Goal: Navigation & Orientation: Find specific page/section

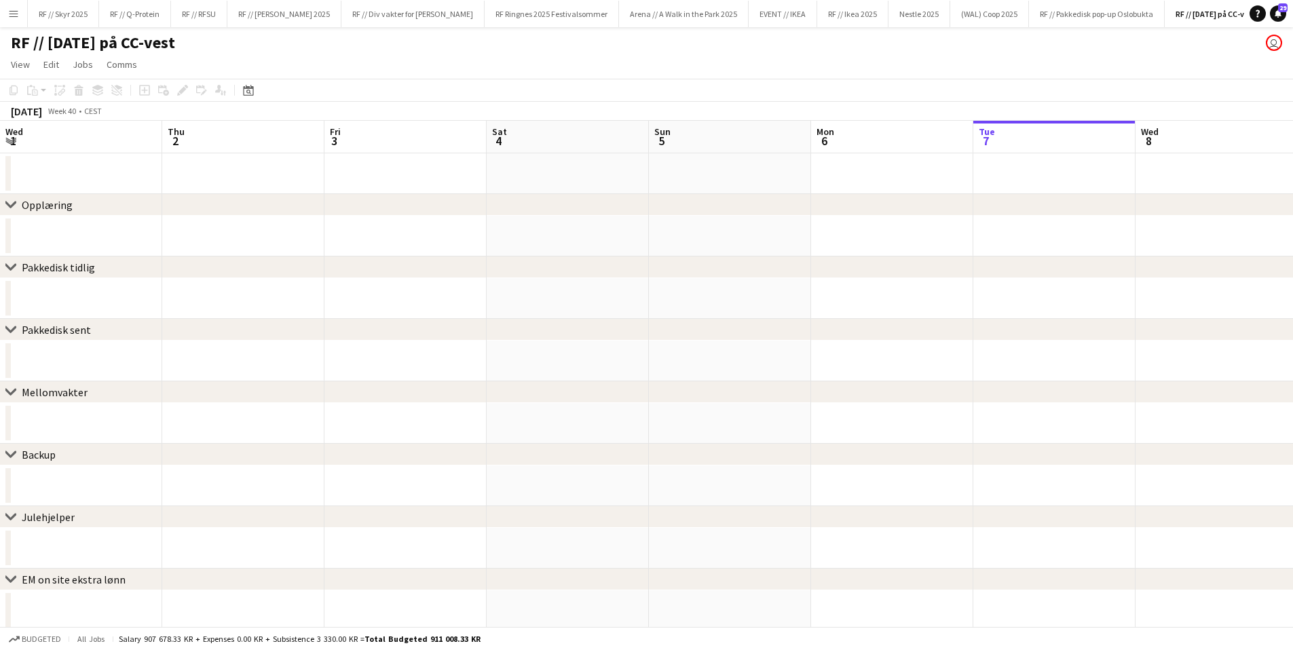
scroll to position [0, 322]
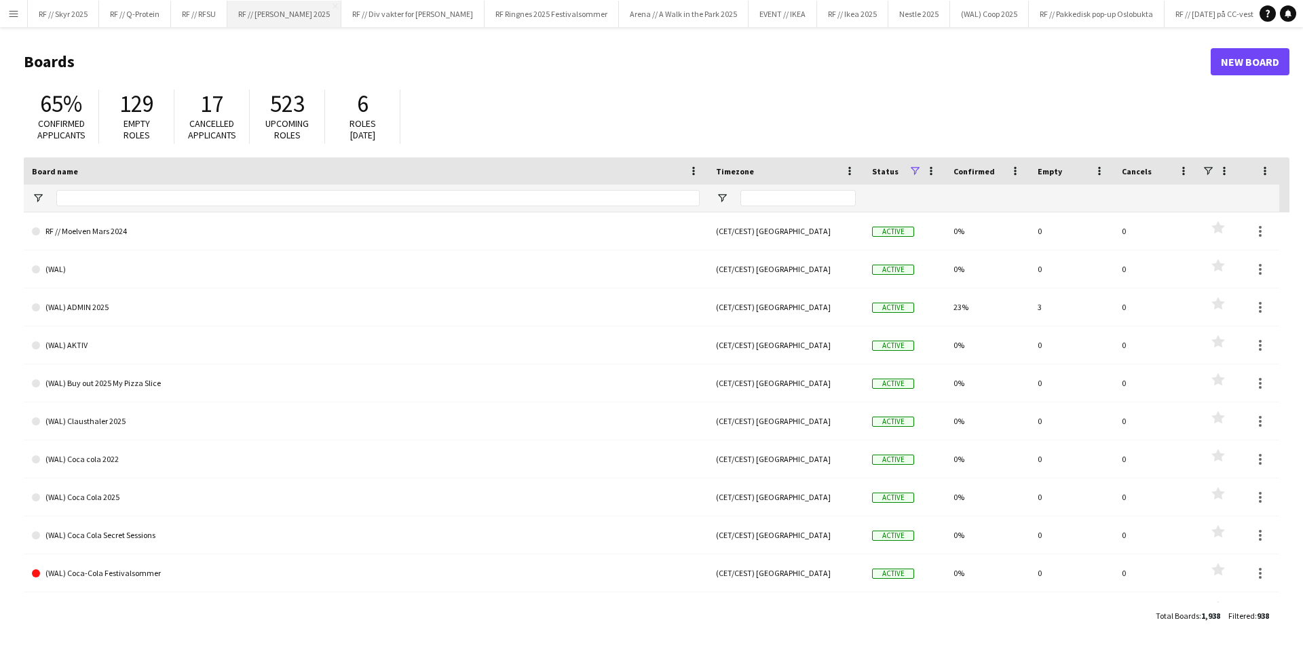
click at [261, 20] on button "RF // Røhne Selmer 2025 Close" at bounding box center [284, 14] width 114 height 26
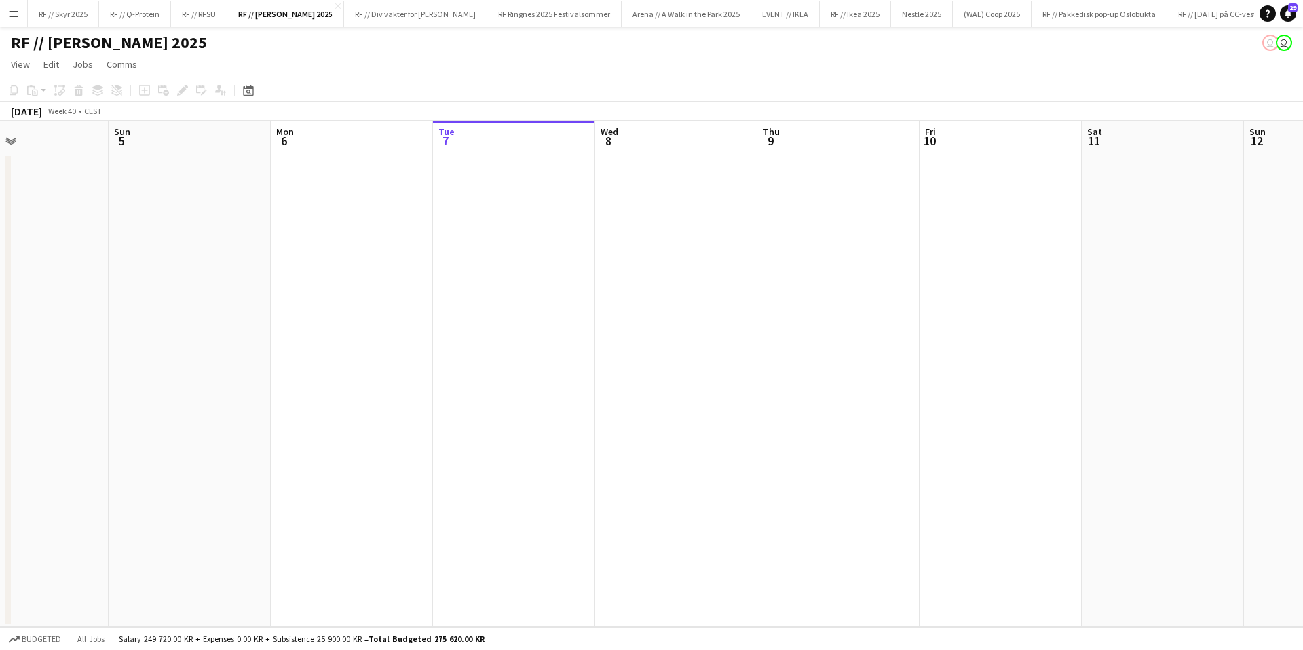
drag, startPoint x: 455, startPoint y: 305, endPoint x: 697, endPoint y: 299, distance: 242.4
click at [719, 298] on app-calendar-viewport "Thu 2 Fri 3 Sat 4 Sun 5 Mon 6 Tue 7 Wed 8 Thu 9 Fri 10 Sat 11 Sun 12 Mon 13 0/1…" at bounding box center [651, 374] width 1303 height 506
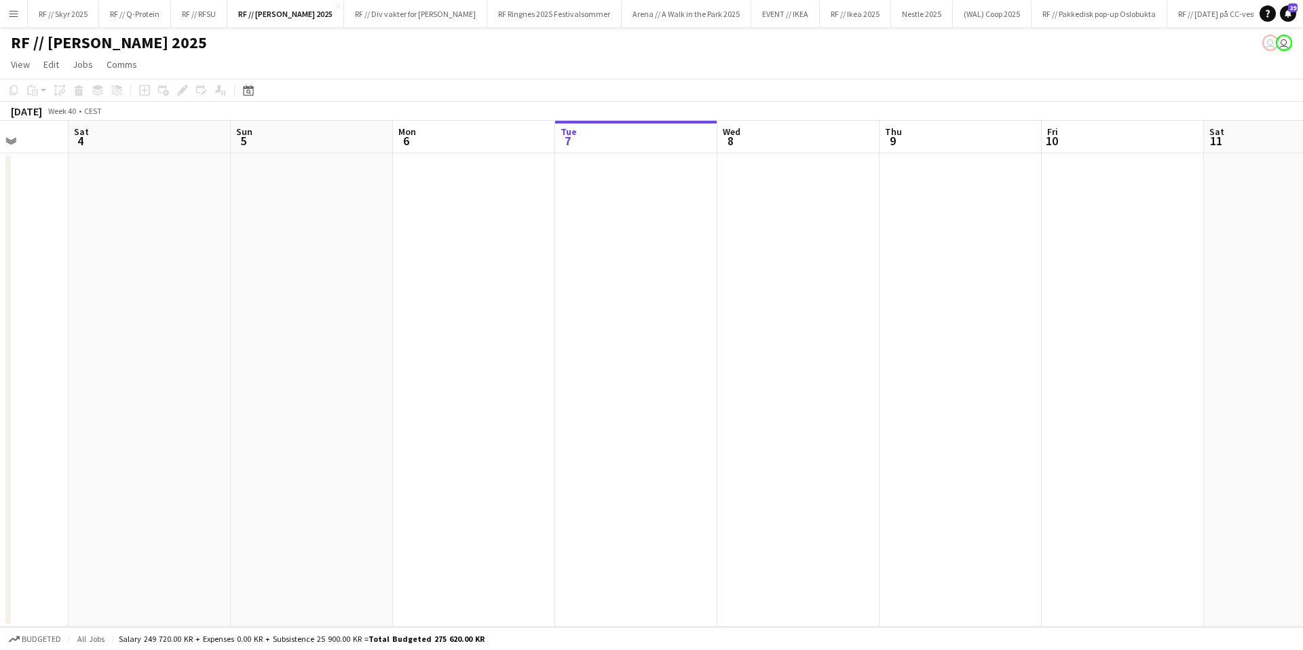
click at [23, 106] on div "[DATE]" at bounding box center [26, 112] width 31 height 14
click at [42, 115] on div "[DATE]" at bounding box center [26, 112] width 31 height 14
click at [113, 112] on div "October 2025 Week 40 • CEST" at bounding box center [56, 111] width 113 height 19
click at [79, 109] on span "Week 40" at bounding box center [62, 111] width 34 height 10
click at [35, 107] on div "[DATE]" at bounding box center [26, 112] width 31 height 14
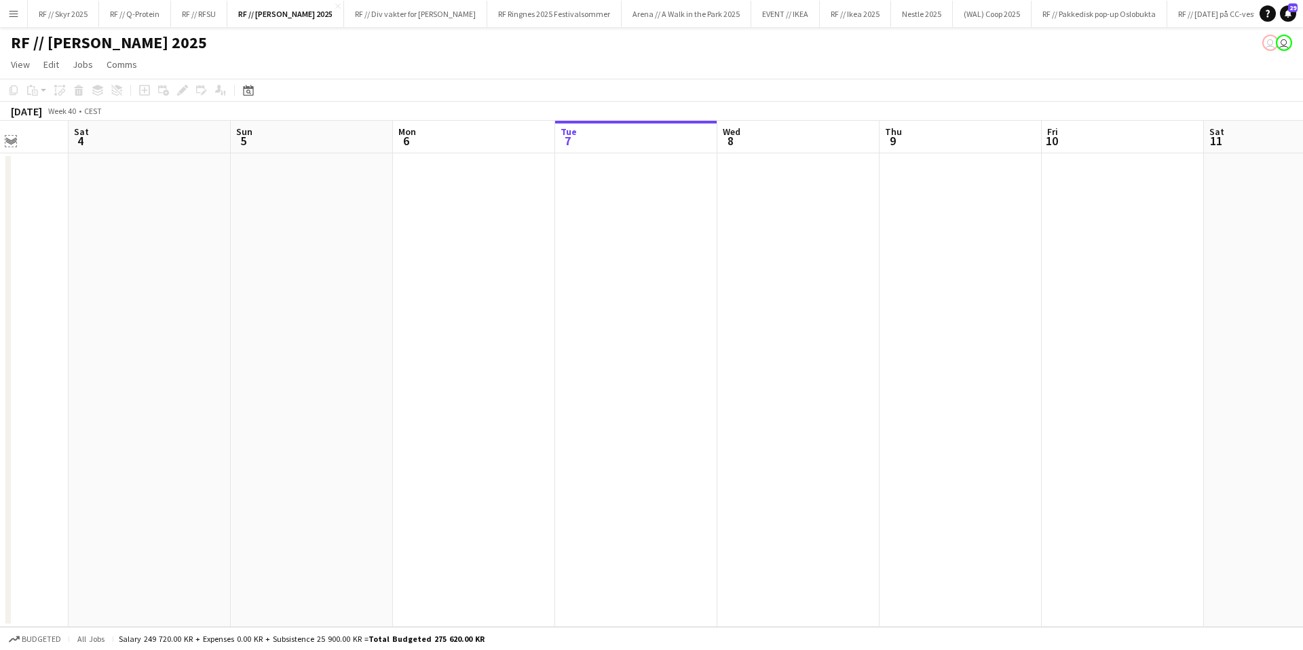
click at [12, 144] on app-icon "Expand/collapse" at bounding box center [10, 140] width 11 height 13
click at [10, 141] on app-icon "Expand/collapse" at bounding box center [9, 141] width 13 height 11
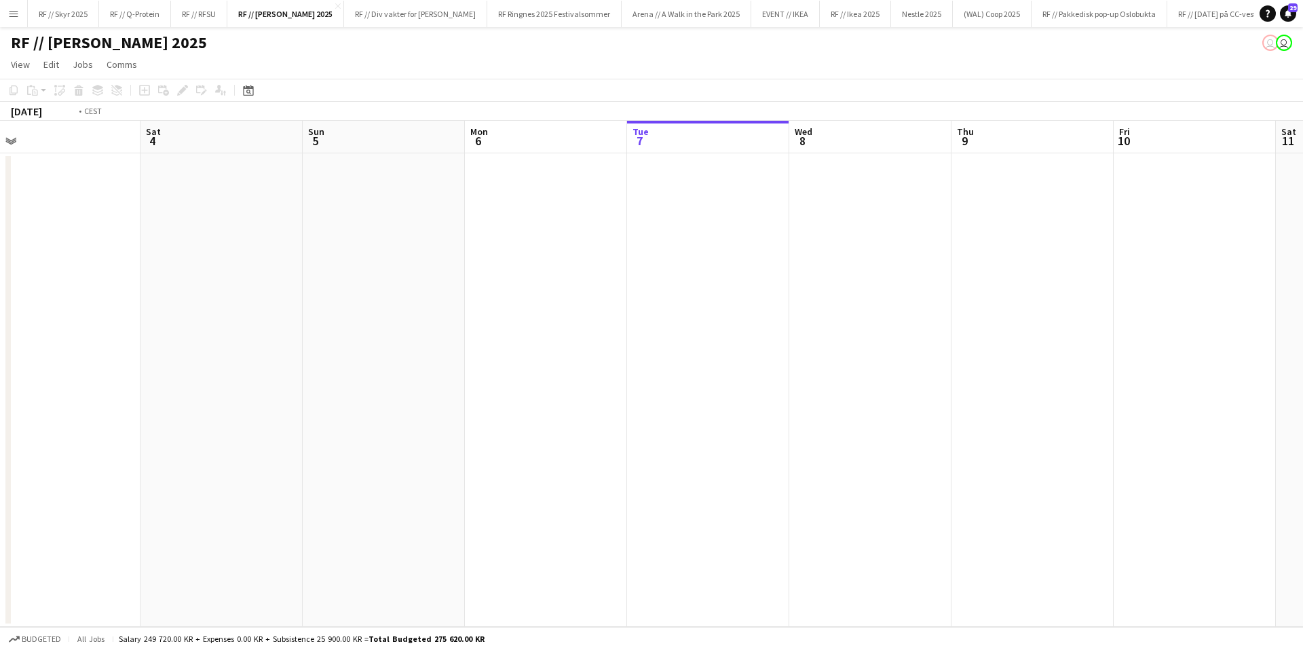
drag, startPoint x: 365, startPoint y: 242, endPoint x: 987, endPoint y: 233, distance: 622.4
click at [920, 233] on app-calendar-viewport "Wed 1 Thu 2 Fri 3 Sat 4 Sun 5 Mon 6 Tue 7 Wed 8 Thu 9 Fri 10 Sat 11 Sun 12 Mon …" at bounding box center [651, 374] width 1303 height 506
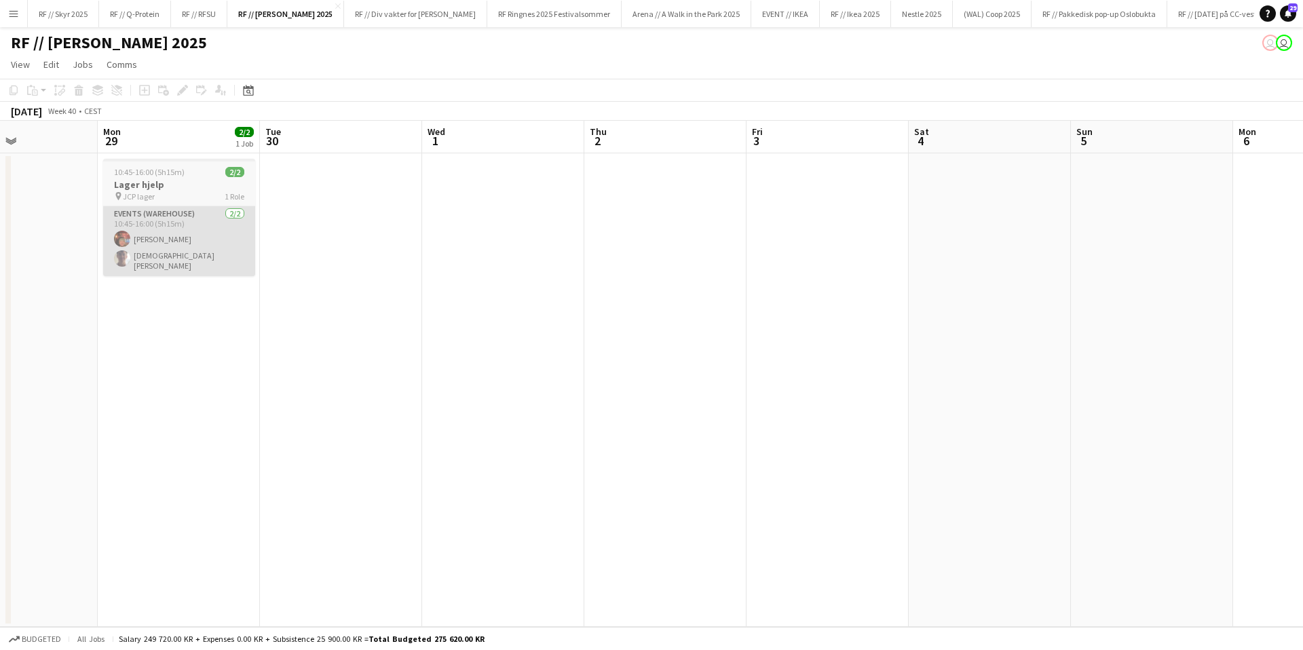
drag, startPoint x: 369, startPoint y: 278, endPoint x: 1042, endPoint y: 230, distance: 674.9
click at [1017, 231] on app-calendar-viewport "Fri 26 Sat 27 Sun 28 Mon 29 2/2 1 Job Tue 30 Wed 1 Thu 2 Fri 3 Sat 4 Sun 5 Mon …" at bounding box center [651, 374] width 1303 height 506
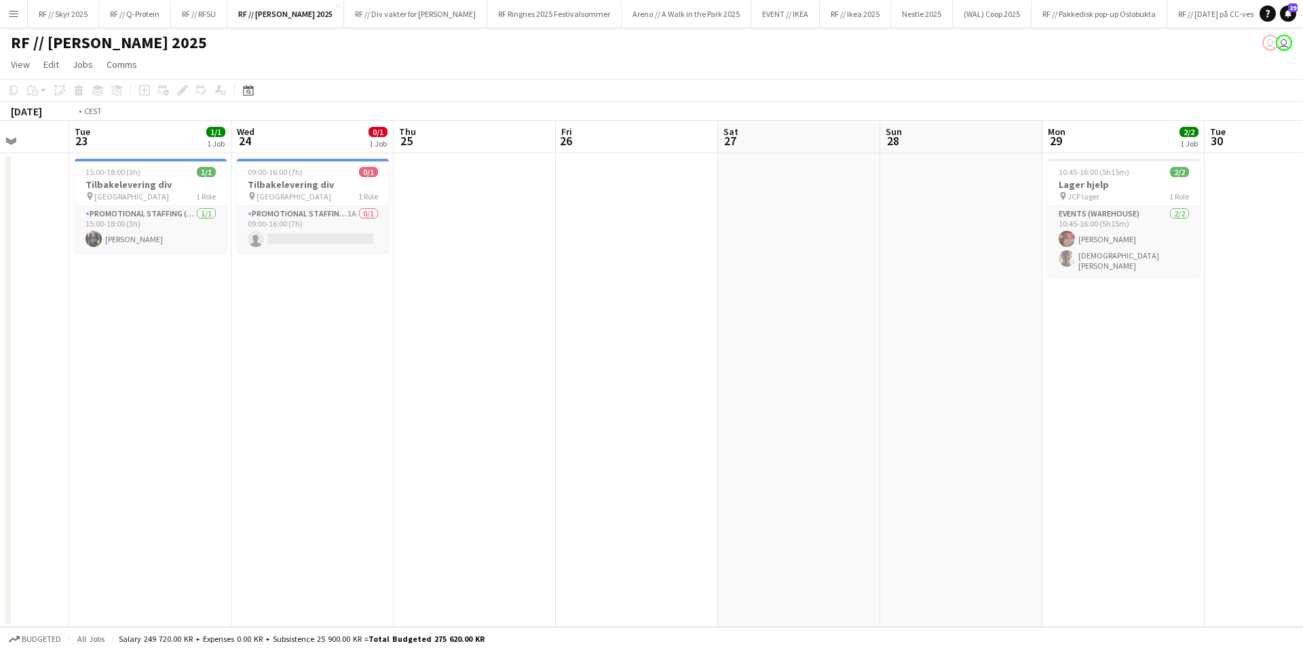
drag, startPoint x: 447, startPoint y: 202, endPoint x: 887, endPoint y: 190, distance: 440.6
click at [829, 191] on app-calendar-viewport "Sat 20 Sun 21 Mon 22 Tue 23 1/1 1 Job Wed 24 0/1 1 Job Thu 25 Fri 26 Sat 27 Sun…" at bounding box center [651, 374] width 1303 height 506
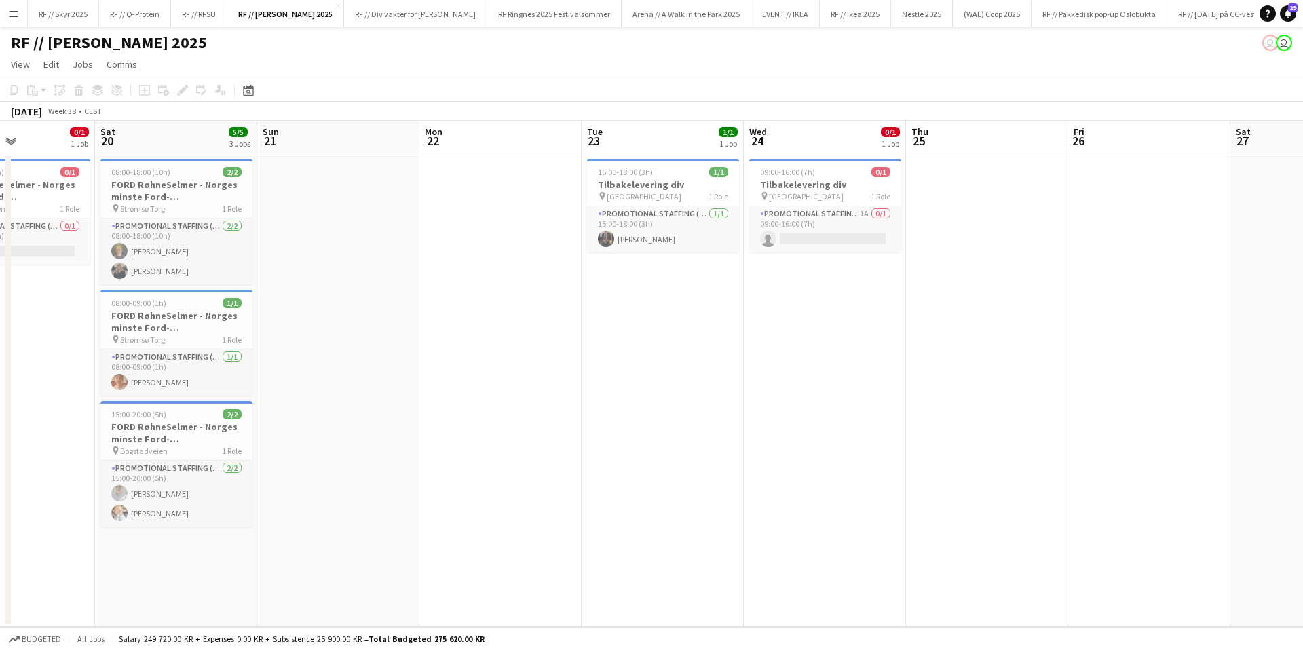
drag, startPoint x: 337, startPoint y: 184, endPoint x: 971, endPoint y: 174, distance: 634.0
click at [901, 174] on app-calendar-viewport "Wed 17 1/1 1 Job Thu 18 Fri 19 0/1 1 Job Sat 20 5/5 3 Jobs Sun 21 Mon 22 Tue 23…" at bounding box center [651, 374] width 1303 height 506
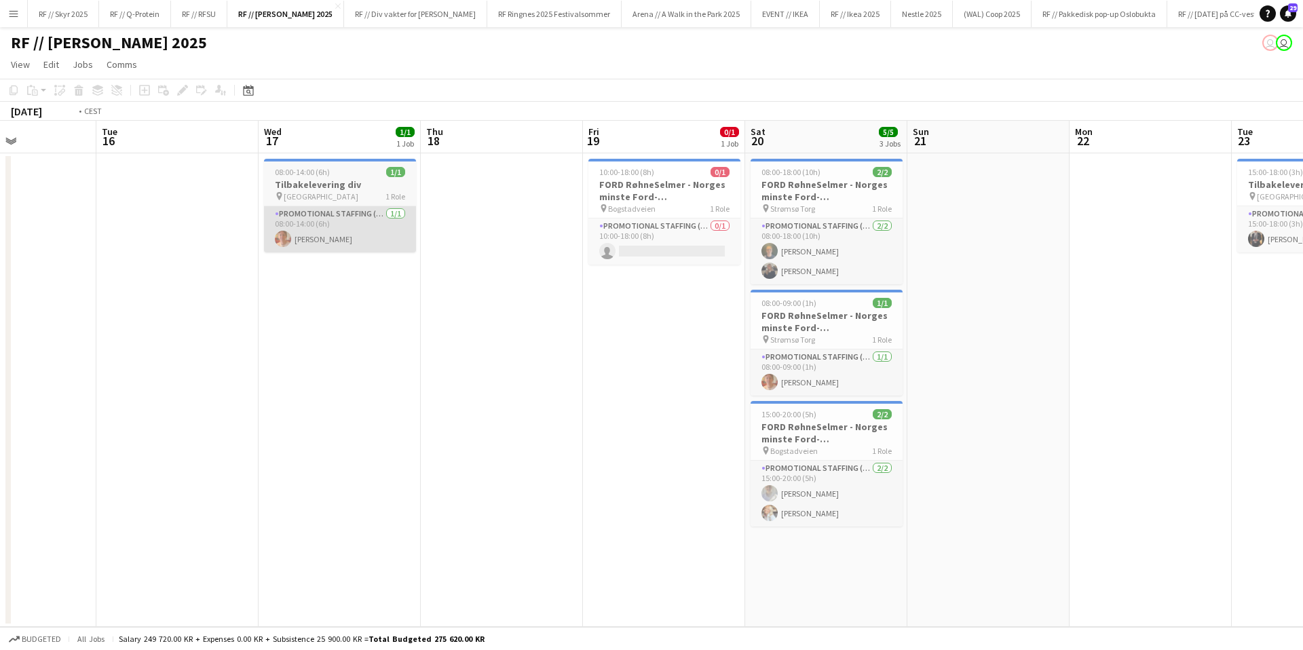
drag, startPoint x: 347, startPoint y: 208, endPoint x: 641, endPoint y: 210, distance: 293.9
click at [740, 197] on app-calendar-viewport "Sat 13 Sun 14 Mon 15 Tue 16 Wed 17 1/1 1 Job Thu 18 Fri 19 0/1 1 Job Sat 20 5/5…" at bounding box center [651, 374] width 1303 height 506
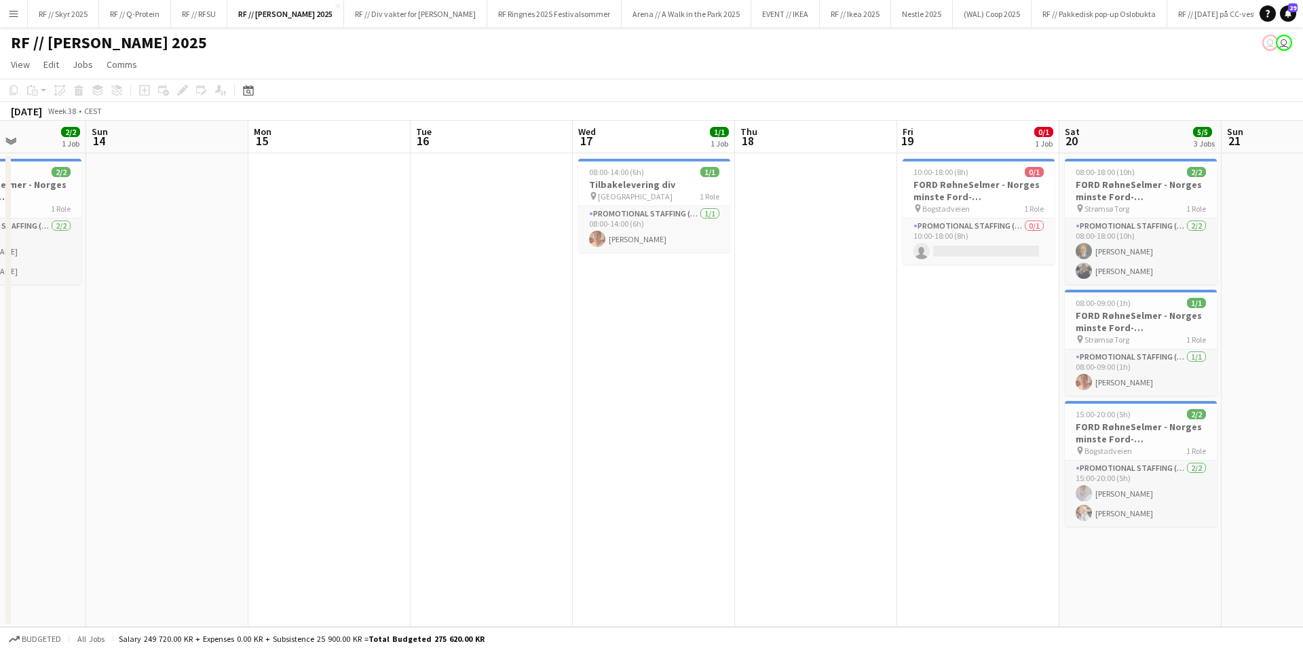
click at [892, 222] on app-calendar-viewport "Thu 11 Fri 12 2/2 1 Job Sat 13 2/2 1 Job Sun 14 Mon 15 Tue 16 Wed 17 1/1 1 Job …" at bounding box center [651, 374] width 1303 height 506
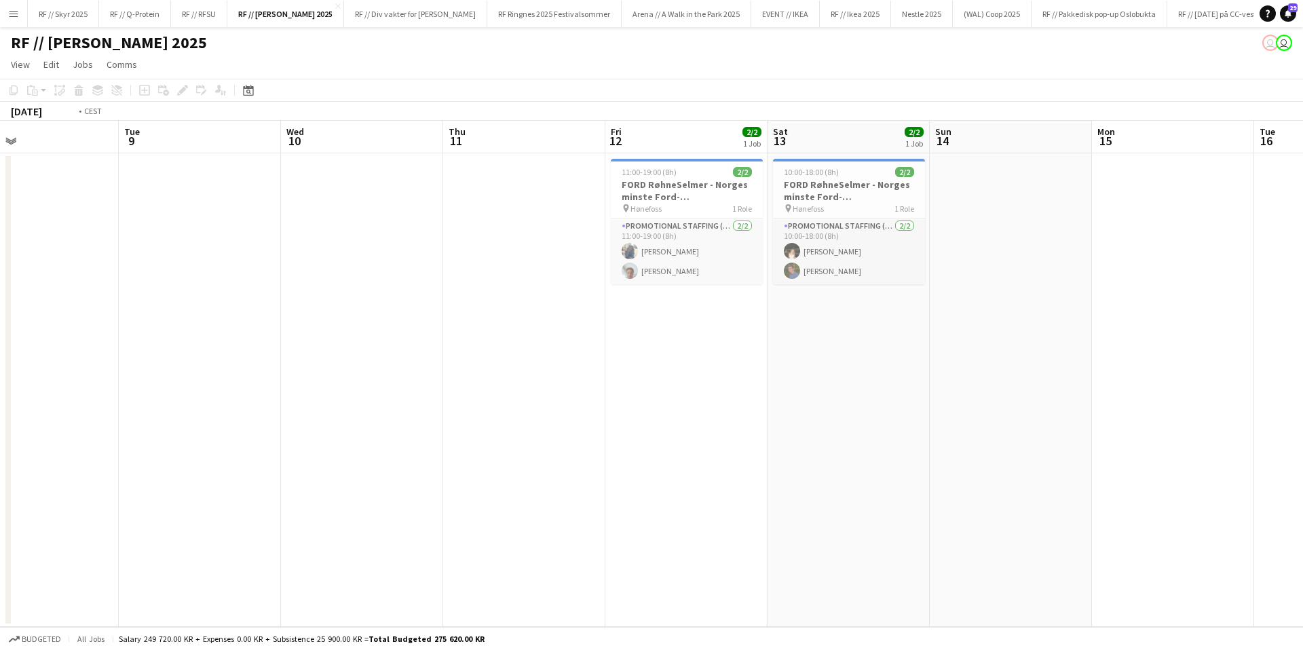
click at [793, 212] on app-calendar-viewport "Sat 6 Sun 7 Mon 8 Tue 9 Wed 10 Thu 11 Fri 12 2/2 1 Job Sat 13 2/2 1 Job Sun 14 …" at bounding box center [651, 374] width 1303 height 506
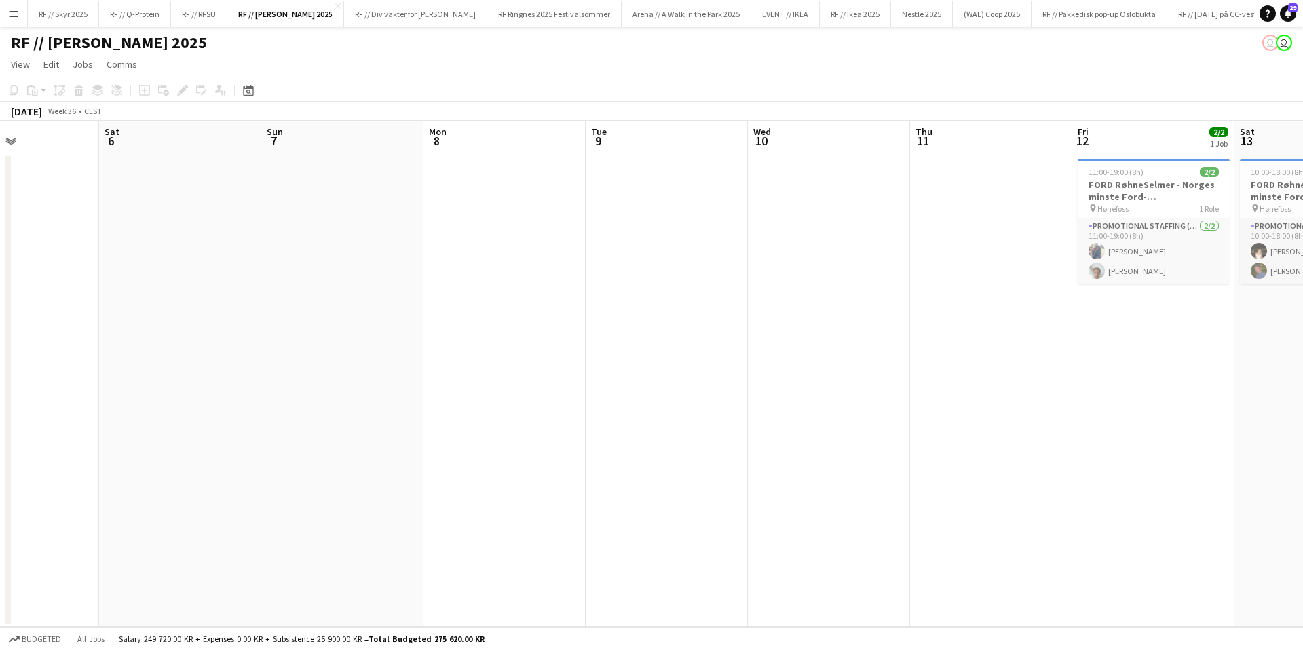
drag, startPoint x: 483, startPoint y: 210, endPoint x: 669, endPoint y: 213, distance: 186.7
click at [706, 207] on app-calendar-viewport "Wed 3 Thu 4 Fri 5 Sat 6 Sun 7 Mon 8 Tue 9 Wed 10 Thu 11 Fri 12 2/2 1 Job Sat 13…" at bounding box center [651, 374] width 1303 height 506
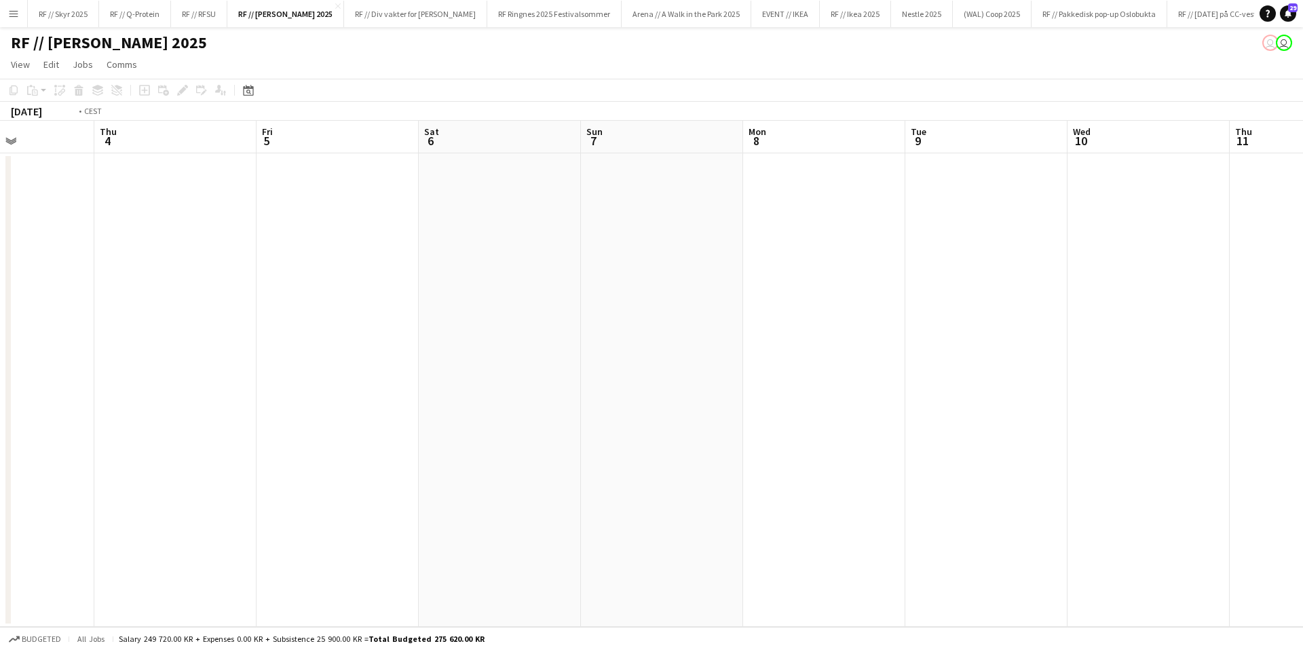
drag, startPoint x: 347, startPoint y: 216, endPoint x: 981, endPoint y: 197, distance: 633.5
click at [950, 197] on app-calendar-viewport "Mon 1 Tue 2 Wed 3 Thu 4 Fri 5 Sat 6 Sun 7 Mon 8 Tue 9 Wed 10 Thu 11 Fri 12 2/2 …" at bounding box center [651, 374] width 1303 height 506
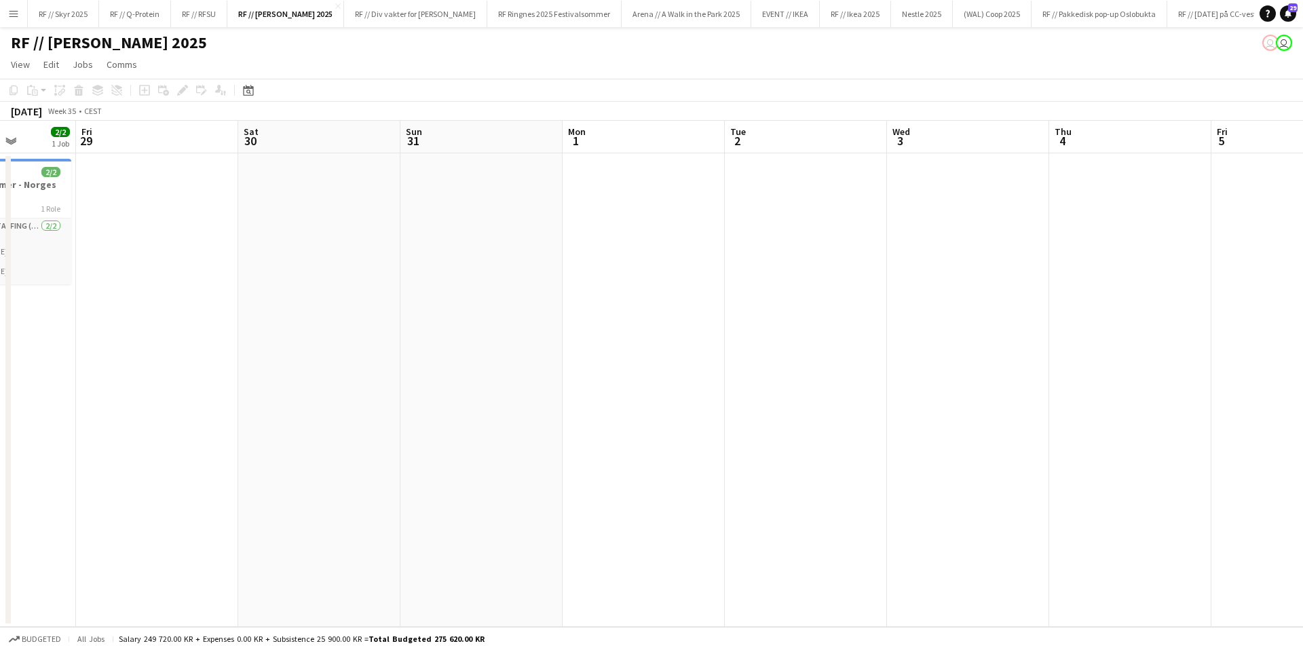
drag, startPoint x: 663, startPoint y: 175, endPoint x: 880, endPoint y: 171, distance: 216.5
click at [854, 171] on app-calendar-viewport "Tue 26 Wed 27 1/1 1 Job Thu 28 2/2 1 Job Fri 29 Sat 30 Sun 31 Mon 1 Tue 2 Wed 3…" at bounding box center [651, 374] width 1303 height 506
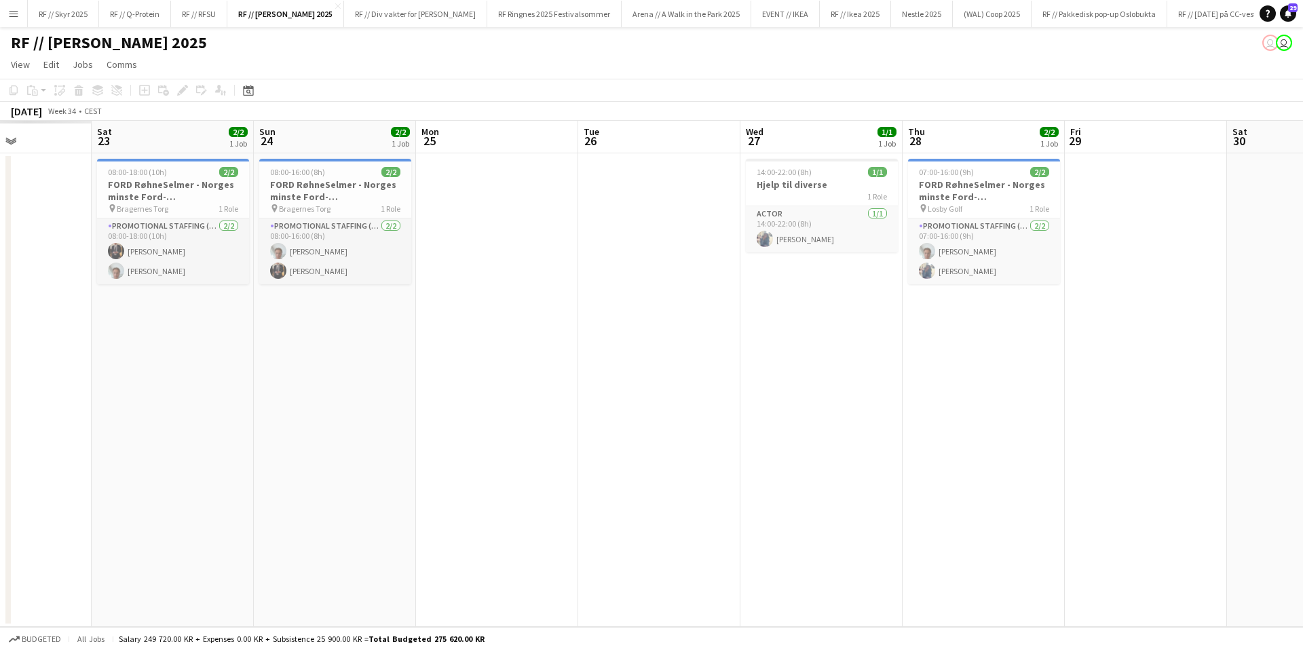
drag, startPoint x: 105, startPoint y: 162, endPoint x: 1274, endPoint y: 151, distance: 1169.4
click at [1302, 152] on app-calendar-viewport "Wed 20 Thu 21 Fri 22 Sat 23 2/2 1 Job Sun 24 2/2 1 Job Mon 25 Tue 26 Wed 27 1/1…" at bounding box center [651, 374] width 1303 height 506
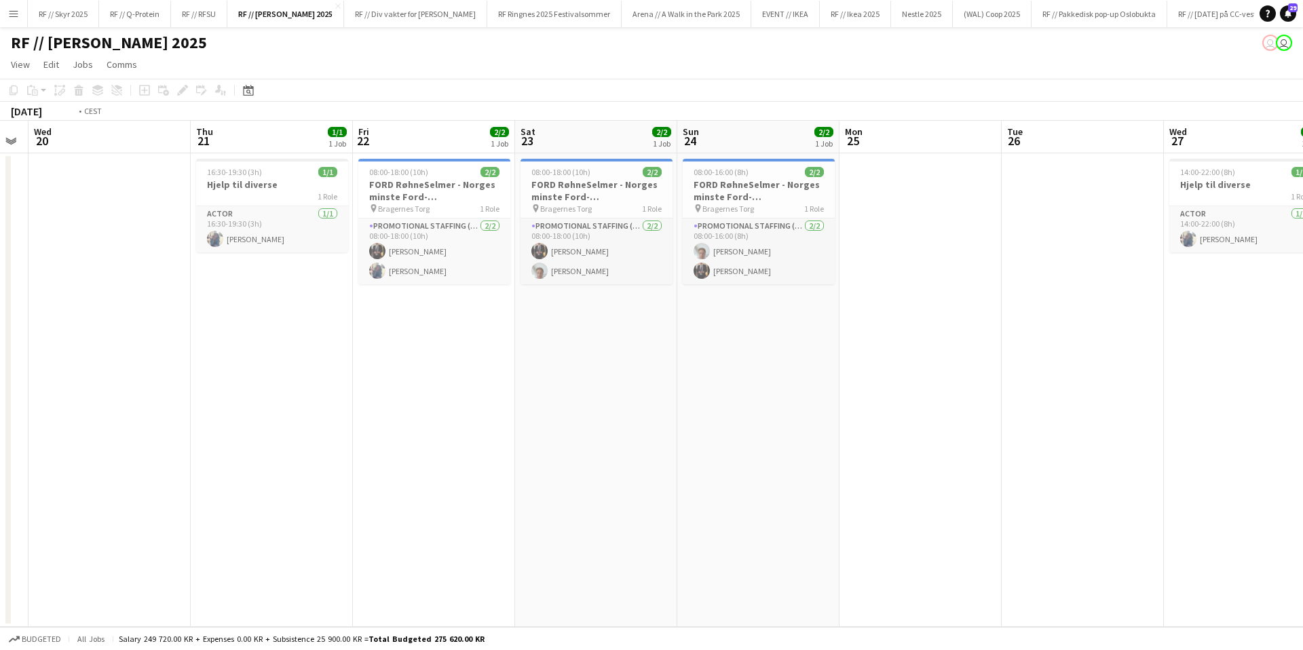
drag, startPoint x: 480, startPoint y: 204, endPoint x: 1296, endPoint y: 186, distance: 816.6
click at [1207, 187] on app-calendar-viewport "Sun 17 Mon 18 Tue 19 Wed 20 Thu 21 1/1 1 Job Fri 22 2/2 1 Job Sat 23 2/2 1 Job …" at bounding box center [651, 374] width 1303 height 506
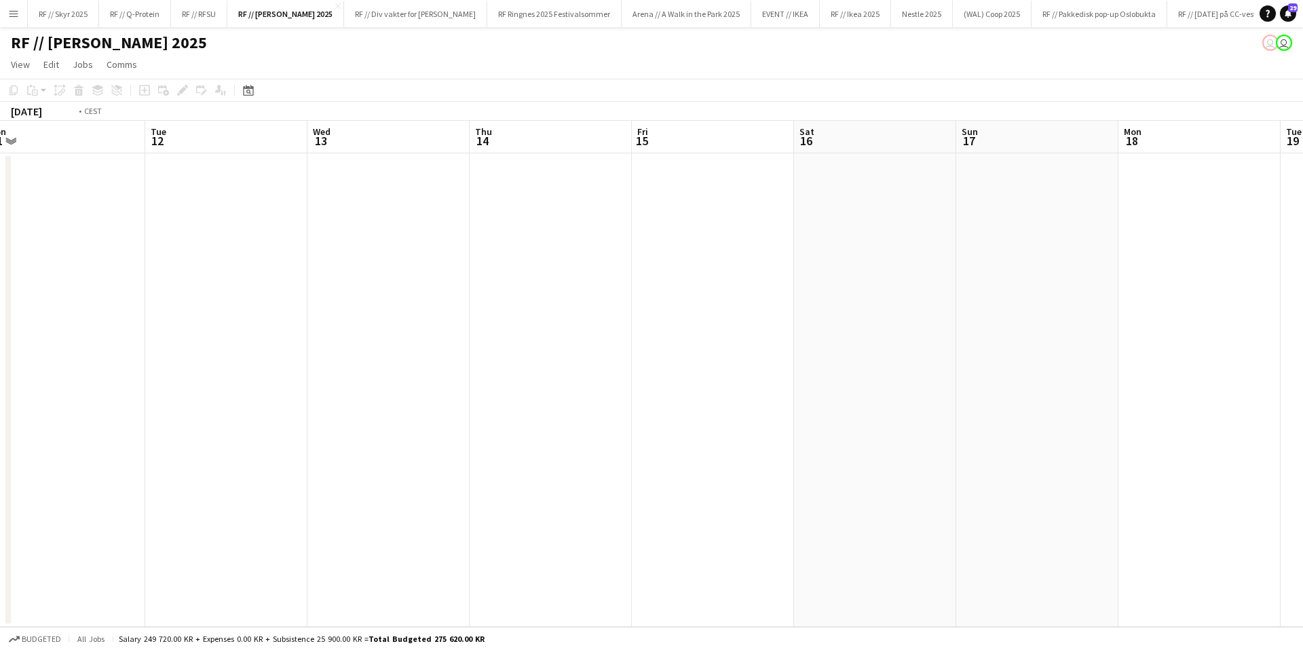
drag, startPoint x: 299, startPoint y: 214, endPoint x: 1255, endPoint y: 180, distance: 956.8
click at [1254, 180] on app-calendar-viewport "Sat 9 Sun 10 Mon 11 Tue 12 Wed 13 Thu 14 Fri 15 Sat 16 Sun 17 Mon 18 Tue 19 Wed…" at bounding box center [651, 374] width 1303 height 506
click at [77, 117] on div "August 2025 Week 32 • CEST" at bounding box center [56, 111] width 113 height 19
click at [79, 113] on span "Week 32" at bounding box center [62, 111] width 34 height 10
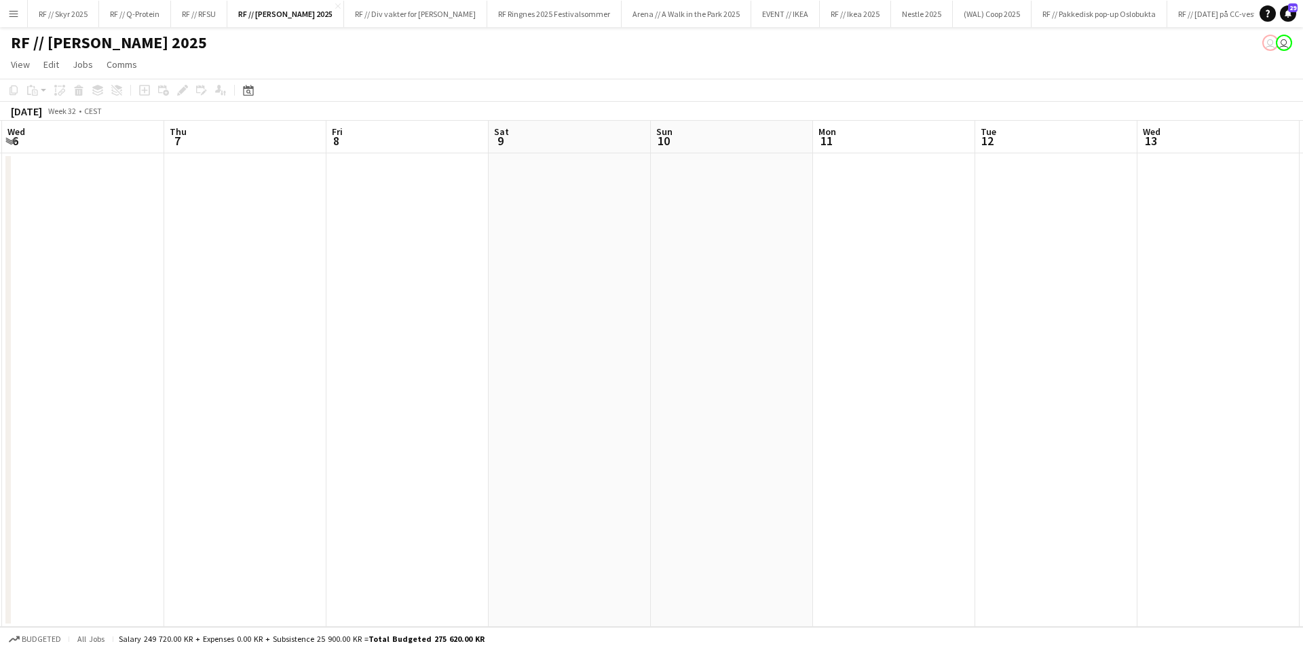
click at [102, 111] on div "CEST" at bounding box center [93, 111] width 18 height 10
click at [967, 149] on app-calendar-viewport "Mon 4 Tue 5 Wed 6 Thu 7 Fri 8 Sat 9 Sun 10 Mon 11 Tue 12 Wed 13 Thu 14 Fri 15 S…" at bounding box center [651, 374] width 1303 height 506
drag, startPoint x: 119, startPoint y: 211, endPoint x: 1248, endPoint y: 160, distance: 1130.4
click at [1247, 157] on app-calendar-viewport "Wed 30 Thu 31 Fri 1 Sat 2 Sun 3 Mon 4 Tue 5 Wed 6 Thu 7 Fri 8 Sat 9 Sun 10 Mon …" at bounding box center [651, 374] width 1303 height 506
drag, startPoint x: 314, startPoint y: 314, endPoint x: 1243, endPoint y: 296, distance: 929.3
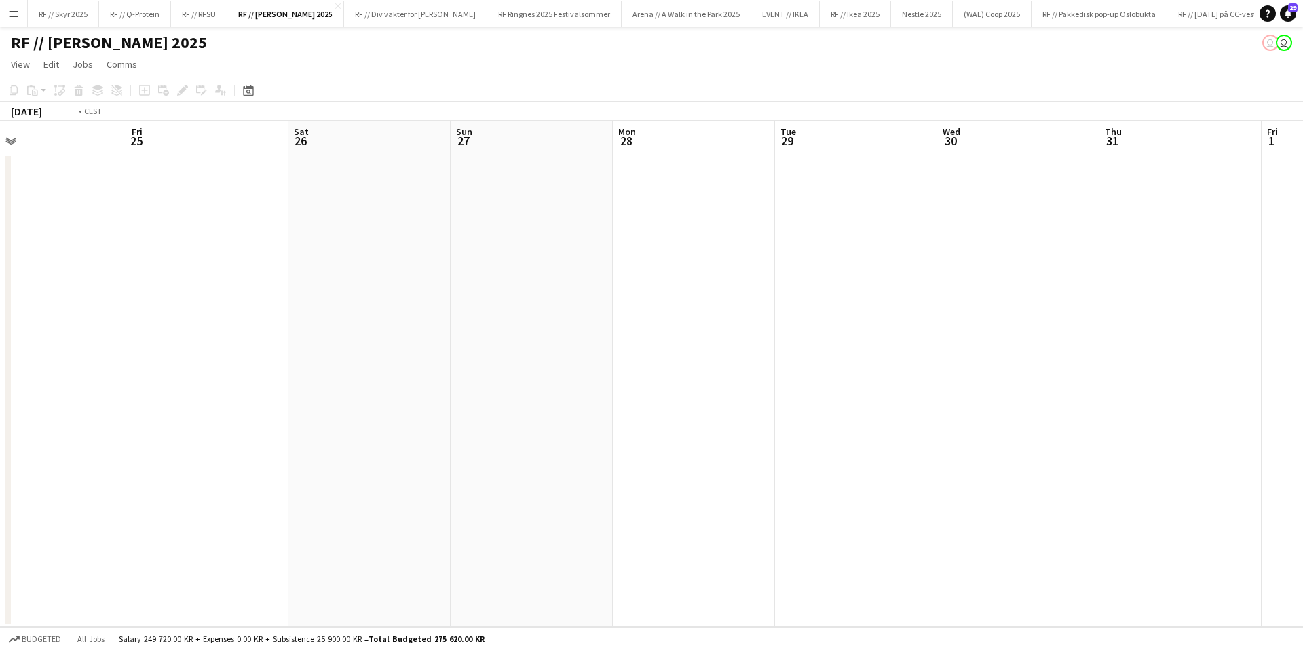
click at [1169, 289] on app-calendar-viewport "Tue 22 Wed 23 Thu 24 Fri 25 Sat 26 Sun 27 Mon 28 Tue 29 Wed 30 Thu 31 Fri 1 Sat…" at bounding box center [651, 374] width 1303 height 506
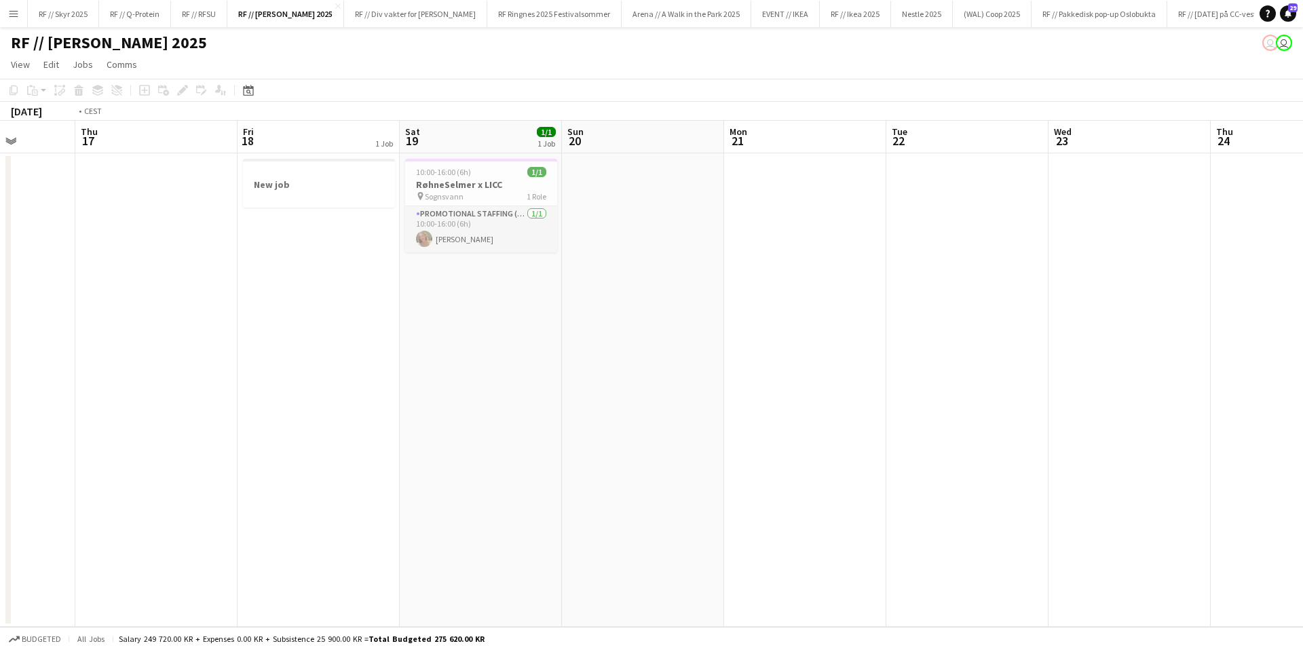
drag, startPoint x: 860, startPoint y: 322, endPoint x: 728, endPoint y: 329, distance: 131.8
click at [1169, 301] on app-calendar-viewport "Mon 14 Tue 15 Wed 16 Thu 17 Fri 18 1 Job Sat 19 1/1 1 Job Sun 20 Mon 21 Tue 22 …" at bounding box center [651, 374] width 1303 height 506
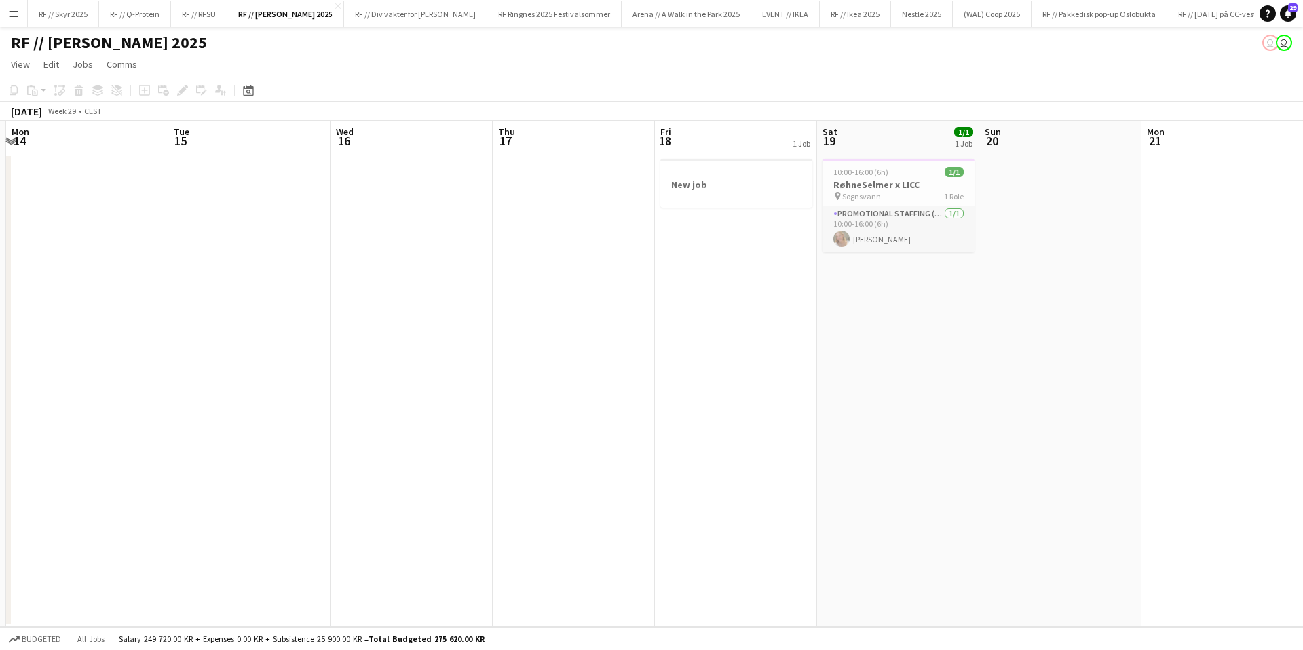
click at [941, 307] on app-calendar-viewport "Fri 11 Sat 12 Sun 13 Mon 14 Tue 15 Wed 16 Thu 17 Fri 18 1 Job Sat 19 1/1 1 Job …" at bounding box center [651, 374] width 1303 height 506
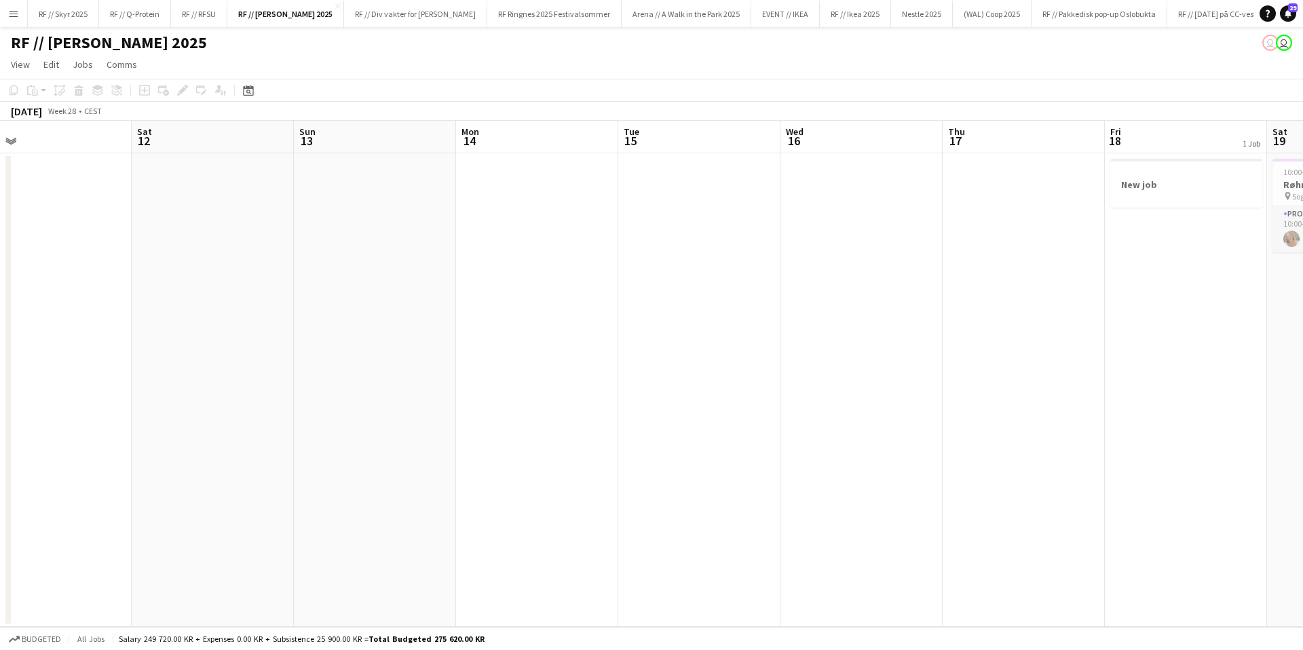
drag, startPoint x: 466, startPoint y: 331, endPoint x: 979, endPoint y: 286, distance: 514.3
click at [870, 290] on app-calendar-viewport "Wed 9 Thu 10 Fri 11 Sat 12 Sun 13 Mon 14 Tue 15 Wed 16 Thu 17 Fri 18 1 Job Sat …" at bounding box center [651, 374] width 1303 height 506
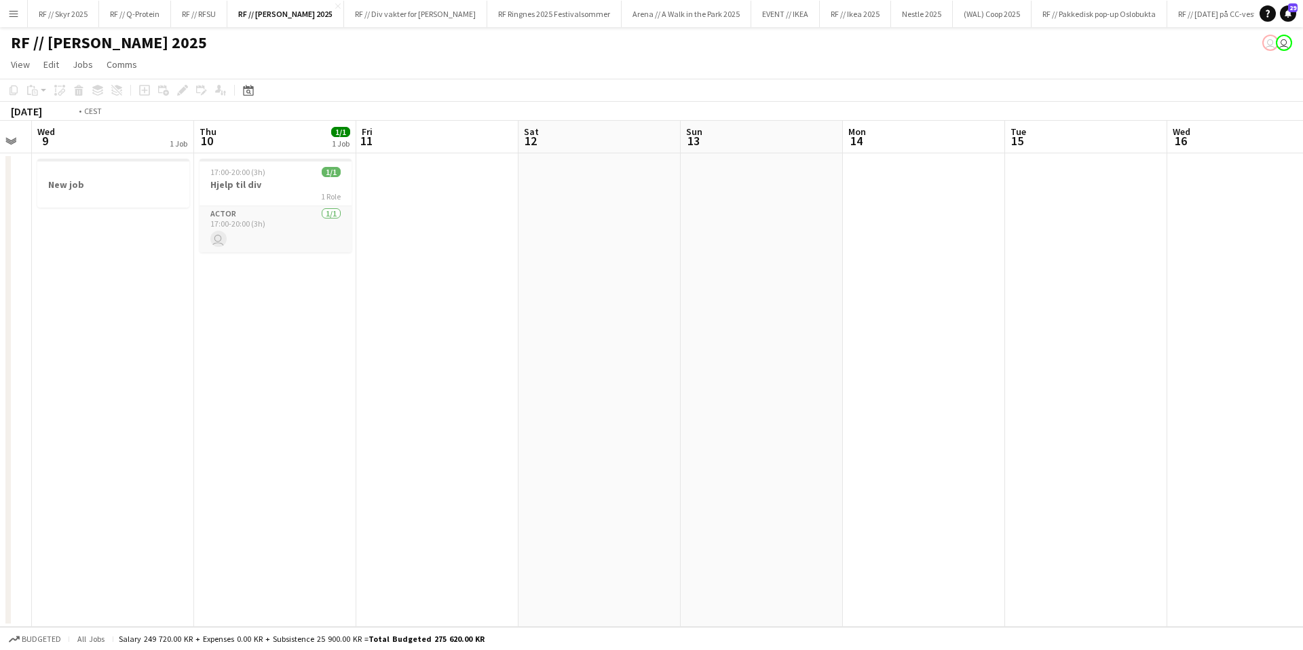
drag, startPoint x: 302, startPoint y: 290, endPoint x: 924, endPoint y: 222, distance: 626.1
click at [878, 225] on app-calendar-viewport "Sun 6 Mon 7 Tue 8 Wed 9 1 Job Thu 10 1/1 1 Job Fri 11 Sat 12 Sun 13 Mon 14 Tue …" at bounding box center [651, 374] width 1303 height 506
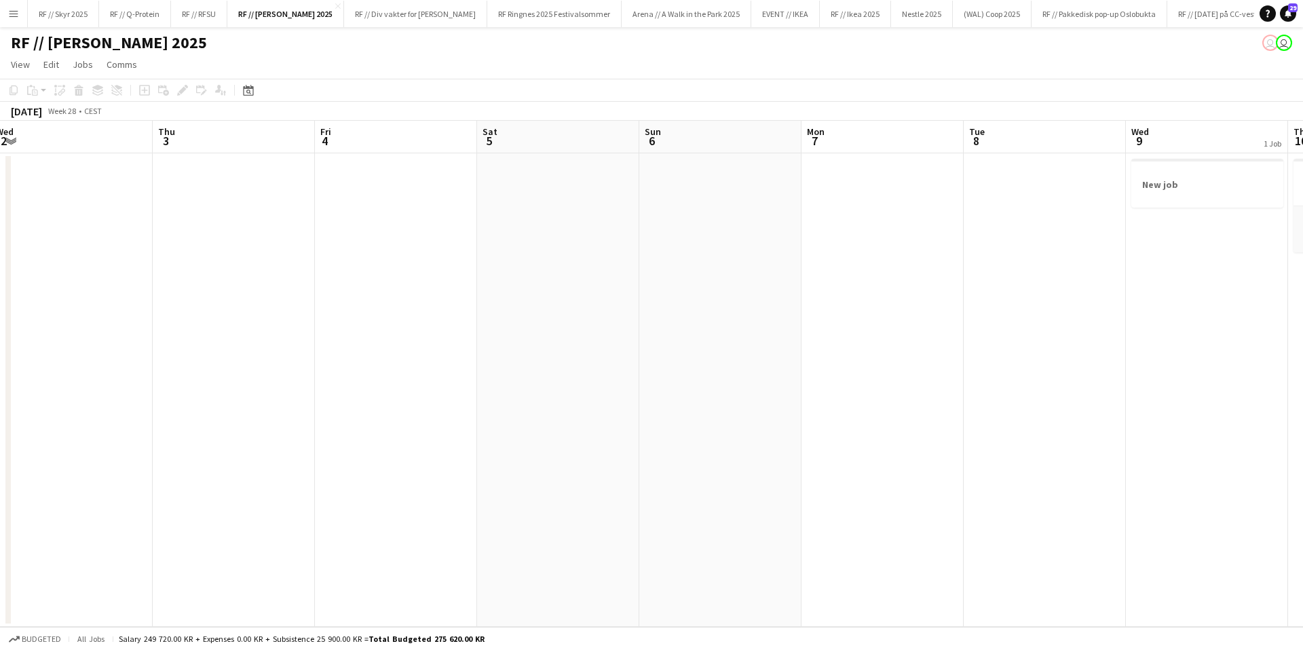
drag, startPoint x: 371, startPoint y: 274, endPoint x: 932, endPoint y: 229, distance: 563.7
click at [919, 225] on app-calendar-viewport "Mon 30 Tue 1 Wed 2 Thu 3 Fri 4 Sat 5 Sun 6 Mon 7 Tue 8 Wed 9 1 Job Thu 10 1/1 1…" at bounding box center [651, 374] width 1303 height 506
drag, startPoint x: 242, startPoint y: 255, endPoint x: 1030, endPoint y: 191, distance: 791.1
click at [981, 189] on app-calendar-viewport "Sun 29 1/1 1 Job Mon 30 Tue 1 Wed 2 Thu 3 Fri 4 Sat 5 Sun 6 Mon 7 Tue 8 Wed 9 1…" at bounding box center [651, 374] width 1303 height 506
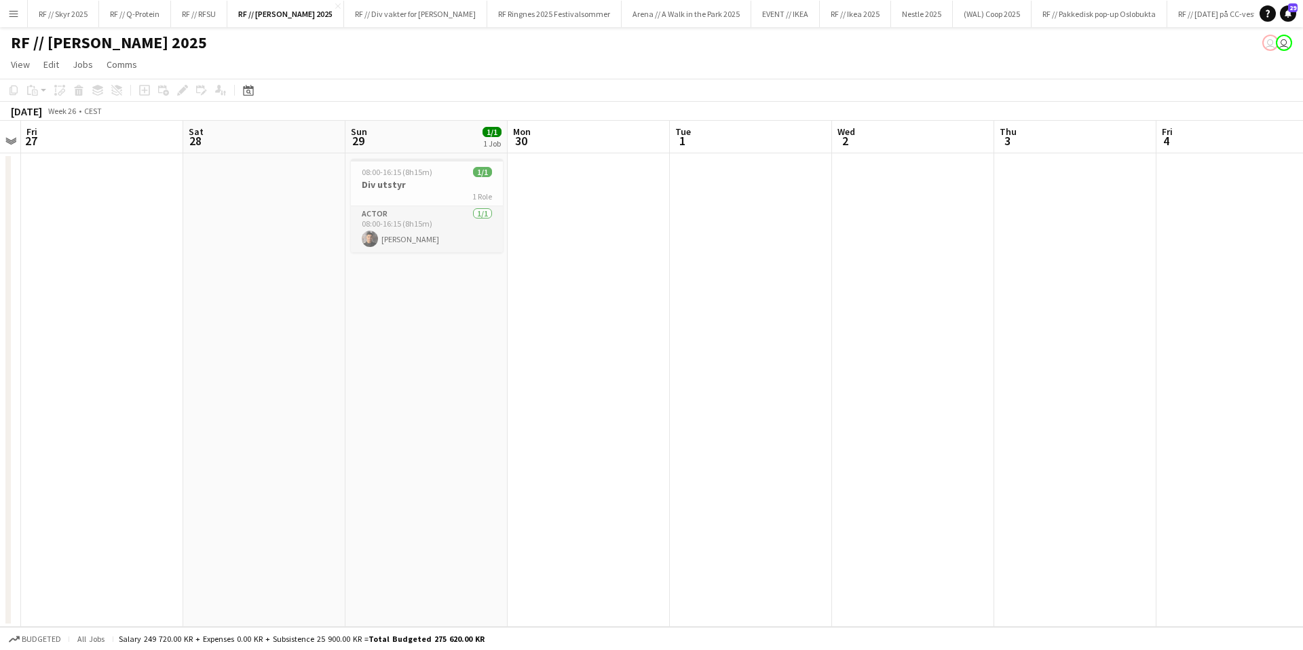
drag, startPoint x: 203, startPoint y: 242, endPoint x: 851, endPoint y: 194, distance: 649.9
click at [770, 193] on app-calendar-viewport "Tue 24 Wed 25 2/2 1 Job Thu 26 Fri 27 Sat 28 Sun 29 1/1 1 Job Mon 30 Tue 1 Wed …" at bounding box center [651, 374] width 1303 height 506
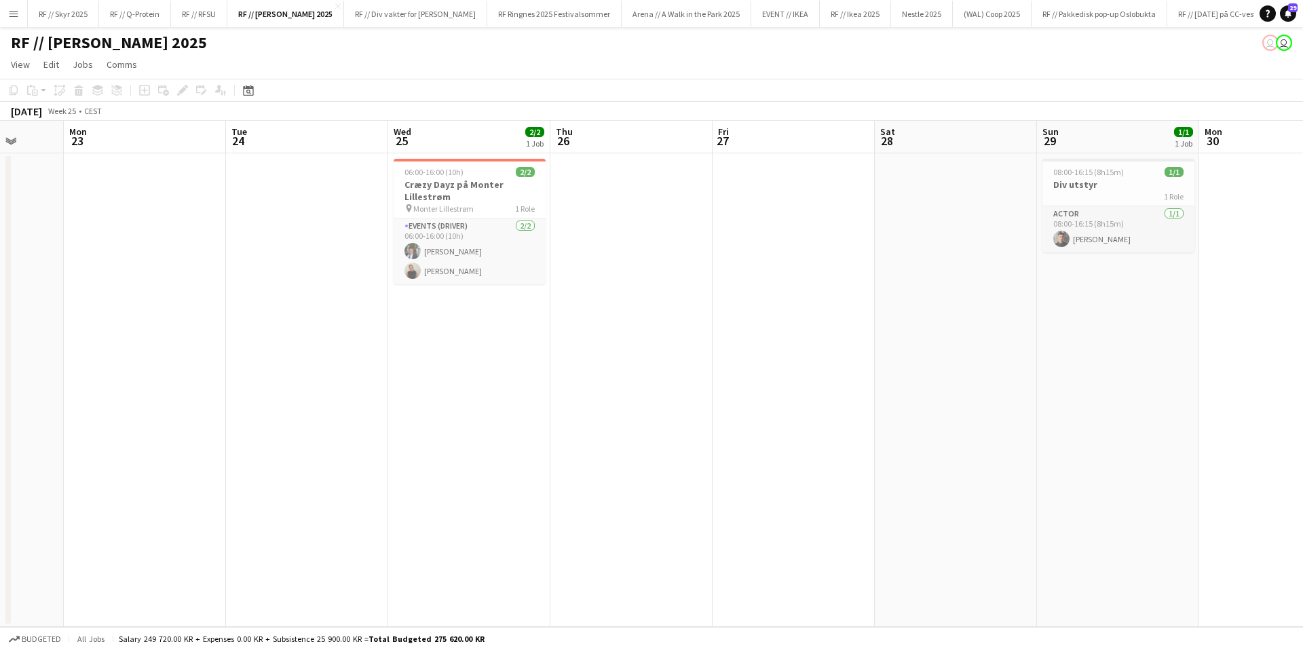
drag, startPoint x: 375, startPoint y: 233, endPoint x: 858, endPoint y: 191, distance: 484.3
click at [927, 181] on app-calendar-viewport "Fri 20 1/1 1 Job Sat 21 Sun 22 Mon 23 Tue 24 Wed 25 2/2 1 Job Thu 26 Fri 27 Sat…" at bounding box center [651, 374] width 1303 height 506
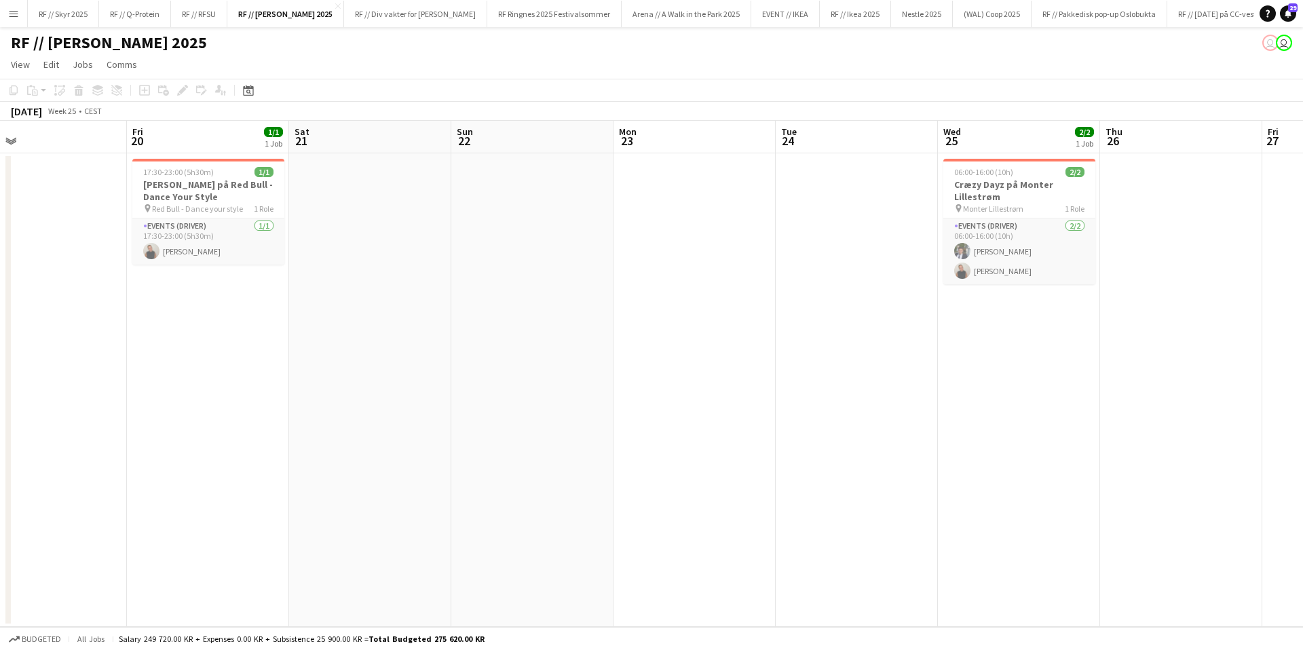
drag, startPoint x: 662, startPoint y: 202, endPoint x: 933, endPoint y: 173, distance: 273.0
click at [910, 173] on app-calendar-viewport "Tue 17 Wed 18 Thu 19 Fri 20 1/1 1 Job Sat 21 Sun 22 Mon 23 Tue 24 Wed 25 2/2 1 …" at bounding box center [651, 374] width 1303 height 506
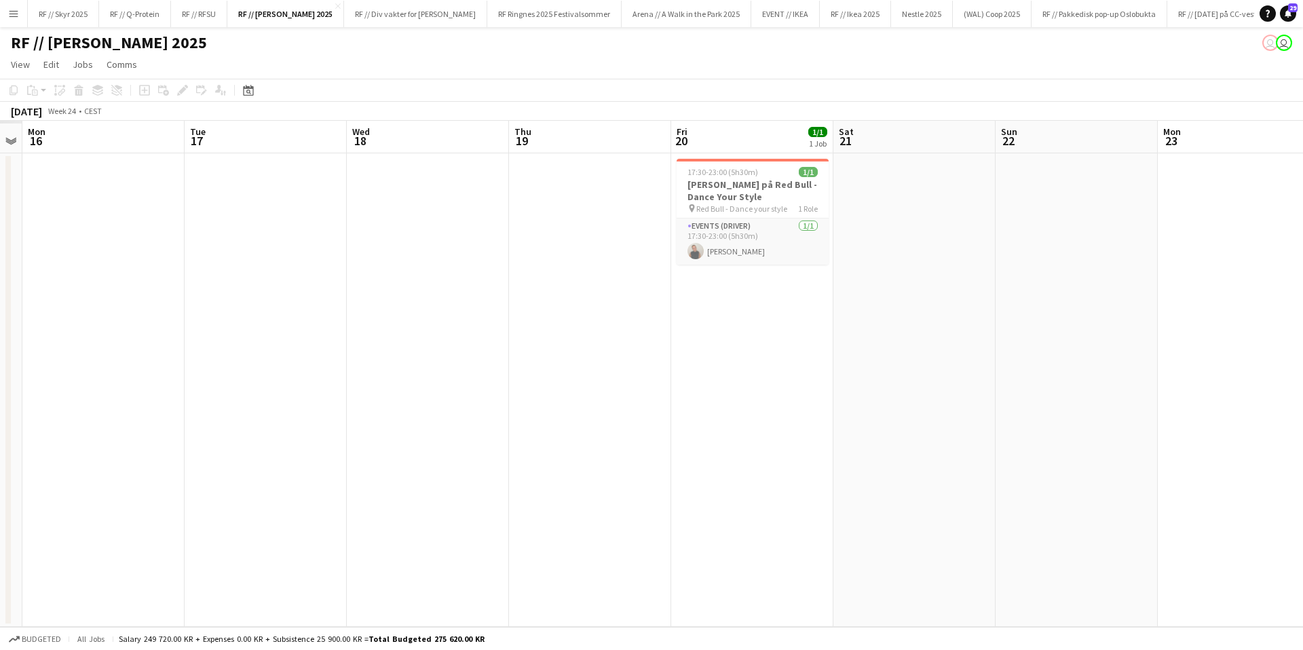
click at [926, 161] on app-calendar-viewport "Sat 14 Sun 15 Mon 16 Tue 17 Wed 18 Thu 19 Fri 20 1/1 1 Job Sat 21 Sun 22 Mon 23…" at bounding box center [651, 374] width 1303 height 506
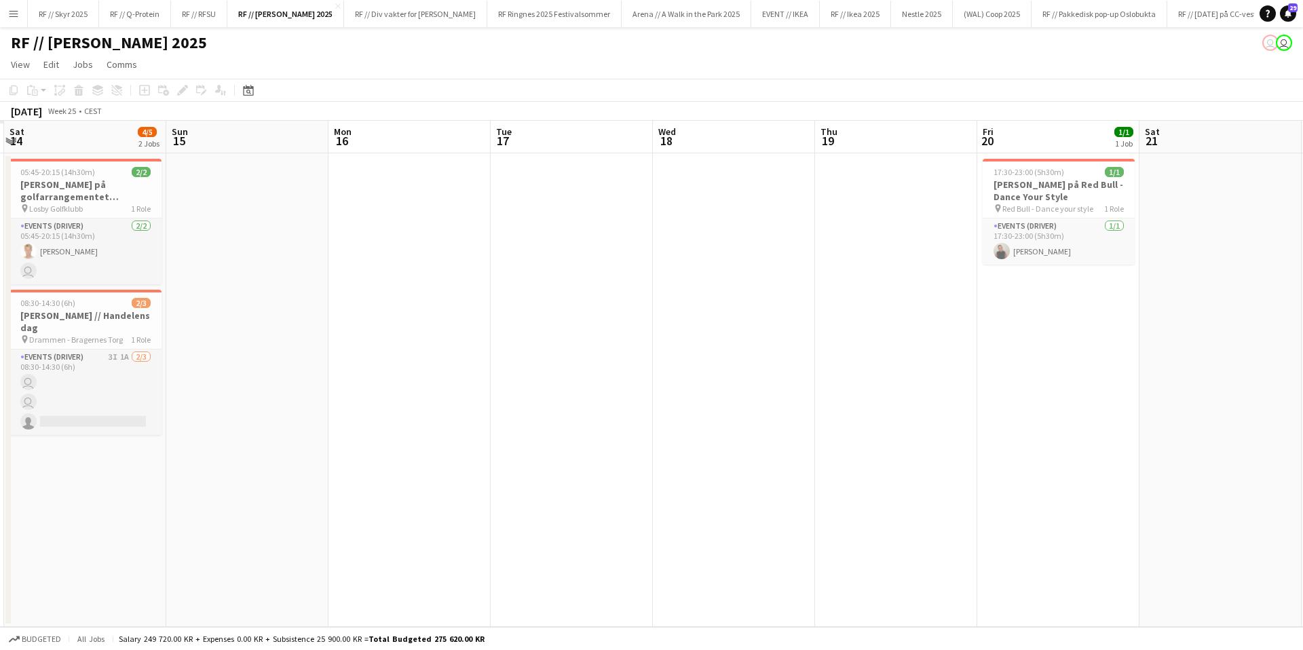
drag, startPoint x: 428, startPoint y: 200, endPoint x: 840, endPoint y: 160, distance: 414.5
click at [829, 157] on app-calendar-viewport "Wed 11 Thu 12 Fri 13 Sat 14 4/5 2 Jobs Sun 15 Mon 16 Tue 17 Wed 18 Thu 19 Fri 2…" at bounding box center [651, 374] width 1303 height 506
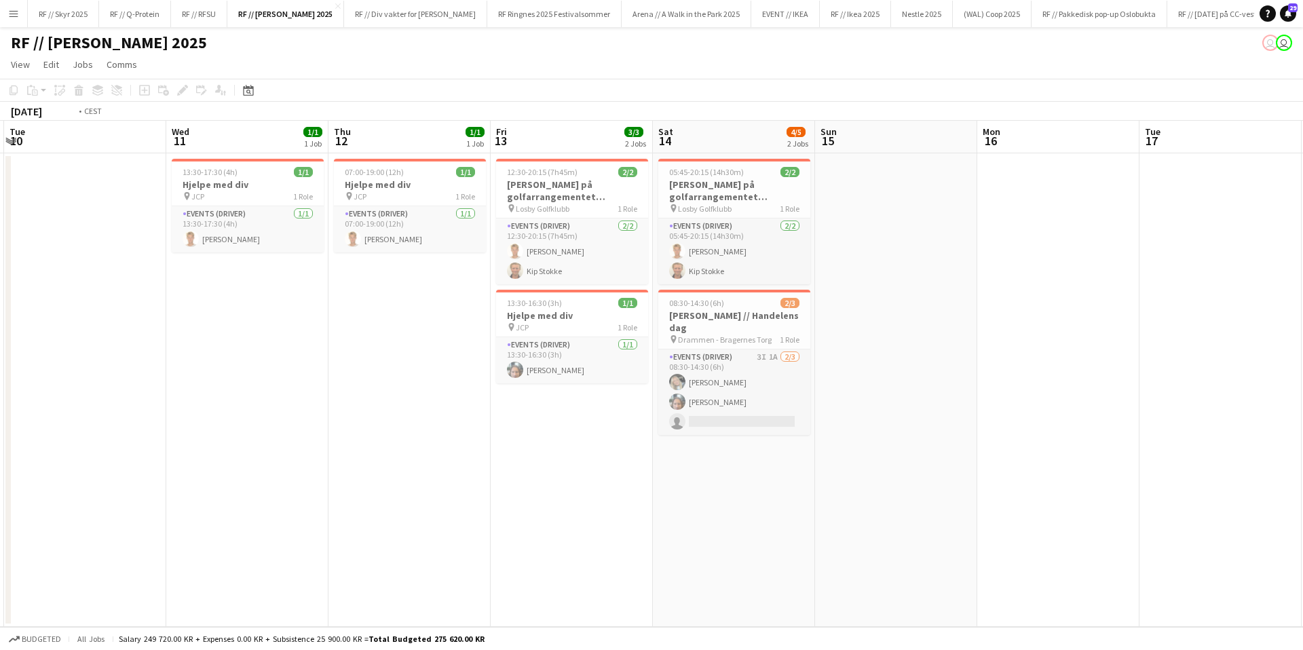
click at [1090, 117] on app-calendar "Copy Paste Paste Command V Paste with crew Command Shift V Paste linked Job Del…" at bounding box center [651, 353] width 1303 height 548
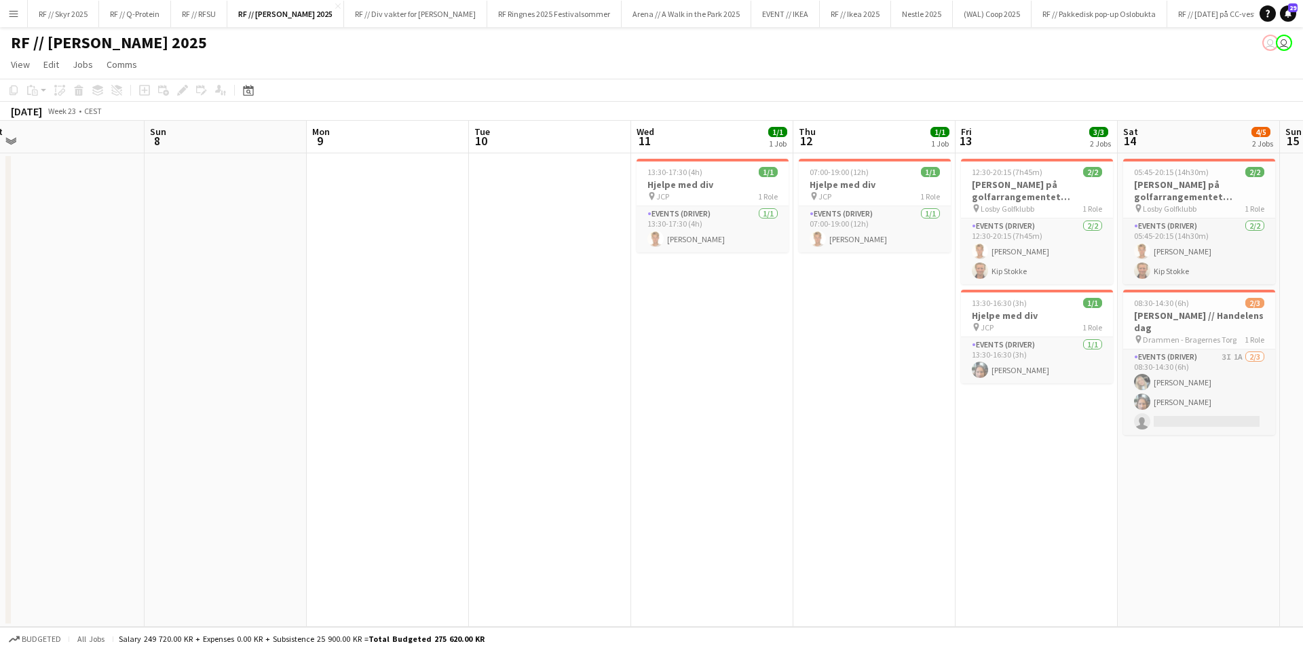
drag, startPoint x: 497, startPoint y: 177, endPoint x: 829, endPoint y: 153, distance: 333.4
click at [940, 138] on app-calendar-viewport "Thu 5 Fri 6 Sat 7 Sun 8 Mon 9 Tue 10 Wed 11 1/1 1 Job Thu 12 1/1 1 Job Fri 13 3…" at bounding box center [651, 374] width 1303 height 506
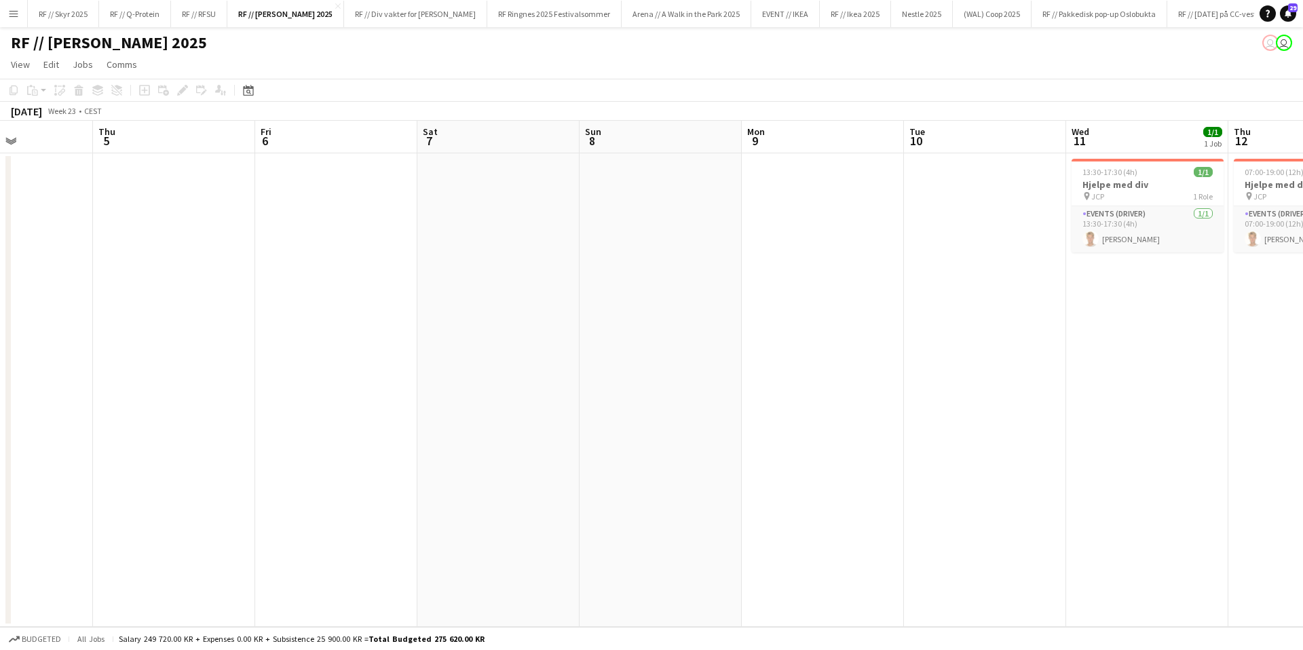
drag, startPoint x: 666, startPoint y: 181, endPoint x: 958, endPoint y: 175, distance: 291.2
click at [814, 172] on app-calendar-viewport "Mon 2 Tue 3 Wed 4 Thu 5 Fri 6 Sat 7 Sun 8 Mon 9 Tue 10 Wed 11 1/1 1 Job Thu 12 …" at bounding box center [651, 374] width 1303 height 506
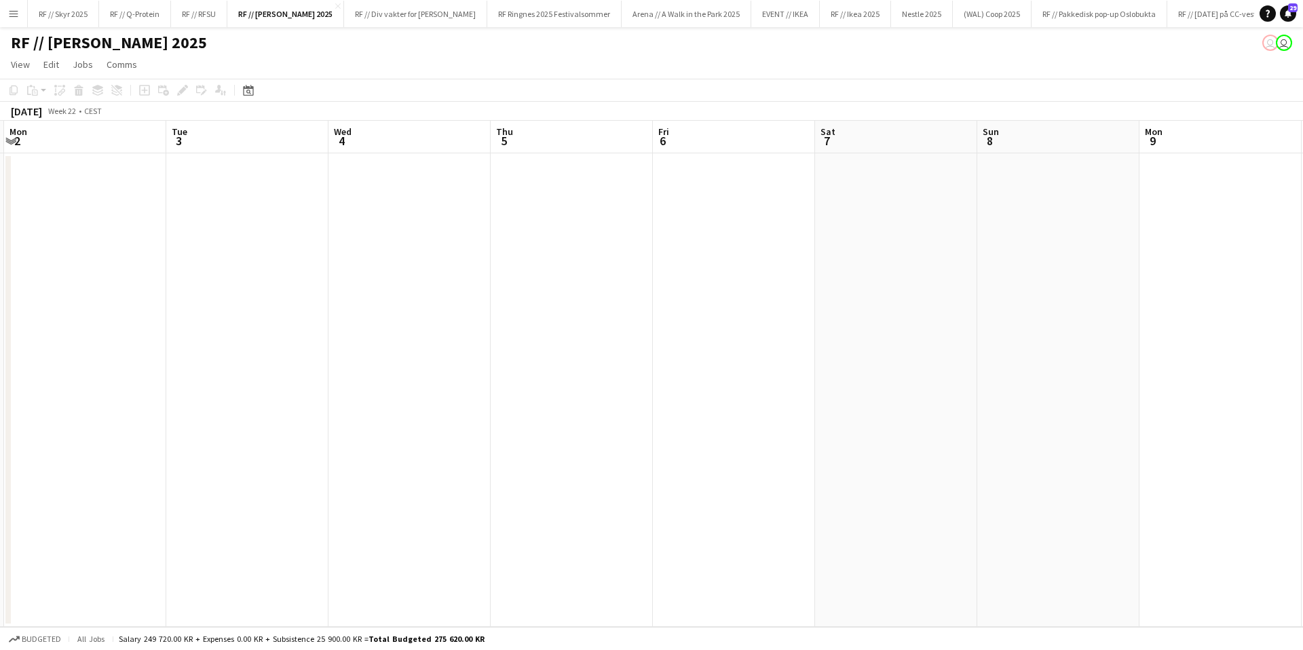
drag, startPoint x: 647, startPoint y: 187, endPoint x: 873, endPoint y: 180, distance: 225.4
click at [861, 180] on app-calendar-viewport "Sat 31 Sun 1 Mon 2 Tue 3 Wed 4 Thu 5 Fri 6 Sat 7 Sun 8 Mon 9 Tue 10 Wed 11 1/1 …" at bounding box center [651, 374] width 1303 height 506
drag, startPoint x: 332, startPoint y: 202, endPoint x: 1142, endPoint y: 147, distance: 812.2
click at [1058, 153] on app-calendar-viewport "Tue 27 Wed 28 Thu 29 Fri 30 Sat 31 Sun 1 Mon 2 Tue 3 Wed 4 Thu 5 Fri 6 Sat 7 Su…" at bounding box center [651, 374] width 1303 height 506
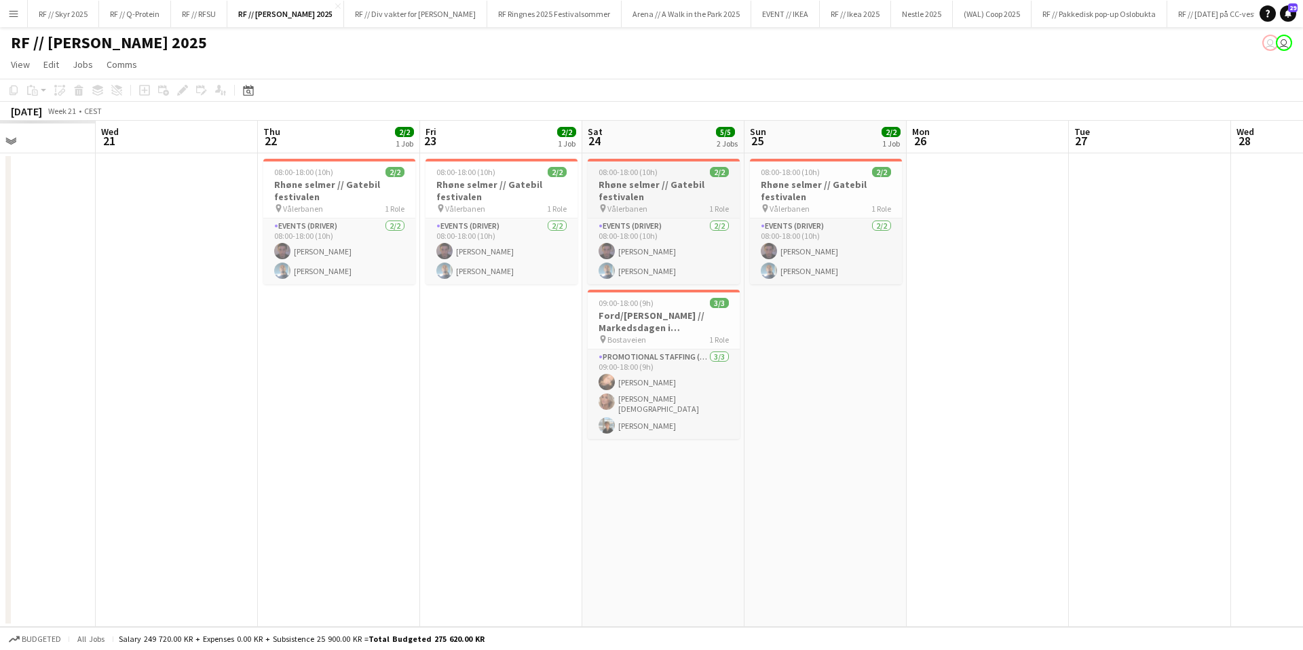
drag, startPoint x: 1093, startPoint y: 176, endPoint x: 790, endPoint y: 210, distance: 304.5
click at [1235, 174] on app-calendar-viewport "Sun 18 Mon 19 Tue 20 Wed 21 Thu 22 2/2 1 Job Fri 23 2/2 1 Job Sat 24 5/5 2 Jobs…" at bounding box center [651, 374] width 1303 height 506
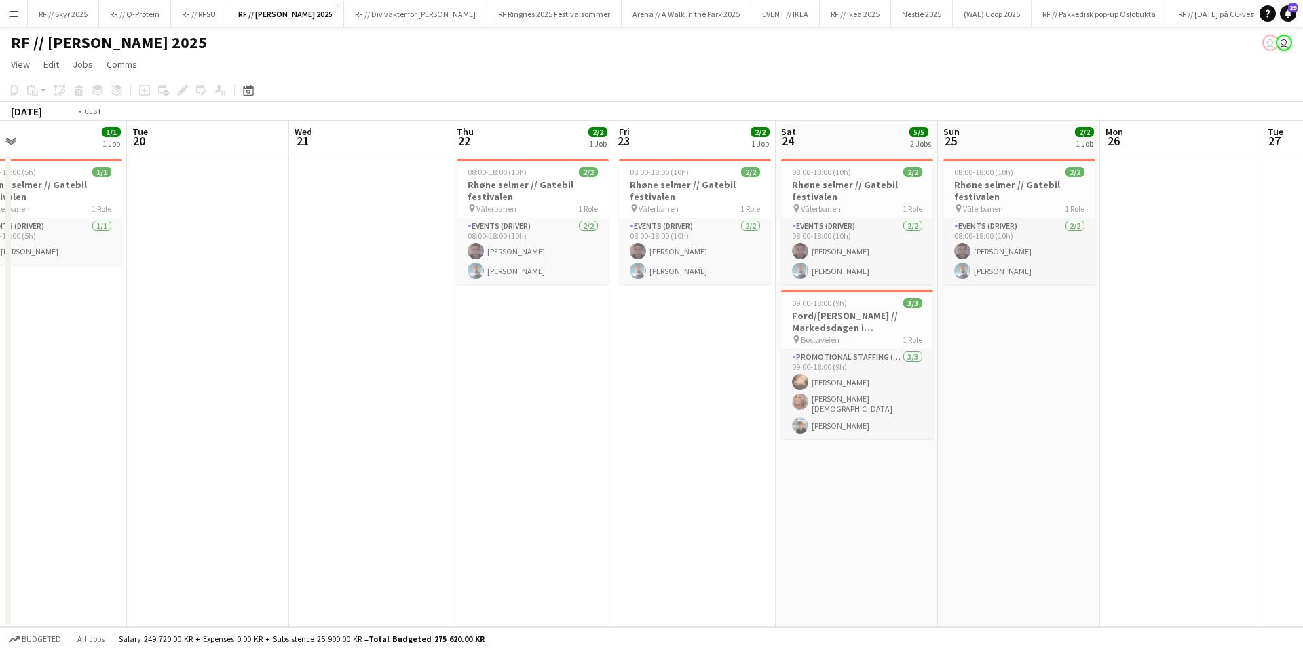
drag, startPoint x: 259, startPoint y: 248, endPoint x: 1302, endPoint y: 214, distance: 1043.7
click at [1292, 214] on app-calendar-viewport "Sat 17 Sun 18 Mon 19 1/1 1 Job Tue 20 Wed 21 Thu 22 2/2 1 Job Fri 23 2/2 1 Job …" at bounding box center [651, 374] width 1303 height 506
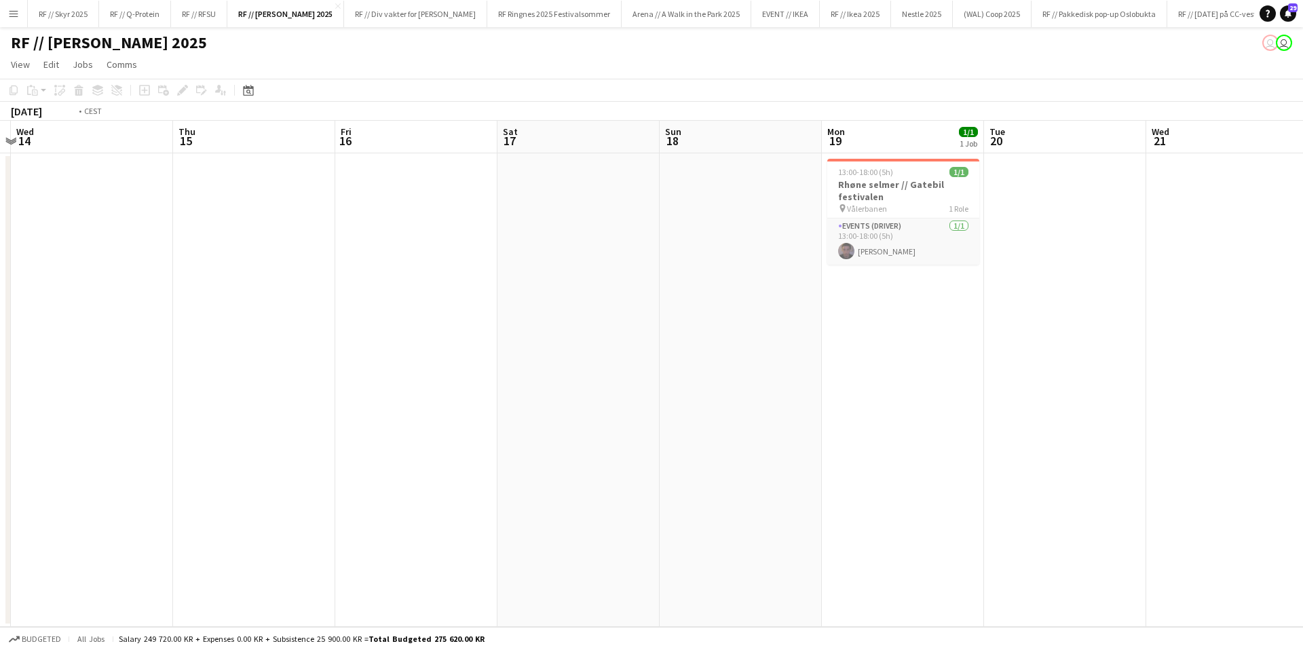
drag, startPoint x: 197, startPoint y: 250, endPoint x: 1207, endPoint y: 212, distance: 1009.9
click at [1222, 210] on app-calendar-viewport "Sun 11 Mon 12 Tue 13 Wed 14 Thu 15 Fri 16 Sat 17 Sun 18 Mon 19 1/1 1 Job Tue 20…" at bounding box center [651, 374] width 1303 height 506
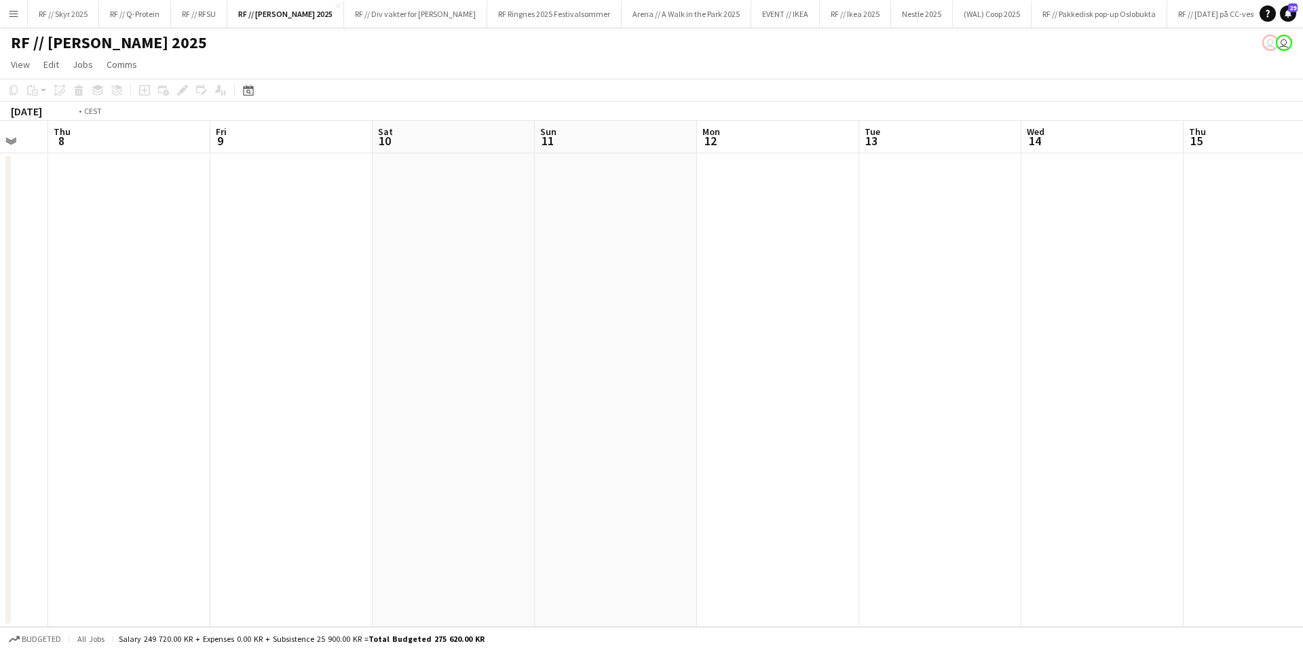
drag
click at [1249, 176] on app-calendar-viewport "Mon 5 Tue 6 Wed 7 Thu 8 Fri 9 Sat 10 Sun 11 Mon 12 Tue 13 Wed 14 Thu 15 Fri 16 …" at bounding box center [651, 374] width 1303 height 506
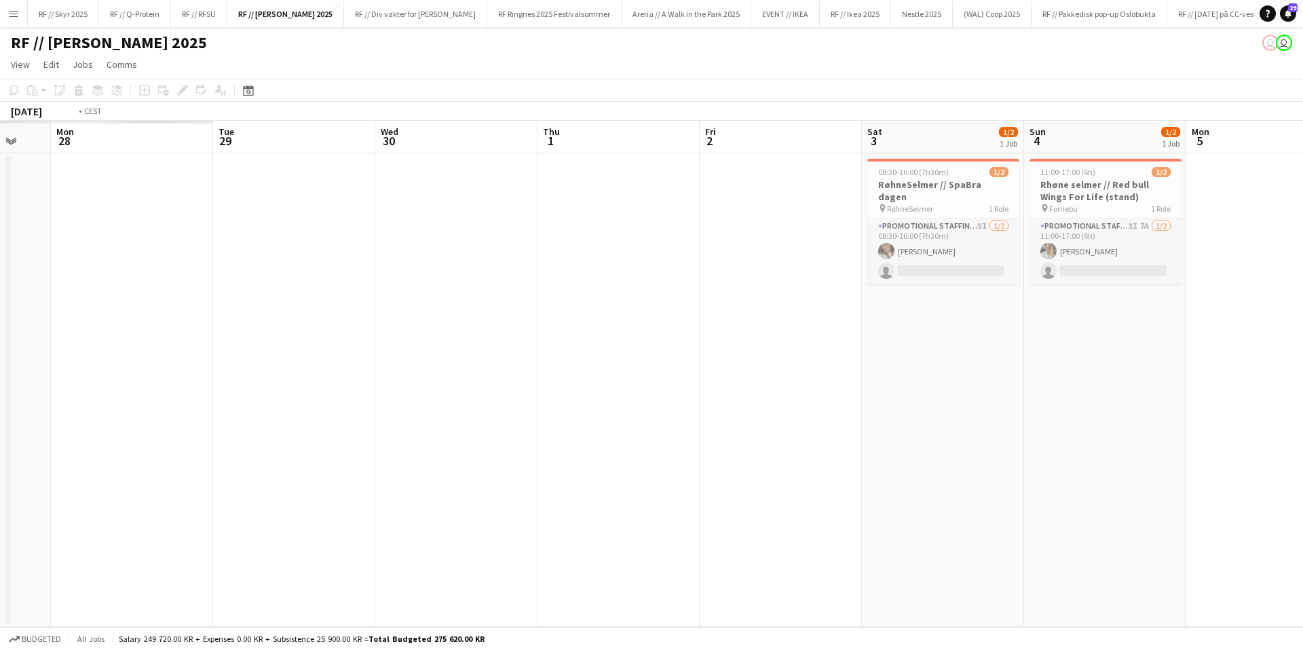
click at [1298, 210] on app-calendar-viewport "Sat 26 Sun 27 Mon 28 Tue 29 Wed 30 Thu 1 Fri 2 Sat 3 1/2 1 Job Sun 4 1/2 1 Job …" at bounding box center [651, 374] width 1303 height 506
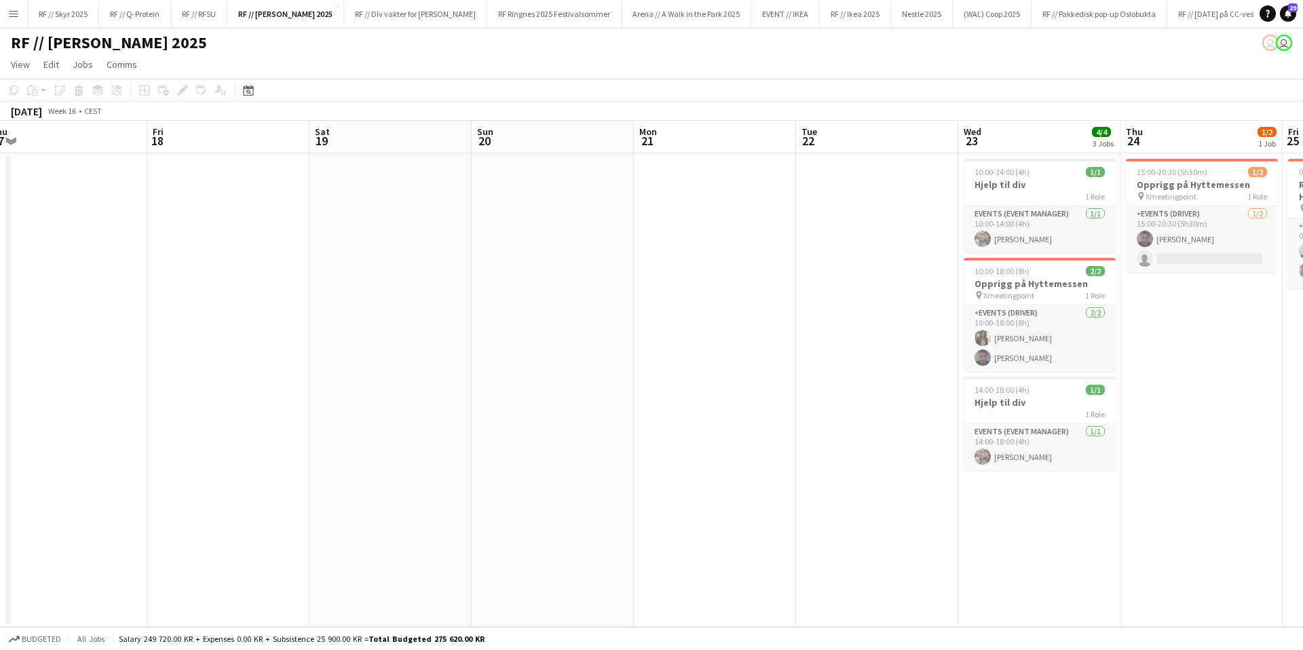
click at [1288, 245] on app-calendar-viewport "Tue 15 Wed 16 Thu 17 Fri 18 Sat 19 Sun 20 Mon 21 Tue 22 Wed 23 4/4 3 Jobs Thu 2…" at bounding box center [651, 374] width 1303 height 506
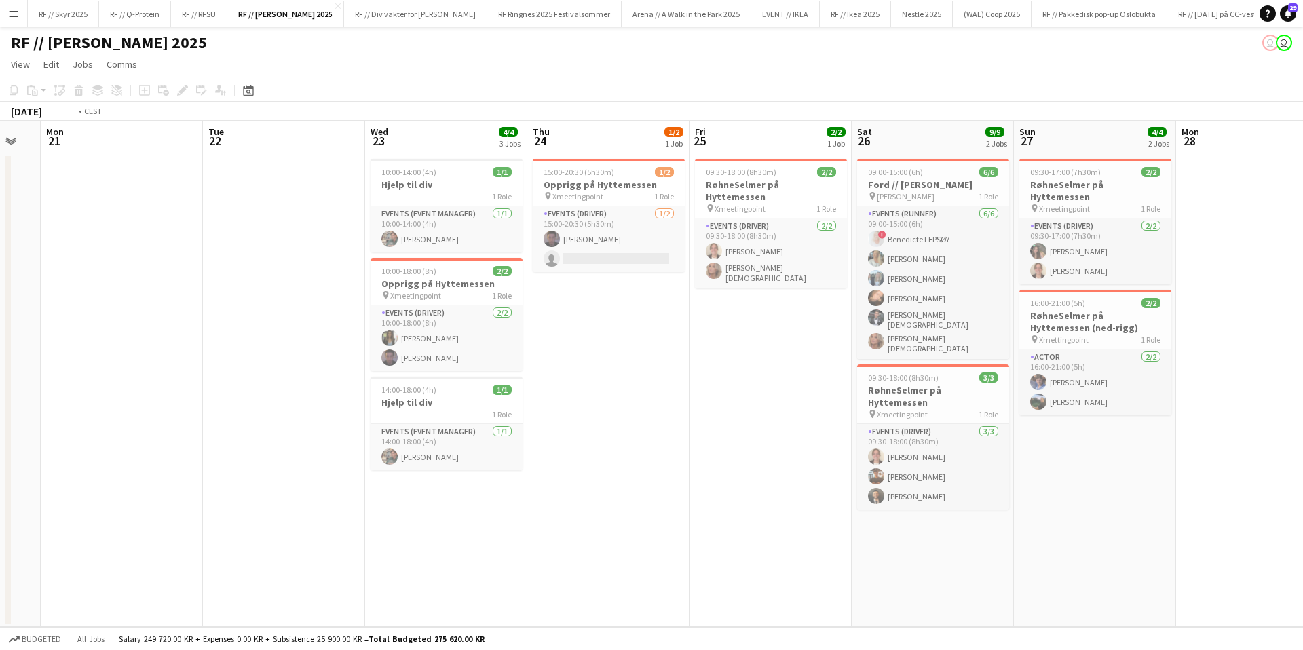
click at [1302, 226] on app-calendar-viewport "Sat 19 Sun 20 Mon 21 Tue 22 Wed 23 4/4 3 Jobs Thu 24 1/2 1 Job Fri 25 2/2 1 Job…" at bounding box center [651, 374] width 1303 height 506
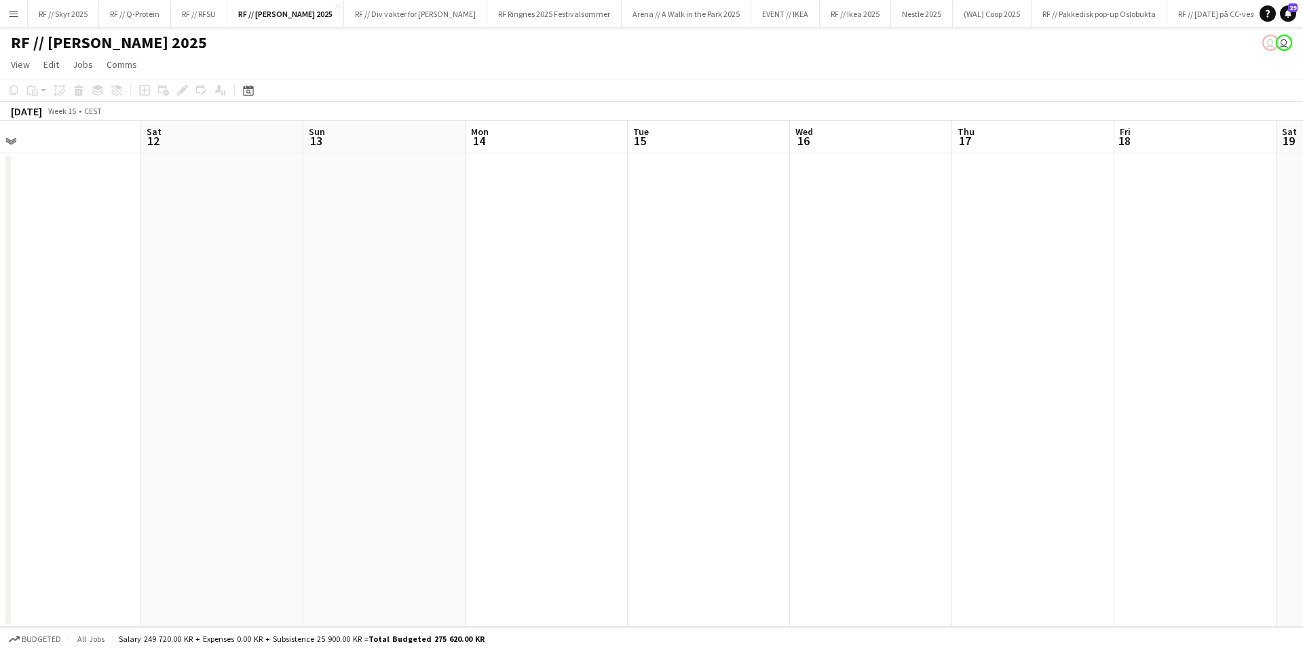
click at [1302, 210] on app-calendar-viewport "Wed 9 Thu 10 Fri 11 Sat 12 Sun 13 Mon 14 Tue 15 Wed 16 Thu 17 Fri 18 Sat 19 Sun…" at bounding box center [651, 374] width 1303 height 506
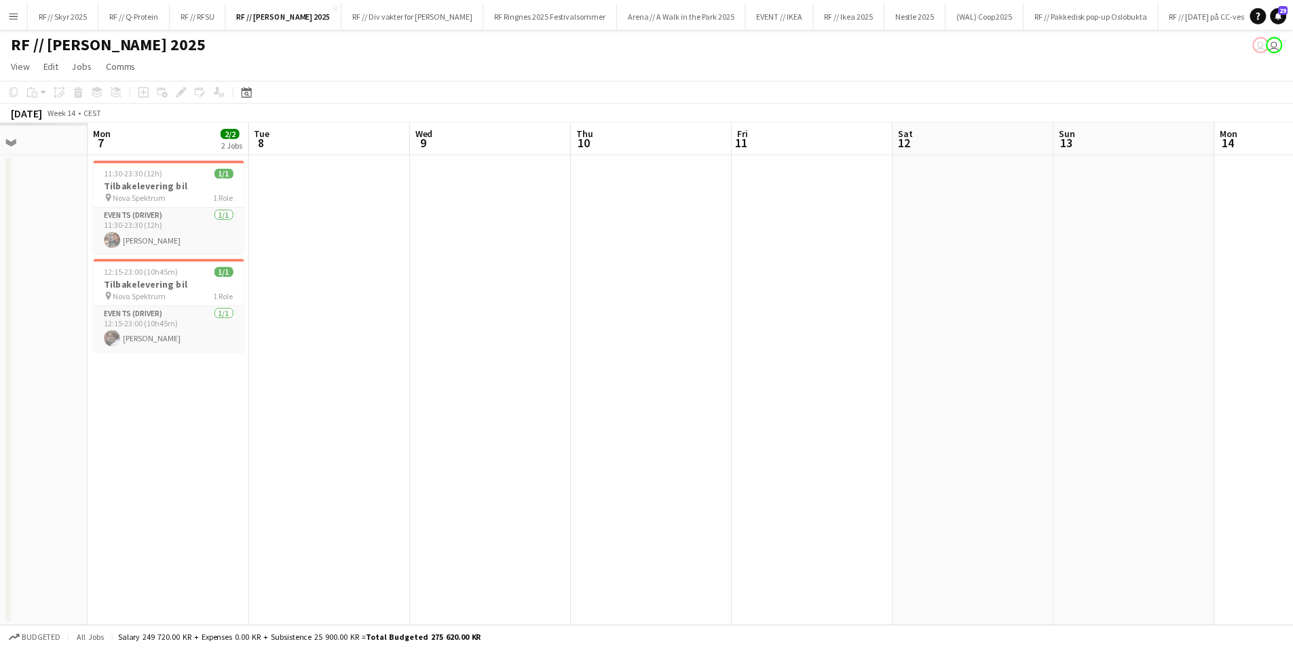
scroll to position [0, 276]
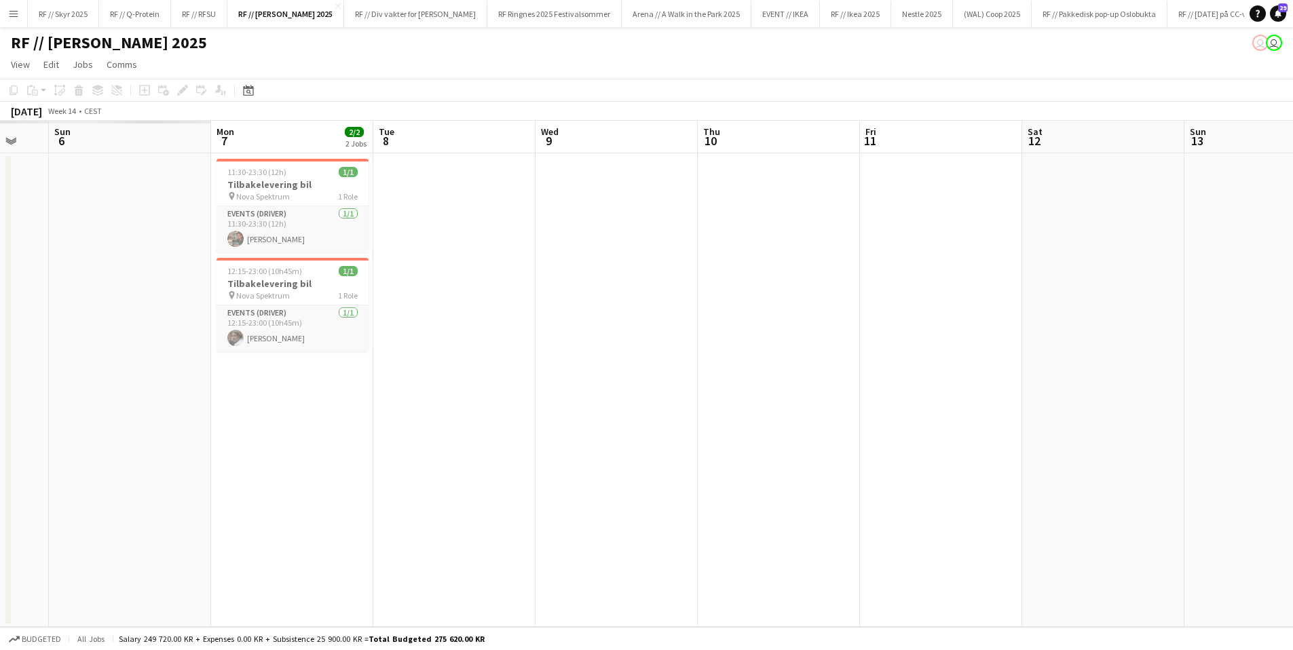
click at [1293, 210] on html "Menu Boards Boards Boards All jobs Status Workforce Workforce My Workforce Recr…" at bounding box center [646, 325] width 1293 height 650
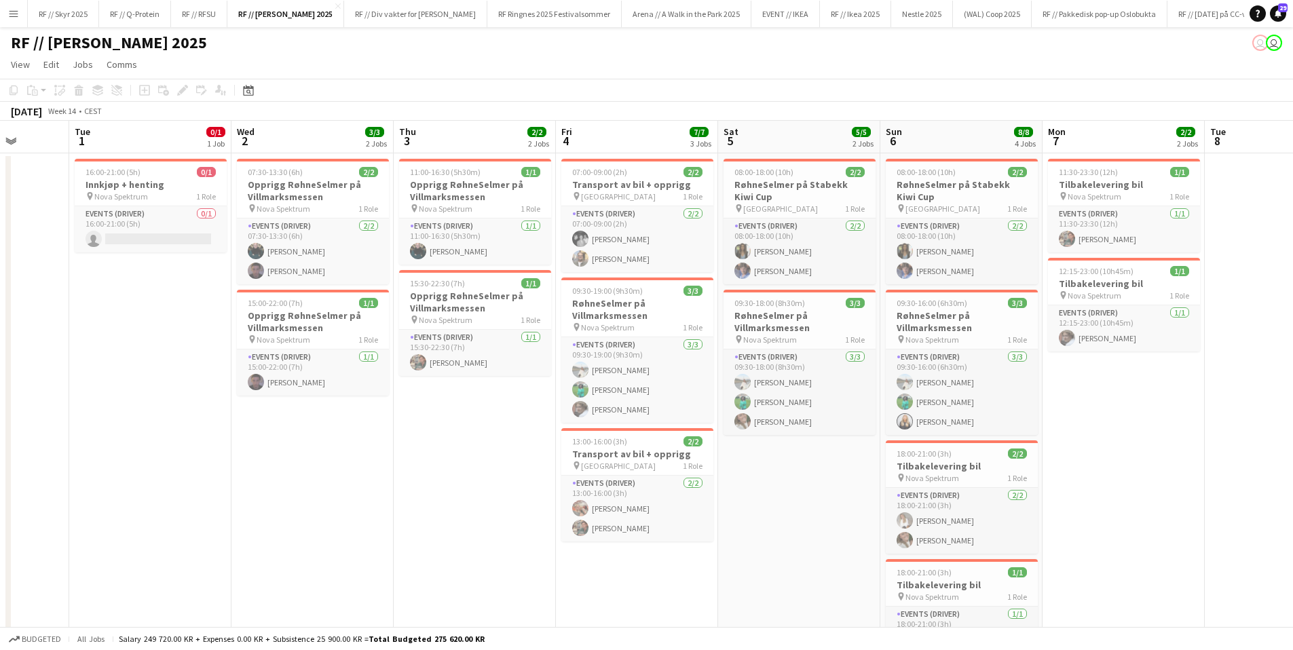
scroll to position [0, 415]
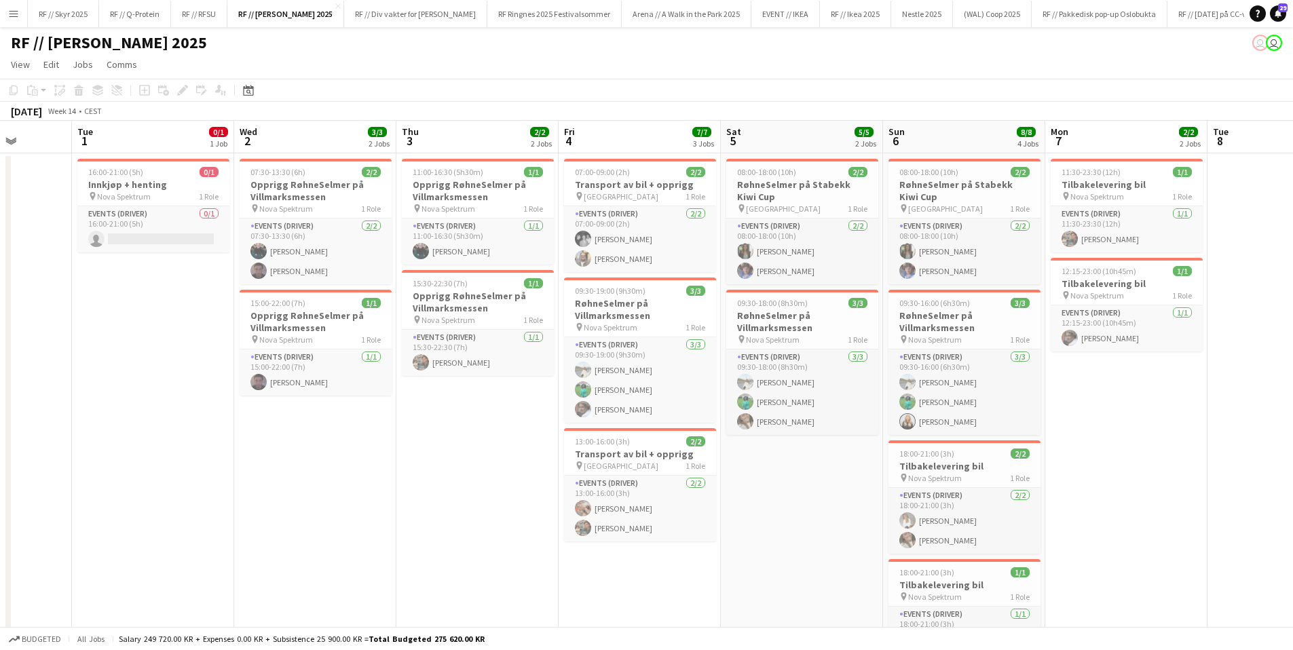
click at [908, 221] on app-calendar-viewport "Sat 29 3/3 1 Job Sun 30 Mon 31 Tue 1 0/1 1 Job Wed 2 3/3 2 Jobs Thu 3 2/2 2 Job…" at bounding box center [646, 402] width 1293 height 563
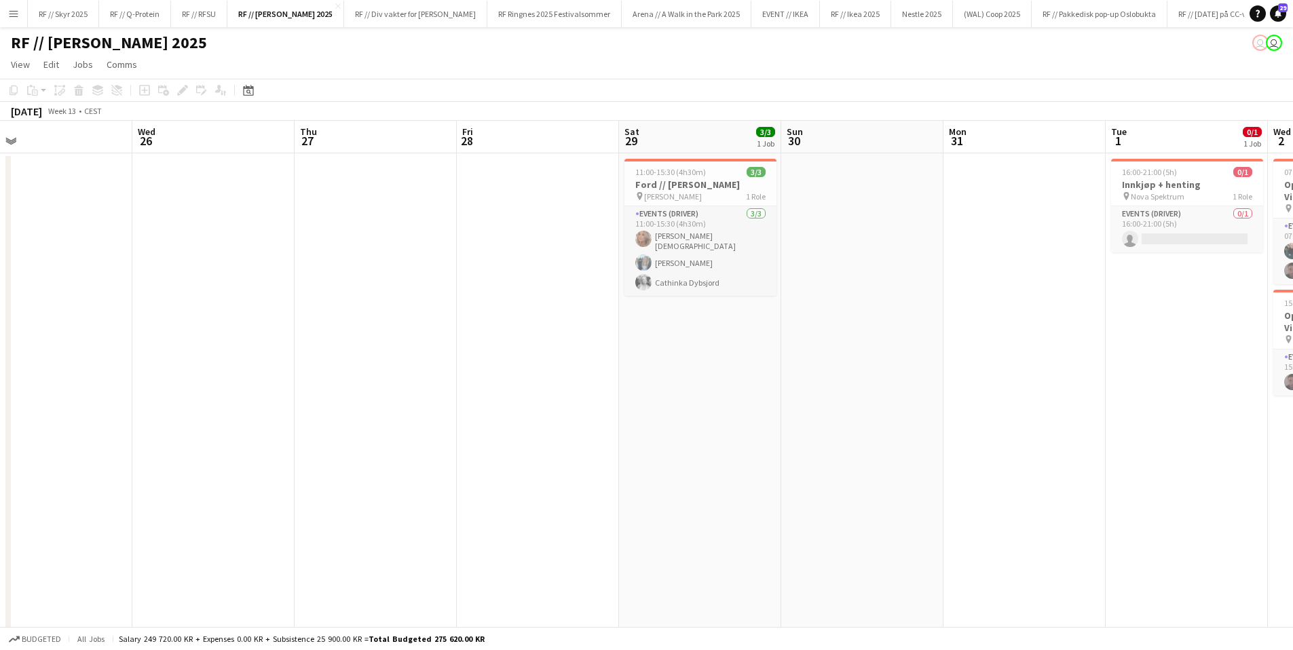
click at [1207, 229] on app-calendar-viewport "Sun 23 Mon 24 Tue 25 Wed 26 Thu 27 Fri 28 Sat 29 3/3 1 Job Sun 30 Mon 31 Tue 1 …" at bounding box center [646, 402] width 1293 height 563
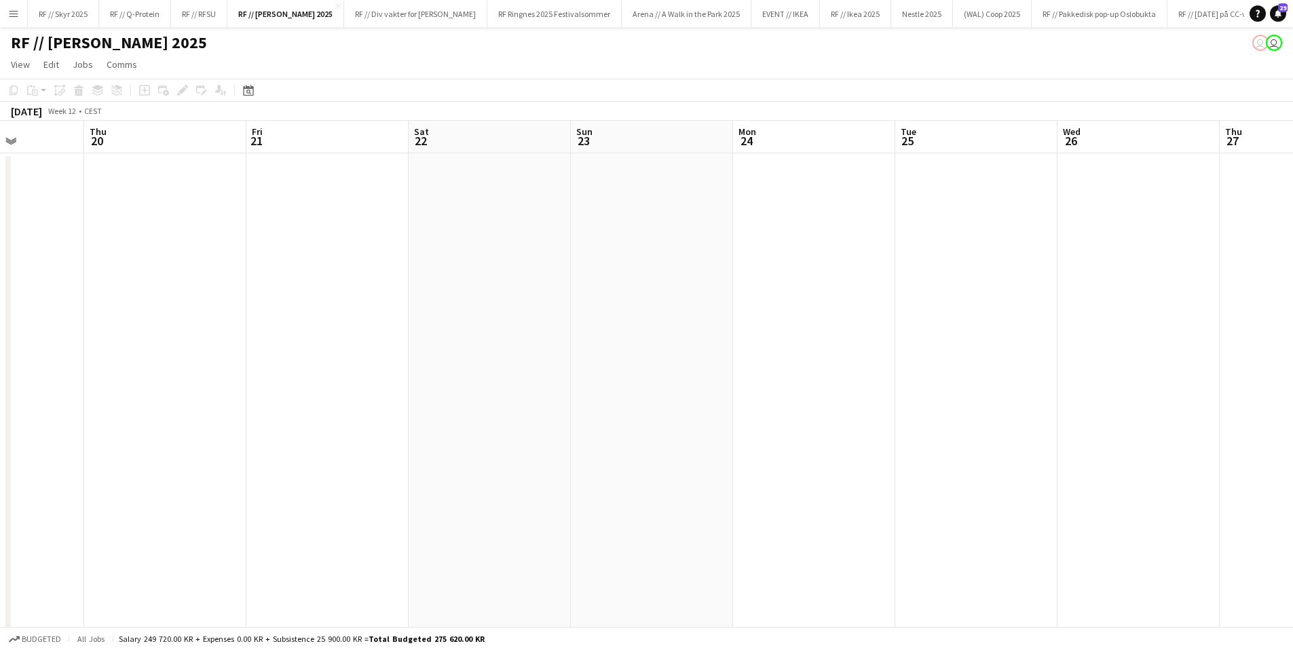
click at [1293, 242] on html "Menu Boards Boards Boards All jobs Status Workforce Workforce My Workforce Recr…" at bounding box center [646, 353] width 1293 height 707
click at [1264, 247] on app-calendar-viewport "Sat 15 Sun 16 Mon 17 Tue 18 Wed 19 Thu 20 Fri 21 Sat 22 Sun 23 Mon 24 Tue 25 We…" at bounding box center [646, 402] width 1293 height 563
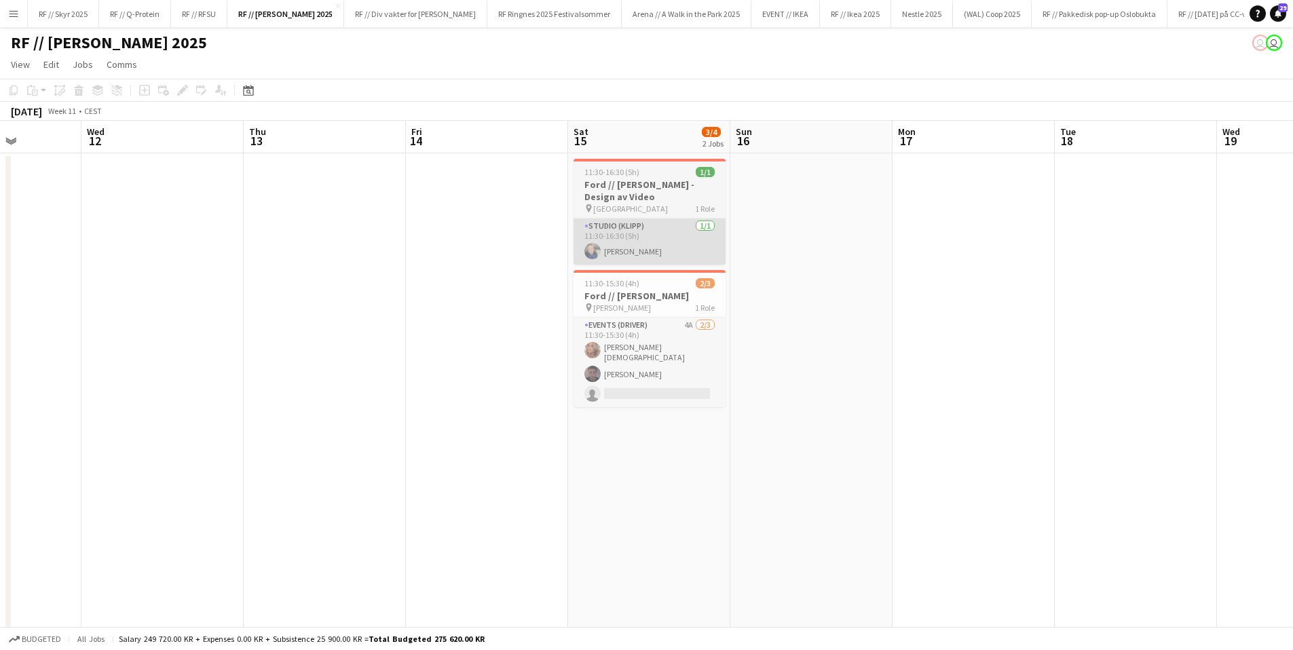
click at [976, 235] on app-calendar-viewport "Sun 9 Mon 10 Tue 11 Wed 12 Thu 13 Fri 14 Sat 15 3/4 2 Jobs Sun 16 Mon 17 Tue 18…" at bounding box center [646, 402] width 1293 height 563
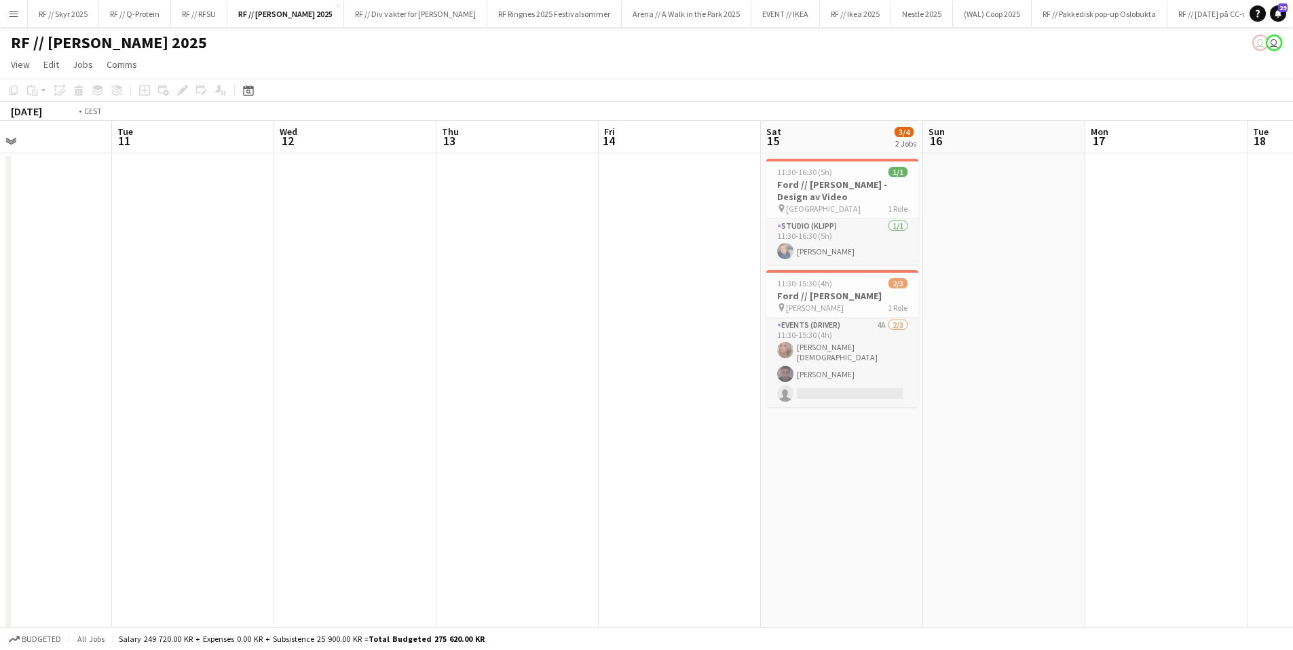
click at [718, 225] on app-calendar-viewport "Sat 8 6/7 2 Jobs Sun 9 Mon 10 Tue 11 Wed 12 Thu 13 Fri 14 Sat 15 3/4 2 Jobs Sun…" at bounding box center [646, 402] width 1293 height 563
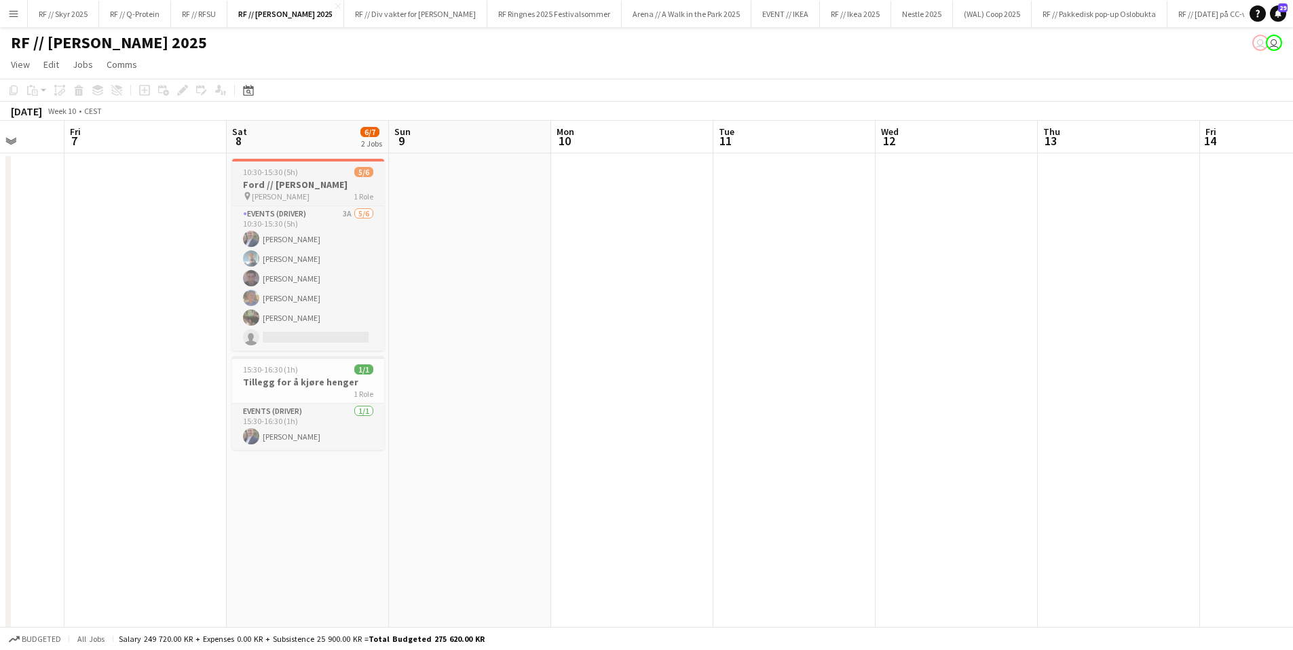
click at [507, 215] on app-calendar-viewport "Tue 4 Wed 5 Thu 6 Fri 7 Sat 8 6/7 2 Jobs Sun 9 Mon 10 Tue 11 Wed 12 Thu 13 Fri …" at bounding box center [646, 402] width 1293 height 563
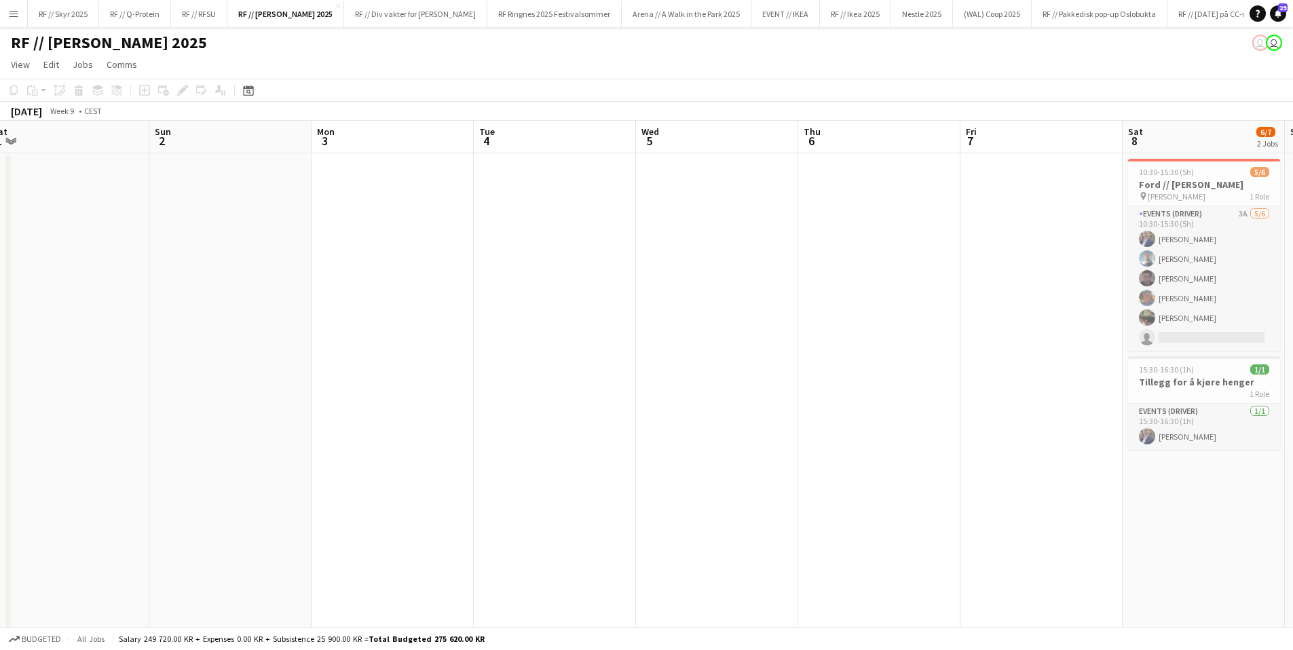
click at [1104, 207] on app-calendar-viewport "Thu 27 Fri 28 Sat 1 Sun 2 Mon 3 Tue 4 Wed 5 Thu 6 Fri 7 Sat 8 6/7 2 Jobs Sun 9 …" at bounding box center [646, 402] width 1293 height 563
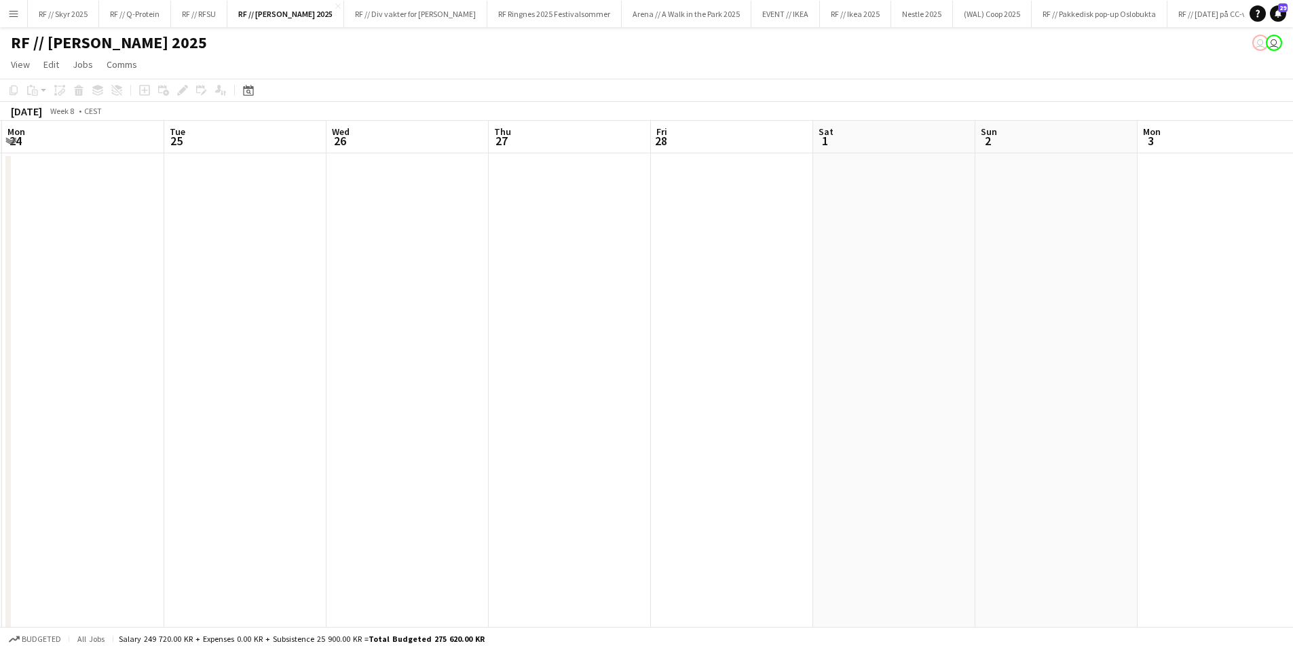
click at [1293, 183] on html "Menu Boards Boards Boards All jobs Status Workforce Workforce My Workforce Recr…" at bounding box center [646, 353] width 1293 height 707
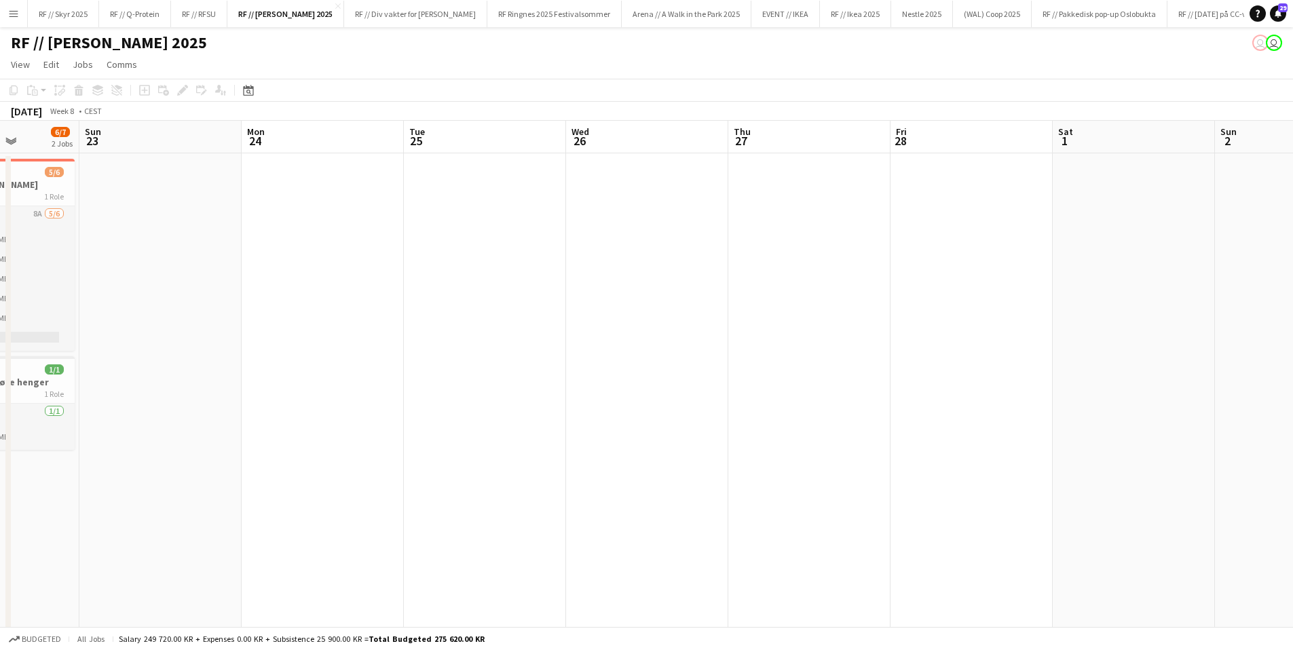
click at [1161, 189] on app-calendar-viewport "Thu 20 Fri 21 0/1 1 Job Sat 22 6/7 2 Jobs Sun 23 Mon 24 Tue 25 Wed 26 Thu 27 Fr…" at bounding box center [646, 402] width 1293 height 563
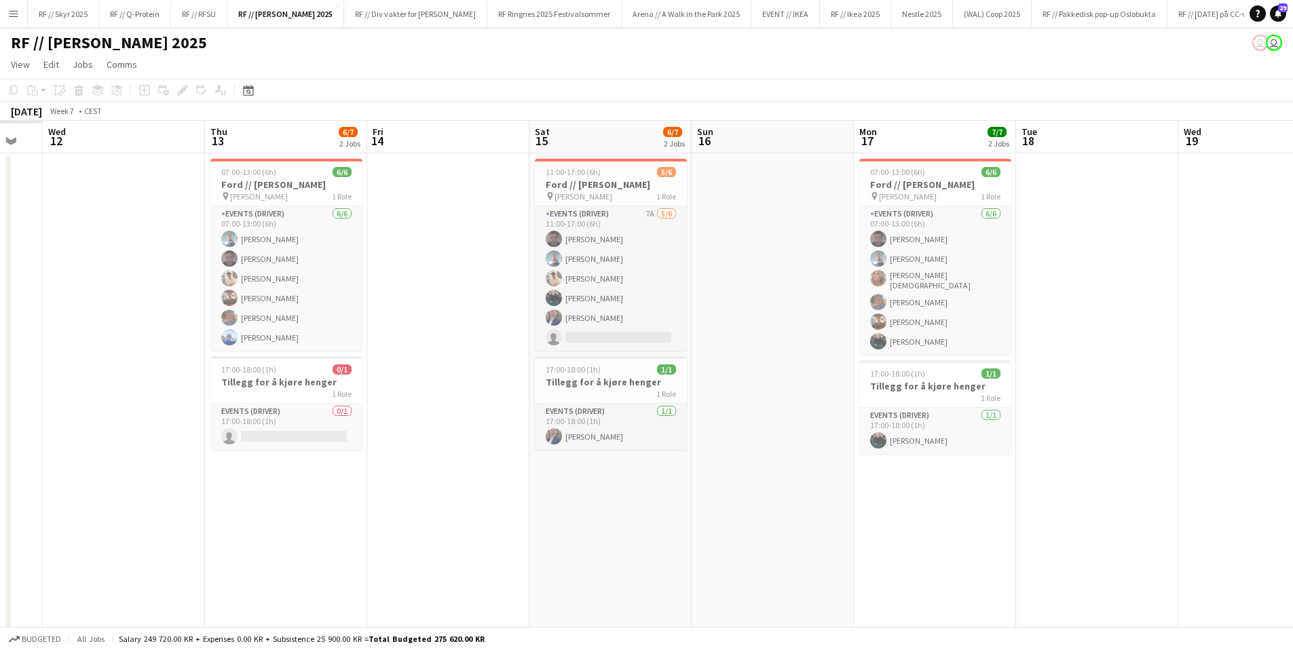
click at [1226, 202] on app-calendar-viewport "Mon 10 Tue 11 Wed 12 Thu 13 6/7 2 Jobs Fri 14 Sat 15 6/7 2 Jobs Sun 16 Mon 17 7…" at bounding box center [646, 402] width 1293 height 563
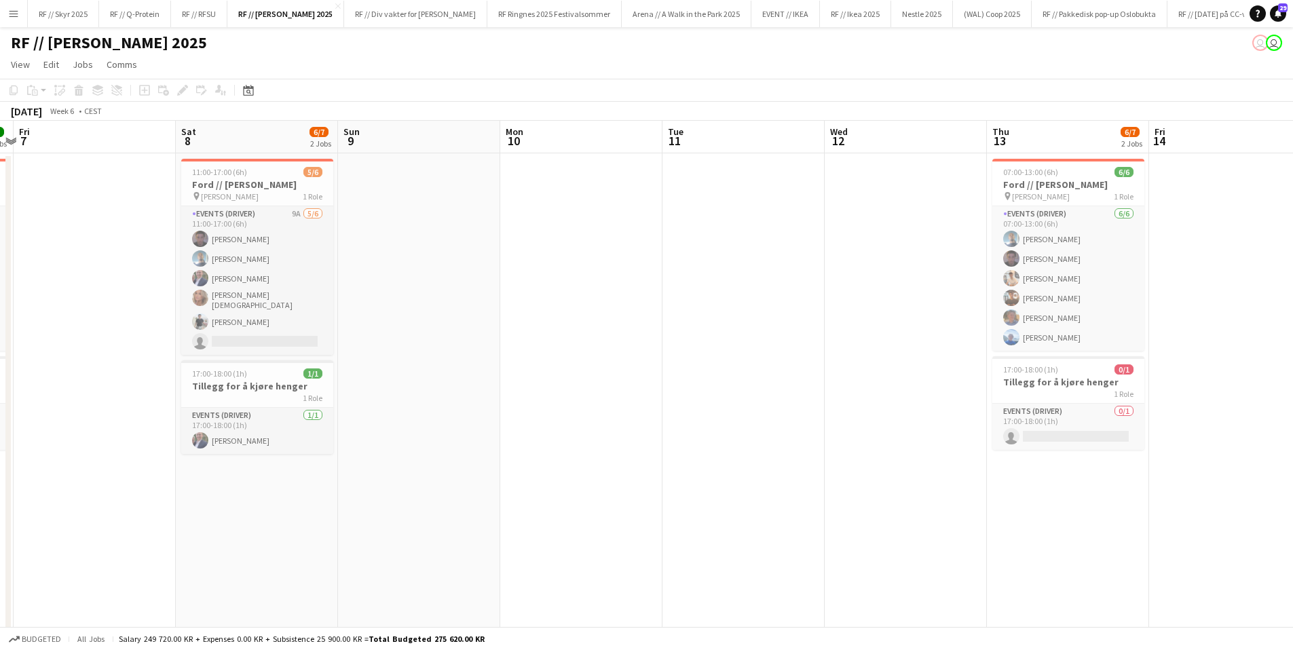
click at [1293, 208] on html "Menu Boards Boards Boards All jobs Status Workforce Workforce My Workforce Recr…" at bounding box center [646, 353] width 1293 height 707
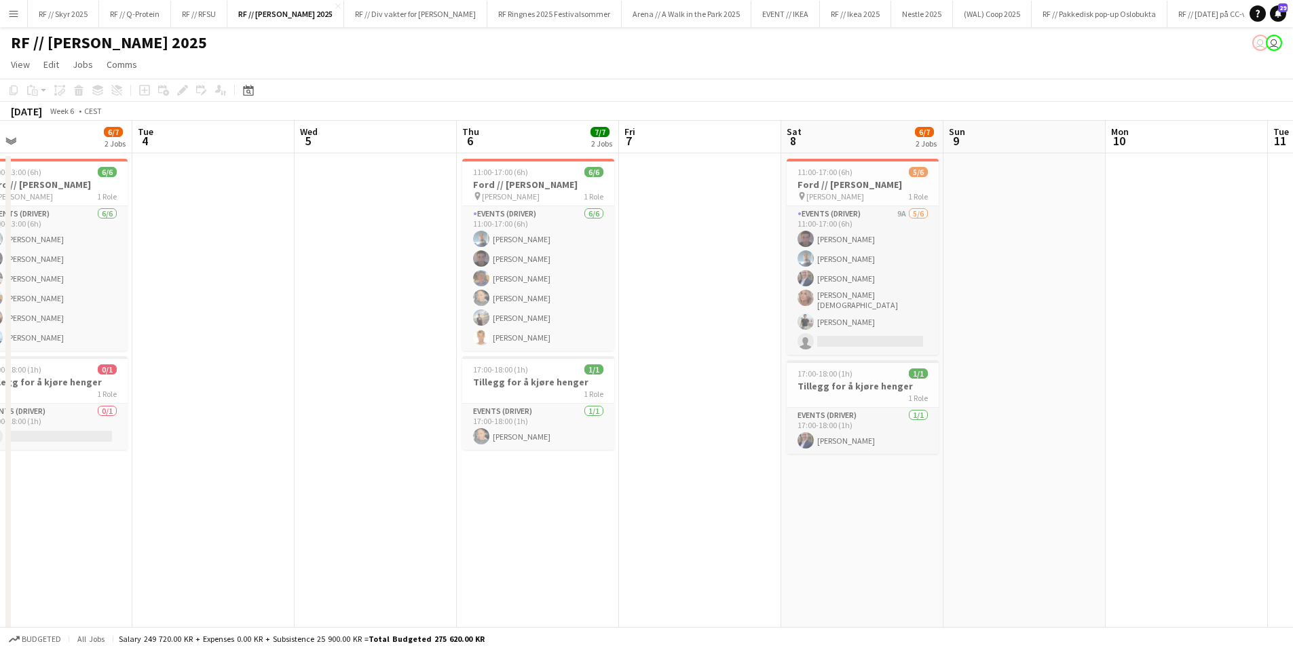
click at [1293, 226] on html "Menu Boards Boards Boards All jobs Status Workforce Workforce My Workforce Recr…" at bounding box center [646, 353] width 1293 height 707
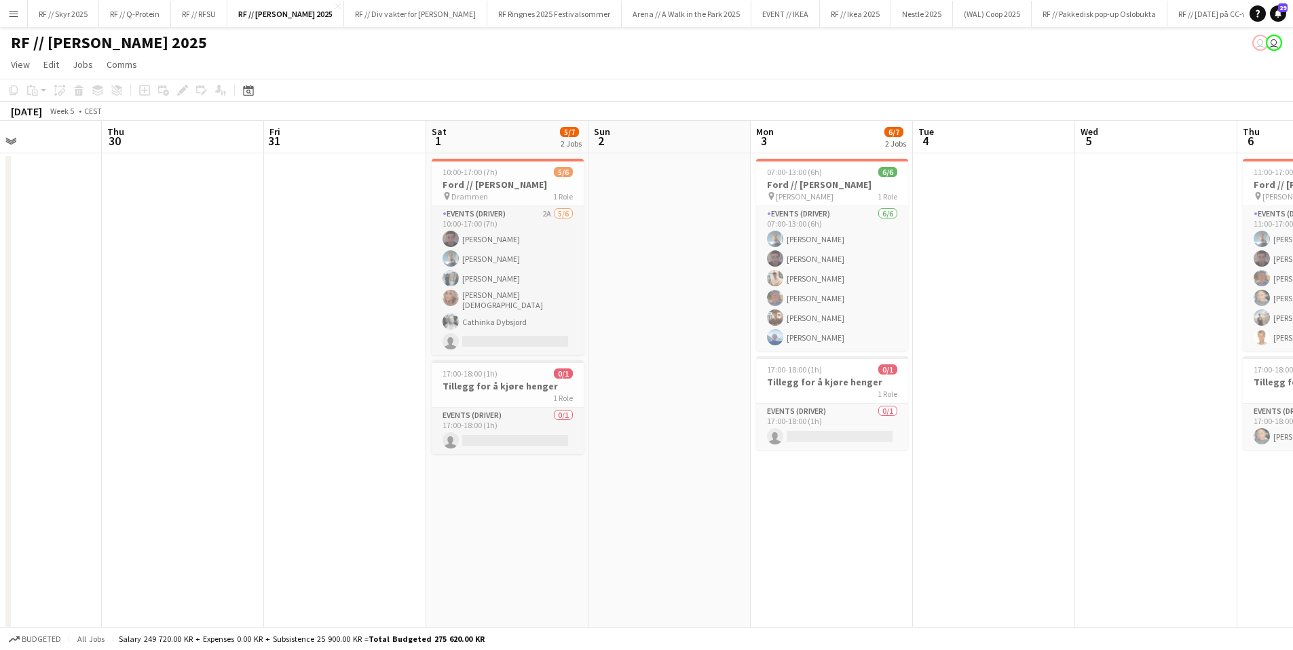
click at [999, 203] on app-calendar-viewport "Mon 27 Tue 28 Wed 29 Thu 30 Fri 31 Sat 1 5/7 2 Jobs Sun 2 Mon 3 6/7 2 Jobs Tue …" at bounding box center [646, 402] width 1293 height 563
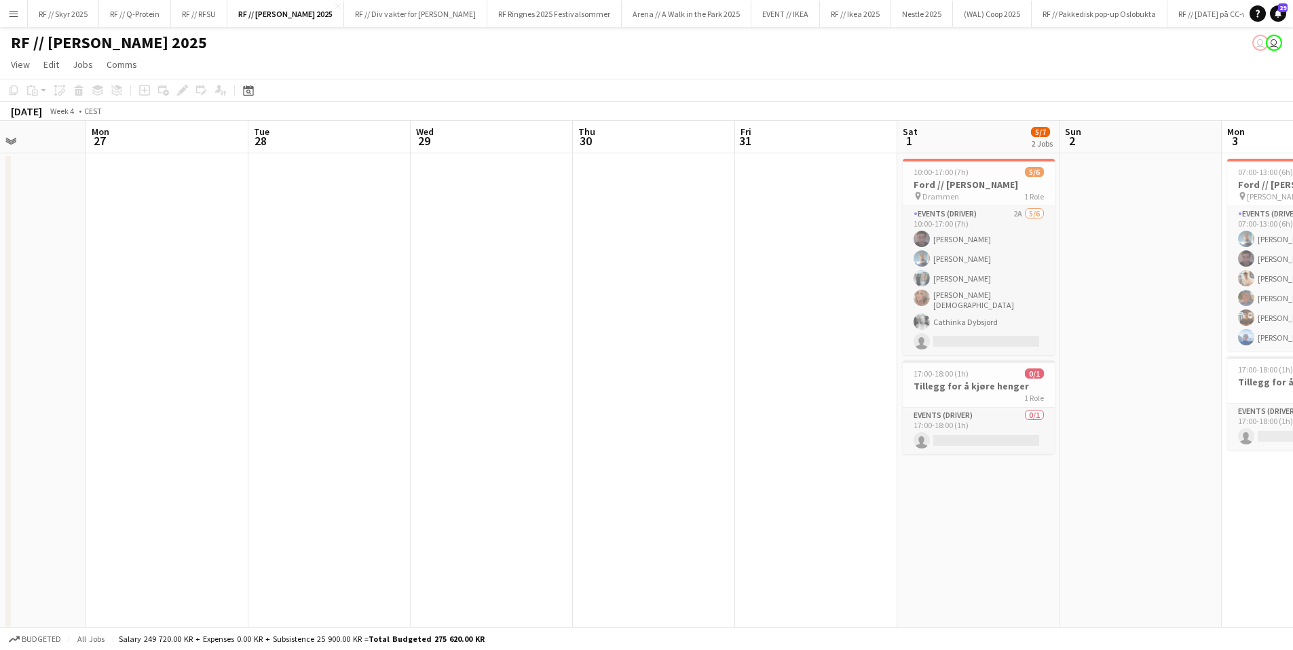
scroll to position [0, 453]
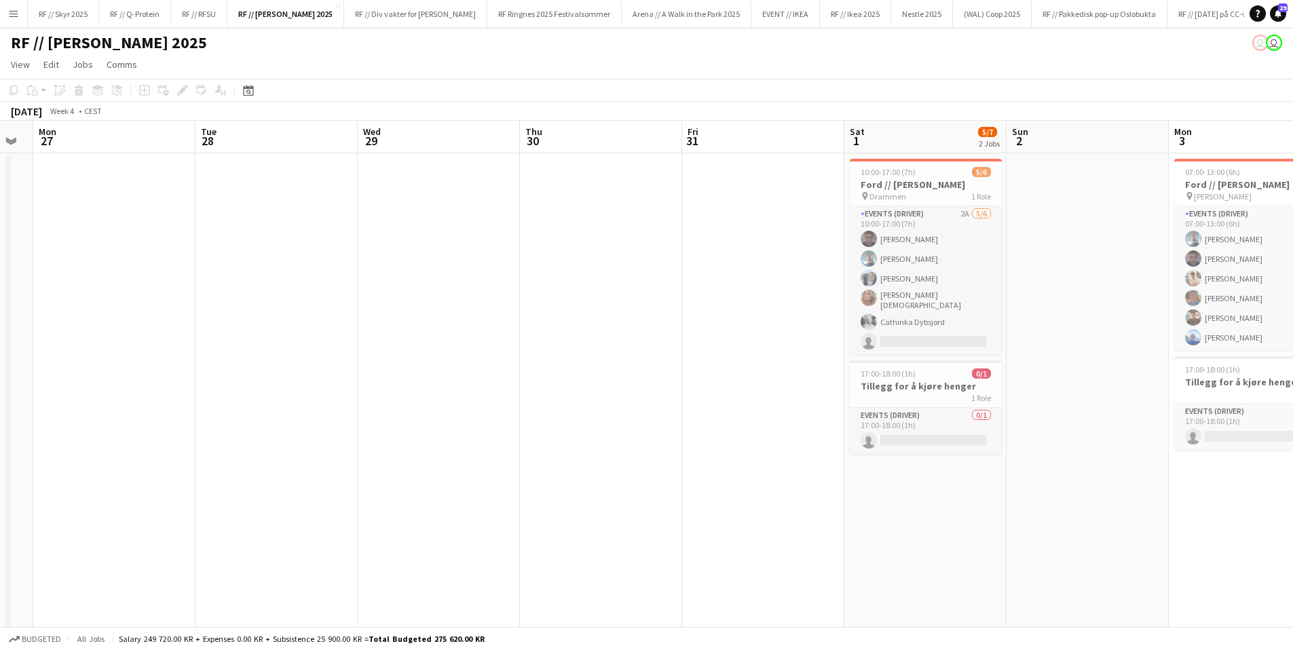
click at [865, 218] on app-calendar-viewport "Fri 24 Sat 25 Sun 26 Mon 27 Tue 28 Wed 29 Thu 30 Fri 31 Sat 1 5/7 2 Jobs Sun 2 …" at bounding box center [646, 402] width 1293 height 563
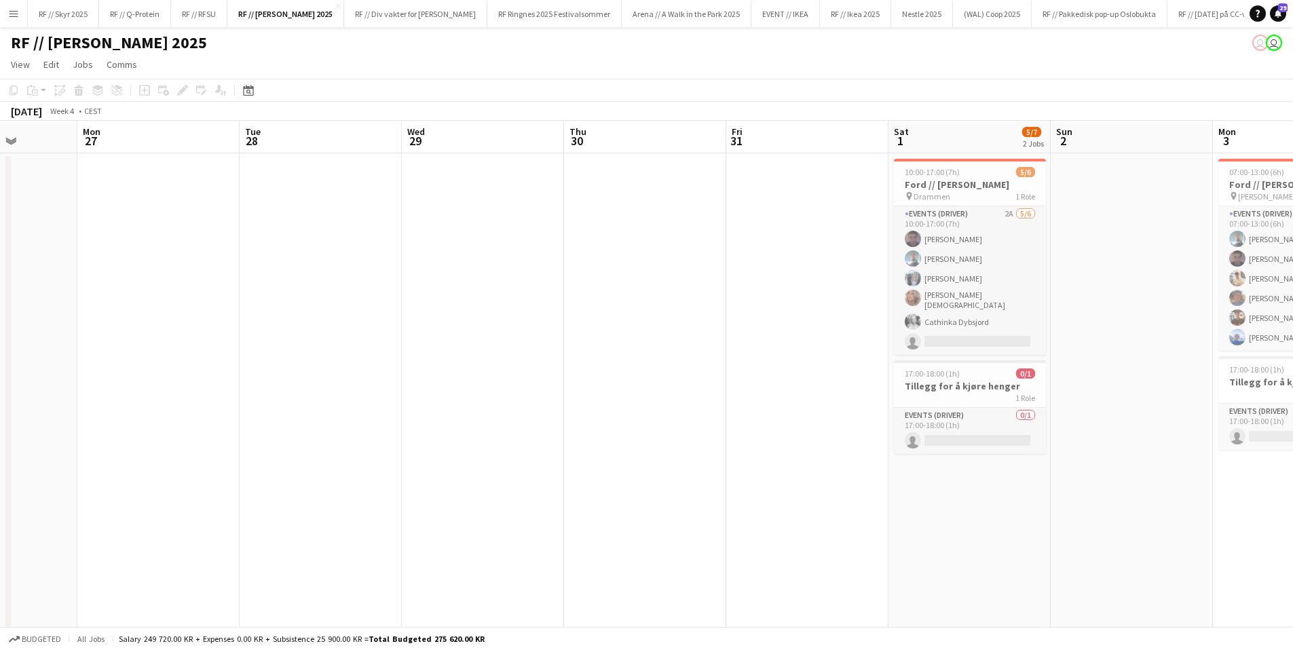
click at [1131, 202] on app-calendar-viewport "Fri 24 Sat 25 Sun 26 Mon 27 Tue 28 Wed 29 Thu 30 Fri 31 Sat 1 5/7 2 Jobs Sun 2 …" at bounding box center [646, 402] width 1293 height 563
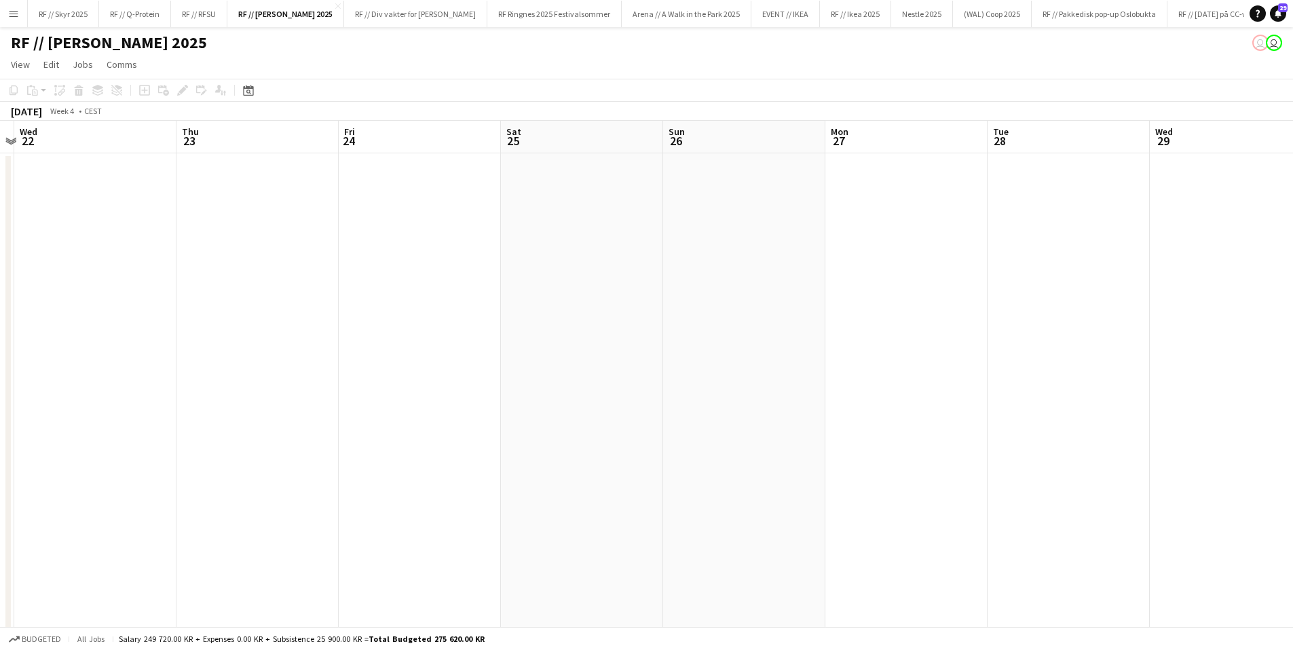
click at [1013, 207] on app-calendar-viewport "Mon 20 Tue 21 Wed 22 Thu 23 Fri 24 Sat 25 Sun 26 Mon 27 Tue 28 Wed 29 Thu 30 Fr…" at bounding box center [646, 402] width 1293 height 563
click at [989, 207] on app-calendar-viewport "Sat 18 Sun 19 Mon 20 Tue 21 Wed 22 Thu 23 Fri 24 Sat 25 Sun 26 Mon 27 Tue 28 We…" at bounding box center [646, 402] width 1293 height 563
click at [837, 210] on app-calendar-viewport "Wed 15 Thu 16 Fri 17 Sat 18 Sun 19 Mon 20 Tue 21 Wed 22 Thu 23 Fri 24 Sat 25 Su…" at bounding box center [646, 402] width 1293 height 563
click at [233, 220] on app-calendar-viewport "Tue 14 Wed 15 Thu 16 Fri 17 Sat 18 Sun 19 Mon 20 Tue 21 Wed 22 Thu 23 Fri 24 Sa…" at bounding box center [646, 402] width 1293 height 563
click at [155, 195] on app-calendar-viewport "Sat 18 Sun 19 Mon 20 Tue 21 Wed 22 Thu 23 Fri 24 Sat 25 Sun 26 Mon 27 Tue 28 We…" at bounding box center [646, 402] width 1293 height 563
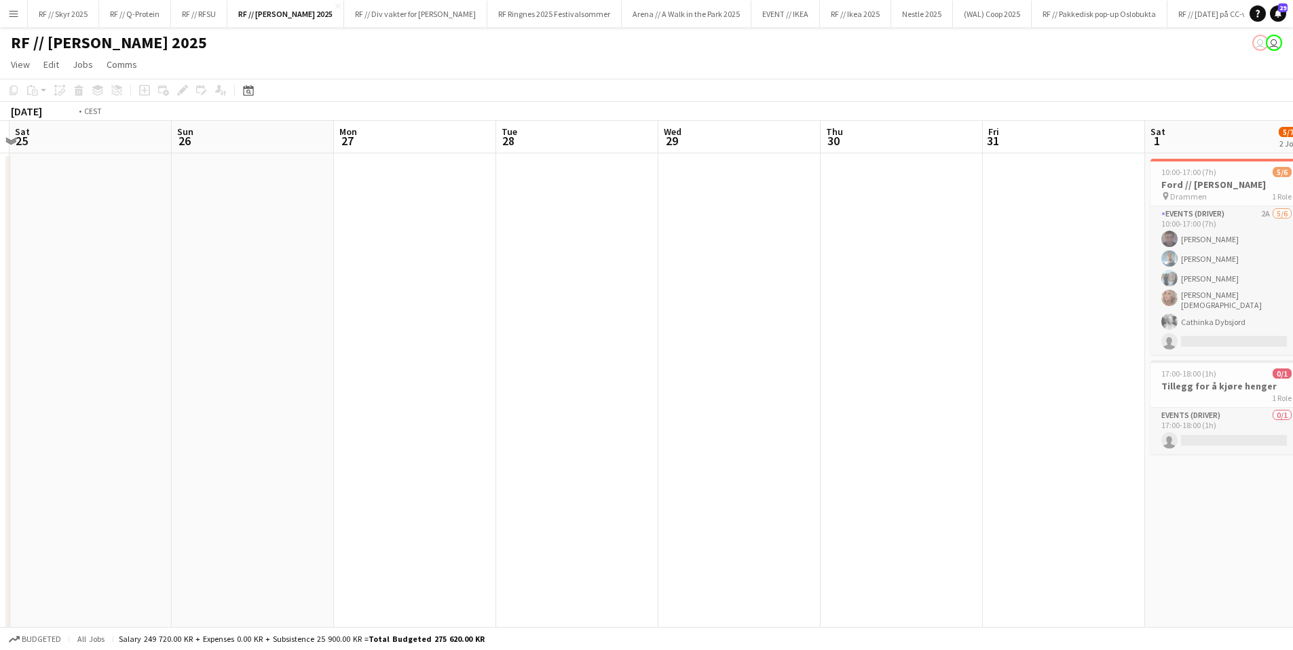
click at [179, 214] on app-calendar-viewport "Wed 22 Thu 23 Fri 24 Sat 25 Sun 26 Mon 27 Tue 28 Wed 29 Thu 30 Fri 31 Sat 1 5/7…" at bounding box center [646, 402] width 1293 height 563
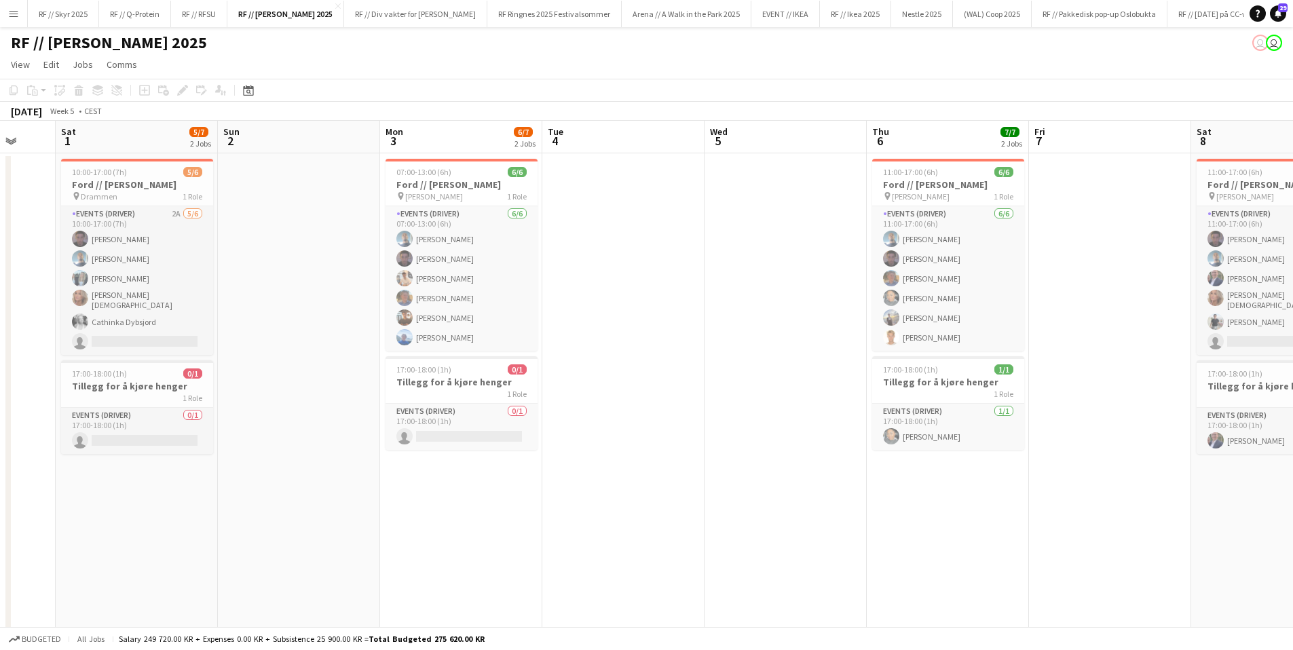
click at [516, 199] on app-calendar-viewport "Wed 29 Thu 30 Fri 31 Sat 1 5/7 2 Jobs Sun 2 Mon 3 6/7 2 Jobs Tue 4 Wed 5 Thu 6 …" at bounding box center [646, 402] width 1293 height 563
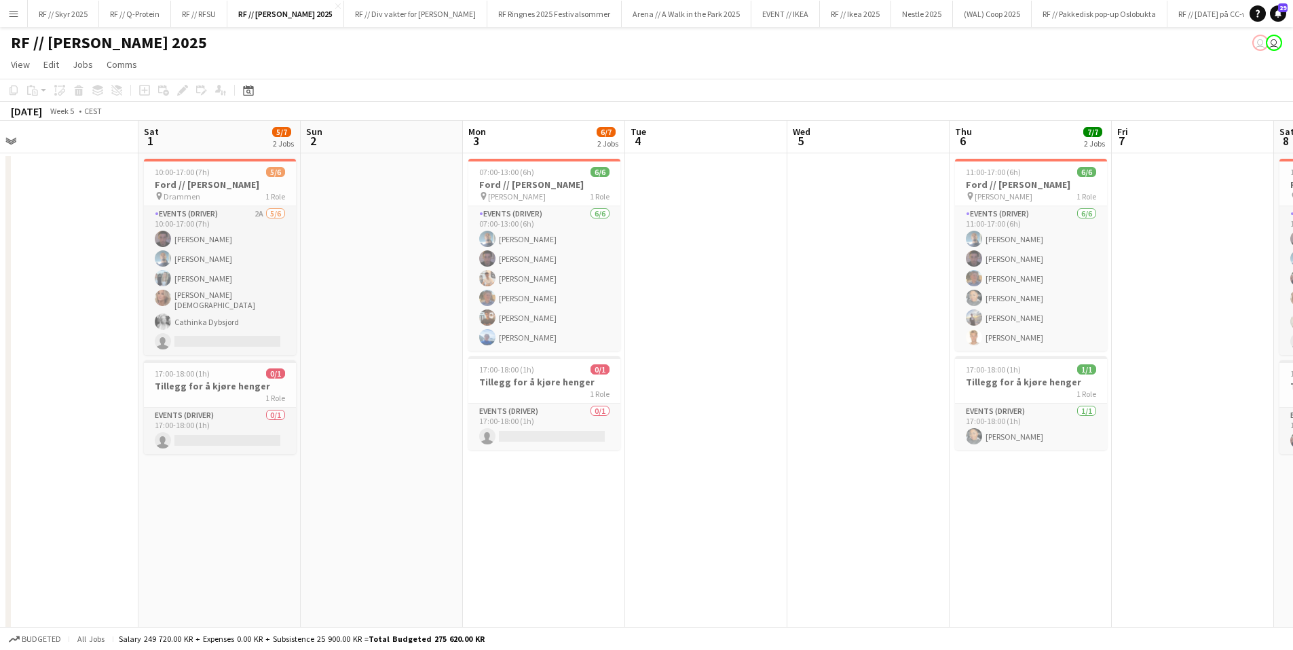
scroll to position [0, 347]
click at [682, 258] on app-calendar-viewport "Wed 29 Thu 30 Fri 31 Sat 1 5/7 2 Jobs Sun 2 Mon 3 6/7 2 Jobs Tue 4 Wed 5 Thu 6 …" at bounding box center [646, 402] width 1293 height 563
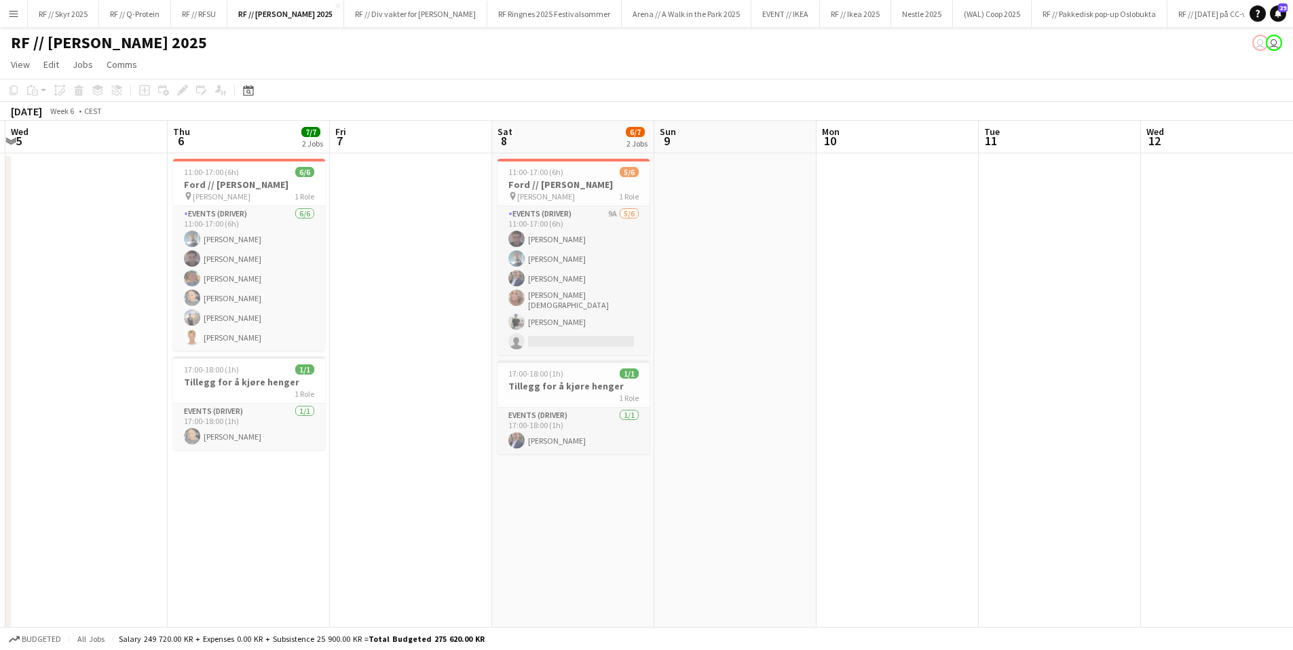
drag, startPoint x: 865, startPoint y: 412, endPoint x: 103, endPoint y: 379, distance: 762.8
click at [103, 379] on app-calendar-viewport "Sun 2 Mon 3 6/7 2 Jobs Tue 4 Wed 5 Thu 6 7/7 2 Jobs Fri 7 Sat 8 6/7 2 Jobs Sun …" at bounding box center [646, 402] width 1293 height 563
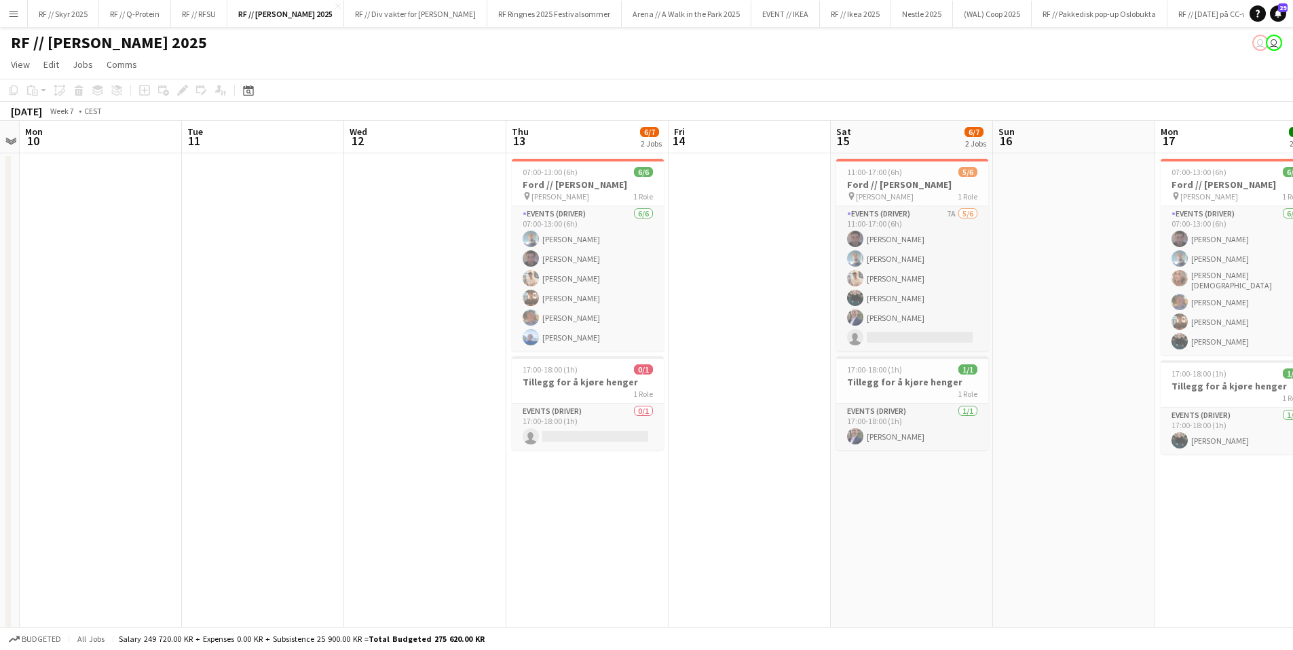
drag, startPoint x: 1059, startPoint y: 336, endPoint x: 217, endPoint y: 341, distance: 842.2
click at [227, 340] on app-calendar-viewport "Fri 7 Sat 8 6/7 2 Jobs Sun 9 Mon 10 Tue 11 Wed 12 Thu 13 6/7 2 Jobs Fri 14 Sat …" at bounding box center [646, 402] width 1293 height 563
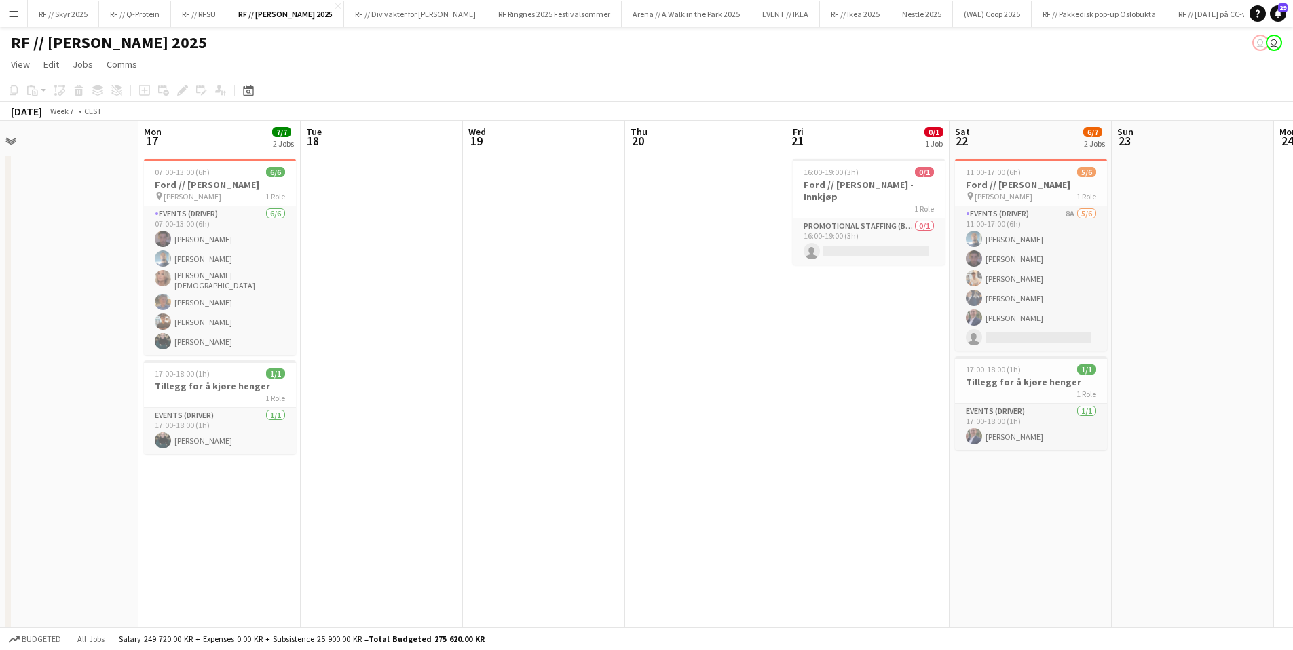
drag, startPoint x: 1123, startPoint y: 440, endPoint x: 98, endPoint y: 489, distance: 1025.3
click at [98, 489] on app-calendar-viewport "Thu 13 6/7 2 Jobs Fri 14 Sat 15 6/7 2 Jobs Sun 16 Mon 17 7/7 2 Jobs Tue 18 Wed …" at bounding box center [646, 402] width 1293 height 563
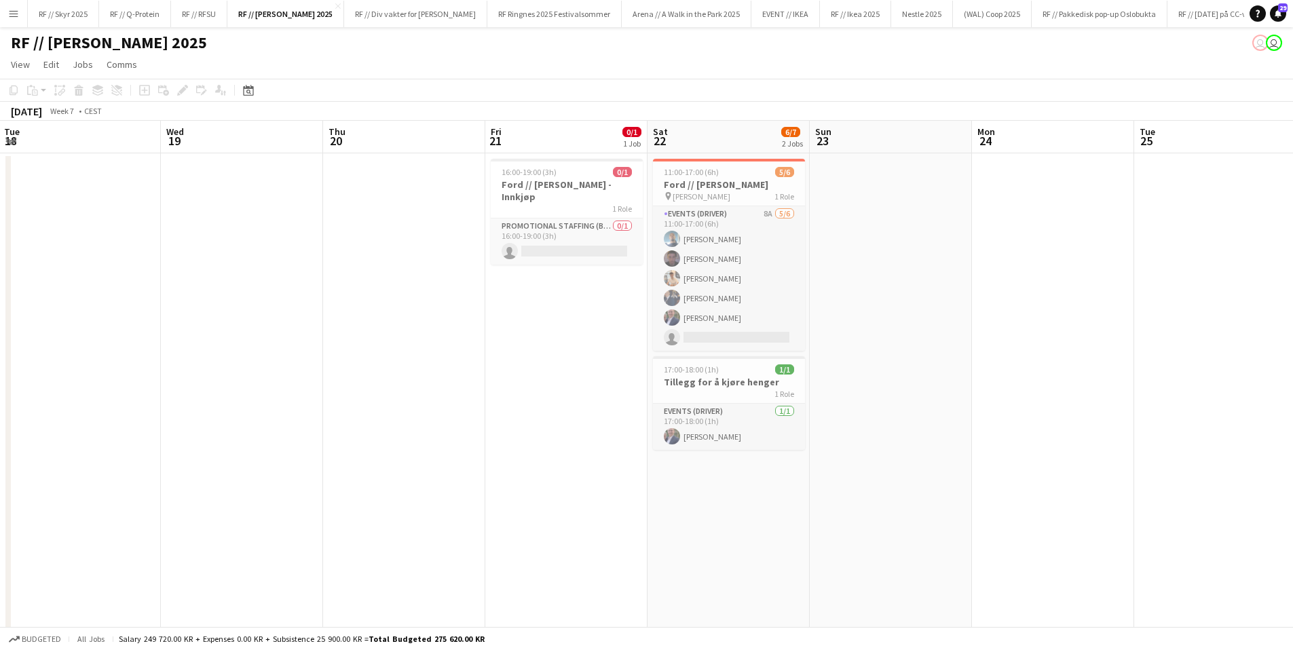
drag, startPoint x: 822, startPoint y: 457, endPoint x: 547, endPoint y: 466, distance: 275.0
click at [552, 466] on app-calendar-viewport "Sat 15 6/7 2 Jobs Sun 16 Mon 17 7/7 2 Jobs Tue 18 Wed 19 Thu 20 Fri 21 0/1 1 Jo…" at bounding box center [646, 402] width 1293 height 563
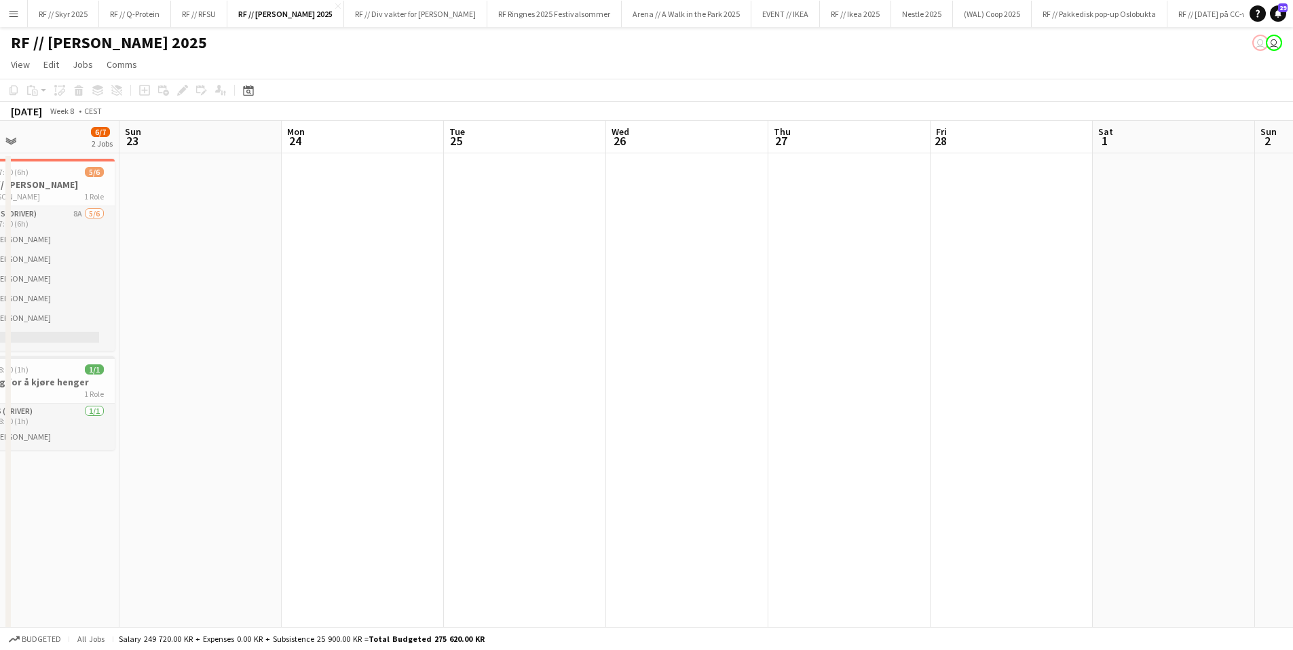
drag, startPoint x: 887, startPoint y: 445, endPoint x: 147, endPoint y: 453, distance: 740.5
click at [135, 454] on app-calendar-viewport "Wed 19 Thu 20 Fri 21 0/1 1 Job Sat 22 6/7 2 Jobs Sun 23 Mon 24 Tue 25 Wed 26 Th…" at bounding box center [646, 402] width 1293 height 563
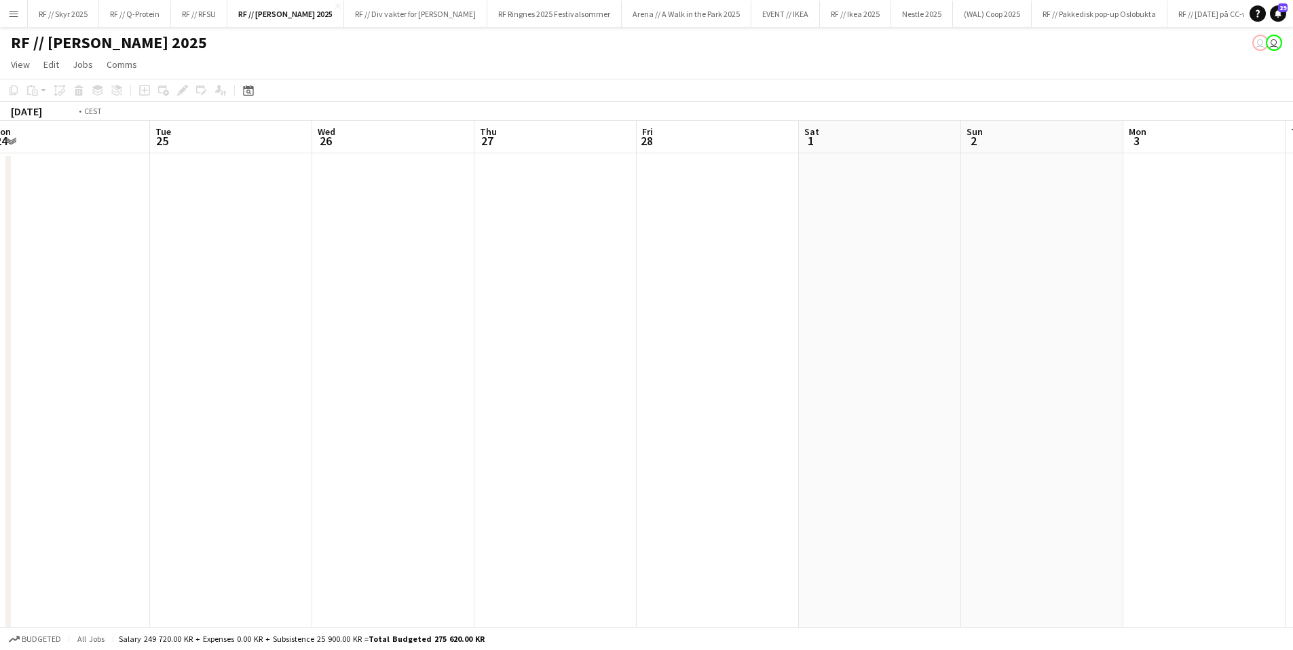
drag, startPoint x: 1018, startPoint y: 434, endPoint x: 365, endPoint y: 459, distance: 653.4
click at [365, 459] on app-calendar-viewport "Fri 21 0/1 1 Job Sat 22 6/7 2 Jobs Sun 23 Mon 24 Tue 25 Wed 26 Thu 27 Fri 28 Sa…" at bounding box center [646, 402] width 1293 height 563
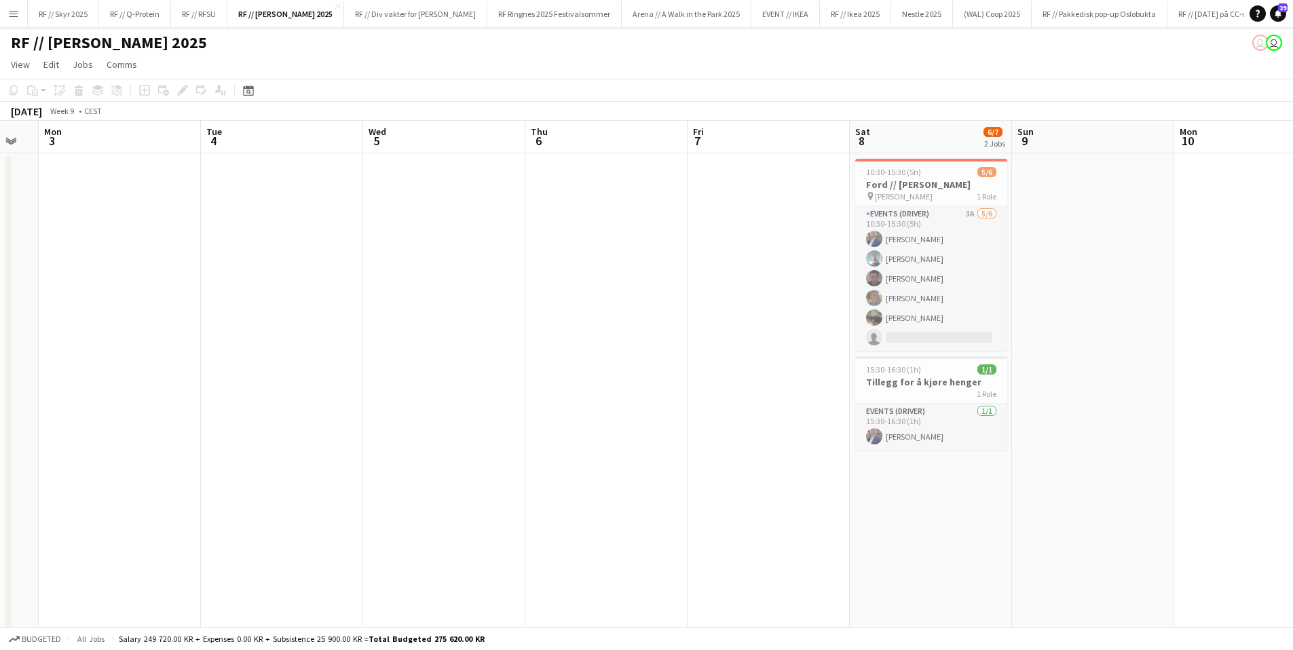
scroll to position [0, 425]
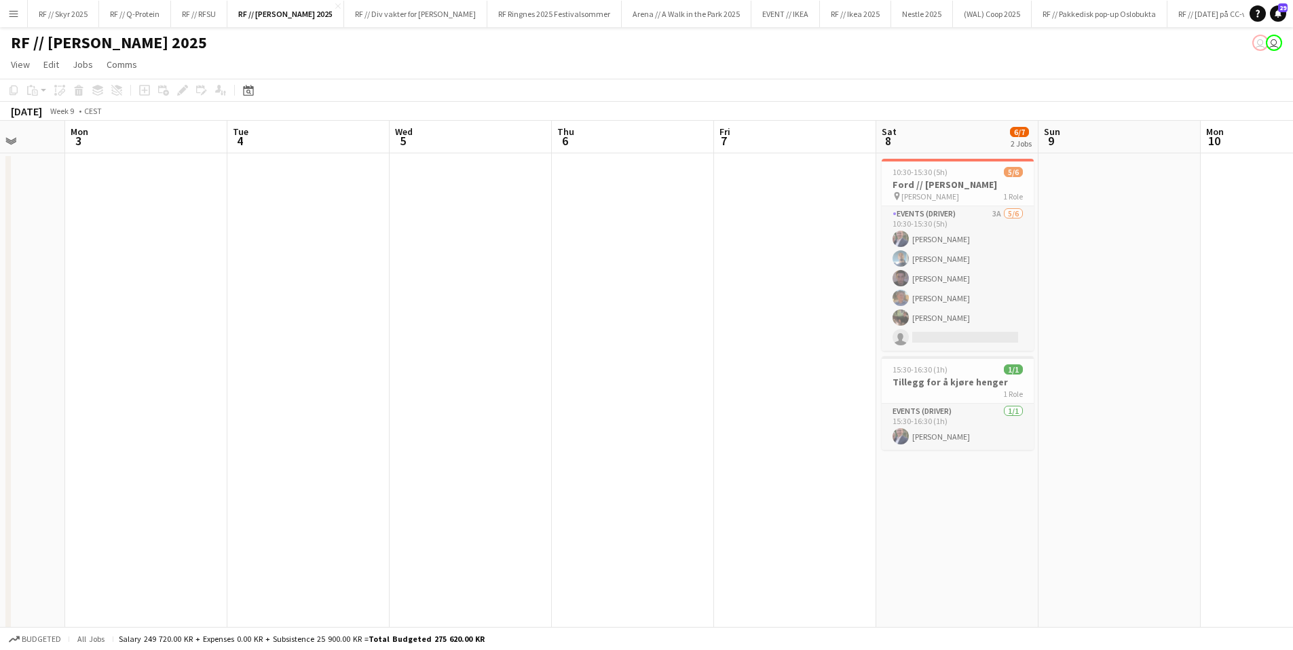
drag, startPoint x: 945, startPoint y: 419, endPoint x: 584, endPoint y: 438, distance: 362.2
click at [461, 447] on app-calendar-viewport "Fri 28 Sat 1 Sun 2 Mon 3 Tue 4 Wed 5 Thu 6 Fri 7 Sat 8 6/7 2 Jobs Sun 9 Mon 10 …" at bounding box center [646, 402] width 1293 height 563
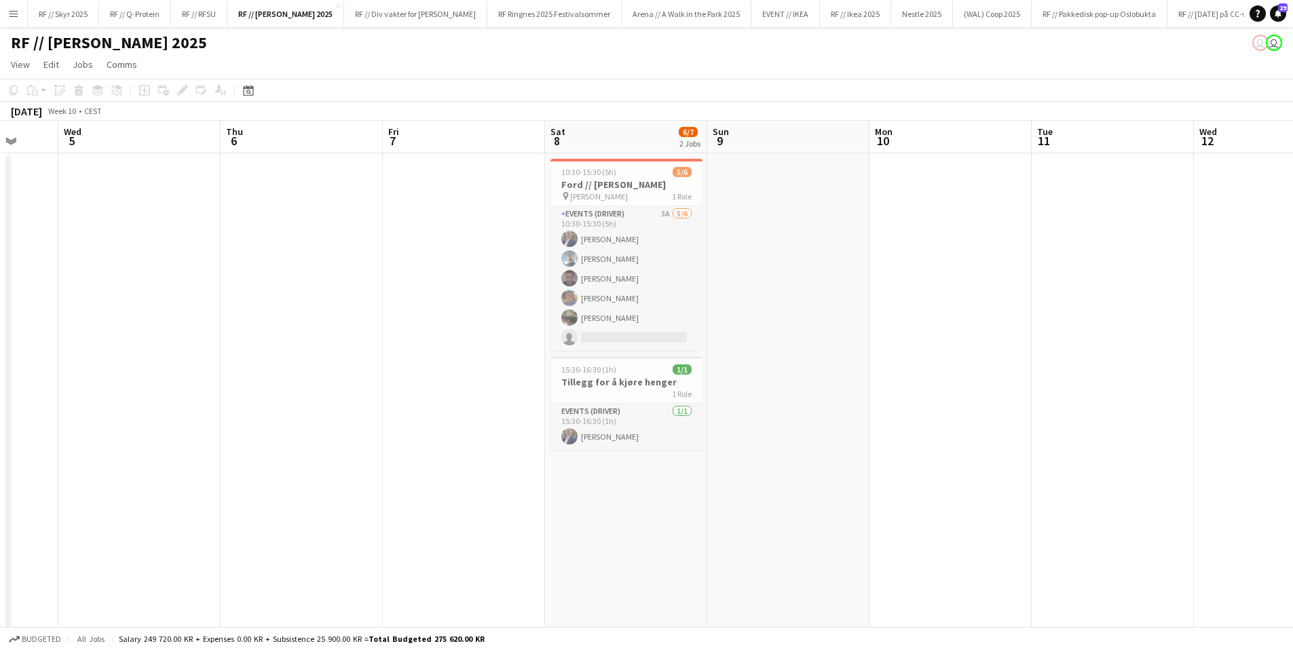
scroll to position [0, 454]
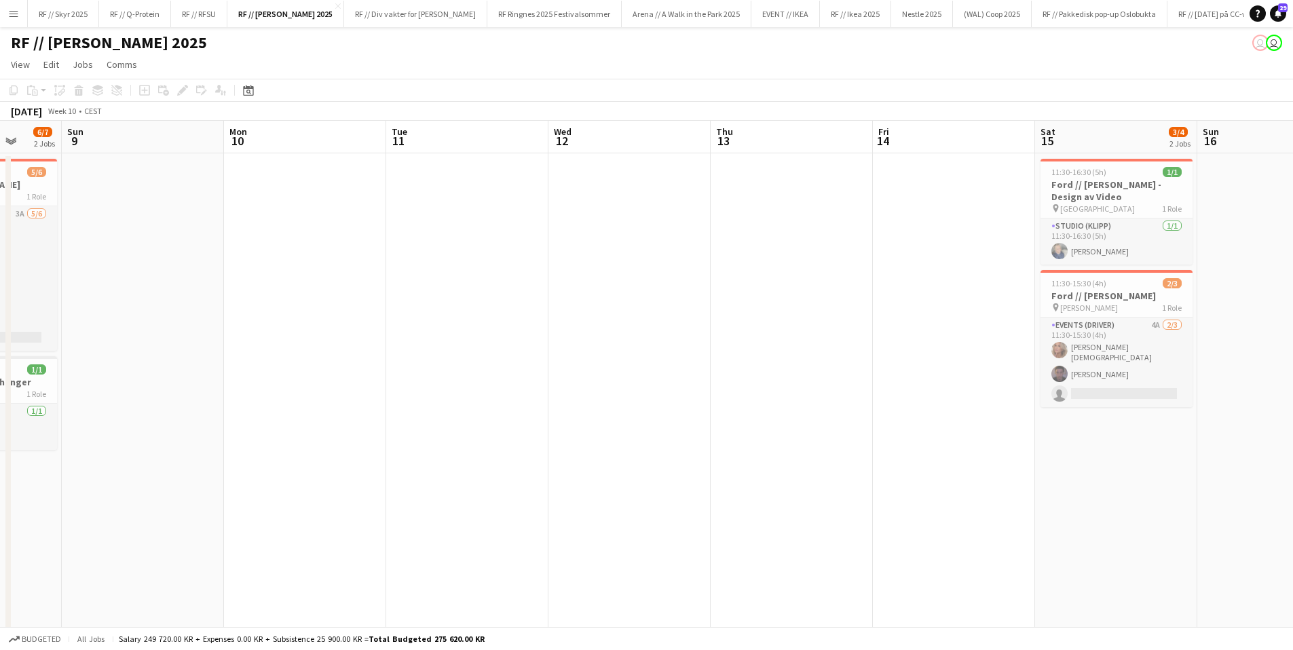
drag, startPoint x: 1120, startPoint y: 407, endPoint x: 147, endPoint y: 484, distance: 976.2
click at [147, 484] on app-calendar-viewport "Thu 6 Fri 7 Sat 8 6/7 2 Jobs Sun 9 Mon 10 Tue 11 Wed 12 Thu 13 Fri 14 Sat 15 3/…" at bounding box center [646, 402] width 1293 height 563
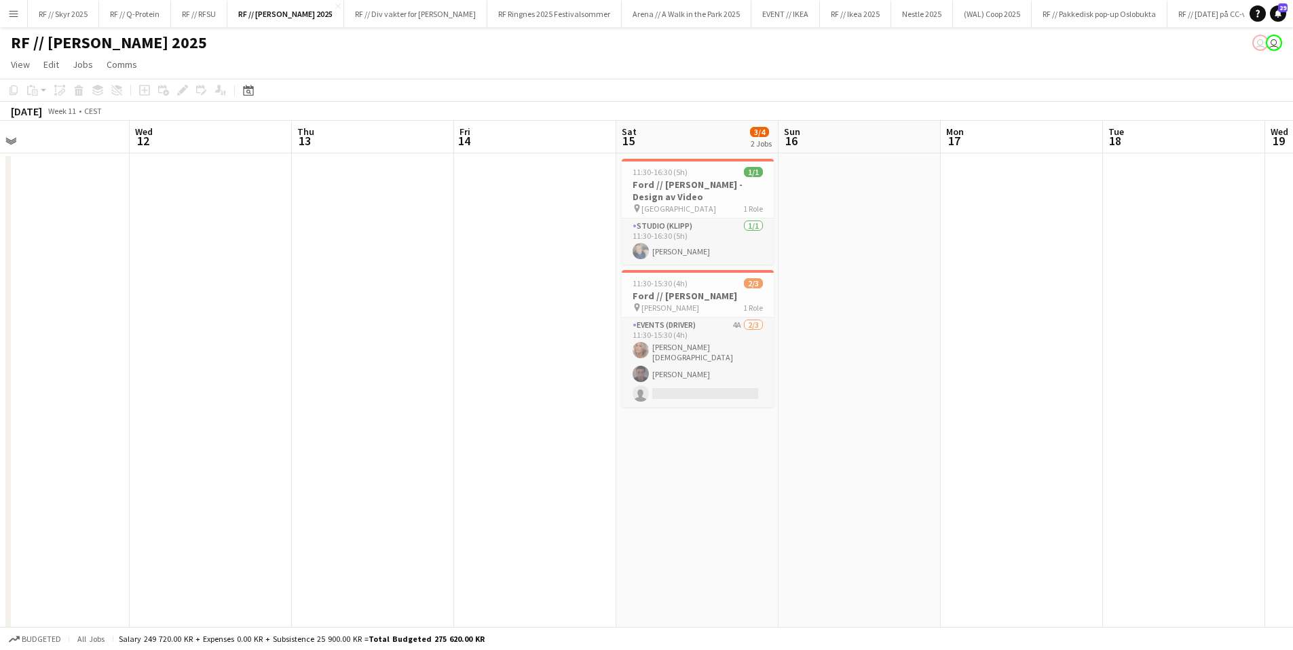
drag, startPoint x: 749, startPoint y: 487, endPoint x: 325, endPoint y: 506, distance: 423.9
click at [325, 506] on app-calendar-viewport "Sat 8 6/7 2 Jobs Sun 9 Mon 10 Tue 11 Wed 12 Thu 13 Fri 14 Sat 15 3/4 2 Jobs Sun…" at bounding box center [646, 402] width 1293 height 563
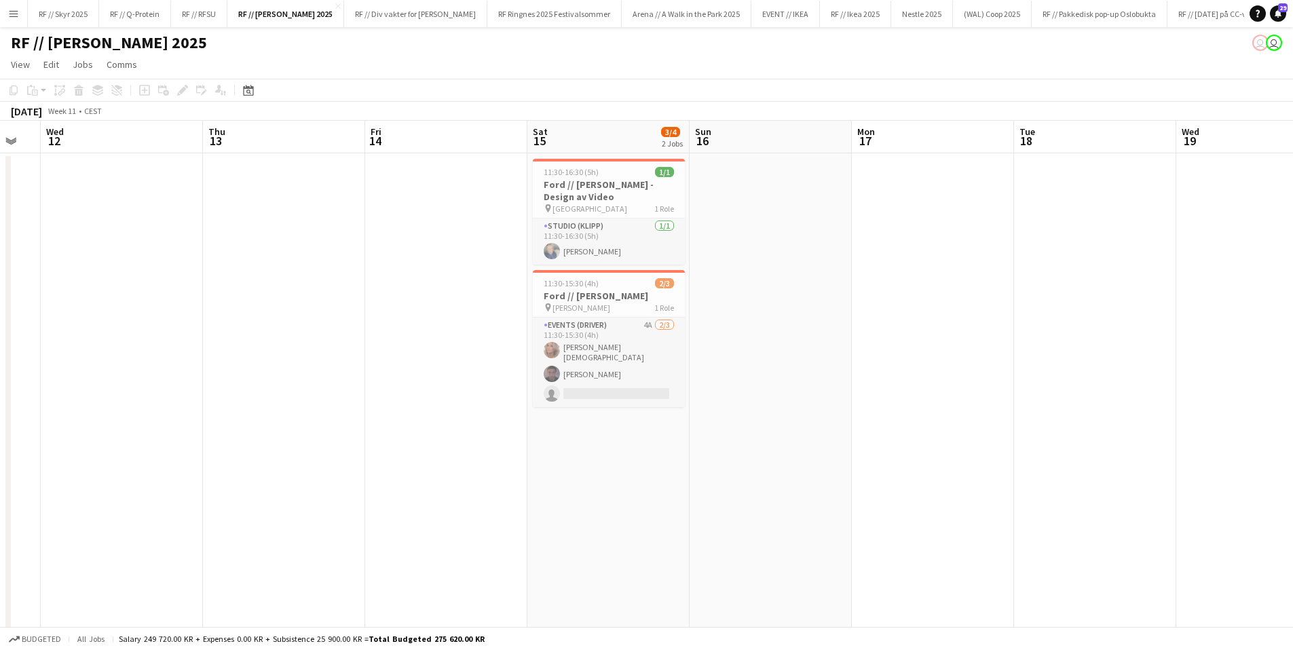
scroll to position [0, 495]
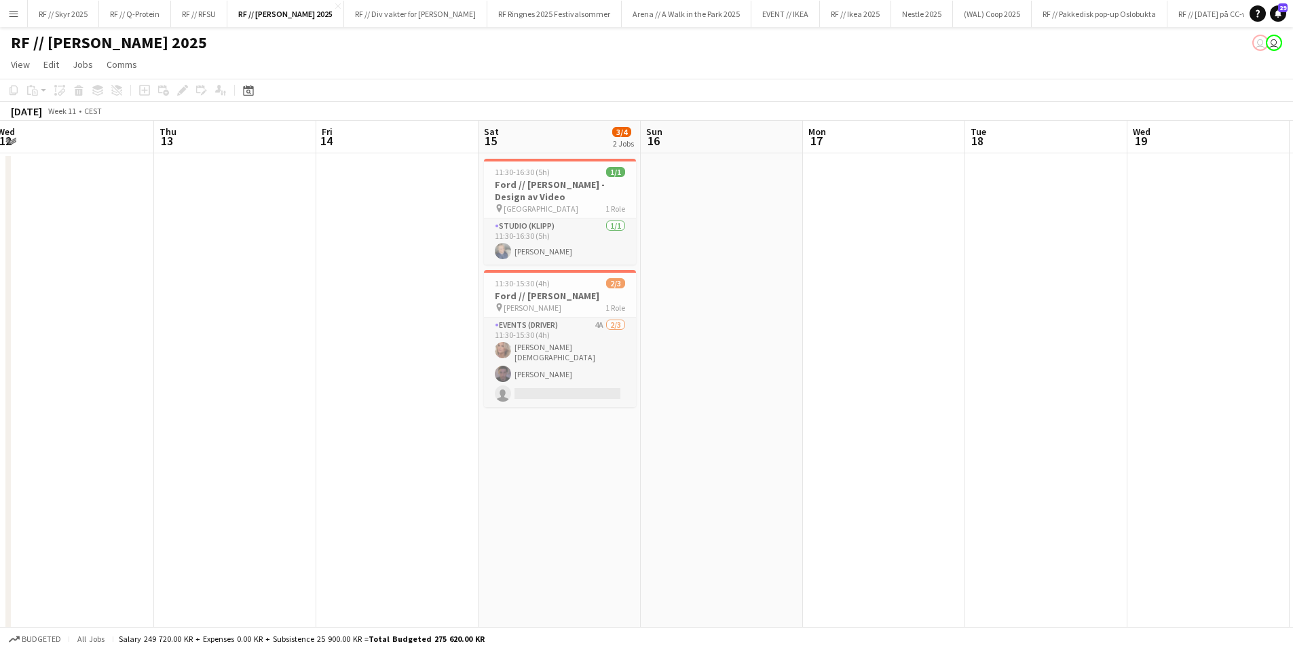
drag, startPoint x: 1000, startPoint y: 490, endPoint x: 867, endPoint y: 496, distance: 133.2
click at [867, 496] on app-calendar-viewport "Sun 9 Mon 10 Tue 11 Wed 12 Thu 13 Fri 14 Sat 15 3/4 2 Jobs Sun 16 Mon 17 Tue 18…" at bounding box center [646, 402] width 1293 height 563
click at [544, 309] on span "[PERSON_NAME]" at bounding box center [533, 308] width 58 height 10
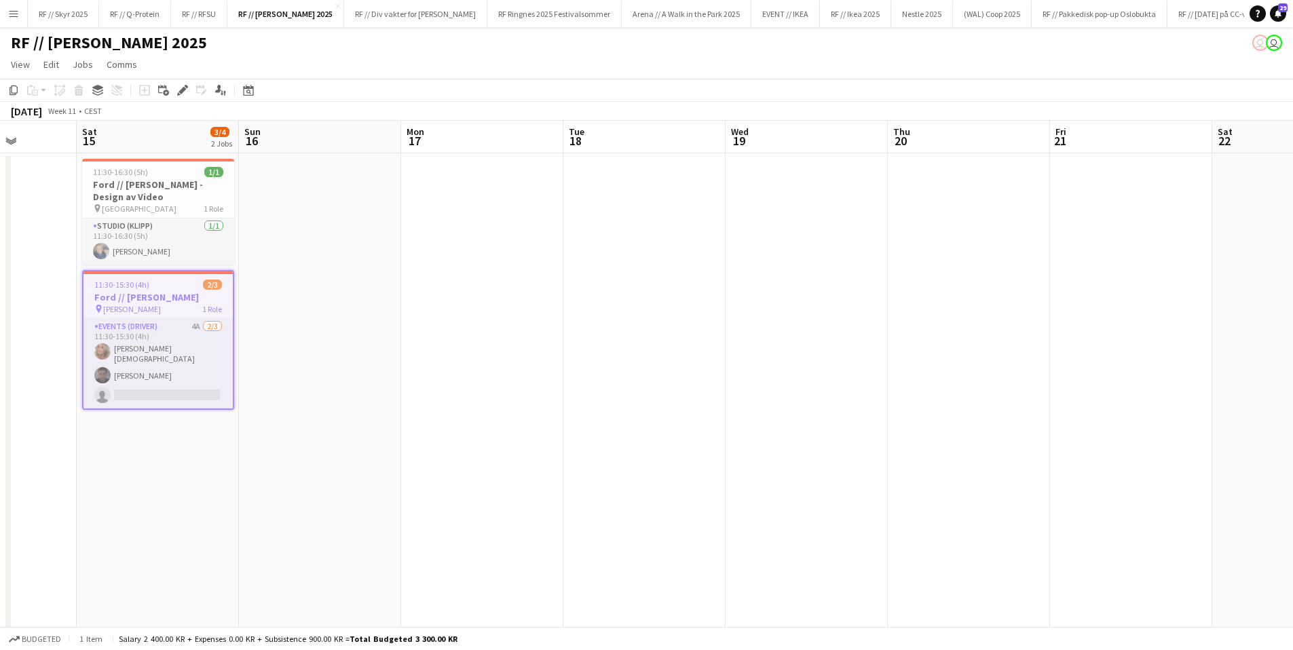
drag, startPoint x: 731, startPoint y: 432, endPoint x: 397, endPoint y: 439, distance: 334.0
click at [397, 439] on app-calendar-viewport "Wed 12 Thu 13 Fri 14 Sat 15 3/4 2 Jobs Sun 16 Mon 17 Tue 18 Wed 19 Thu 20 Fri 2…" at bounding box center [646, 402] width 1293 height 563
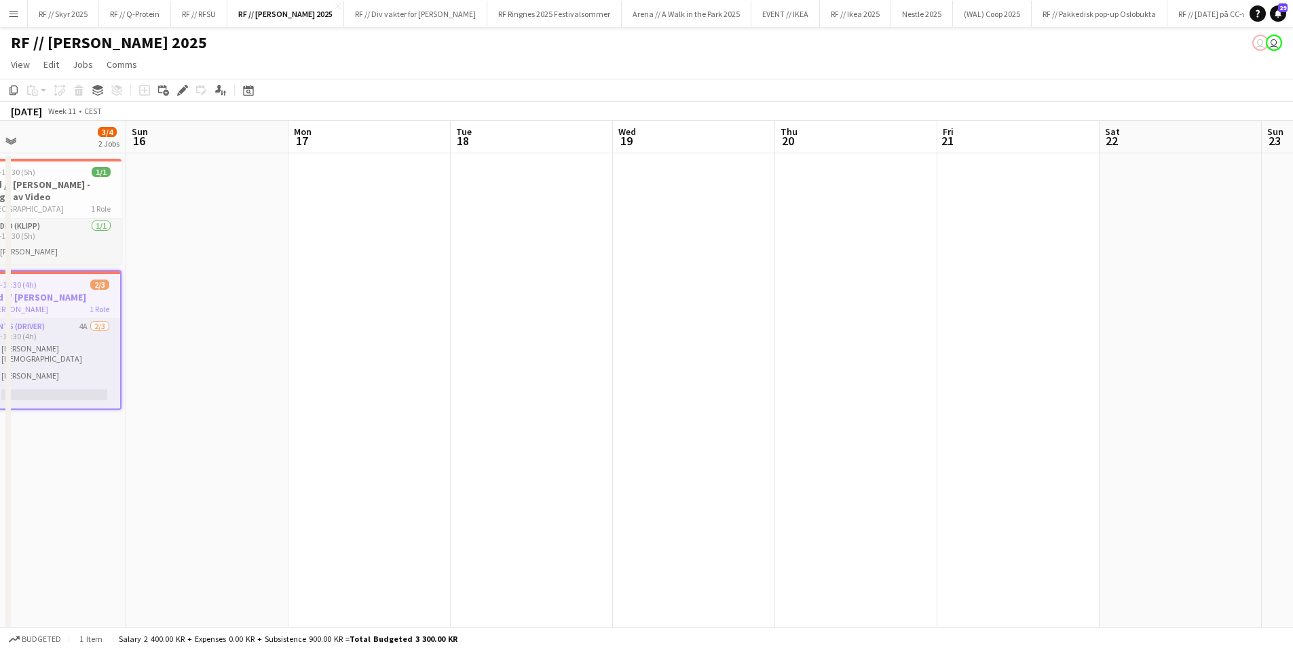
drag, startPoint x: 985, startPoint y: 464, endPoint x: 1302, endPoint y: 465, distance: 317.6
click at [1293, 464] on html "Menu Boards Boards Boards All jobs Status Workforce Workforce My Workforce Recr…" at bounding box center [646, 353] width 1293 height 707
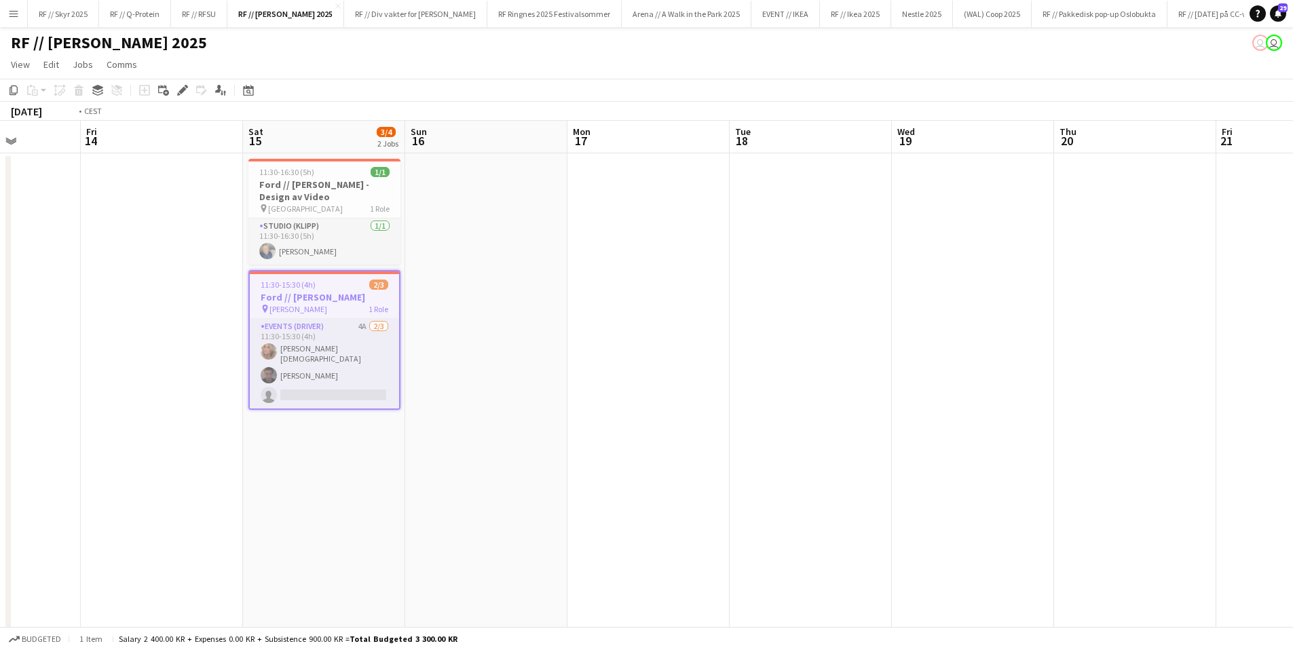
drag, startPoint x: 504, startPoint y: 458, endPoint x: 1135, endPoint y: 464, distance: 630.5
click at [1133, 464] on app-calendar-viewport "Tue 11 Wed 12 Thu 13 Fri 14 Sat 15 3/4 2 Jobs Sun 16 Mon 17 Tue 18 Wed 19 Thu 2…" at bounding box center [646, 402] width 1293 height 563
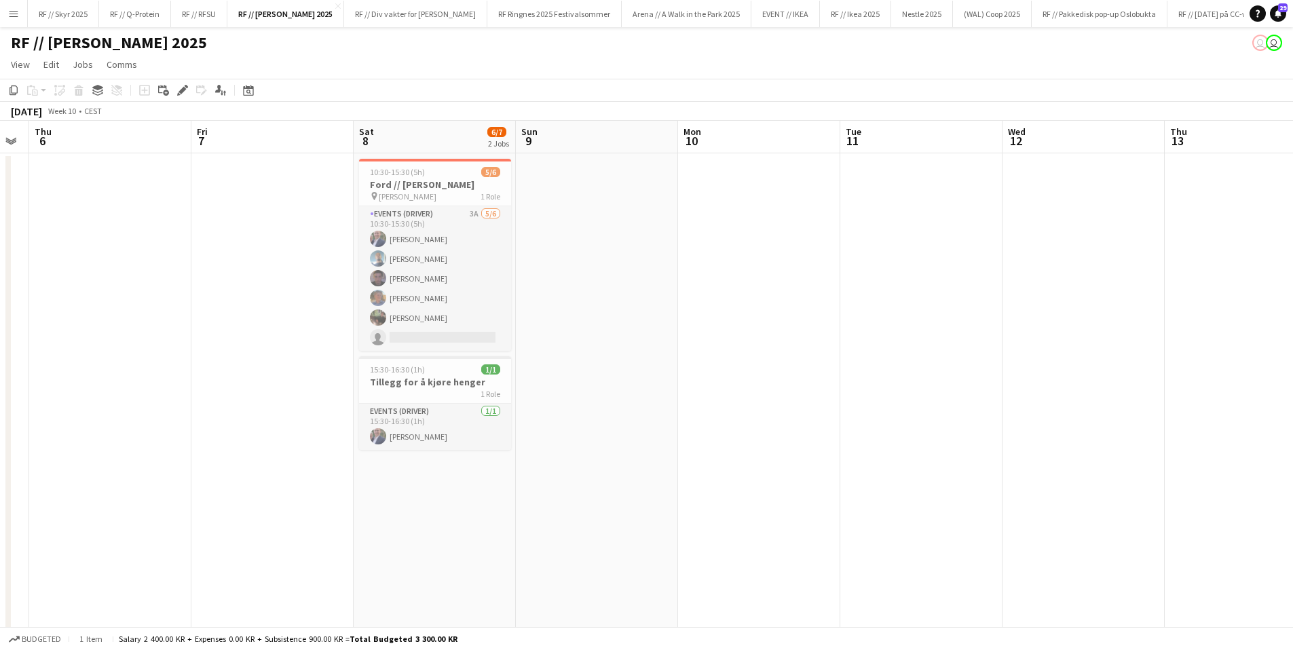
drag, startPoint x: 692, startPoint y: 457, endPoint x: 1096, endPoint y: 462, distance: 403.8
click at [1101, 462] on app-calendar-viewport "Tue 4 Wed 5 Thu 6 Fri 7 Sat 8 6/7 2 Jobs Sun 9 Mon 10 Tue 11 Wed 12 Thu 13 Fri …" at bounding box center [646, 402] width 1293 height 563
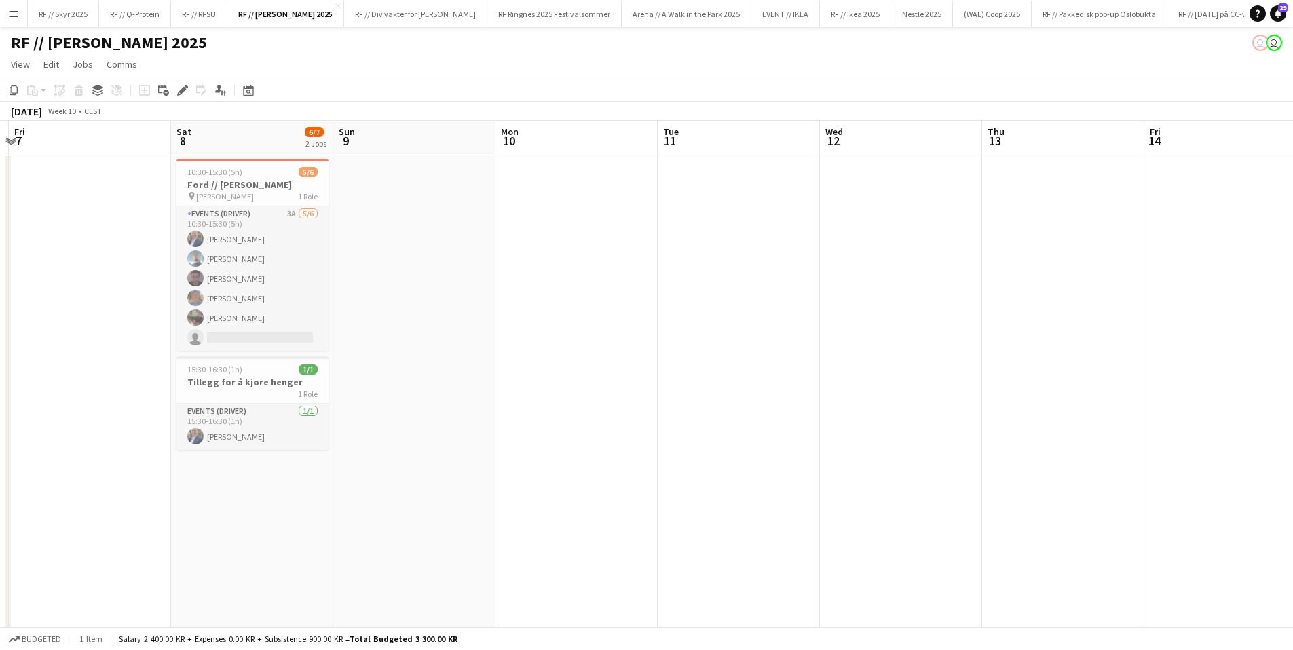
drag, startPoint x: 1134, startPoint y: 464, endPoint x: 403, endPoint y: 468, distance: 730.9
click at [430, 470] on app-calendar-viewport "Tue 4 Wed 5 Thu 6 Fri 7 Sat 8 6/7 2 Jobs Sun 9 Mon 10 Tue 11 Wed 12 Thu 13 Fri …" at bounding box center [646, 402] width 1293 height 563
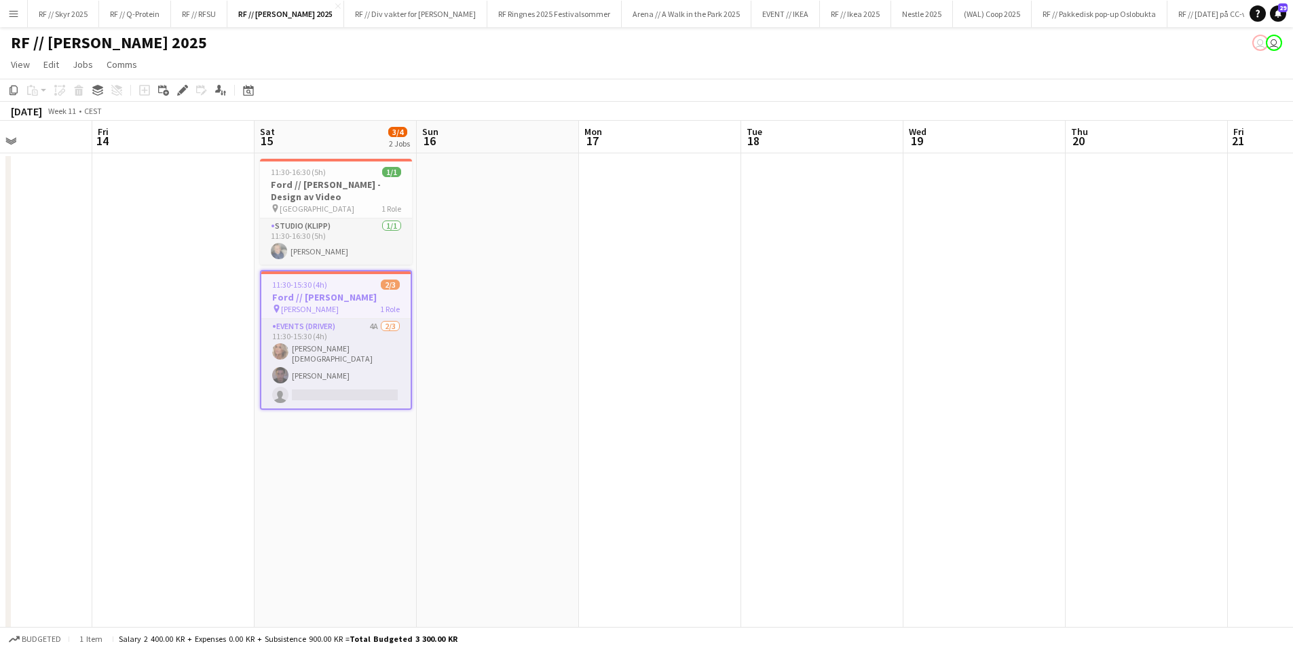
drag, startPoint x: 1127, startPoint y: 451, endPoint x: 622, endPoint y: 431, distance: 505.3
click at [513, 443] on app-calendar-viewport "Mon 10 Tue 11 Wed 12 Thu 13 Fri 14 Sat 15 3/4 2 Jobs Sun 16 Mon 17 Tue 18 Wed 1…" at bounding box center [646, 402] width 1293 height 563
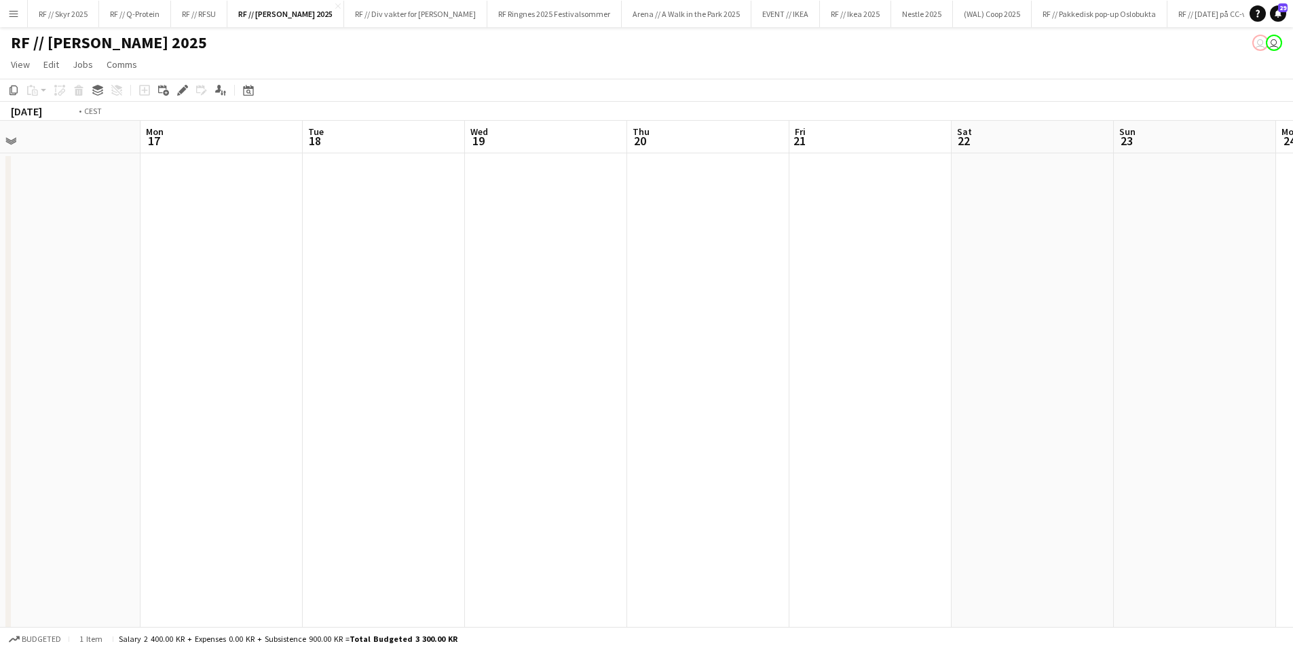
drag, startPoint x: 1239, startPoint y: 419, endPoint x: 650, endPoint y: 411, distance: 588.5
click at [630, 413] on app-calendar-viewport "Thu 13 Fri 14 Sat 15 3/4 2 Jobs Sun 16 Mon 17 Tue 18 Wed 19 Thu 20 Fri 21 Sat 2…" at bounding box center [646, 402] width 1293 height 563
drag, startPoint x: 1020, startPoint y: 431, endPoint x: 757, endPoint y: 427, distance: 262.7
click at [756, 426] on app-calendar-viewport "Mon 17 Tue 18 Wed 19 Thu 20 Fri 21 Sat 22 Sun 23 Mon 24 Tue 25 Wed 26 Thu 27 Fr…" at bounding box center [646, 402] width 1293 height 563
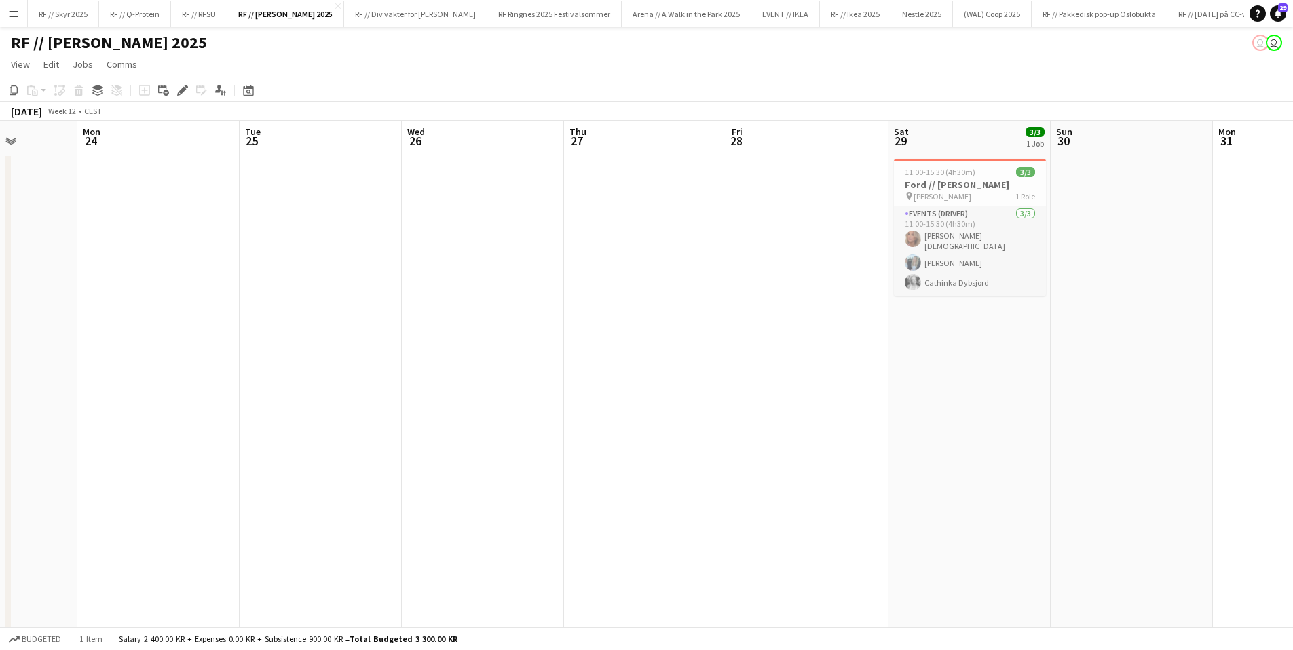
drag, startPoint x: 1044, startPoint y: 421, endPoint x: 614, endPoint y: 408, distance: 430.5
click at [634, 408] on app-calendar-viewport "Thu 20 Fri 21 Sat 22 Sun 23 Mon 24 Tue 25 Wed 26 Thu 27 Fri 28 Sat 29 3/3 1 Job…" at bounding box center [646, 402] width 1293 height 563
drag, startPoint x: 1166, startPoint y: 435, endPoint x: 817, endPoint y: 417, distance: 349.3
click at [821, 418] on app-calendar-viewport "Fri 21 Sat 22 Sun 23 Mon 24 Tue 25 Wed 26 Thu 27 Fri 28 Sat 29 3/3 1 Job Sun 30…" at bounding box center [646, 402] width 1293 height 563
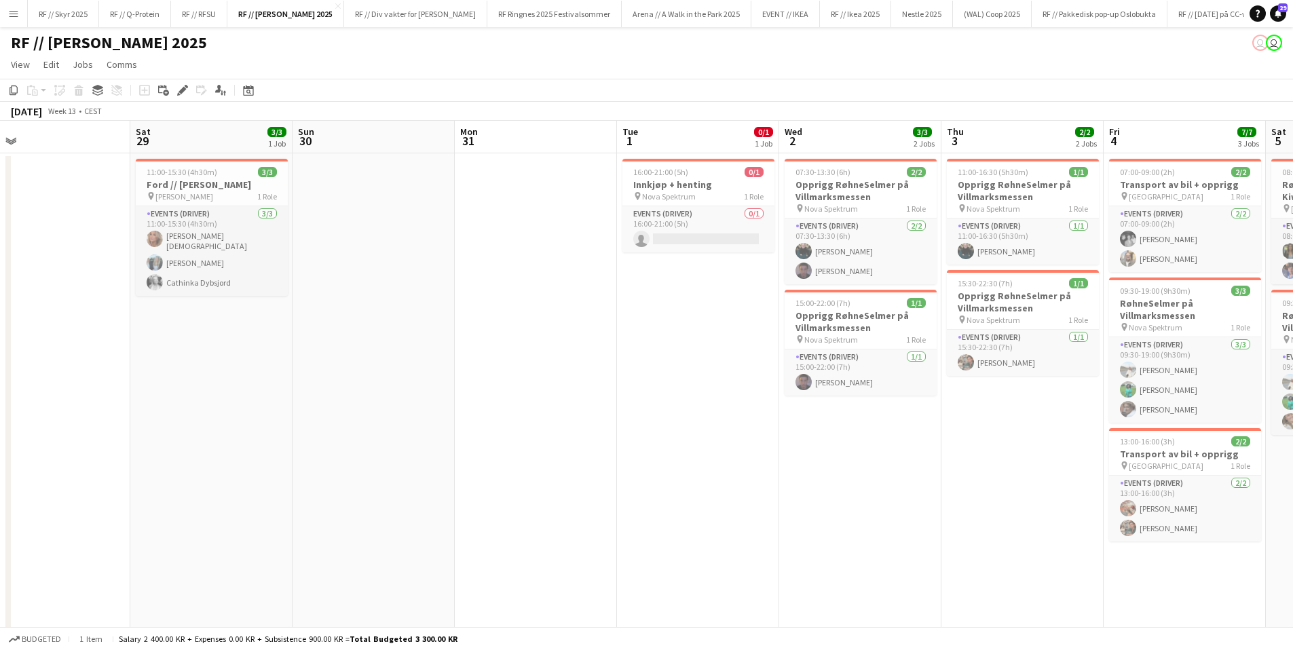
scroll to position [0, 495]
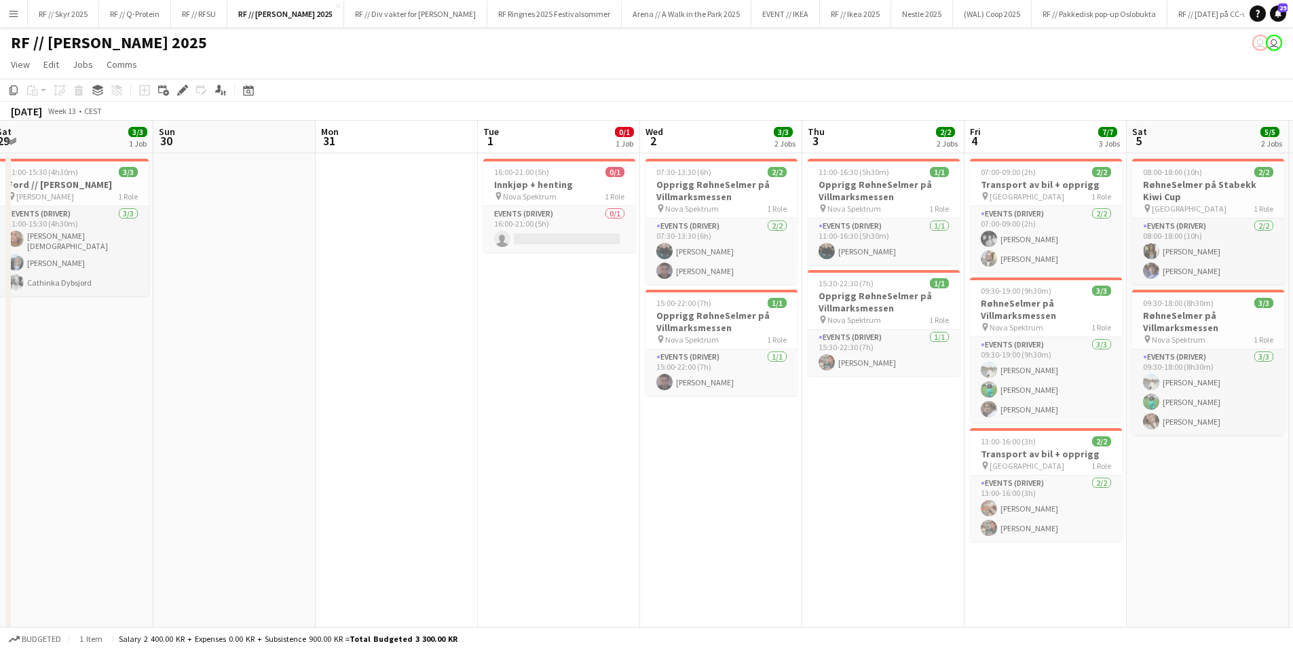
drag, startPoint x: 663, startPoint y: 263, endPoint x: 140, endPoint y: 264, distance: 522.6
click at [140, 264] on app-calendar-viewport "Wed 26 Thu 27 Fri 28 Sat 29 3/3 1 Job Sun 30 Mon 31 Tue 1 0/1 1 Job Wed 2 3/3 2…" at bounding box center [646, 402] width 1293 height 563
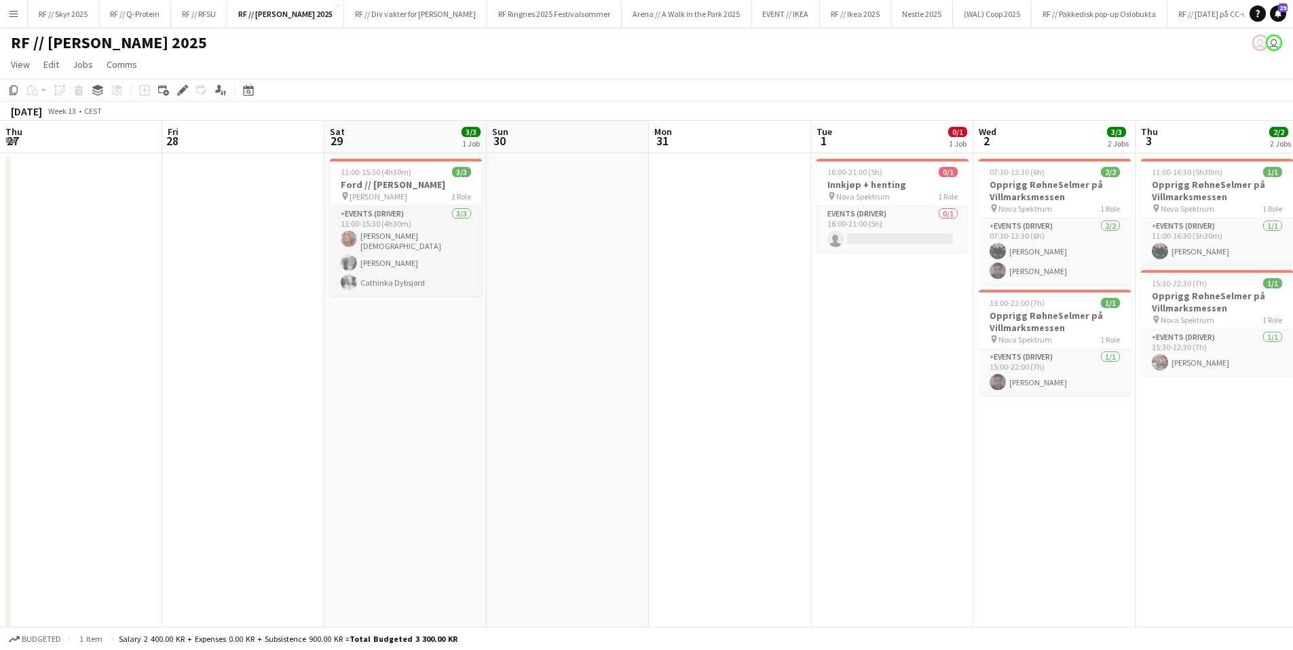
scroll to position [0, 511]
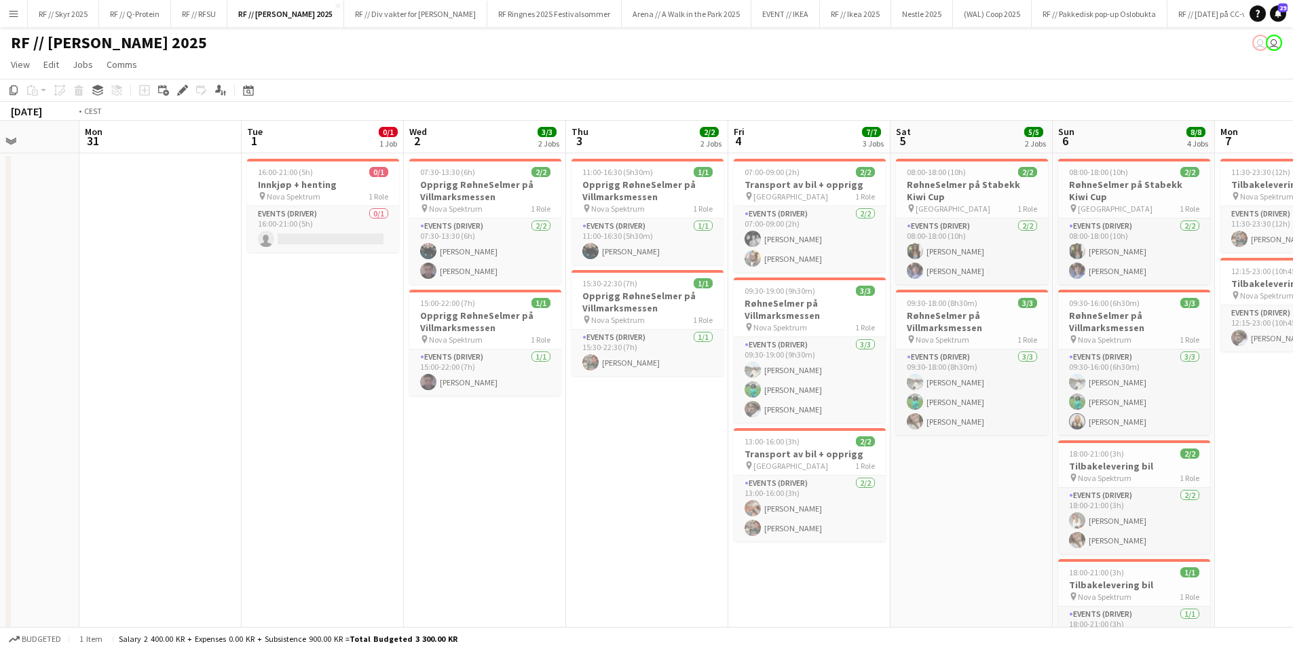
drag, startPoint x: 918, startPoint y: 428, endPoint x: 550, endPoint y: 428, distance: 367.8
click at [550, 428] on app-calendar-viewport "Fri 28 Sat 29 3/3 1 Job Sun 30 Mon 31 Tue 1 0/1 1 Job Wed 2 3/3 2 Jobs Thu 3 2/…" at bounding box center [646, 402] width 1293 height 563
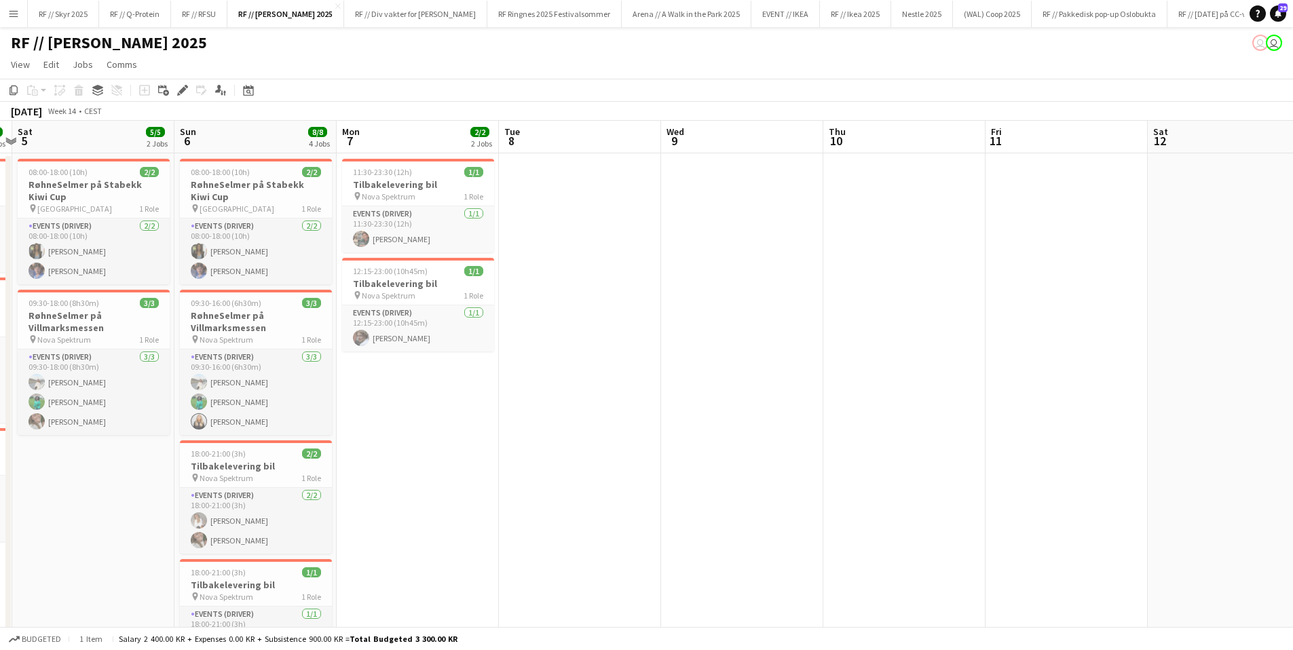
drag, startPoint x: 1160, startPoint y: 434, endPoint x: 443, endPoint y: 449, distance: 716.8
click at [443, 449] on app-calendar-viewport "Wed 2 3/3 2 Jobs Thu 3 2/2 2 Jobs Fri 4 7/7 3 Jobs Sat 5 5/5 2 Jobs Sun 6 8/8 4…" at bounding box center [646, 402] width 1293 height 563
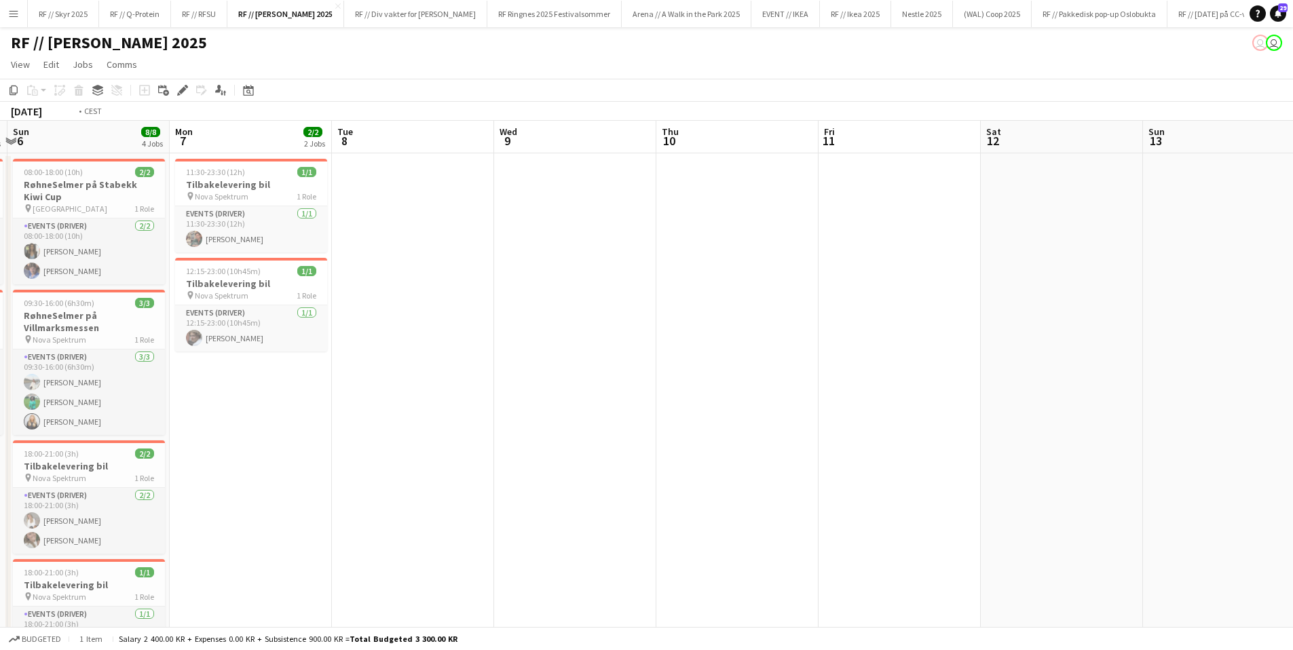
drag, startPoint x: 1057, startPoint y: 408, endPoint x: 499, endPoint y: 452, distance: 558.9
click at [781, 425] on app-calendar-viewport "Thu 3 2/2 2 Jobs Fri 4 7/7 3 Jobs Sat 5 5/5 2 Jobs Sun 6 8/8 4 Jobs Mon 7 2/2 2…" at bounding box center [646, 402] width 1293 height 563
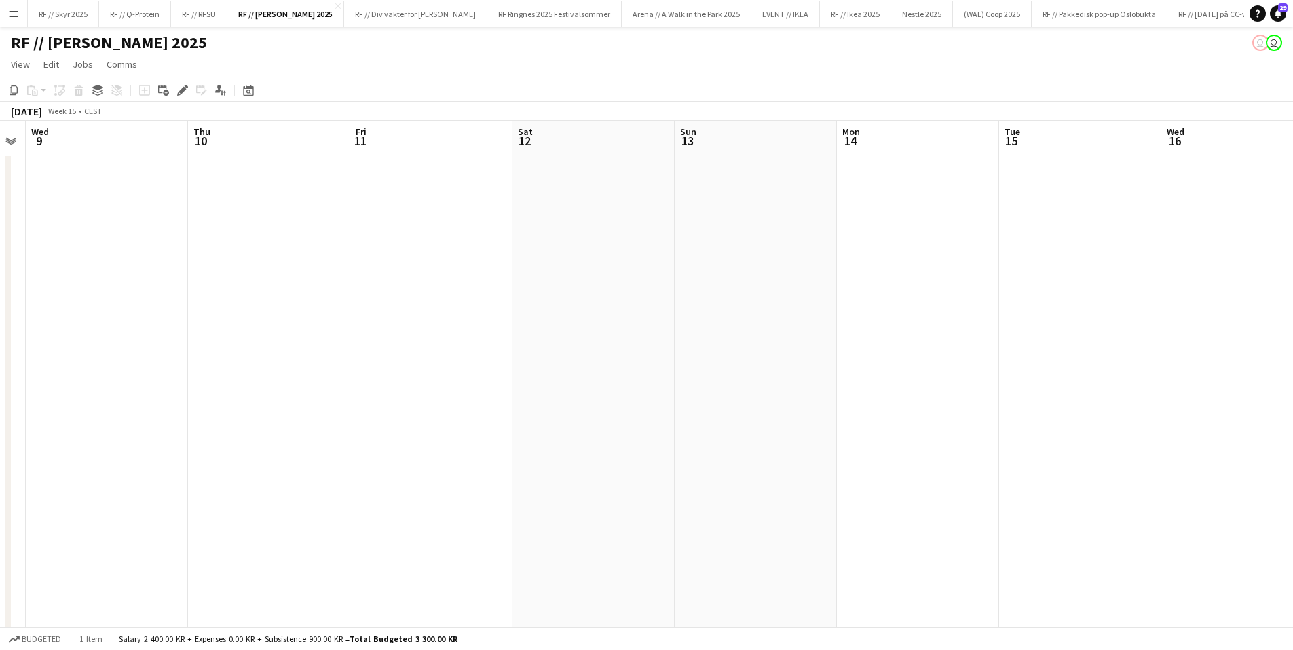
drag, startPoint x: 1183, startPoint y: 429, endPoint x: 420, endPoint y: 452, distance: 763.2
click at [556, 449] on app-calendar-viewport "Sun 6 8/8 4 Jobs Mon 7 2/2 2 Jobs Tue 8 Wed 9 Thu 10 Fri 11 Sat 12 Sun 13 Mon 1…" at bounding box center [646, 402] width 1293 height 563
drag, startPoint x: 1076, startPoint y: 398, endPoint x: 451, endPoint y: 396, distance: 625.7
click at [495, 396] on app-calendar-viewport "Thu 10 Fri 11 Sat 12 Sun 13 Mon 14 Tue 15 Wed 16 Thu 17 Fri 18 Sat 19 Sun 20 Mo…" at bounding box center [646, 402] width 1293 height 563
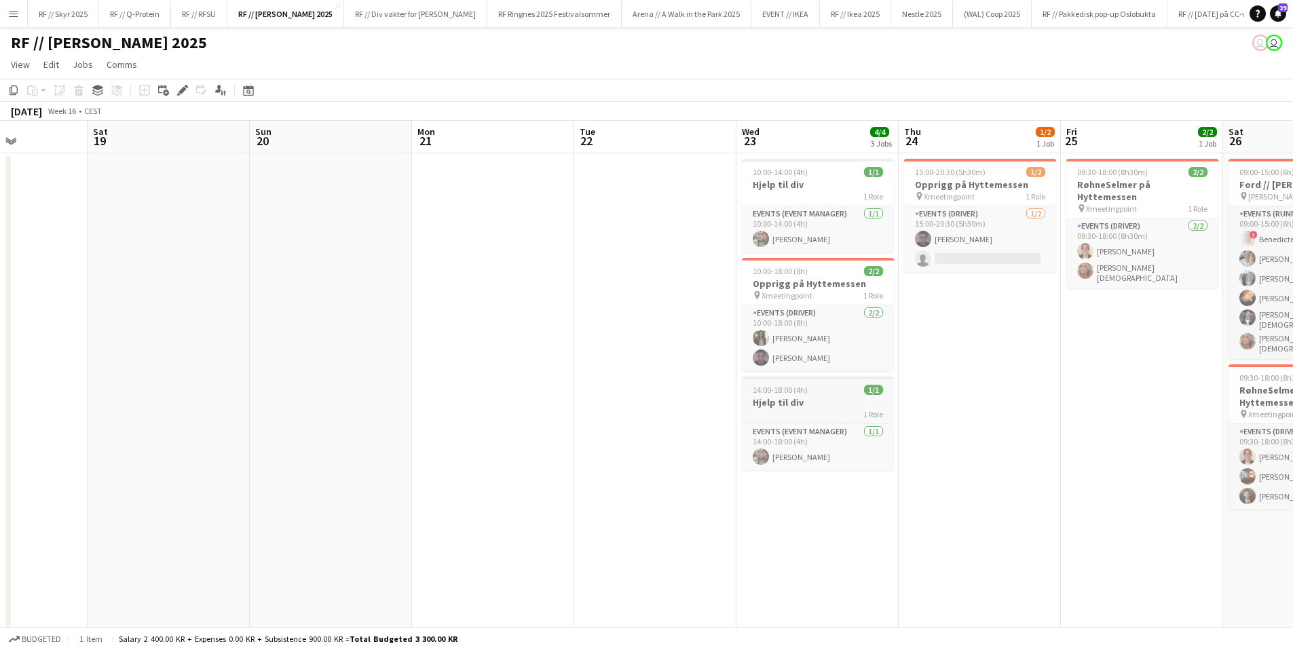
drag, startPoint x: 1047, startPoint y: 379, endPoint x: 614, endPoint y: 378, distance: 432.3
click at [659, 379] on app-calendar-viewport "Wed 16 Thu 17 Fri 18 Sat 19 Sun 20 Mon 21 Tue 22 Wed 23 4/4 3 Jobs Thu 24 1/2 1…" at bounding box center [646, 402] width 1293 height 563
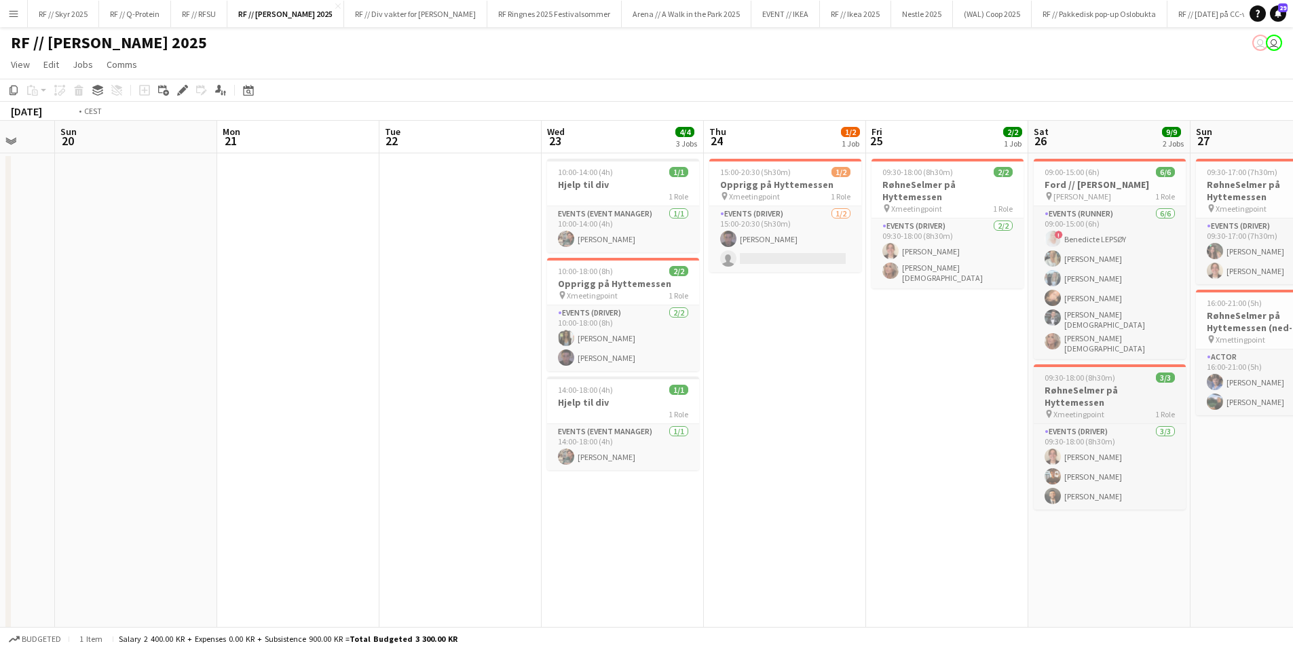
drag, startPoint x: 835, startPoint y: 384, endPoint x: 588, endPoint y: 396, distance: 247.3
click at [635, 392] on app-calendar-viewport "Thu 17 Fri 18 Sat 19 Sun 20 Mon 21 Tue 22 Wed 23 4/4 3 Jobs Thu 24 1/2 1 Job Fr…" at bounding box center [646, 402] width 1293 height 563
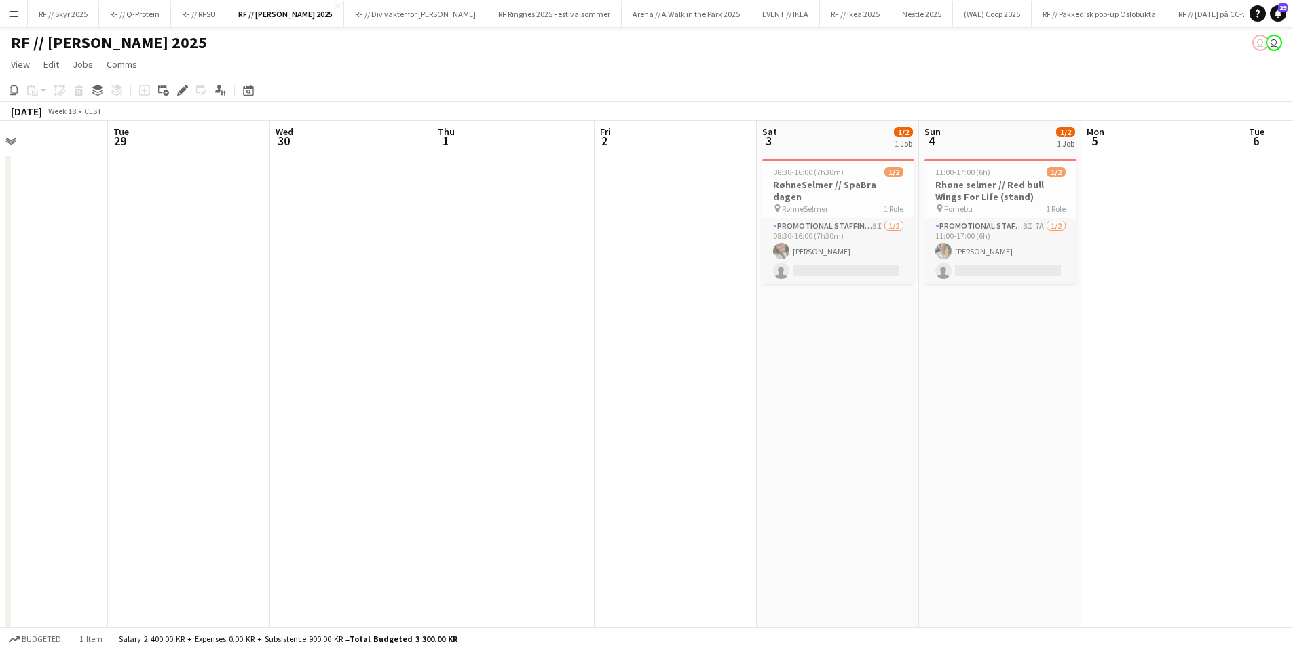
drag, startPoint x: 1004, startPoint y: 379, endPoint x: 130, endPoint y: 397, distance: 875.0
click at [130, 397] on app-calendar-viewport "Fri 25 2/2 1 Job Sat 26 9/9 2 Jobs Sun 27 4/4 2 Jobs Mon 28 Tue 29 Wed 30 Thu 1…" at bounding box center [646, 402] width 1293 height 563
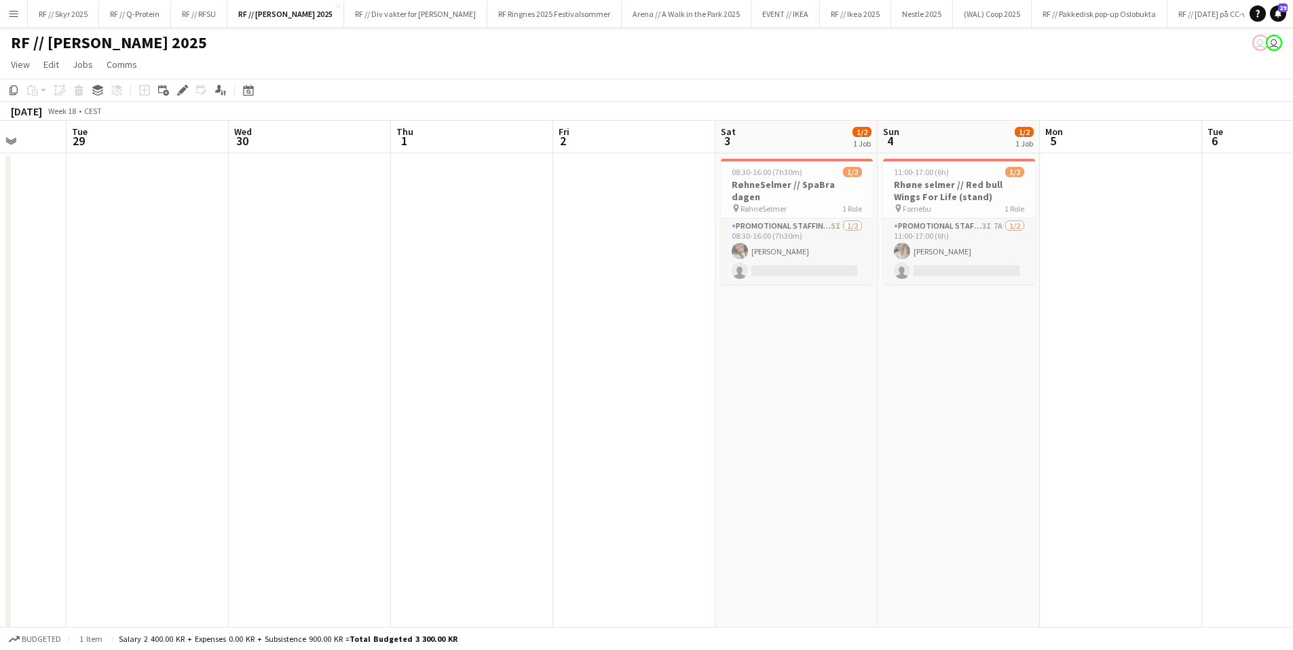
drag, startPoint x: 977, startPoint y: 360, endPoint x: 14, endPoint y: 358, distance: 963.0
click at [39, 360] on app-calendar-viewport "Sat 26 9/9 2 Jobs Sun 27 4/4 2 Jobs Mon 28 Tue 29 Wed 30 Thu 1 Fri 2 Sat 3 1/2 …" at bounding box center [646, 402] width 1293 height 563
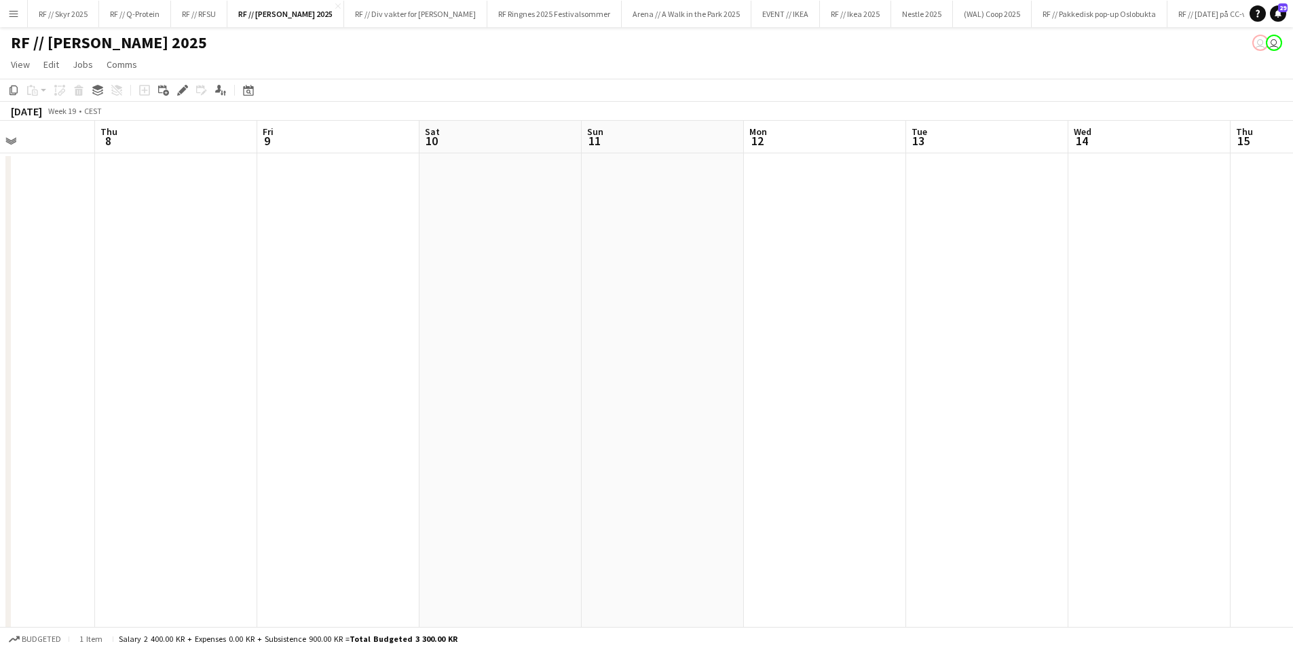
drag, startPoint x: 470, startPoint y: 344, endPoint x: 9, endPoint y: 339, distance: 461.5
click at [9, 339] on div "Mon 5 Tue 6 Wed 7 Thu 8 Fri 9 Sat 10 Sun 11 Mon 12 Tue 13 Wed 14 Thu 15 Fri 16 …" at bounding box center [646, 402] width 1293 height 563
drag, startPoint x: 971, startPoint y: 335, endPoint x: 10, endPoint y: 350, distance: 961.1
click at [10, 350] on div "Thu 8 Fri 9 Sat 10 Sun 11 Mon 12 Tue 13 Wed 14 Thu 15 Fri 16 Sat 17 Sun 18 Mon …" at bounding box center [646, 402] width 1293 height 563
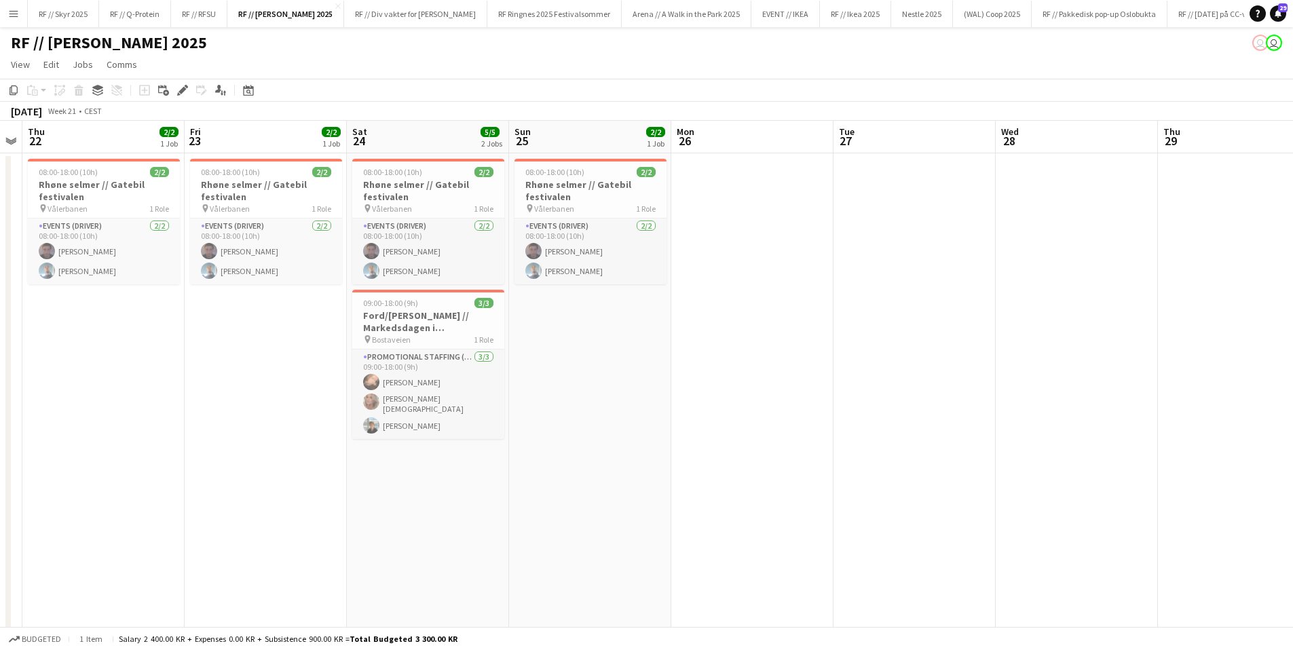
drag, startPoint x: 1069, startPoint y: 351, endPoint x: 193, endPoint y: 310, distance: 876.4
click at [193, 310] on app-calendar-viewport "Mon 19 1/1 1 Job Tue 20 Wed 21 Thu 22 2/2 1 Job Fri 23 2/2 1 Job Sat 24 5/5 2 J…" at bounding box center [646, 402] width 1293 height 563
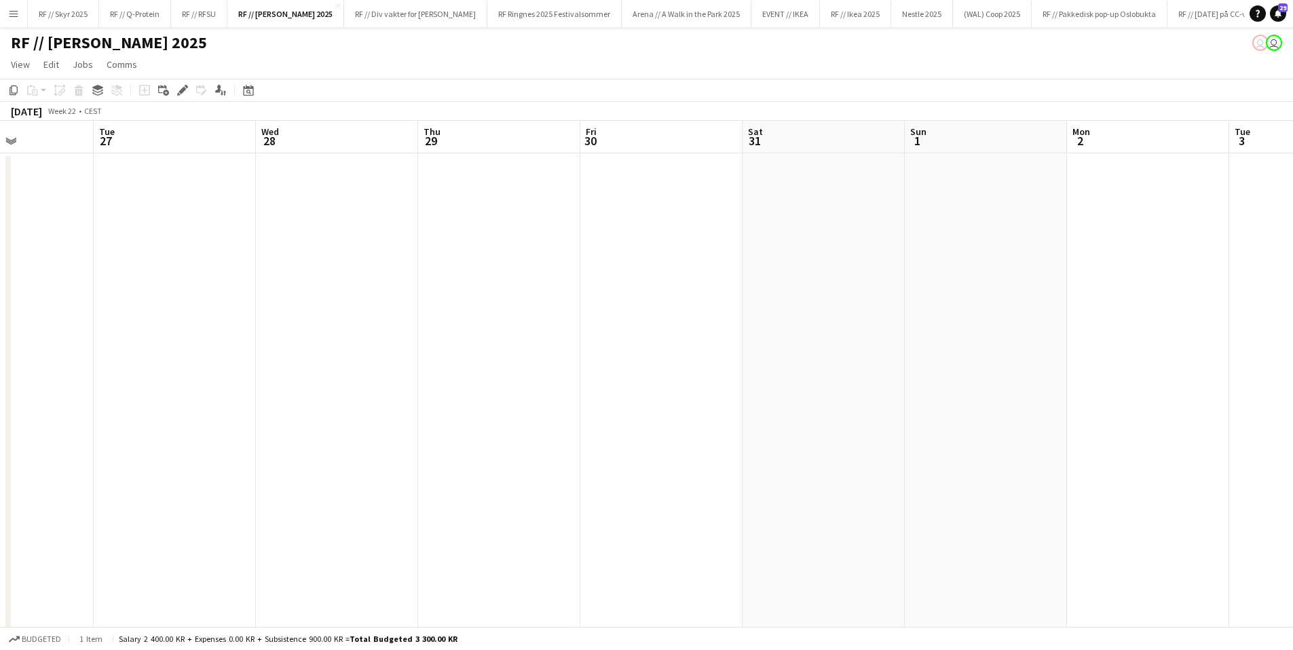
drag, startPoint x: 959, startPoint y: 339, endPoint x: 72, endPoint y: 356, distance: 887.2
click at [64, 356] on app-calendar-viewport "Sat 24 5/5 2 Jobs Sun 25 2/2 1 Job Mon 26 Tue 27 Wed 28 Thu 29 Fri 30 Sat 31 Su…" at bounding box center [646, 402] width 1293 height 563
drag, startPoint x: 1153, startPoint y: 337, endPoint x: 16, endPoint y: 340, distance: 1136.8
click at [26, 340] on app-calendar-viewport "Sun 25 2/2 1 Job Mon 26 Tue 27 Wed 28 Thu 29 Fri 30 Sat 31 Sun 1 Mon 2 Tue 3 We…" at bounding box center [646, 402] width 1293 height 563
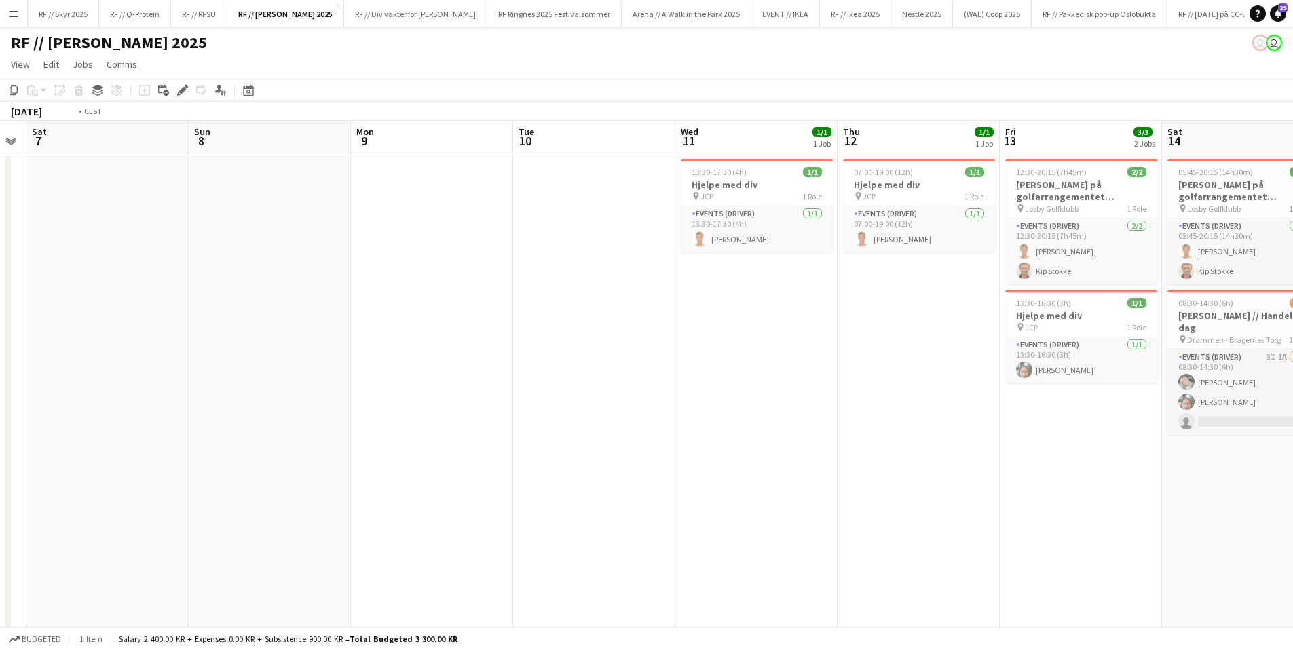
drag, startPoint x: 823, startPoint y: 337, endPoint x: 206, endPoint y: 337, distance: 616.2
click at [206, 337] on app-calendar-viewport "Wed 4 Thu 5 Fri 6 Sat 7 Sun 8 Mon 9 Tue 10 Wed 11 1/1 1 Job Thu 12 1/1 1 Job Fr…" at bounding box center [646, 402] width 1293 height 563
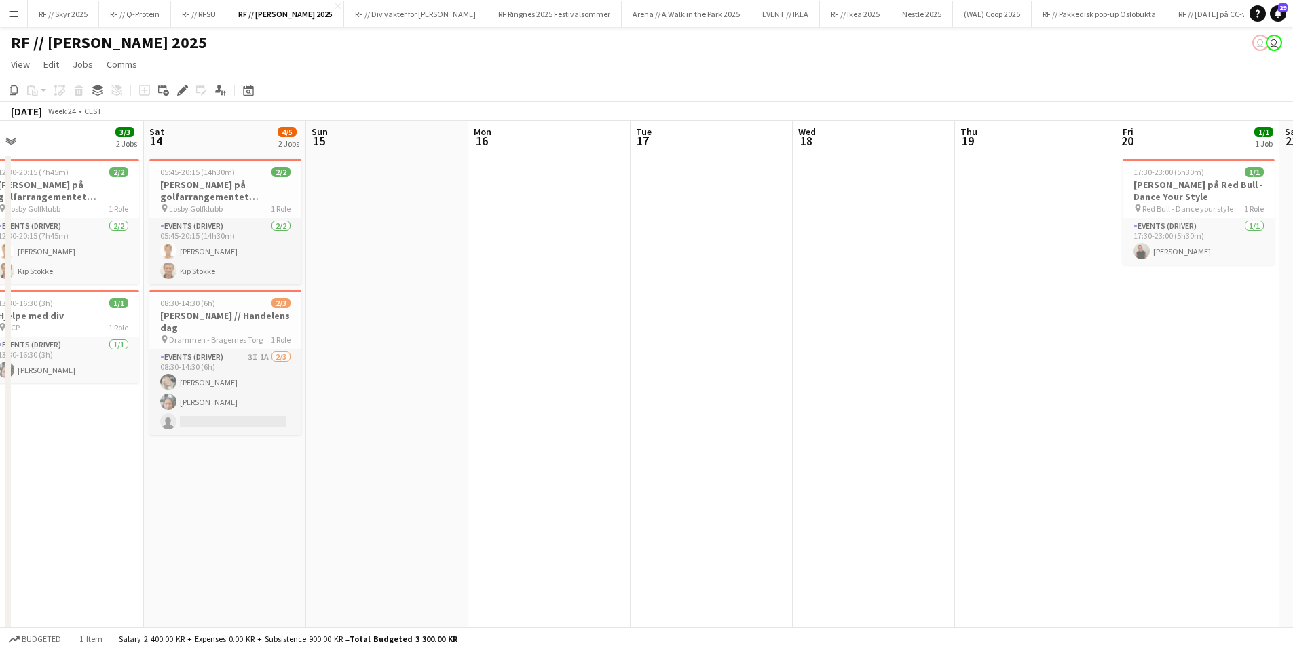
scroll to position [0, 504]
drag, startPoint x: 1071, startPoint y: 343, endPoint x: 541, endPoint y: 345, distance: 530.0
click at [541, 345] on app-calendar-viewport "Tue 10 Wed 11 1/1 1 Job Thu 12 1/1 1 Job Fri 13 3/3 2 Jobs Sat 14 4/5 2 Jobs Su…" at bounding box center [646, 402] width 1293 height 563
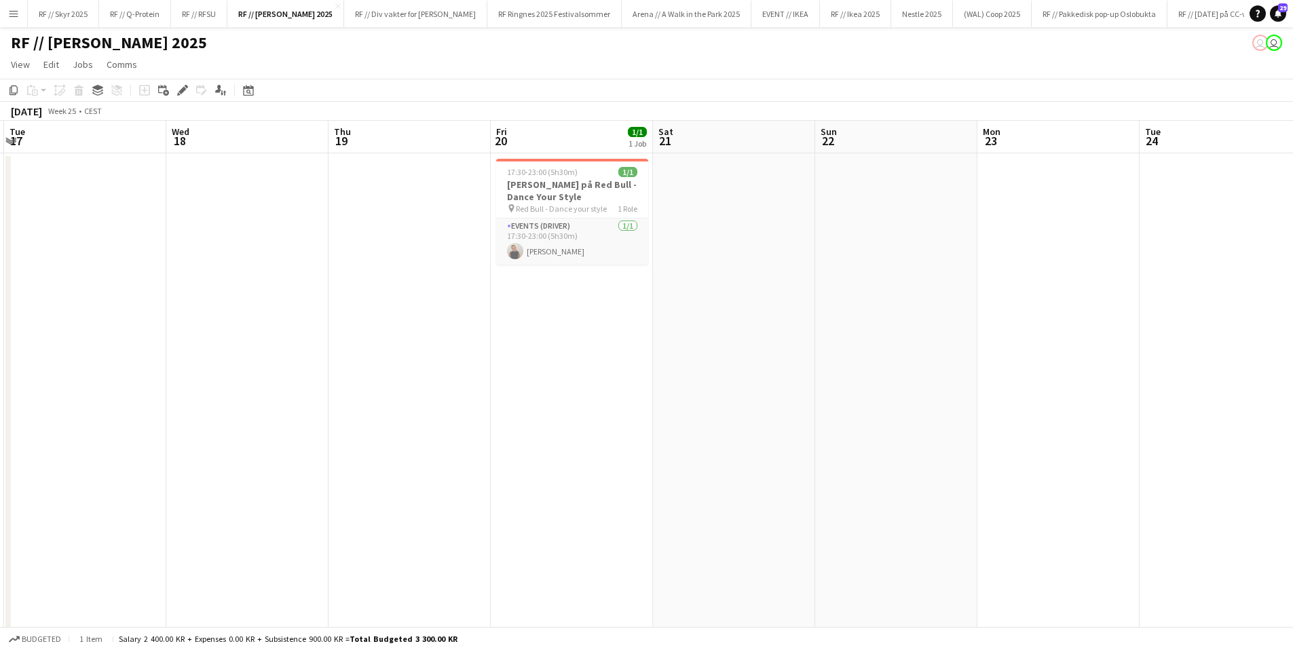
scroll to position [0, 483]
drag, startPoint x: 994, startPoint y: 309, endPoint x: 447, endPoint y: 314, distance: 547.0
click at [447, 314] on app-calendar-viewport "Sat 14 4/5 2 Jobs Sun 15 Mon 16 Tue 17 Wed 18 Thu 19 Fri 20 1/1 1 Job Sat 21 Su…" at bounding box center [646, 402] width 1293 height 563
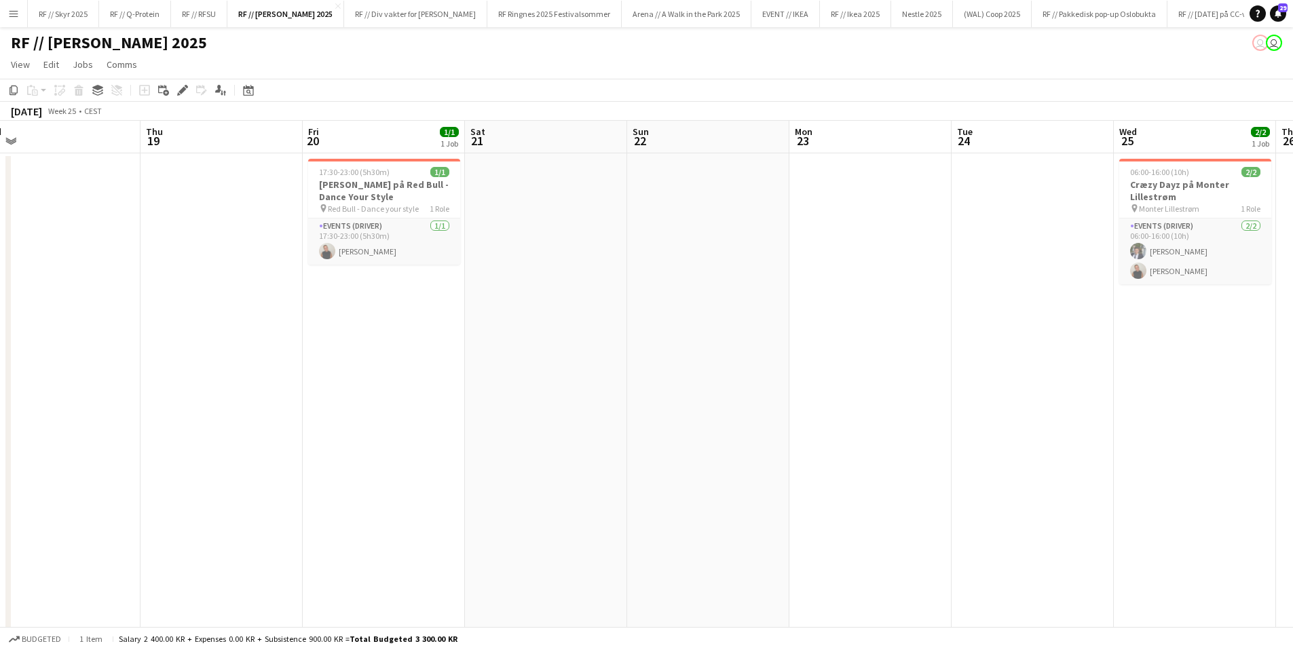
drag, startPoint x: 354, startPoint y: 318, endPoint x: 266, endPoint y: 328, distance: 88.2
click at [266, 328] on app-calendar-viewport "Sun 15 Mon 16 Tue 17 Wed 18 Thu 19 Fri 20 1/1 1 Job Sat 21 Sun 22 Mon 23 Tue 24…" at bounding box center [646, 402] width 1293 height 563
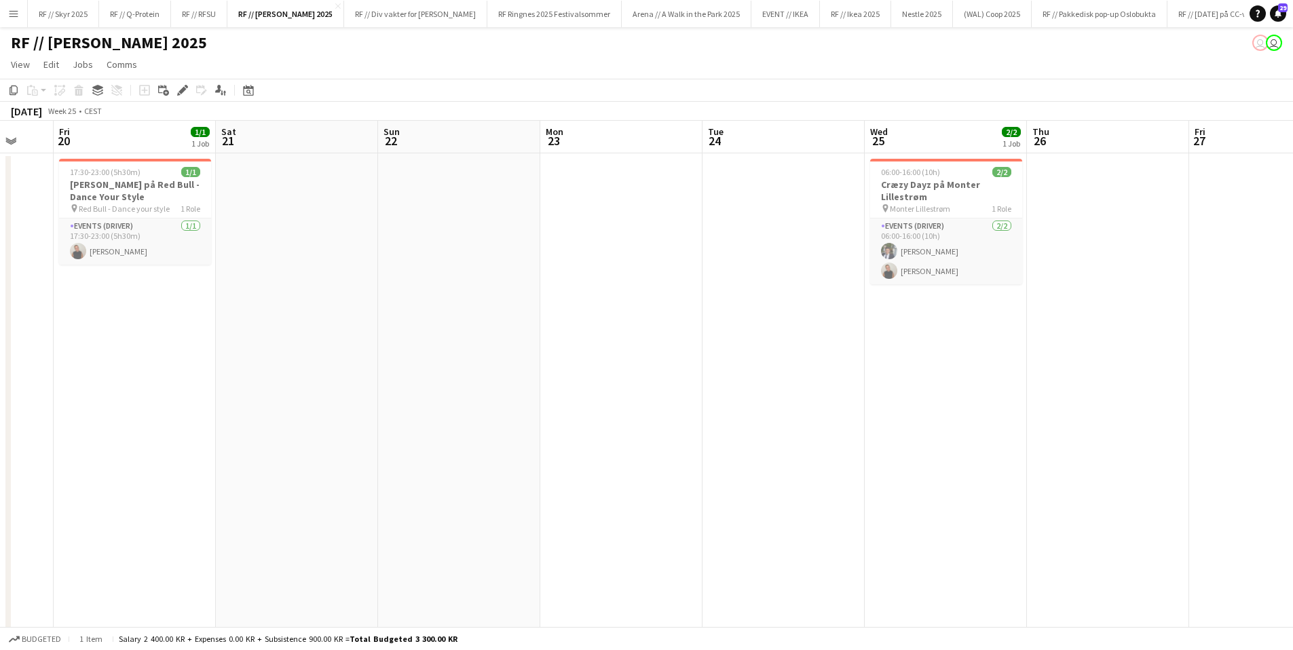
drag, startPoint x: 936, startPoint y: 298, endPoint x: 200, endPoint y: 282, distance: 735.8
click at [200, 282] on app-calendar-viewport "Tue 17 Wed 18 Thu 19 Fri 20 1/1 1 Job Sat 21 Sun 22 Mon 23 Tue 24 Wed 25 2/2 1 …" at bounding box center [646, 402] width 1293 height 563
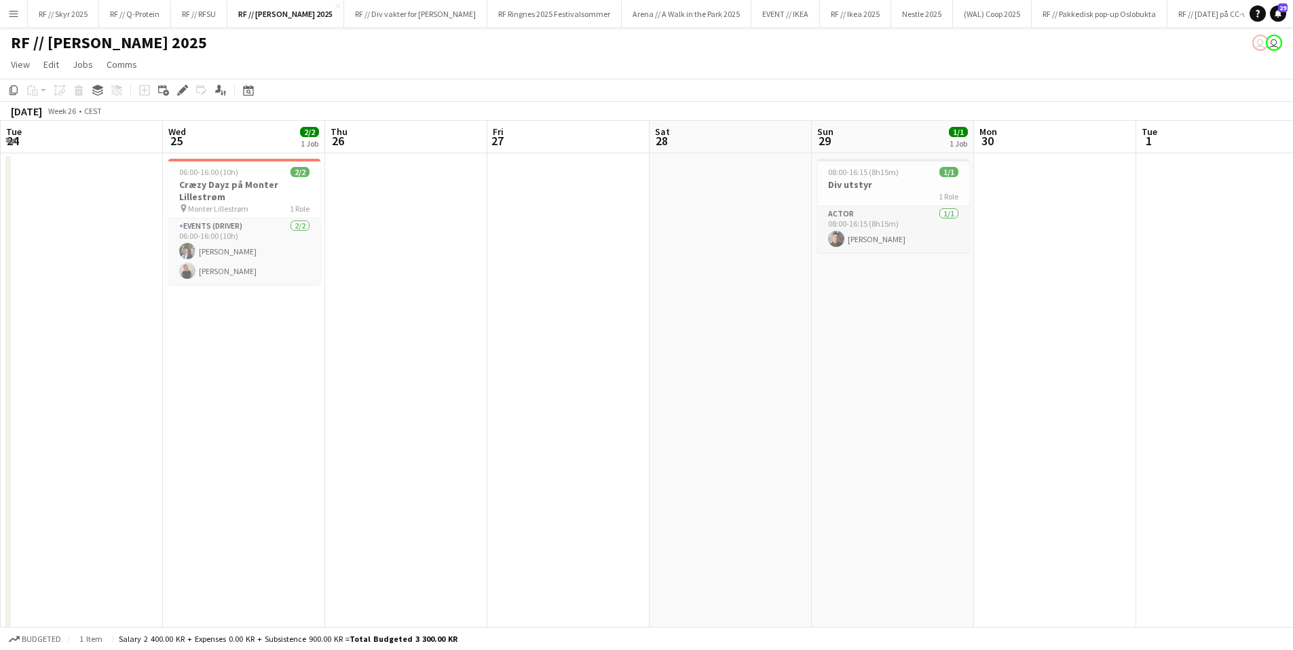
drag, startPoint x: 880, startPoint y: 282, endPoint x: 643, endPoint y: 280, distance: 237.5
click at [649, 280] on app-calendar-viewport "Sat 21 Sun 22 Mon 23 Tue 24 Wed 25 2/2 1 Job Thu 26 Fri 27 Sat 28 Sun 29 1/1 1 …" at bounding box center [646, 402] width 1293 height 563
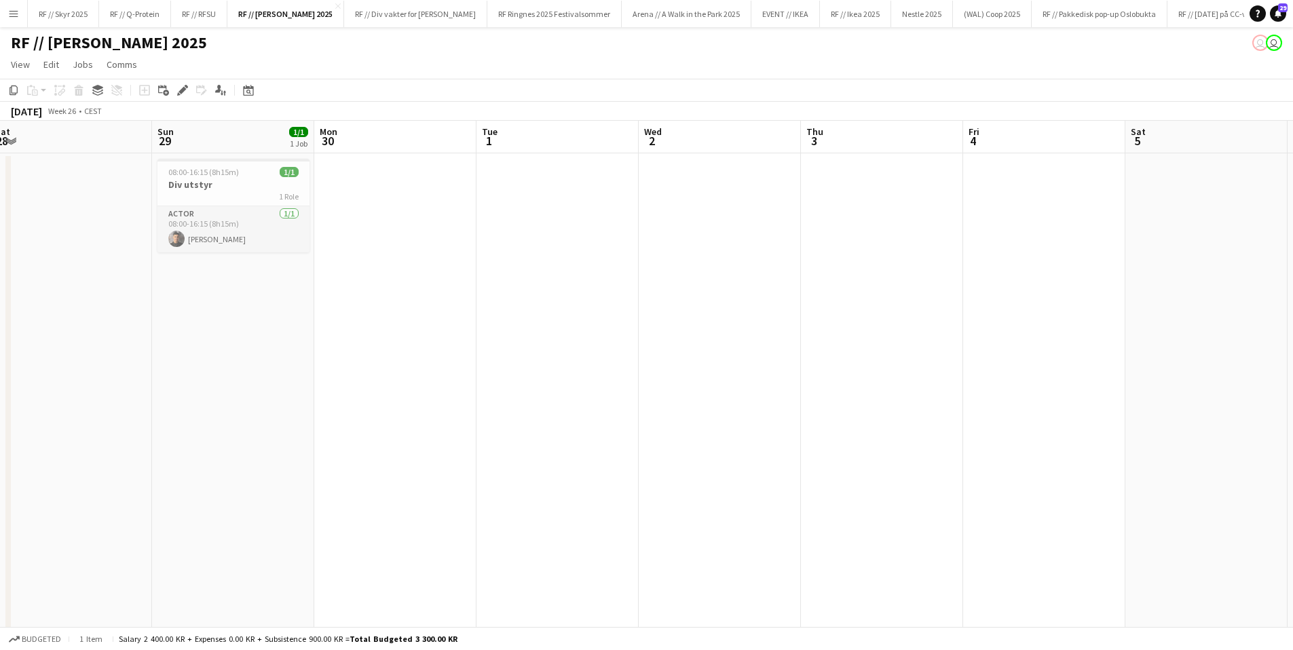
drag, startPoint x: 785, startPoint y: 299, endPoint x: 147, endPoint y: 295, distance: 638.0
click at [147, 295] on app-calendar-viewport "Wed 25 2/2 1 Job Thu 26 Fri 27 Sat 28 Sun 29 1/1 1 Job Mon 30 Tue 1 Wed 2 Thu 3…" at bounding box center [646, 402] width 1293 height 563
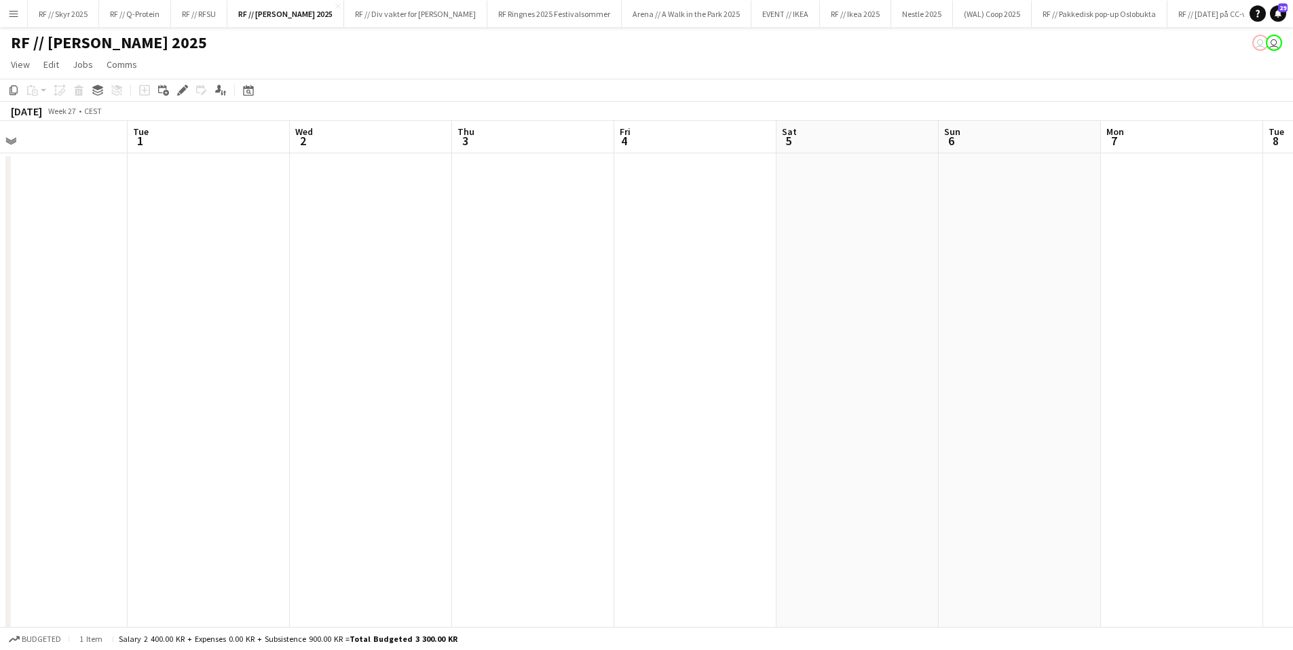
drag, startPoint x: 769, startPoint y: 334, endPoint x: 358, endPoint y: 360, distance: 412.1
click at [228, 373] on app-calendar-viewport "Sat 28 Sun 29 1/1 1 Job Mon 30 Tue 1 Wed 2 Thu 3 Fri 4 Sat 5 Sun 6 Mon 7 Tue 8 …" at bounding box center [646, 402] width 1293 height 563
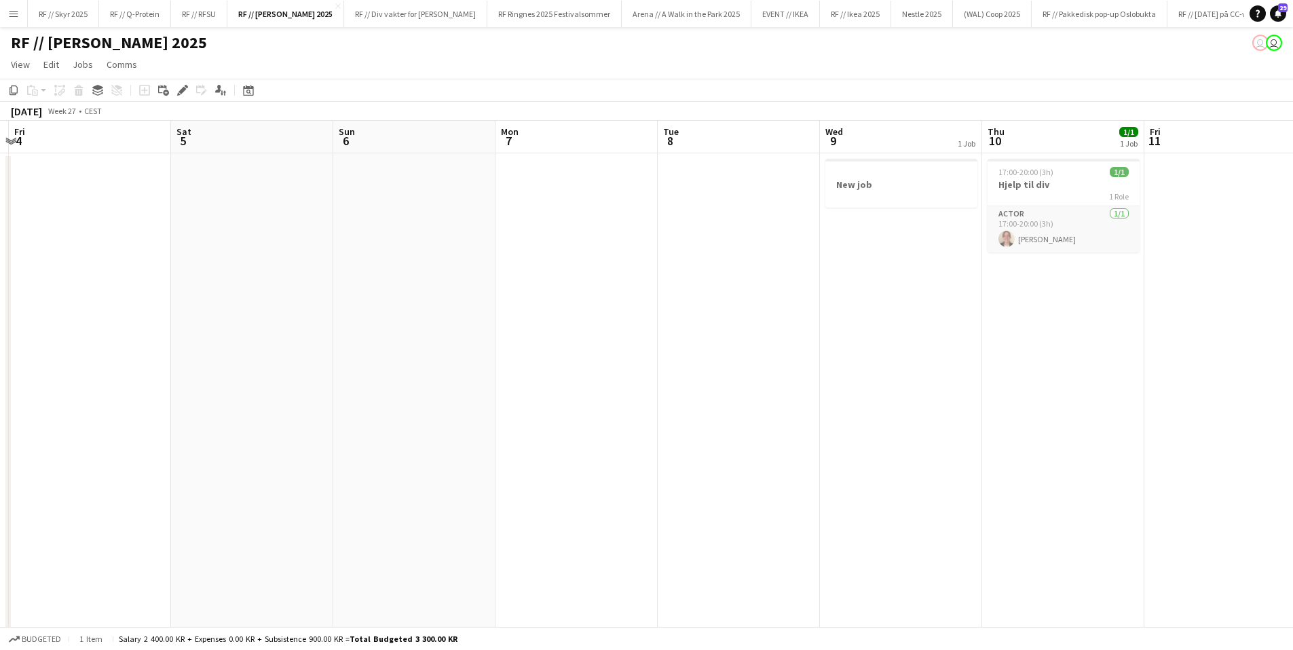
drag, startPoint x: 777, startPoint y: 339, endPoint x: 492, endPoint y: 339, distance: 285.0
click at [444, 350] on app-calendar-viewport "Tue 1 Wed 2 Thu 3 Fri 4 Sat 5 Sun 6 Mon 7 Tue 8 Wed 9 1 Job Thu 10 1/1 1 Job Fr…" at bounding box center [646, 402] width 1293 height 563
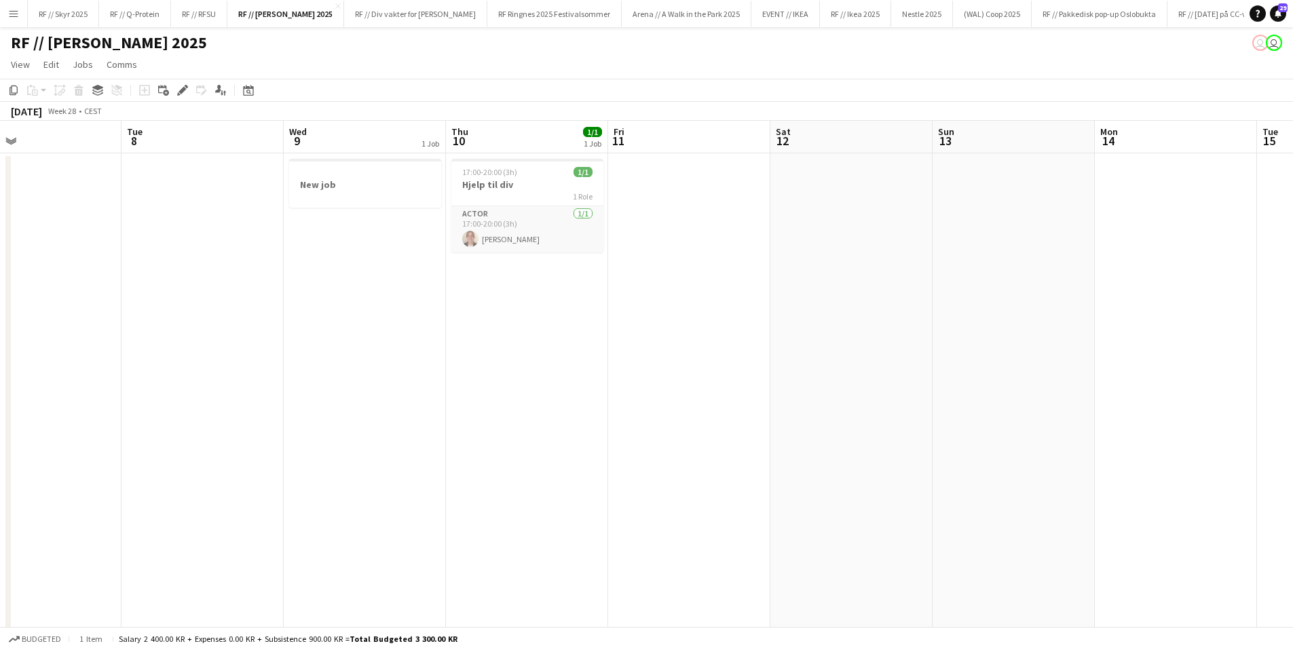
scroll to position [0, 488]
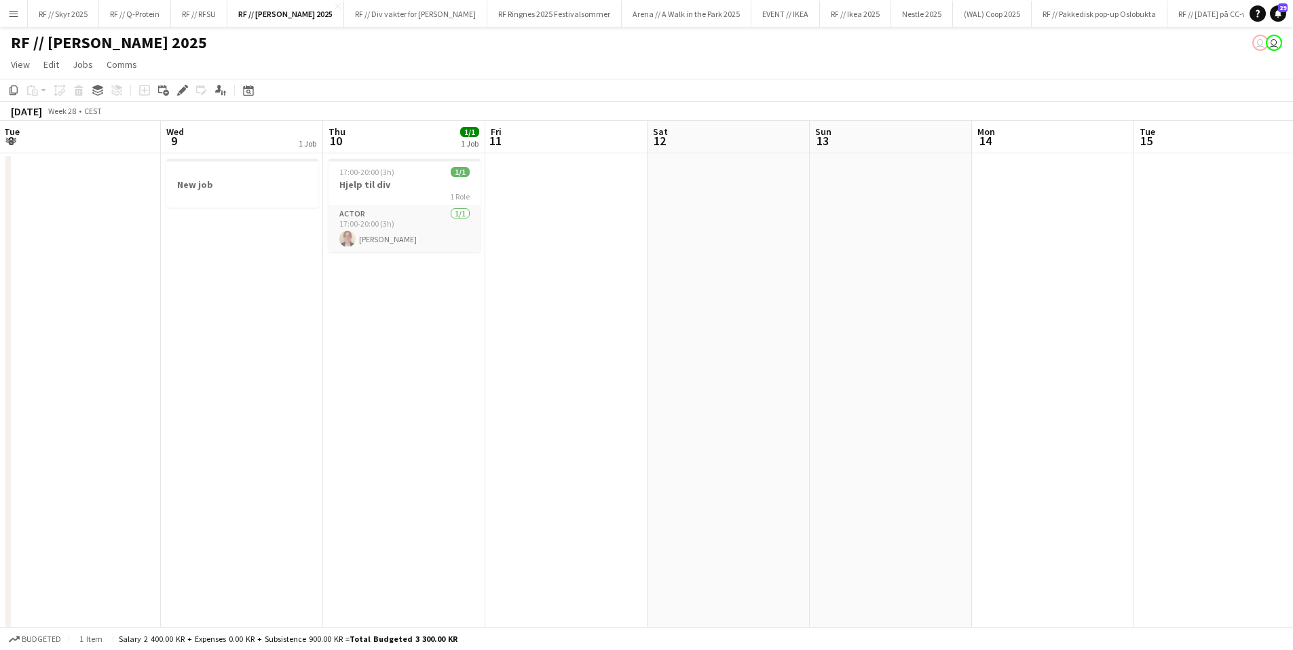
drag, startPoint x: 776, startPoint y: 347, endPoint x: 607, endPoint y: 347, distance: 169.7
click at [607, 347] on app-calendar-viewport "Sat 5 Sun 6 Mon 7 Tue 8 Wed 9 1 Job Thu 10 1/1 1 Job Fri 11 Sat 12 Sun 13 Mon 1…" at bounding box center [646, 402] width 1293 height 563
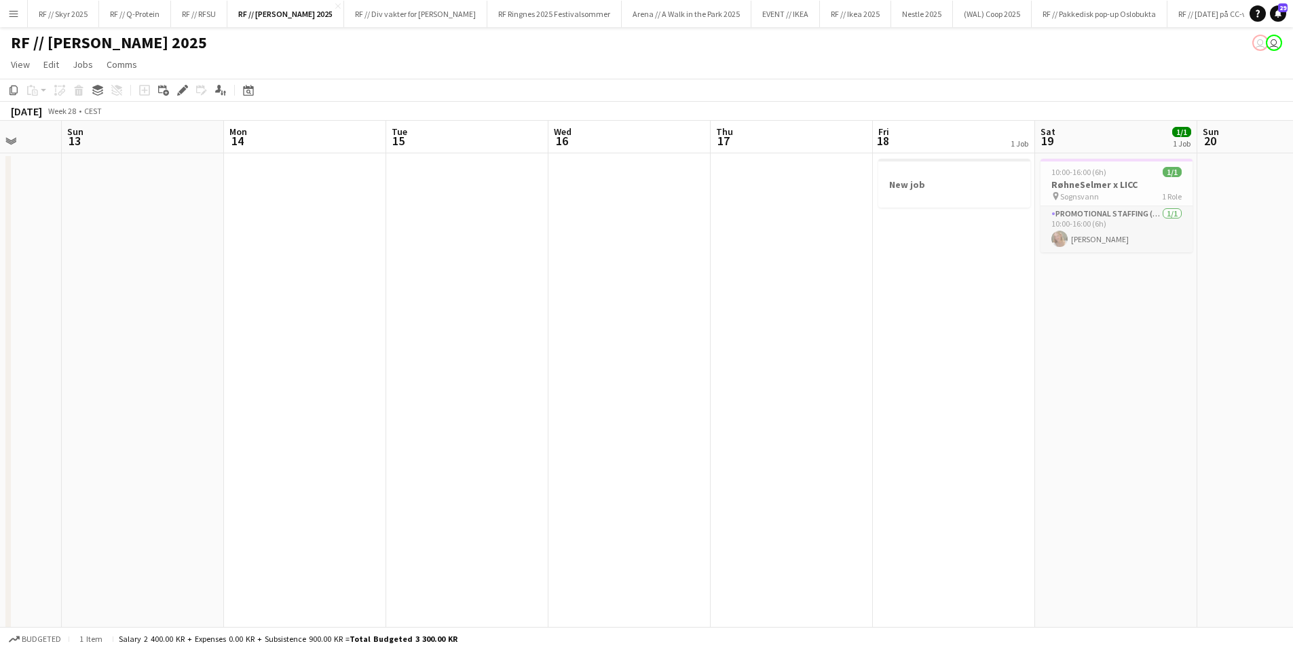
drag, startPoint x: 768, startPoint y: 343, endPoint x: 288, endPoint y: 360, distance: 480.8
click at [288, 360] on app-calendar-viewport "Thu 10 1/1 1 Job Fri 11 Sat 12 Sun 13 Mon 14 Tue 15 Wed 16 Thu 17 Fri 18 1 Job …" at bounding box center [646, 402] width 1293 height 563
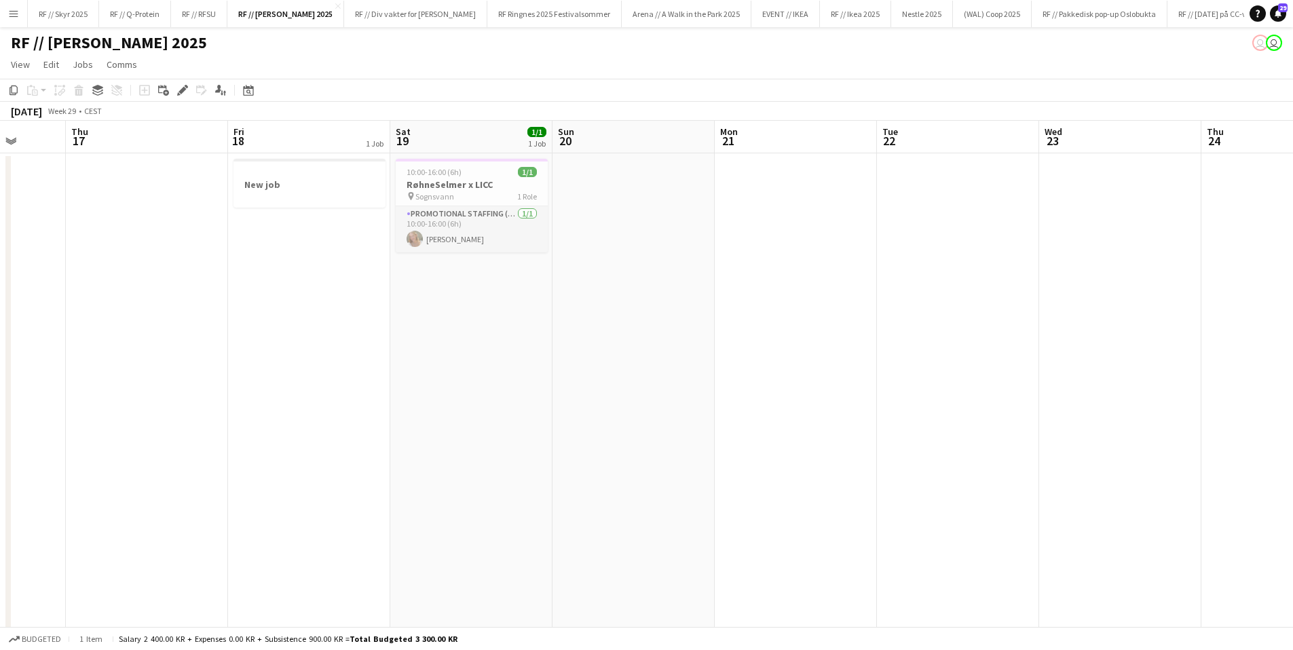
drag, startPoint x: 982, startPoint y: 359, endPoint x: 344, endPoint y: 384, distance: 638.4
click at [344, 384] on app-calendar-viewport "Mon 14 Tue 15 Wed 16 Thu 17 Fri 18 1 Job Sat 19 1/1 1 Job Sun 20 Mon 21 Tue 22 …" at bounding box center [646, 402] width 1293 height 563
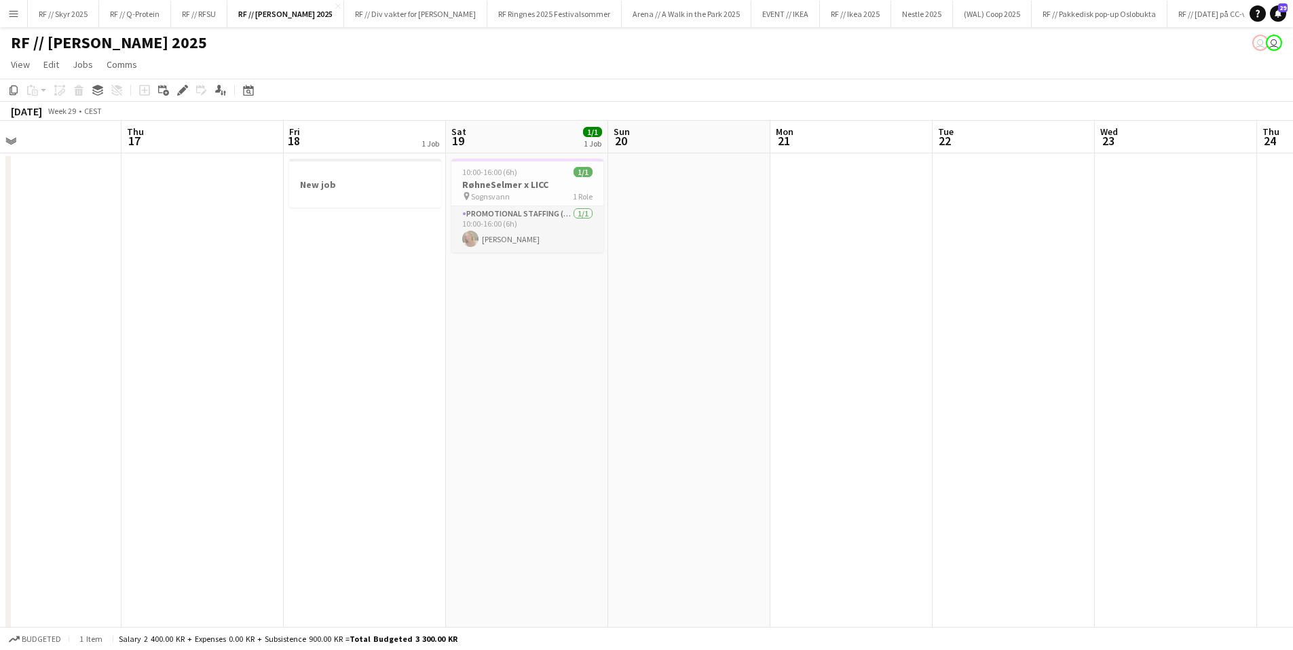
drag, startPoint x: 905, startPoint y: 360, endPoint x: 360, endPoint y: 390, distance: 545.8
click at [404, 384] on app-calendar-viewport "Mon 14 Tue 15 Wed 16 Thu 17 Fri 18 1 Job Sat 19 1/1 1 Job Sun 20 Mon 21 Tue 22 …" at bounding box center [646, 402] width 1293 height 563
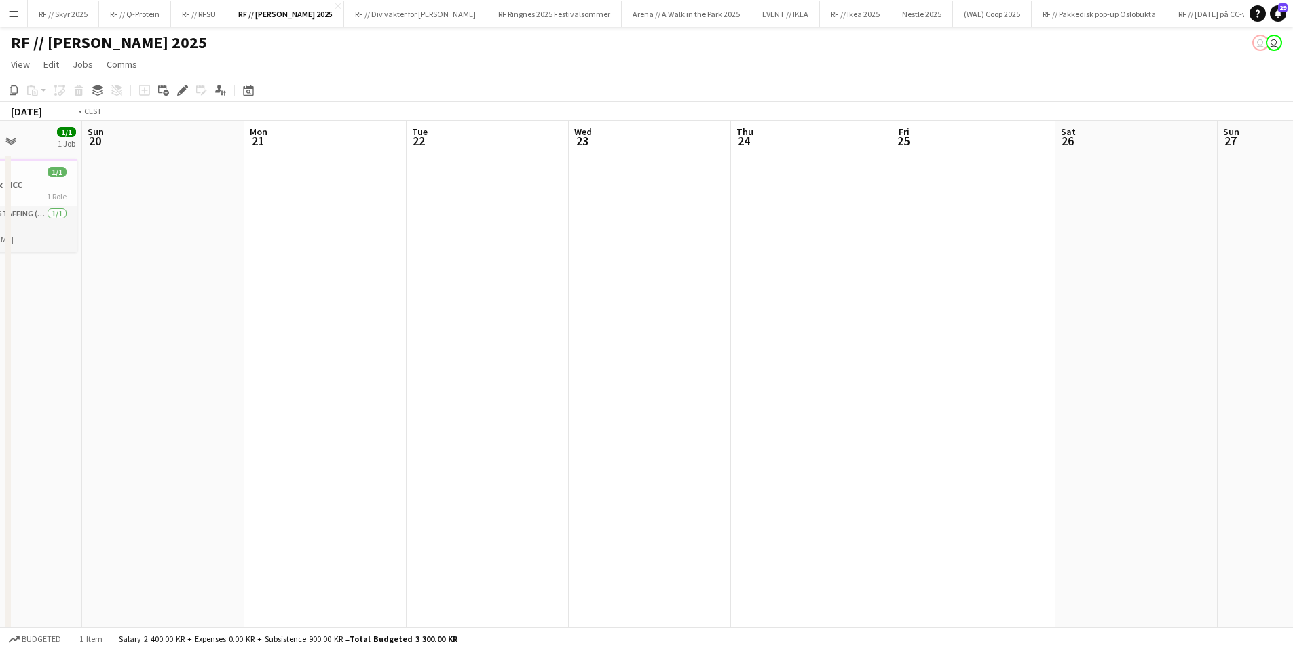
drag, startPoint x: 968, startPoint y: 361, endPoint x: 383, endPoint y: 391, distance: 585.8
click at [489, 383] on app-calendar-viewport "Thu 17 Fri 18 1 Job Sat 19 1/1 1 Job Sun 20 Mon 21 Tue 22 Wed 23 Thu 24 Fri 25 …" at bounding box center [646, 402] width 1293 height 563
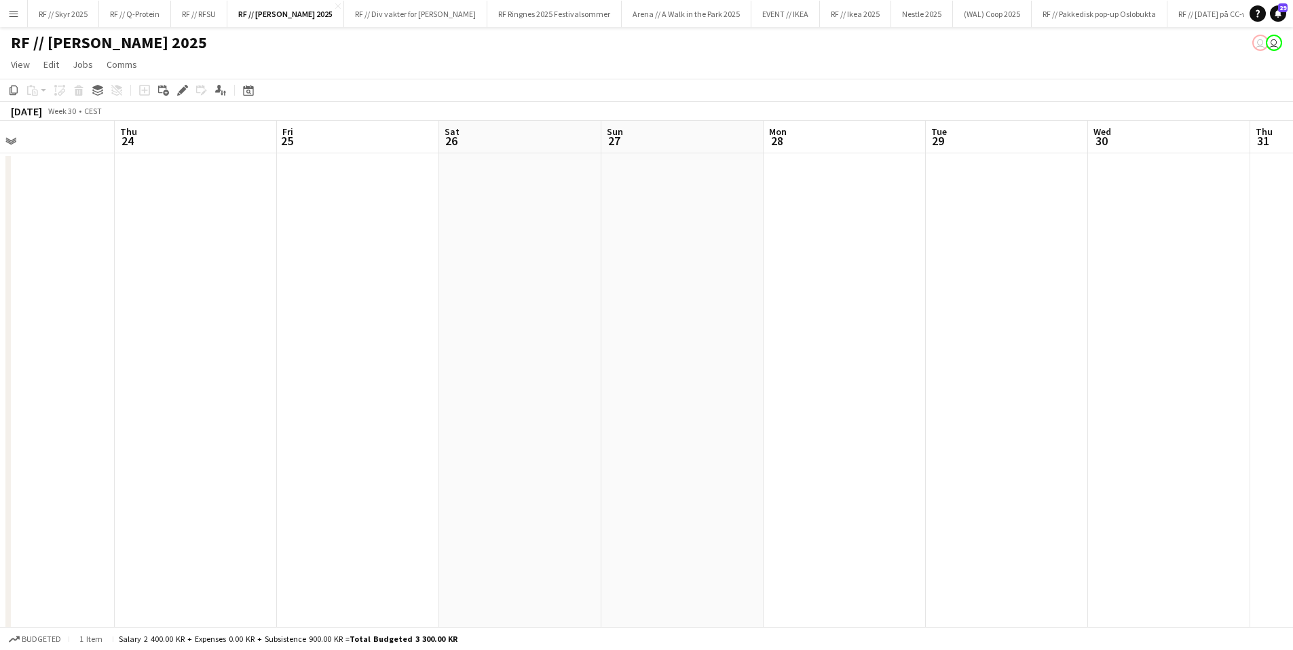
drag, startPoint x: 924, startPoint y: 327, endPoint x: 299, endPoint y: 356, distance: 625.7
click at [428, 354] on app-calendar-viewport "Mon 21 Tue 22 Wed 23 Thu 24 Fri 25 Sat 26 Sun 27 Mon 28 Tue 29 Wed 30 Thu 31 Fr…" at bounding box center [646, 402] width 1293 height 563
drag, startPoint x: 990, startPoint y: 345, endPoint x: 247, endPoint y: 360, distance: 743.3
click at [322, 359] on app-calendar-viewport "Sat 26 Sun 27 Mon 28 Tue 29 Wed 30 Thu 31 Fri 1 Sat 2 Sun 3 Mon 4 Tue 5 Wed 6 T…" at bounding box center [646, 402] width 1293 height 563
drag, startPoint x: 1075, startPoint y: 328, endPoint x: 366, endPoint y: 366, distance: 709.5
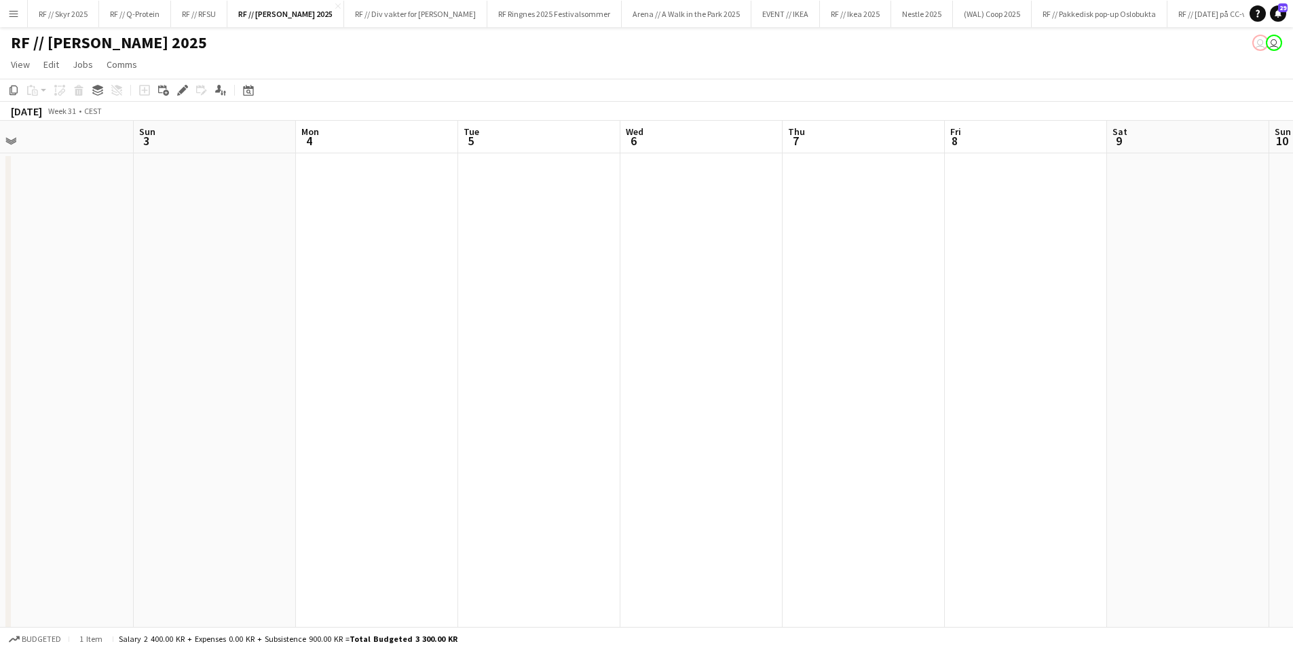
click at [417, 360] on app-calendar-viewport "Thu 31 Fri 1 Sat 2 Sun 3 Mon 4 Tue 5 Wed 6 Thu 7 Fri 8 Sat 9 Sun 10 Mon 11 Tue …" at bounding box center [646, 402] width 1293 height 563
drag, startPoint x: 1067, startPoint y: 336, endPoint x: 218, endPoint y: 374, distance: 849.9
click at [218, 374] on app-calendar-viewport "Wed 6 Thu 7 Fri 8 Sat 9 Sun 10 Mon 11 Tue 12 Wed 13 Thu 14 Fri 15 Sat 16 Sun 17…" at bounding box center [646, 402] width 1293 height 563
drag, startPoint x: 1085, startPoint y: 327, endPoint x: 484, endPoint y: 359, distance: 601.5
click at [492, 359] on app-calendar-viewport "Wed 6 Thu 7 Fri 8 Sat 9 Sun 10 Mon 11 Tue 12 Wed 13 Thu 14 Fri 15 Sat 16 Sun 17…" at bounding box center [646, 402] width 1293 height 563
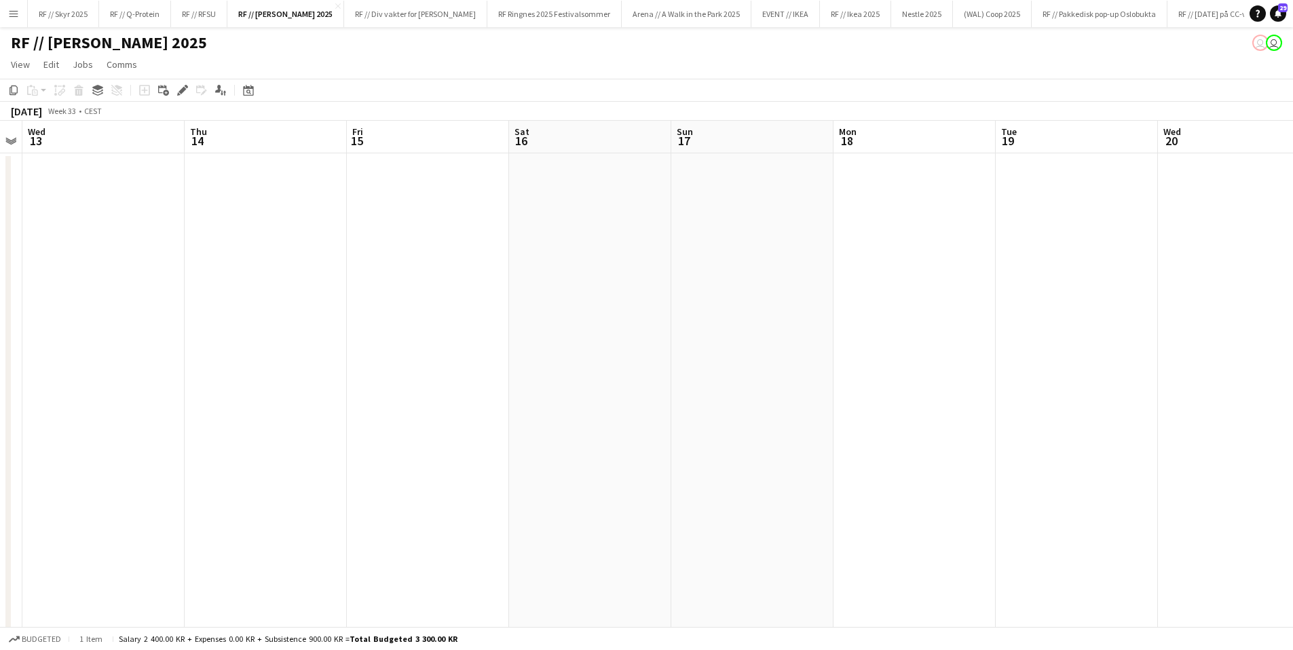
drag, startPoint x: 1135, startPoint y: 328, endPoint x: 610, endPoint y: 355, distance: 526.0
click at [573, 358] on app-calendar-viewport "Sun 10 Mon 11 Tue 12 Wed 13 Thu 14 Fri 15 Sat 16 Sun 17 Mon 18 Tue 19 Wed 20 Th…" at bounding box center [646, 402] width 1293 height 563
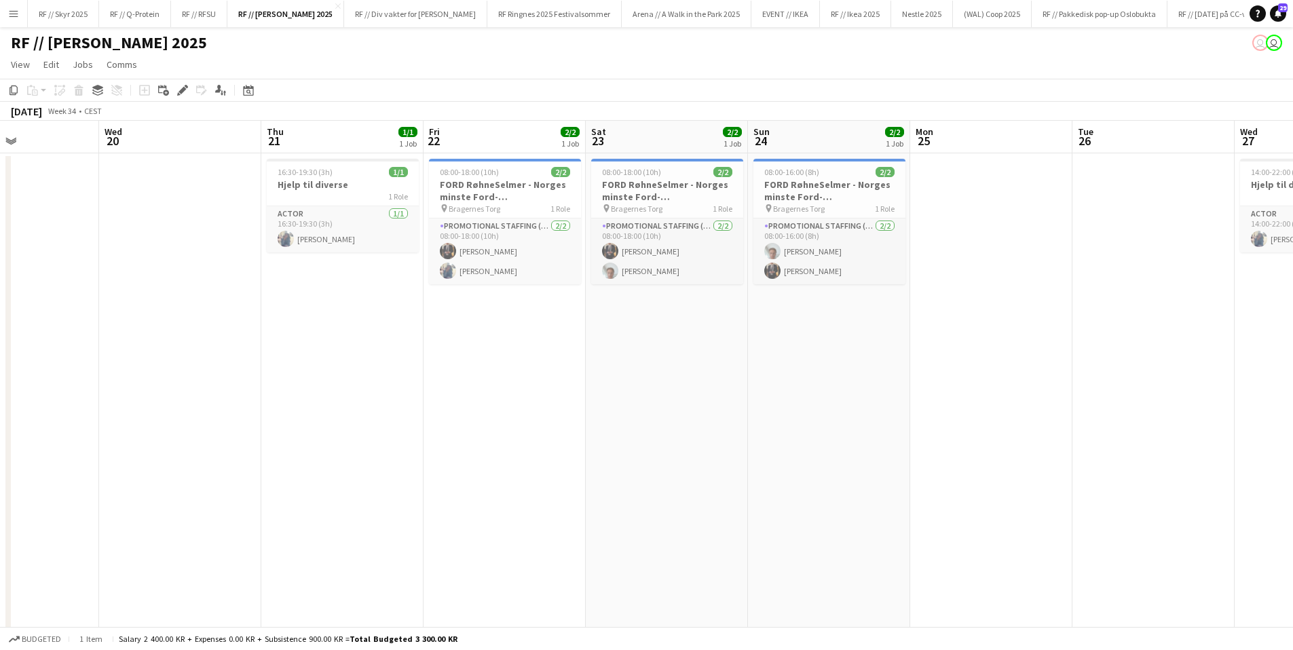
drag, startPoint x: 655, startPoint y: 349, endPoint x: 950, endPoint y: 334, distance: 295.6
click at [612, 353] on app-calendar-viewport "Sun 17 Mon 18 Tue 19 Wed 20 Thu 21 1/1 1 Job Fri 22 2/2 1 Job Sat 23 2/2 1 Job …" at bounding box center [646, 402] width 1293 height 563
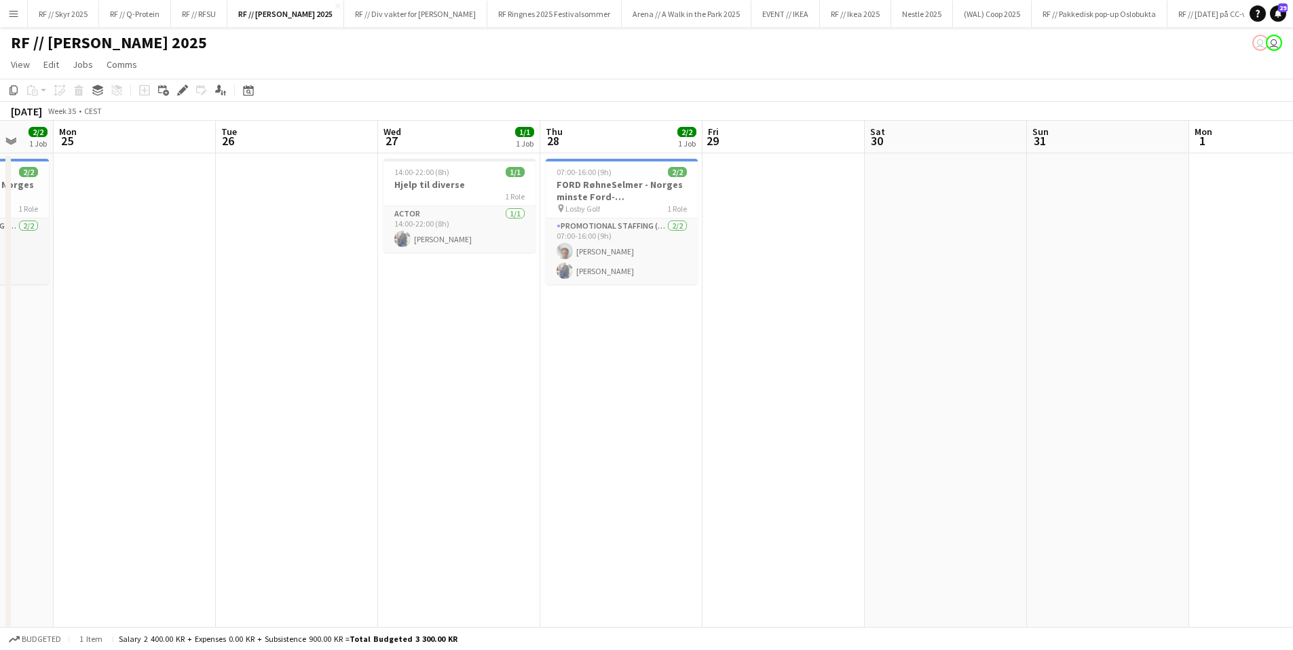
drag, startPoint x: 1160, startPoint y: 328, endPoint x: 277, endPoint y: 377, distance: 884.3
click at [319, 377] on app-calendar-viewport "Fri 22 2/2 1 Job Sat 23 2/2 1 Job Sun 24 2/2 1 Job Mon 25 Tue 26 Wed 27 1/1 1 J…" at bounding box center [646, 402] width 1293 height 563
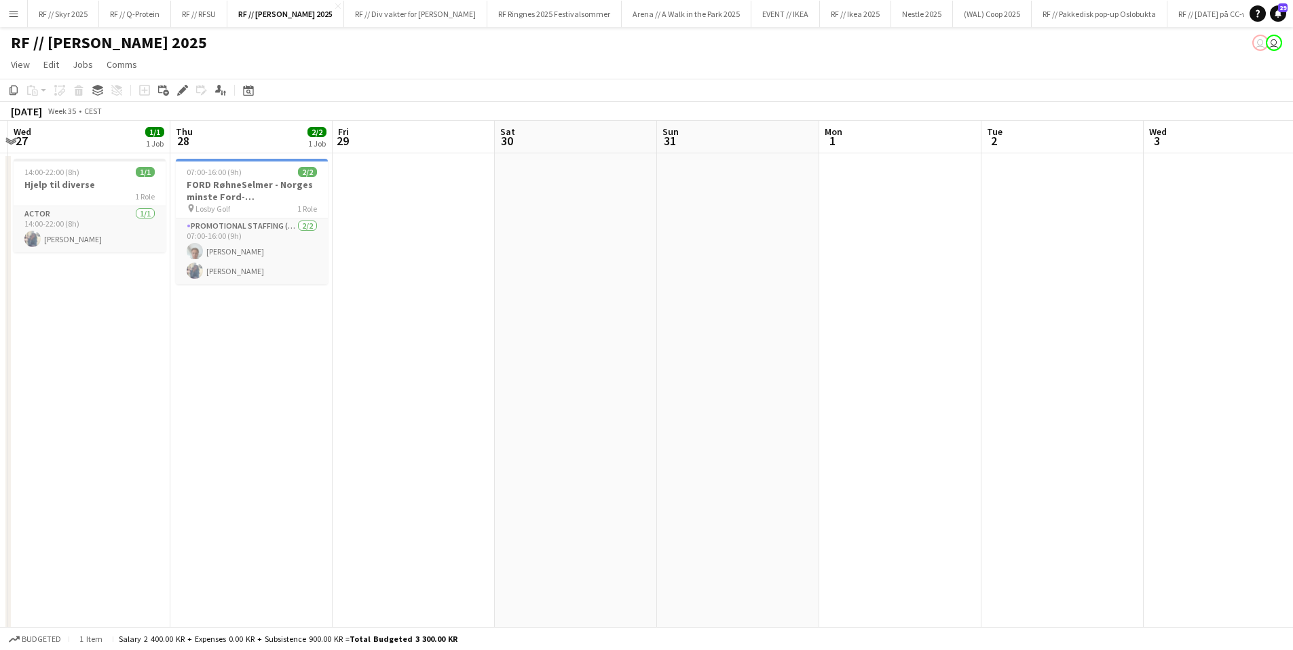
drag, startPoint x: 926, startPoint y: 335, endPoint x: 255, endPoint y: 358, distance: 671.6
click at [261, 358] on app-calendar-viewport "Sun 24 2/2 1 Job Mon 25 Tue 26 Wed 27 1/1 1 Job Thu 28 2/2 1 Job Fri 29 Sat 30 …" at bounding box center [646, 402] width 1293 height 563
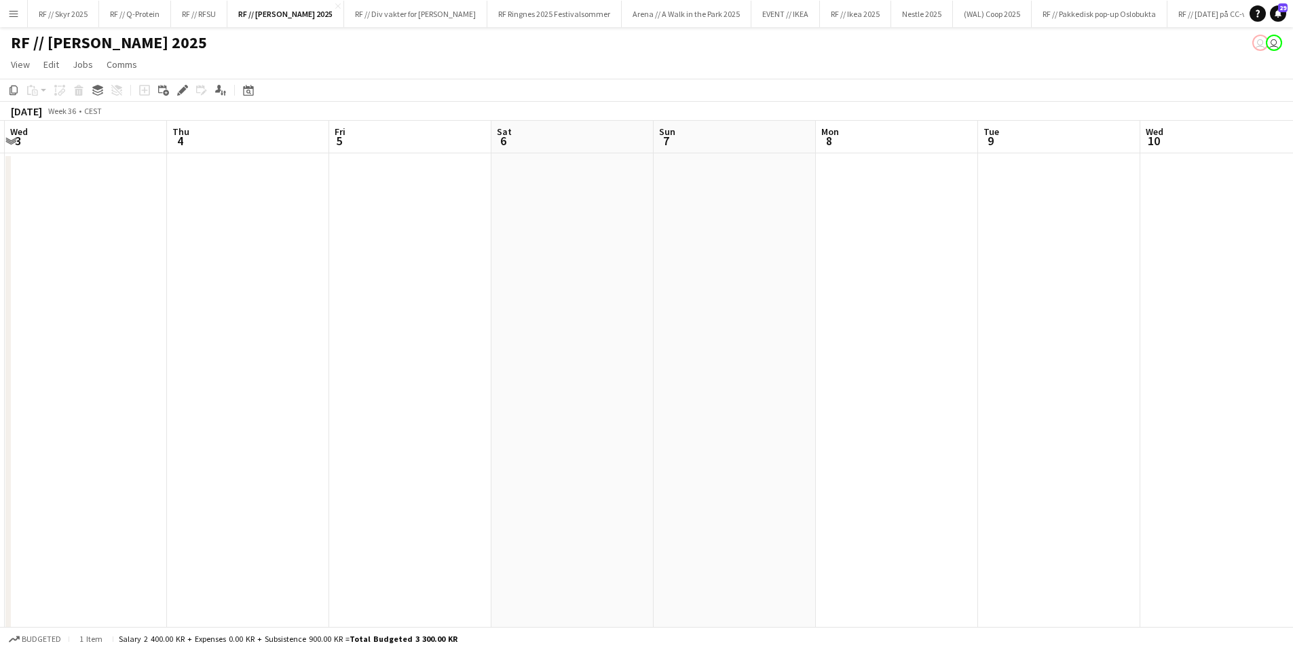
drag, startPoint x: 1245, startPoint y: 320, endPoint x: 372, endPoint y: 362, distance: 874.5
click at [372, 362] on app-calendar-viewport "Sun 31 Mon 1 Tue 2 Wed 3 Thu 4 Fri 5 Sat 6 Sun 7 Mon 8 Tue 9 Wed 10 Thu 11 Fri …" at bounding box center [646, 402] width 1293 height 563
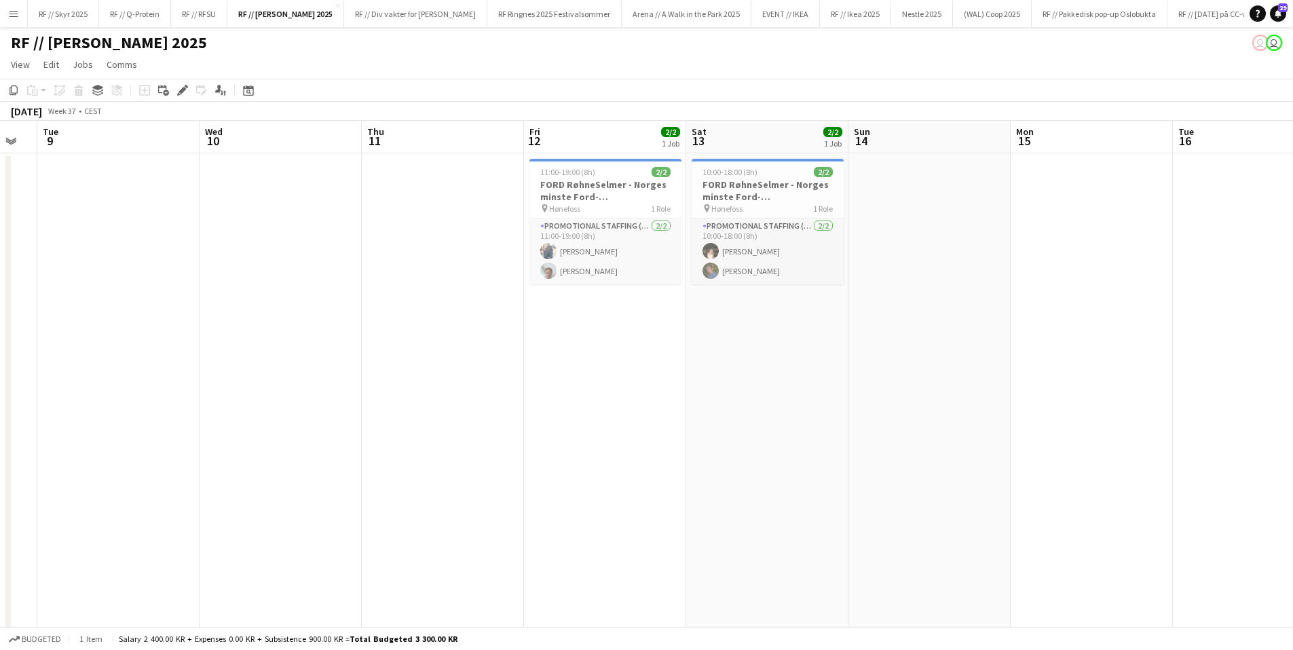
drag, startPoint x: 838, startPoint y: 340, endPoint x: 523, endPoint y: 364, distance: 315.8
click at [523, 364] on app-calendar-viewport "Sat 6 Sun 7 Mon 8 Tue 9 Wed 10 Thu 11 Fri 12 2/2 1 Job Sat 13 2/2 1 Job Sun 14 …" at bounding box center [646, 402] width 1293 height 563
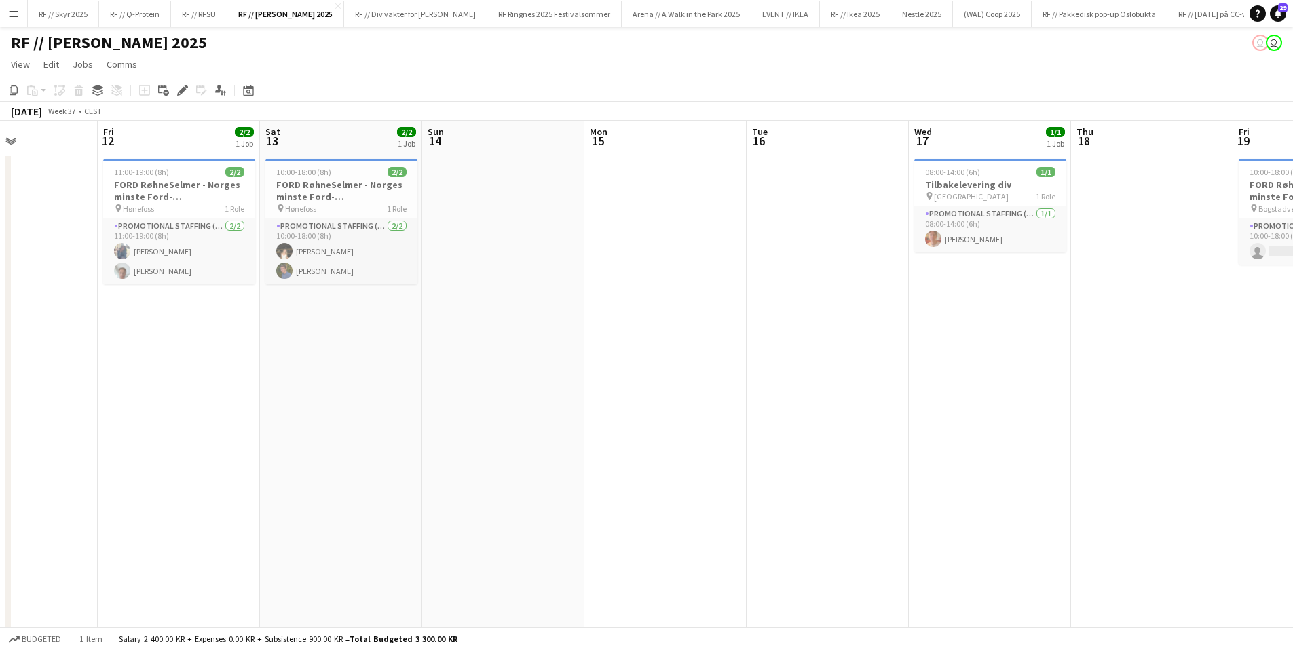
drag, startPoint x: 780, startPoint y: 364, endPoint x: 392, endPoint y: 385, distance: 389.4
click at [424, 383] on app-calendar-viewport "Tue 9 Wed 10 Thu 11 Fri 12 2/2 1 Job Sat 13 2/2 1 Job Sun 14 Mon 15 Tue 16 Wed …" at bounding box center [646, 402] width 1293 height 563
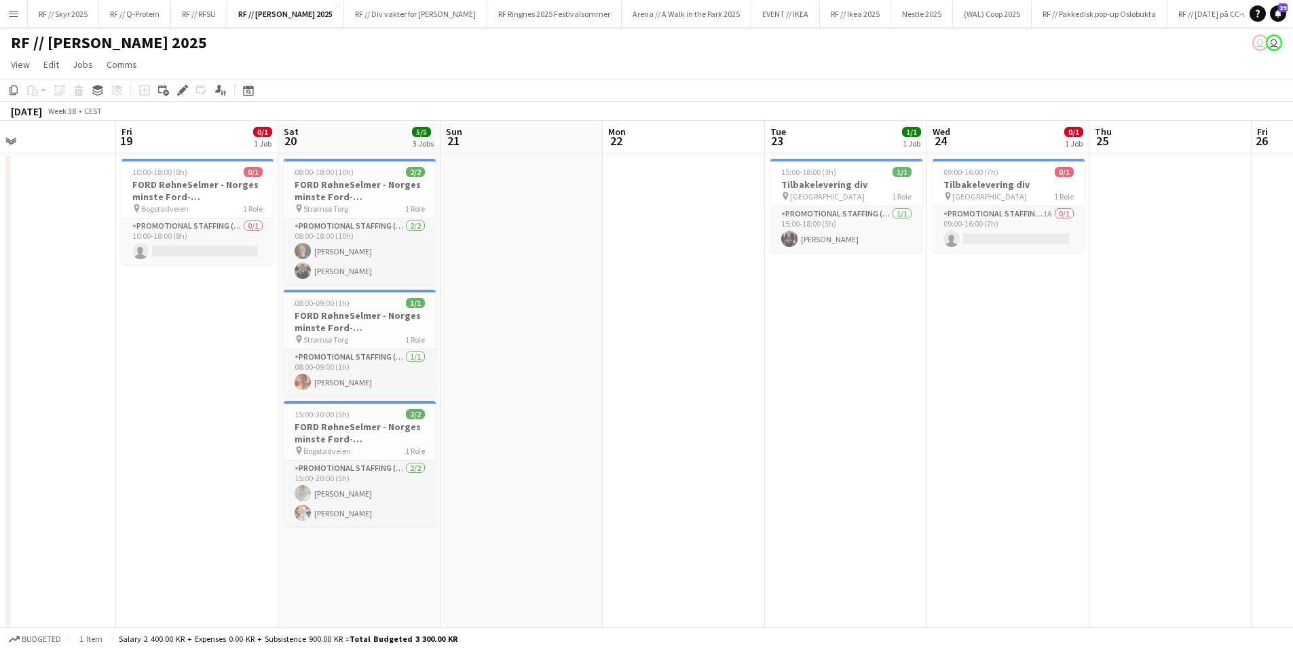
drag, startPoint x: 985, startPoint y: 343, endPoint x: 507, endPoint y: 340, distance: 477.8
click at [396, 350] on app-calendar-viewport "Mon 15 Tue 16 Wed 17 1/1 1 Job Thu 18 Fri 19 0/1 1 Job Sat 20 5/5 3 Jobs Sun 21…" at bounding box center [646, 402] width 1293 height 563
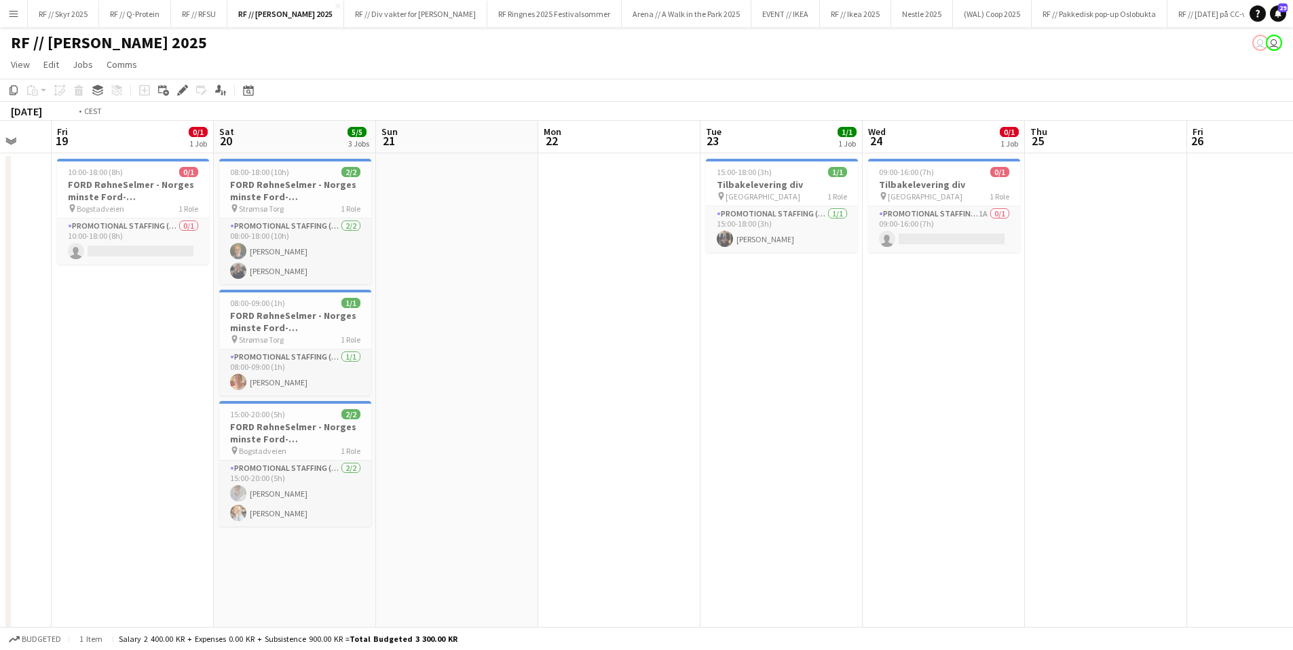
drag, startPoint x: 1047, startPoint y: 332, endPoint x: 390, endPoint y: 349, distance: 656.5
click at [394, 349] on app-calendar-viewport "Tue 16 Wed 17 1/1 1 Job Thu 18 Fri 19 0/1 1 Job Sat 20 5/5 3 Jobs Sun 21 Mon 22…" at bounding box center [646, 402] width 1293 height 563
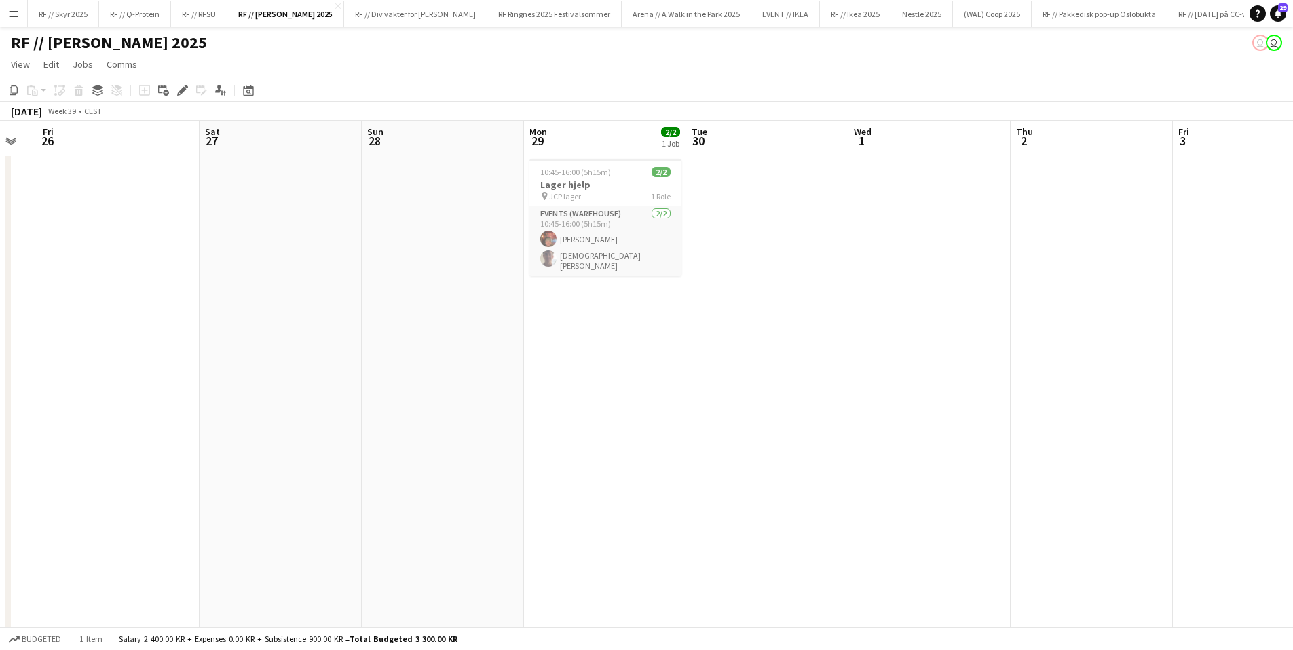
drag, startPoint x: 995, startPoint y: 333, endPoint x: 588, endPoint y: 353, distance: 407.0
click at [605, 352] on app-calendar-viewport "Tue 23 1/1 1 Job Wed 24 0/1 1 Job Thu 25 Fri 26 Sat 27 Sun 28 Mon 29 2/2 1 Job …" at bounding box center [646, 402] width 1293 height 563
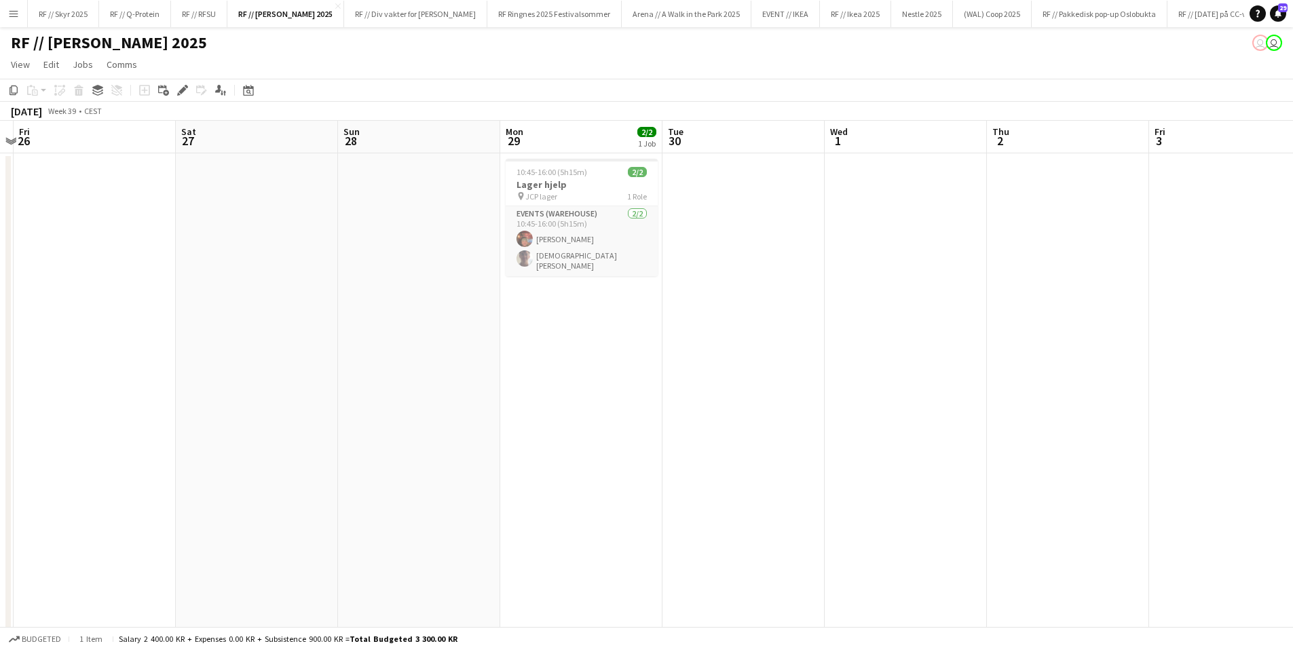
drag, startPoint x: 1165, startPoint y: 312, endPoint x: 615, endPoint y: 337, distance: 550.3
click at [687, 333] on app-calendar-viewport "Tue 23 1/1 1 Job Wed 24 0/1 1 Job Thu 25 Fri 26 Sat 27 Sun 28 Mon 29 2/2 1 Job …" at bounding box center [646, 402] width 1293 height 563
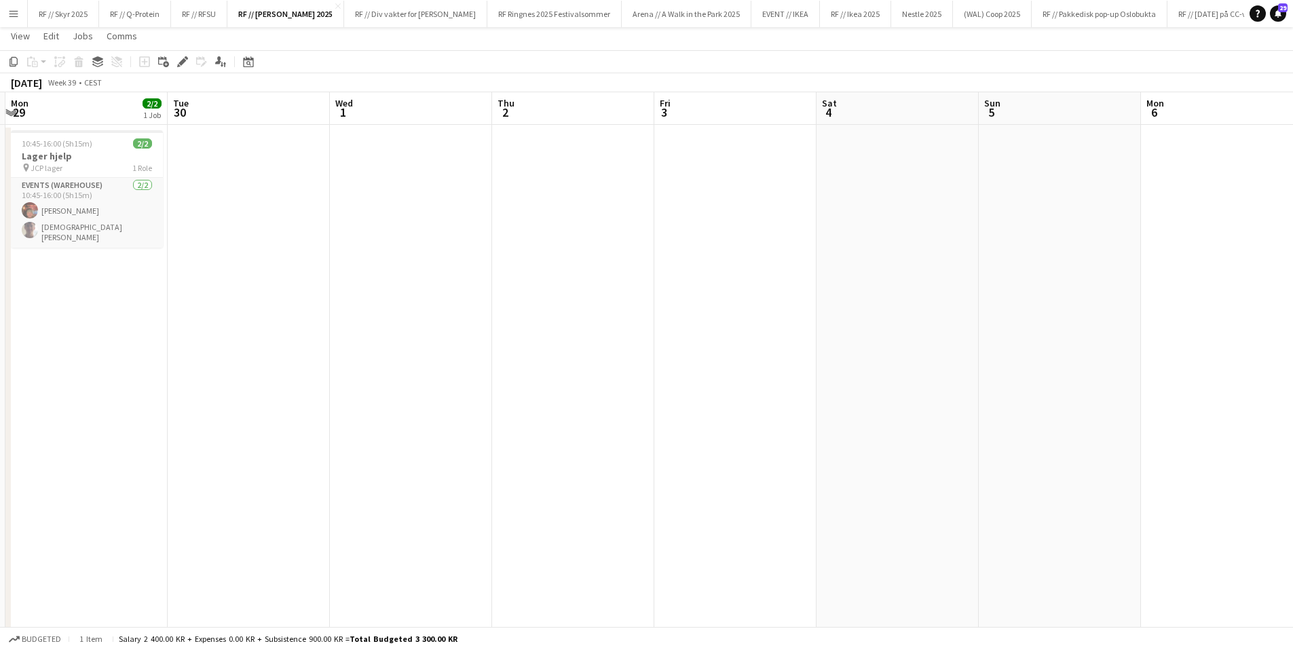
drag, startPoint x: 1302, startPoint y: 293, endPoint x: 654, endPoint y: 322, distance: 648.8
click at [654, 322] on html "Menu Boards Boards Boards All jobs Status Workforce Workforce My Workforce Recr…" at bounding box center [646, 324] width 1293 height 707
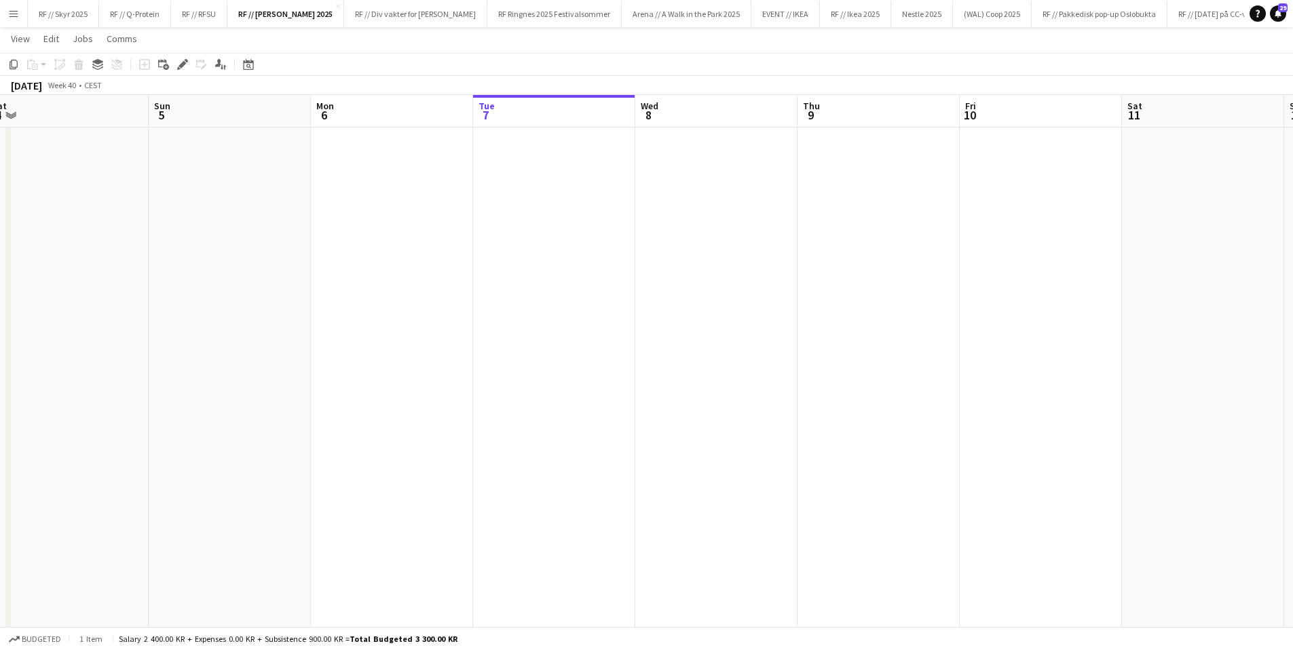
drag, startPoint x: 1030, startPoint y: 319, endPoint x: 270, endPoint y: 366, distance: 761.6
click at [287, 369] on app-calendar-viewport "Wed 1 Thu 2 Fri 3 Sat 4 Sun 5 Mon 6 Tue 7 Wed 8 Thu 9 Fri 10 Sat 11 Sun 12 Mon …" at bounding box center [646, 337] width 1293 height 630
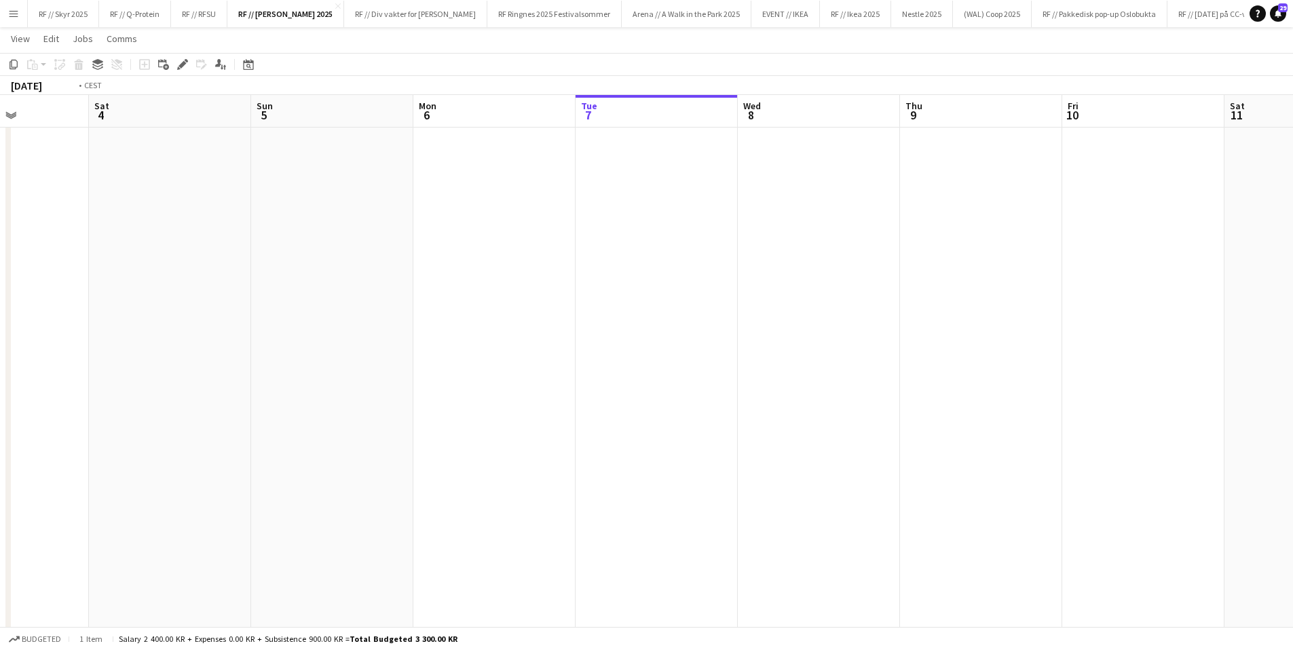
drag, startPoint x: 972, startPoint y: 327, endPoint x: 418, endPoint y: 371, distance: 555.5
click at [459, 366] on app-calendar-viewport "Wed 1 Thu 2 Fri 3 Sat 4 Sun 5 Mon 6 Tue 7 Wed 8 Thu 9 Fri 10 Sat 11 Sun 12 Mon …" at bounding box center [646, 337] width 1293 height 630
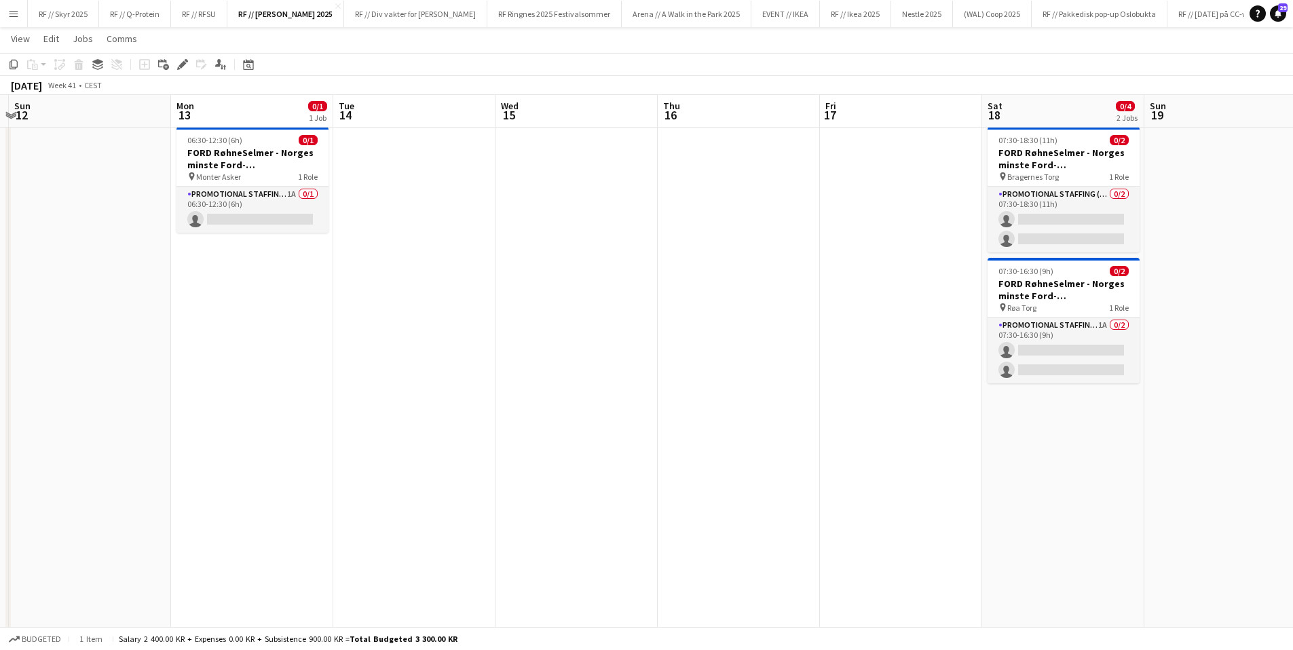
scroll to position [0, 426]
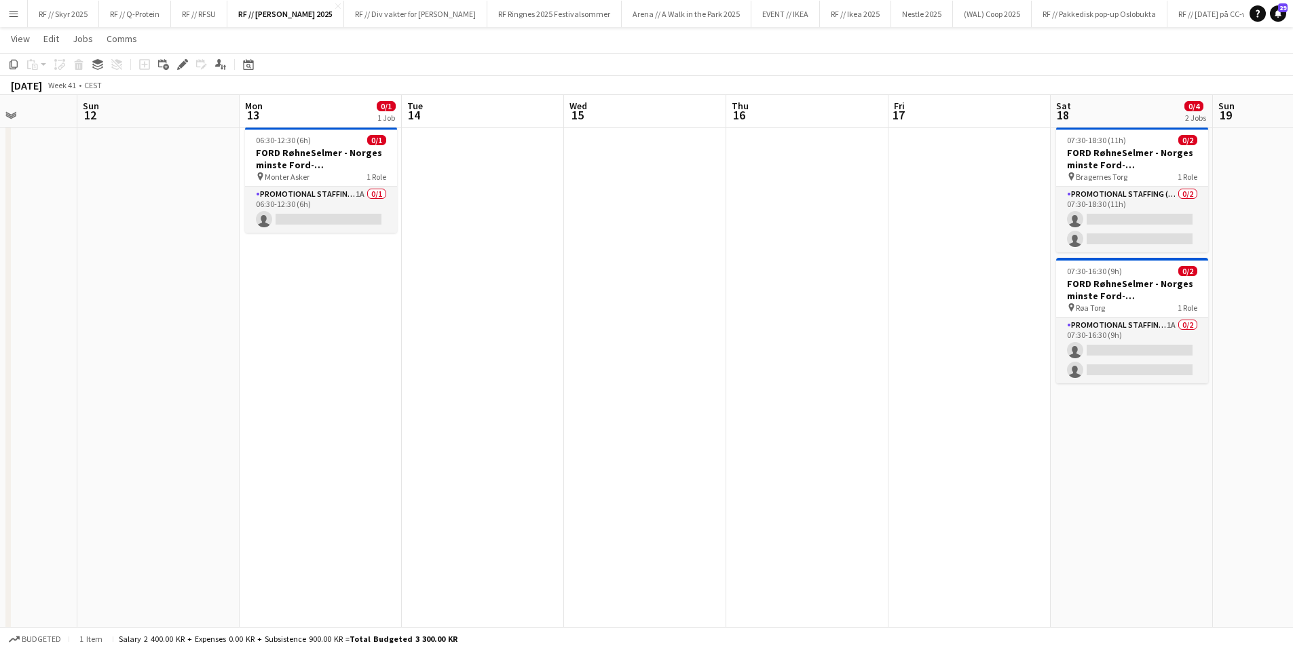
drag, startPoint x: 1191, startPoint y: 337, endPoint x: 1285, endPoint y: 316, distance: 96.0
click at [1292, 320] on html "Menu Boards Boards Boards All jobs Status Workforce Workforce My Workforce Recr…" at bounding box center [646, 322] width 1293 height 706
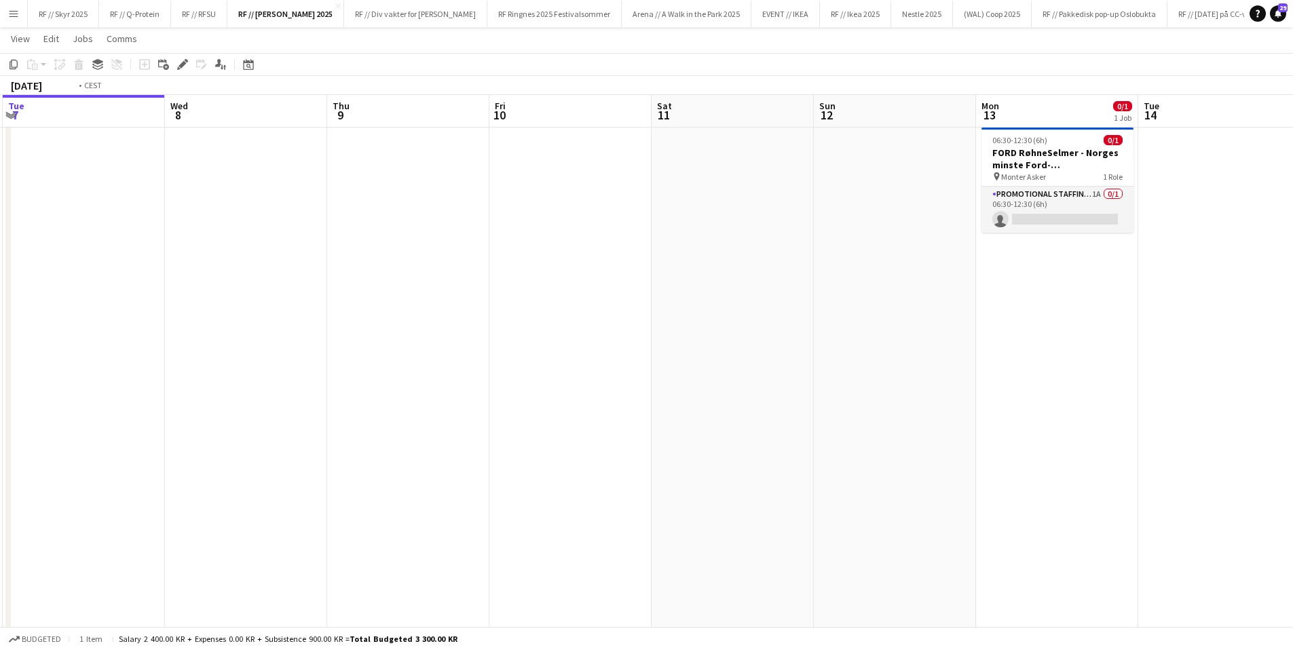
drag, startPoint x: 408, startPoint y: 343, endPoint x: 874, endPoint y: 347, distance: 466.3
click at [874, 347] on app-calendar-viewport "Sun 5 Mon 6 Tue 7 Wed 8 Thu 9 Fri 10 Sat 11 Sun 12 Mon 13 0/1 1 Job Tue 14 Wed …" at bounding box center [646, 337] width 1293 height 630
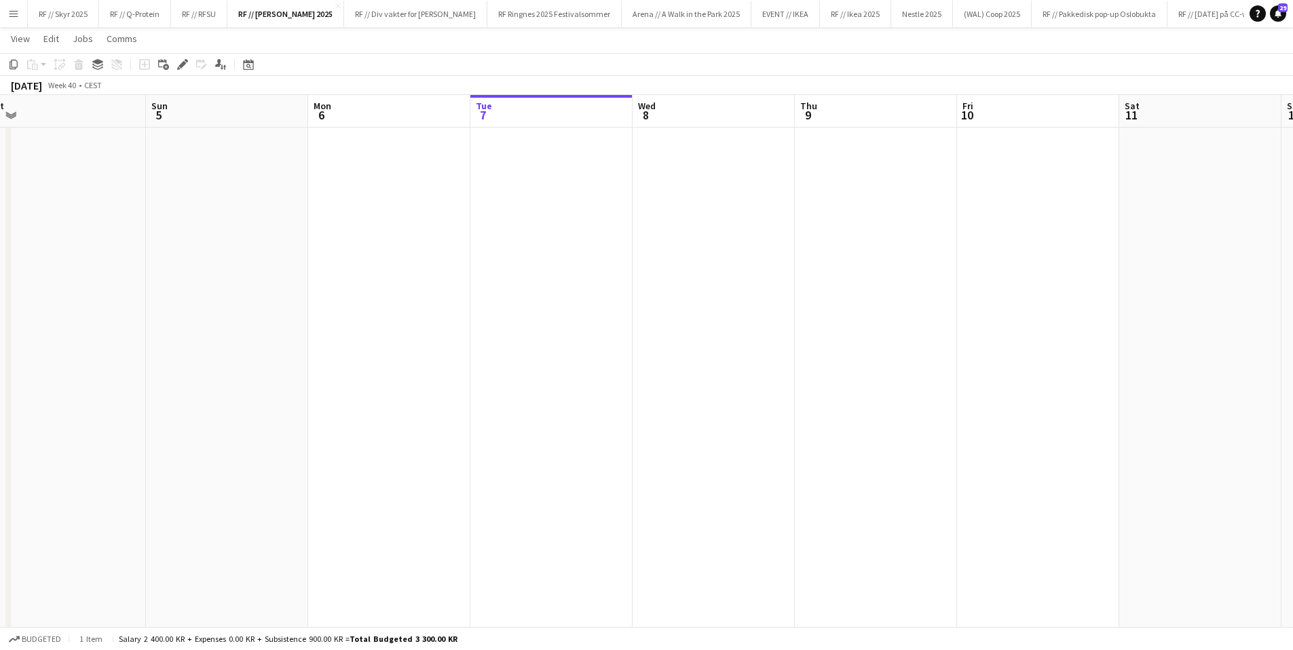
drag, startPoint x: 224, startPoint y: 332, endPoint x: 725, endPoint y: 379, distance: 503.7
click at [753, 378] on app-calendar-viewport "Thu 2 Fri 3 Sat 4 Sun 5 Mon 6 Tue 7 Wed 8 Thu 9 Fri 10 Sat 11 Sun 12 Mon 13 0/1…" at bounding box center [646, 337] width 1293 height 630
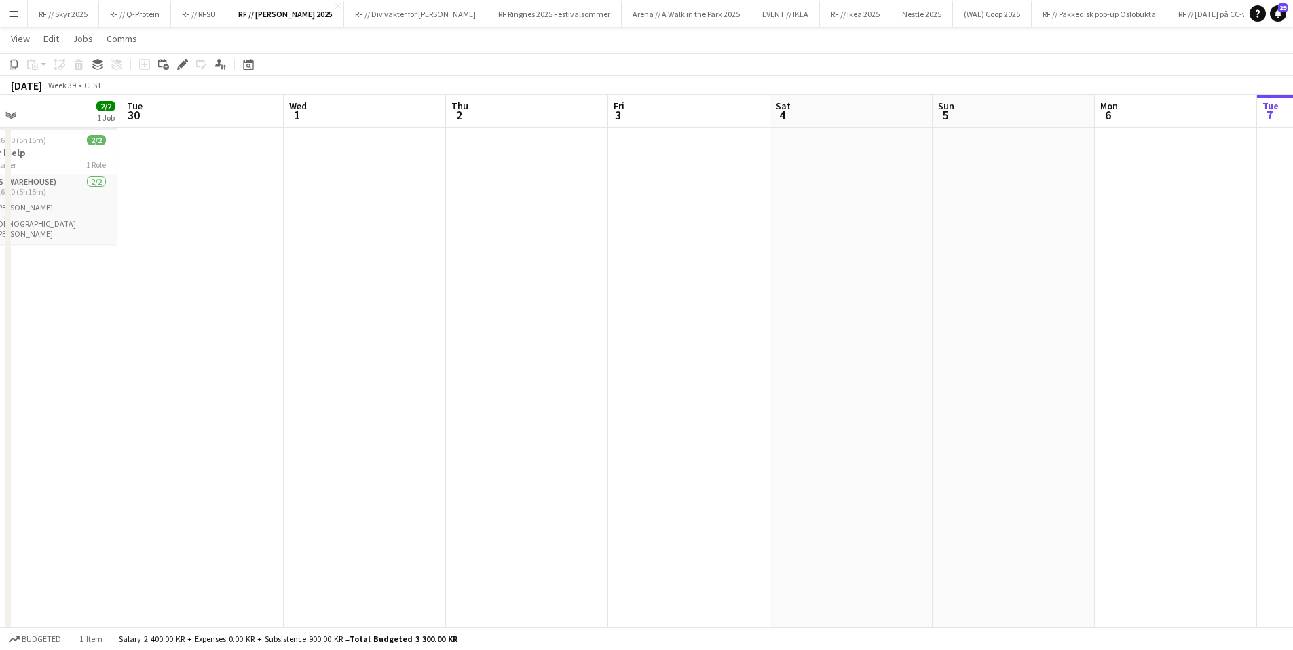
drag, startPoint x: 430, startPoint y: 417, endPoint x: 635, endPoint y: 411, distance: 204.4
click at [698, 434] on app-calendar-viewport "Sat 27 Sun 28 Mon 29 2/2 1 Job Tue 30 Wed 1 Thu 2 Fri 3 Sat 4 Sun 5 Mon 6 Tue 7…" at bounding box center [646, 337] width 1293 height 630
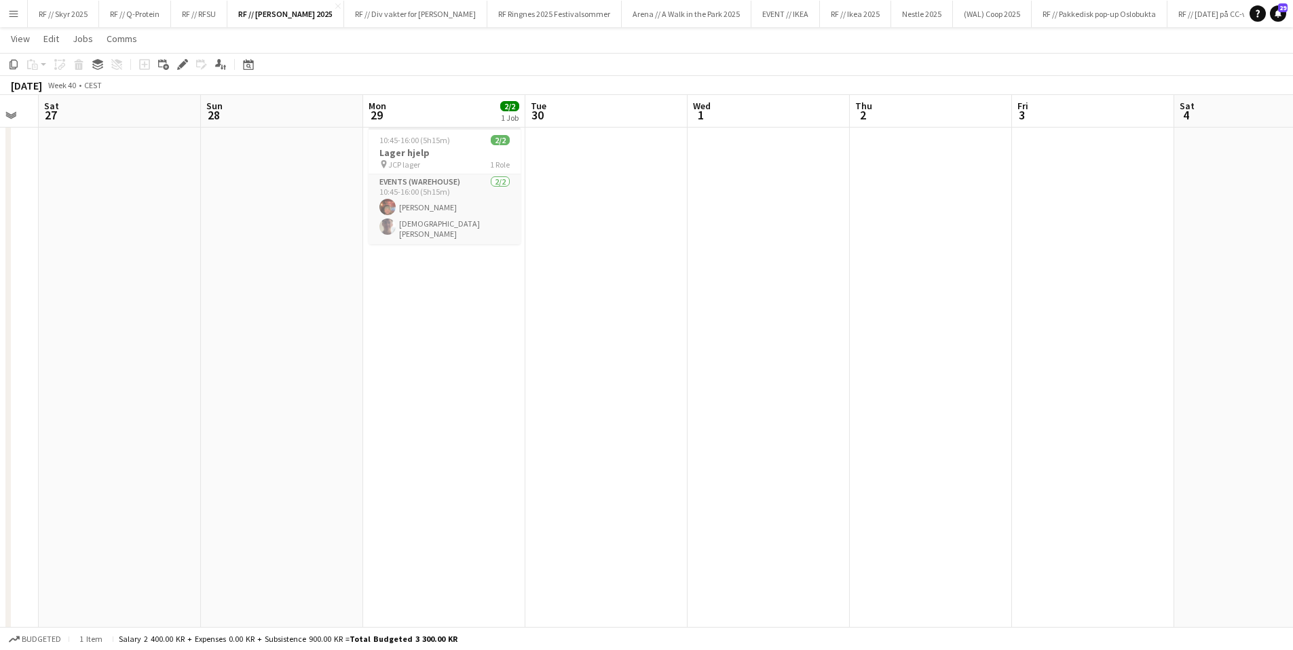
click at [735, 420] on app-calendar-viewport "Thu 25 Fri 26 Sat 27 Sun 28 Mon 29 2/2 1 Job Tue 30 Wed 1 Thu 2 Fri 3 Sat 4 Sun…" at bounding box center [646, 337] width 1293 height 630
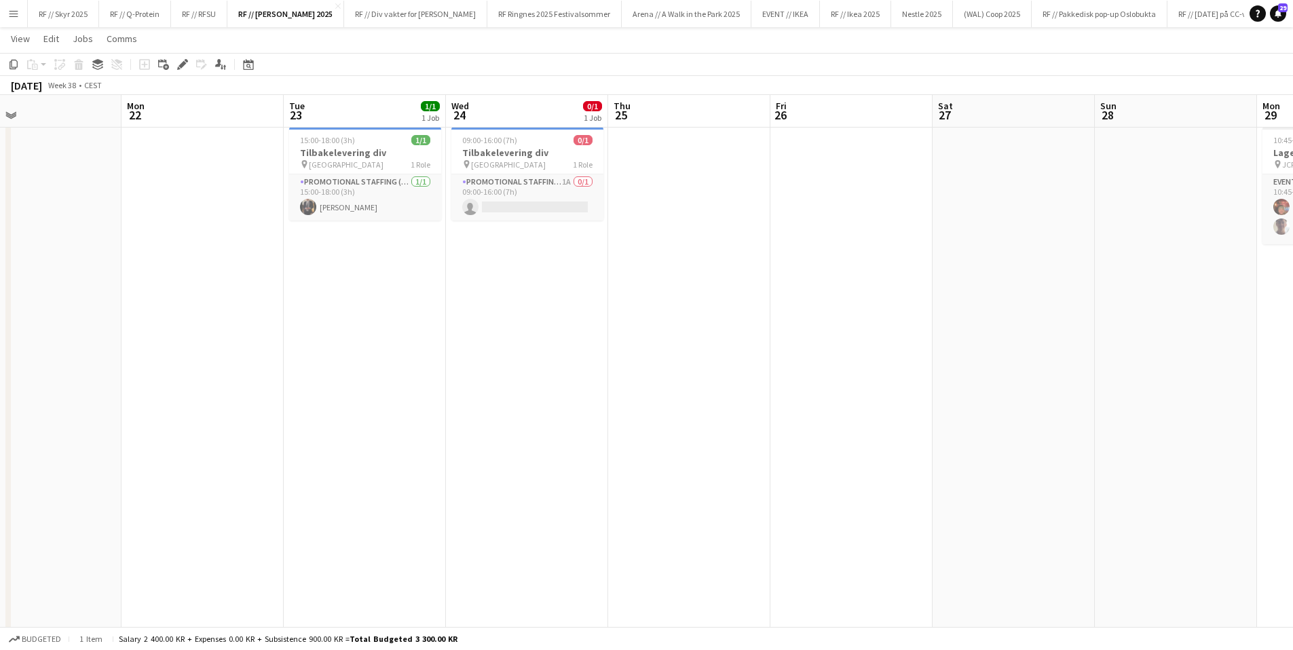
drag, startPoint x: 461, startPoint y: 426, endPoint x: 306, endPoint y: 413, distance: 155.9
click at [635, 423] on app-calendar-viewport "Fri 19 0/1 1 Job Sat 20 5/5 3 Jobs Sun 21 Mon 22 Tue 23 1/1 1 Job Wed 24 0/1 1 …" at bounding box center [646, 337] width 1293 height 630
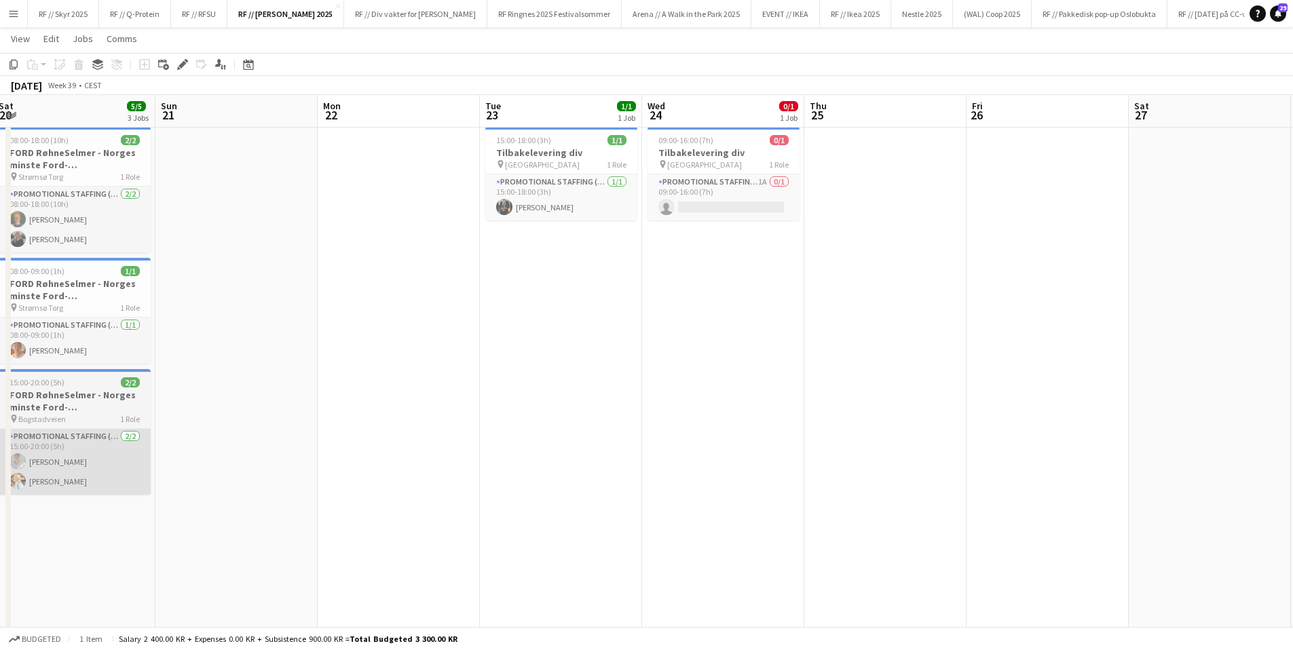
drag, startPoint x: 135, startPoint y: 434, endPoint x: 468, endPoint y: 437, distance: 332.6
click at [466, 461] on app-calendar-viewport "Thu 18 Fri 19 0/1 1 Job Sat 20 5/5 3 Jobs Sun 21 Mon 22 Tue 23 1/1 1 Job Wed 24…" at bounding box center [646, 337] width 1293 height 630
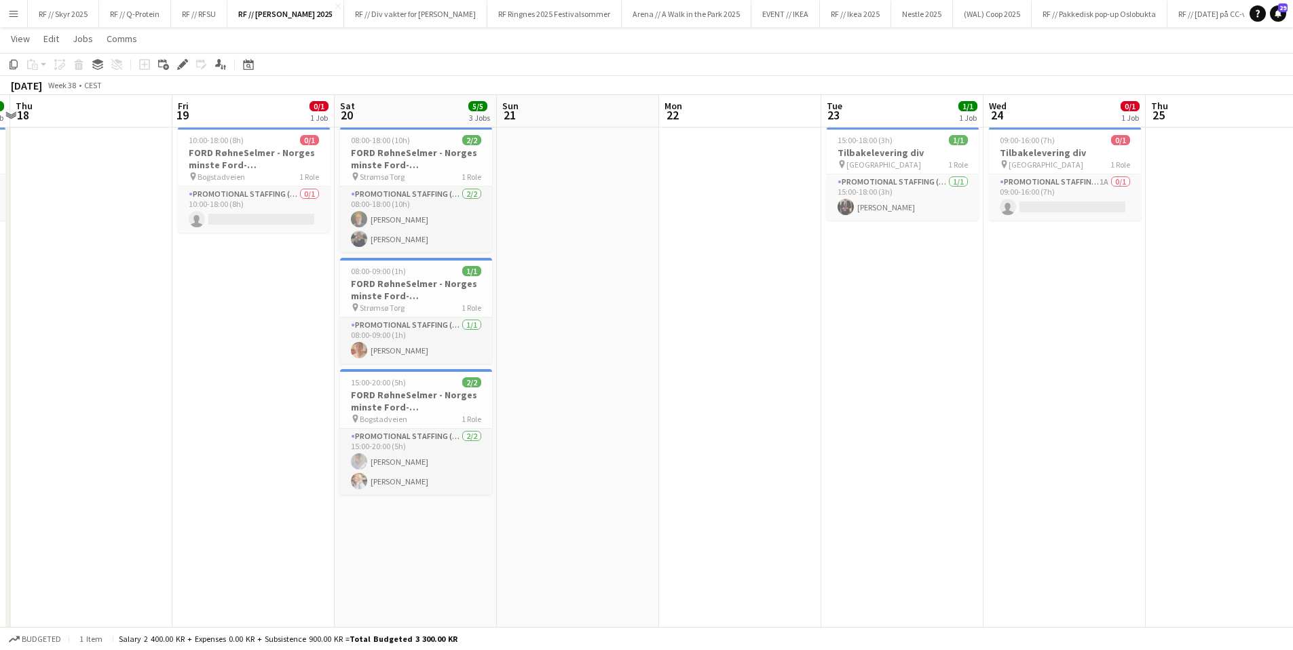
click at [616, 442] on app-calendar-viewport "Tue 16 Wed 17 1/1 1 Job Thu 18 Fri 19 0/1 1 Job Sat 20 5/5 3 Jobs Sun 21 Mon 22…" at bounding box center [646, 337] width 1293 height 630
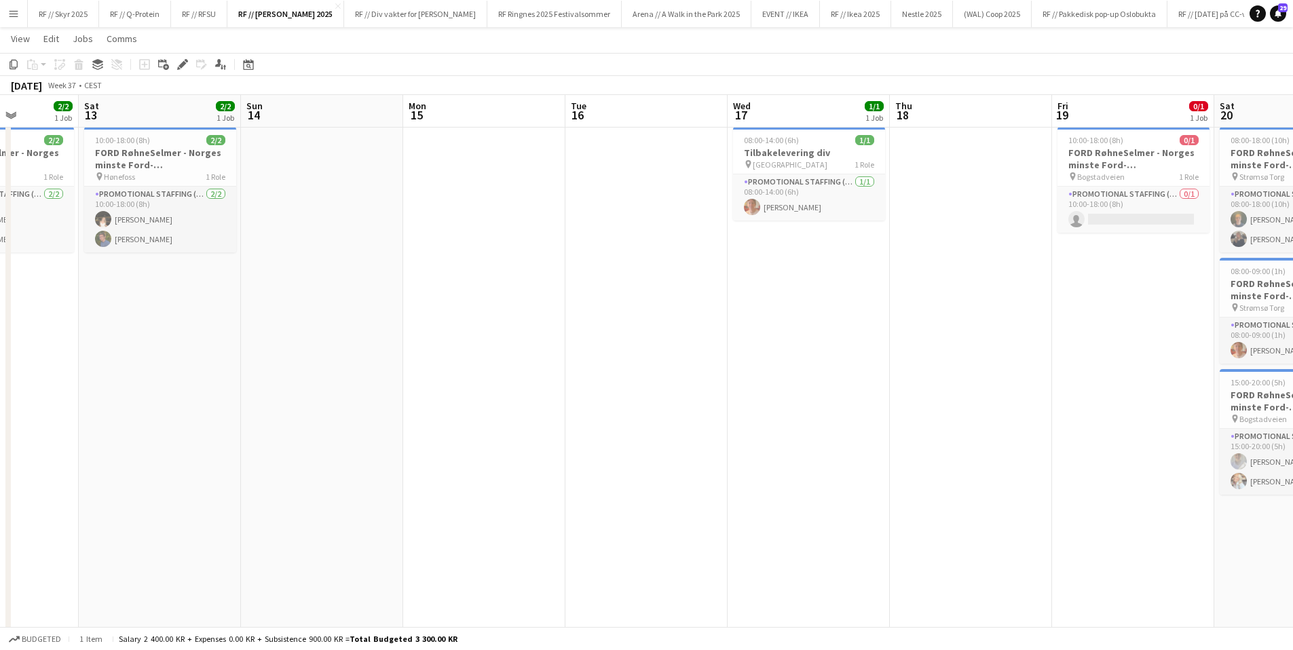
drag, startPoint x: 413, startPoint y: 416, endPoint x: 715, endPoint y: 407, distance: 301.5
click at [715, 407] on app-calendar-viewport "Wed 10 Thu 11 Fri 12 2/2 1 Job Sat 13 2/2 1 Job Sun 14 Mon 15 Tue 16 Wed 17 1/1…" at bounding box center [646, 337] width 1293 height 630
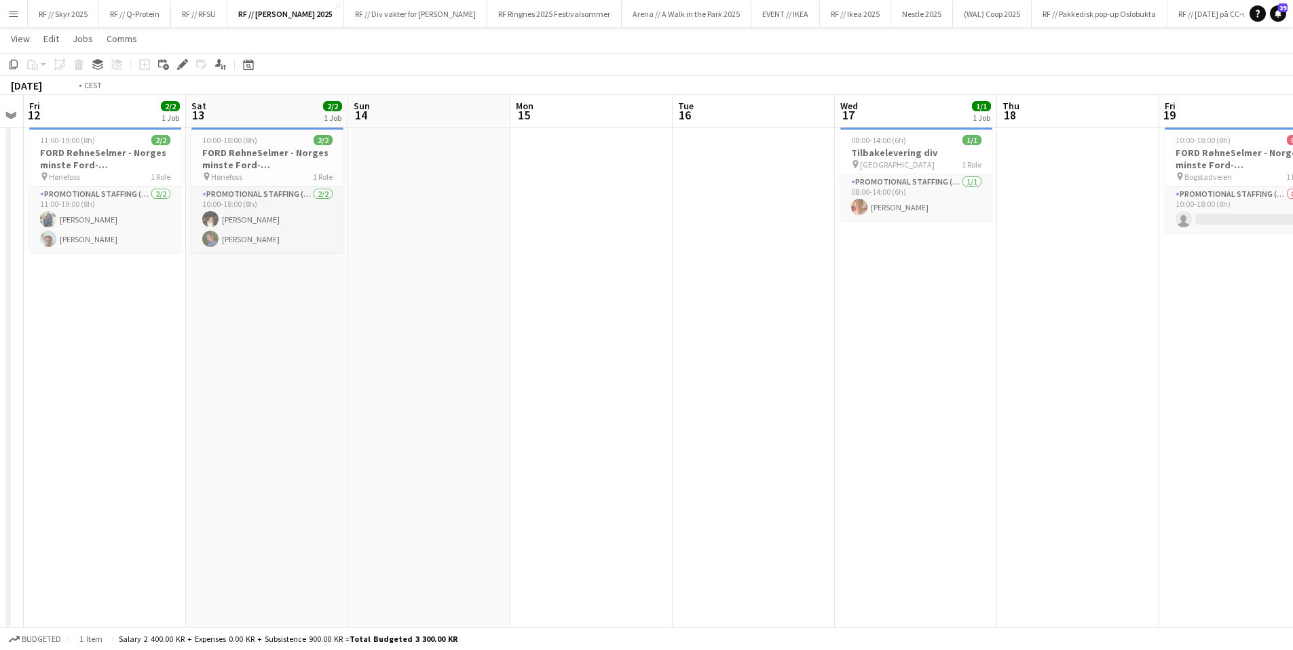
drag, startPoint x: 678, startPoint y: 350, endPoint x: 865, endPoint y: 348, distance: 187.3
click at [854, 348] on app-calendar-viewport "Wed 10 Thu 11 Fri 12 2/2 1 Job Sat 13 2/2 1 Job Sun 14 Mon 15 Tue 16 Wed 17 1/1…" at bounding box center [646, 337] width 1293 height 630
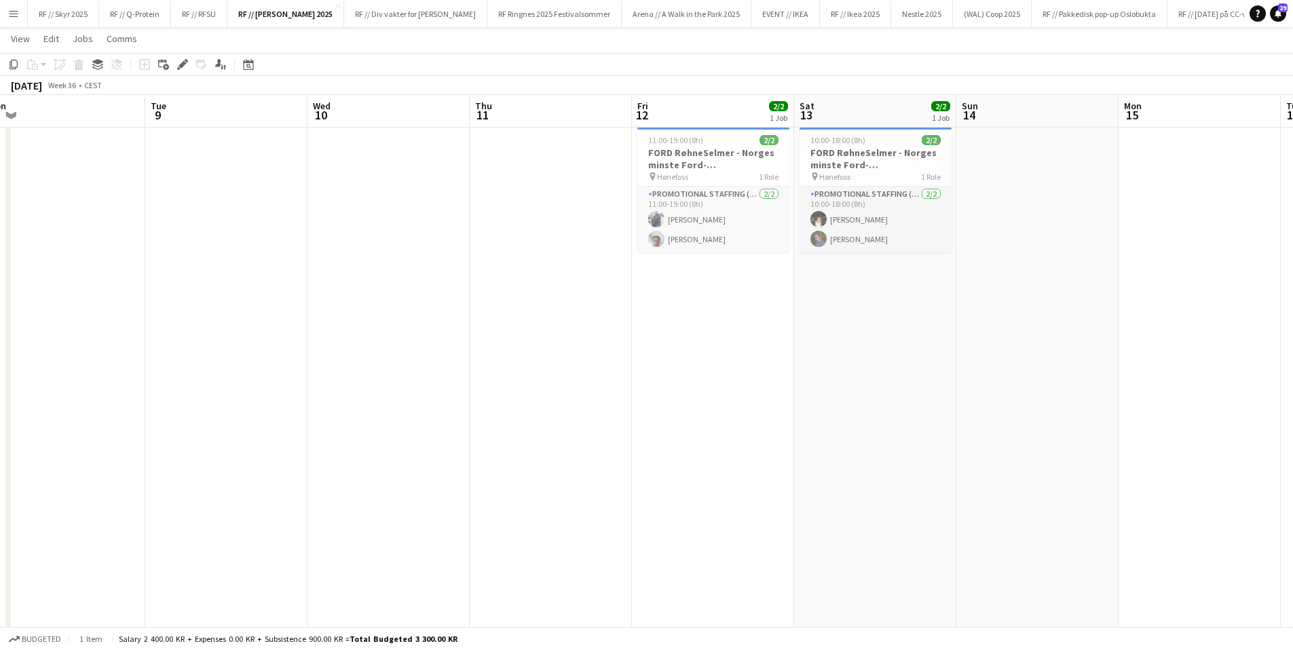
drag, startPoint x: 250, startPoint y: 331, endPoint x: 770, endPoint y: 348, distance: 520.2
click at [810, 341] on app-calendar-viewport "Sat 6 Sun 7 Mon 8 Tue 9 Wed 10 Thu 11 Fri 12 2/2 1 Job Sat 13 2/2 1 Job Sun 14 …" at bounding box center [646, 337] width 1293 height 630
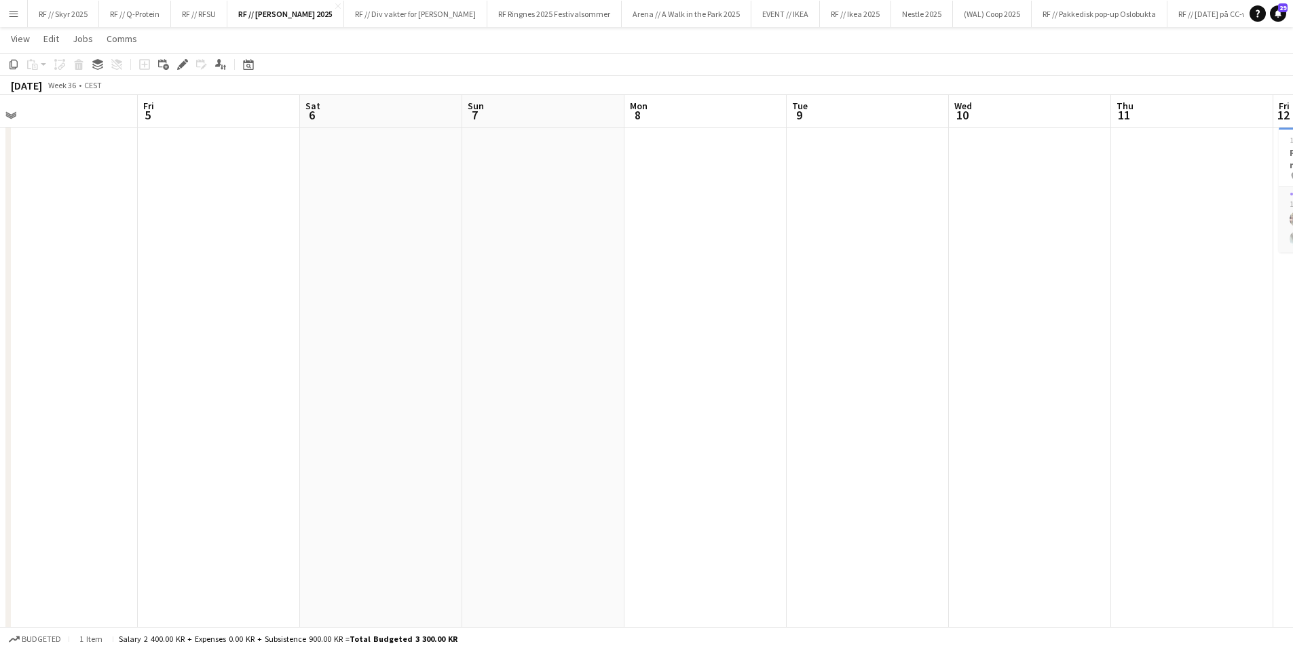
drag
click at [768, 286] on app-calendar-viewport "Tue 2 Wed 3 Thu 4 Fri 5 Sat 6 Sun 7 Mon 8 Tue 9 Wed 10 Thu 11 Fri 12 2/2 1 Job …" at bounding box center [646, 337] width 1293 height 630
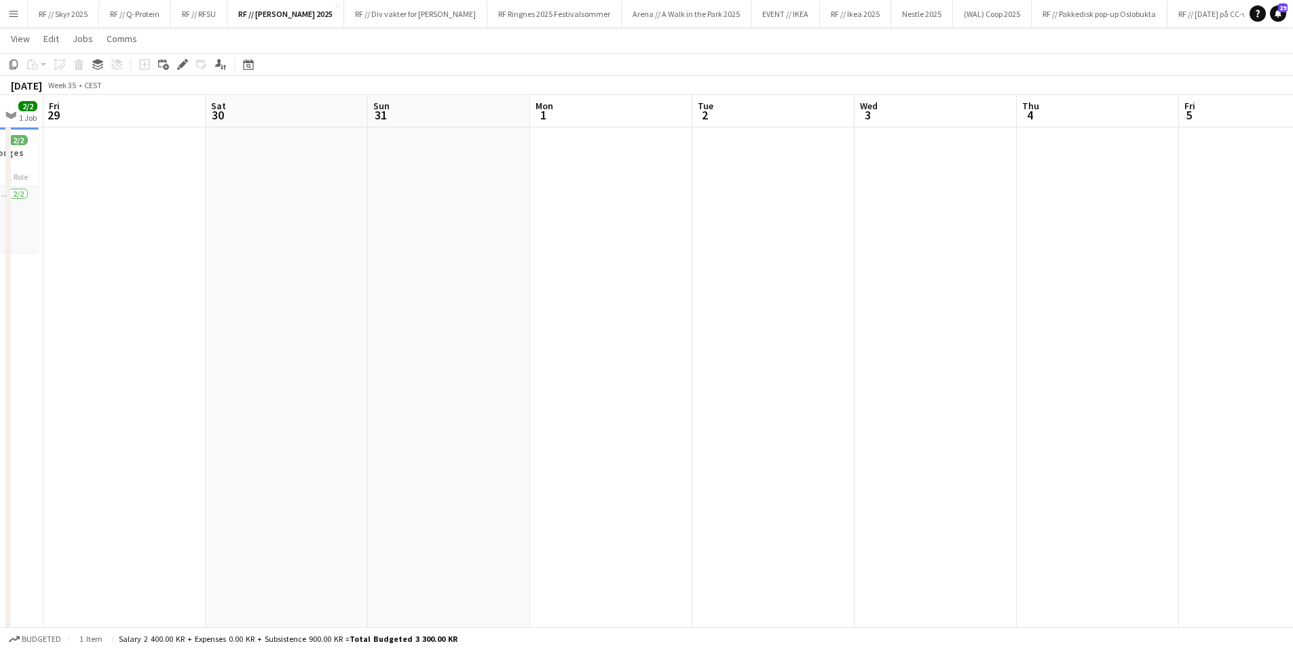
click at [1037, 430] on app-calendar-viewport "Wed 27 1/1 1 Job Thu 28 2/2 1 Job Fri 29 Sat 30 Sun 31 Mon 1 Tue 2 Wed 3 Thu 4 …" at bounding box center [646, 337] width 1293 height 630
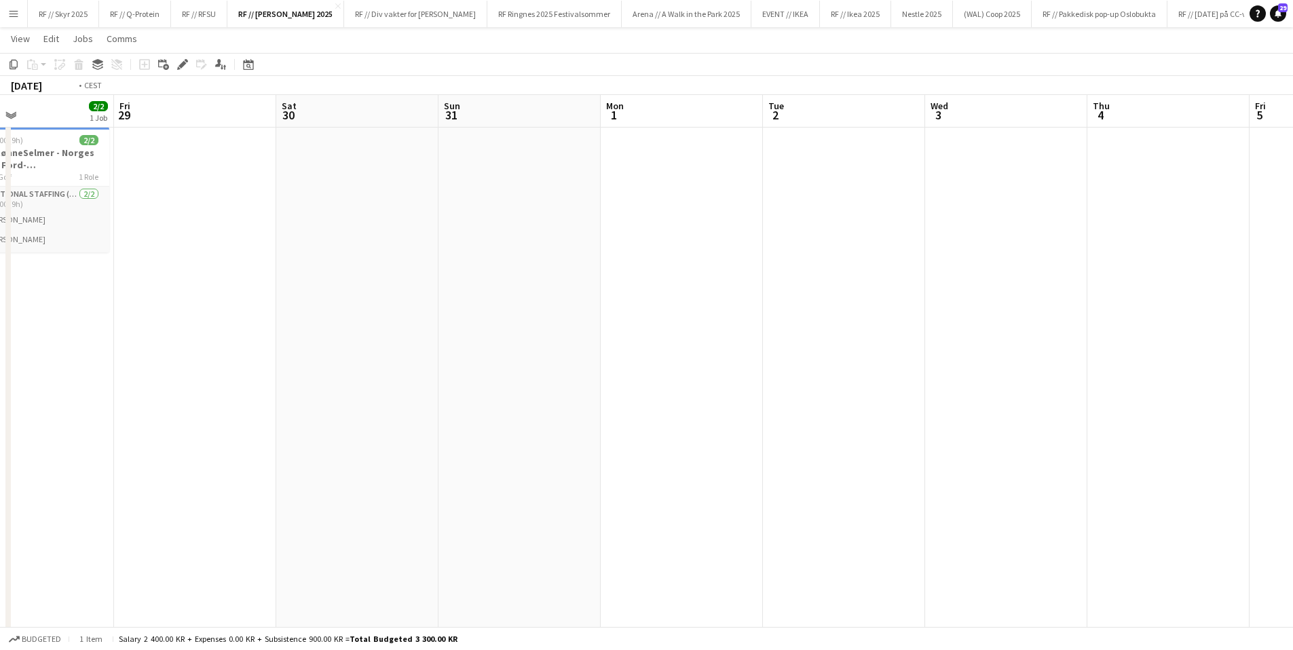
click at [904, 417] on app-calendar-viewport "Tue 26 Wed 27 1/1 1 Job Thu 28 2/2 1 Job Fri 29 Sat 30 Sun 31 Mon 1 Tue 2 Wed 3…" at bounding box center [646, 337] width 1293 height 630
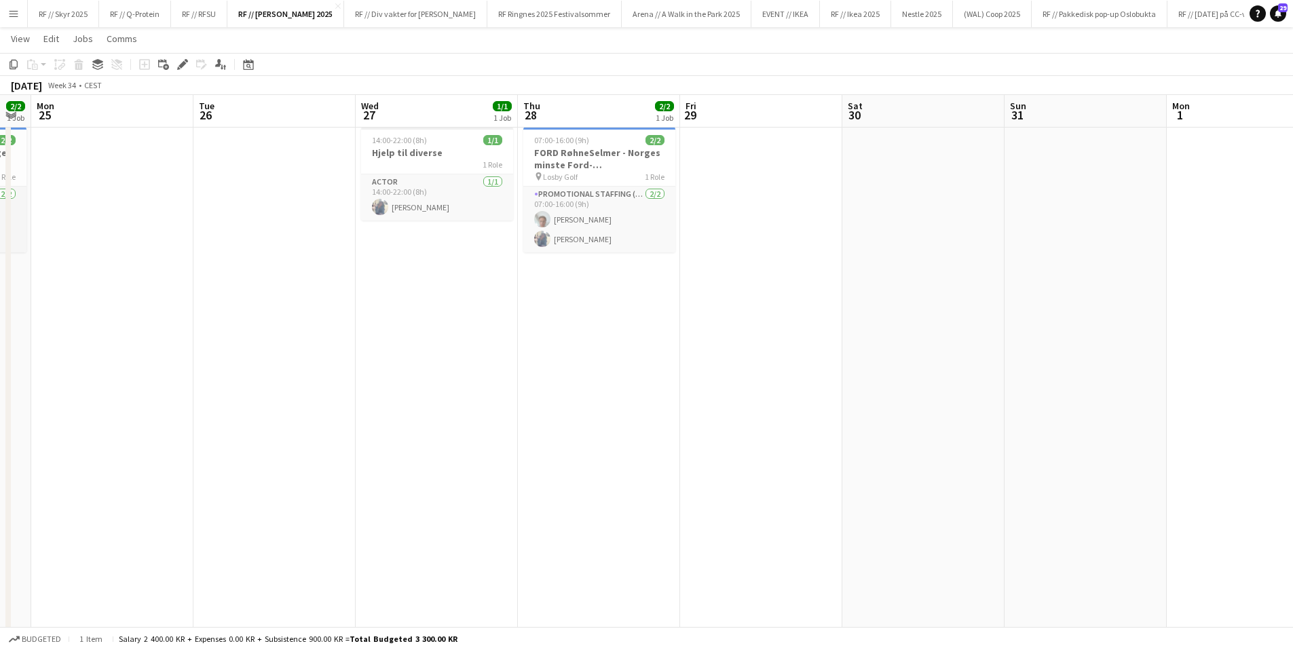
click at [927, 478] on app-calendar-viewport "Fri 22 2/2 1 Job Sat 23 2/2 1 Job Sun 24 2/2 1 Job Mon 25 Tue 26 Wed 27 1/1 1 J…" at bounding box center [646, 337] width 1293 height 630
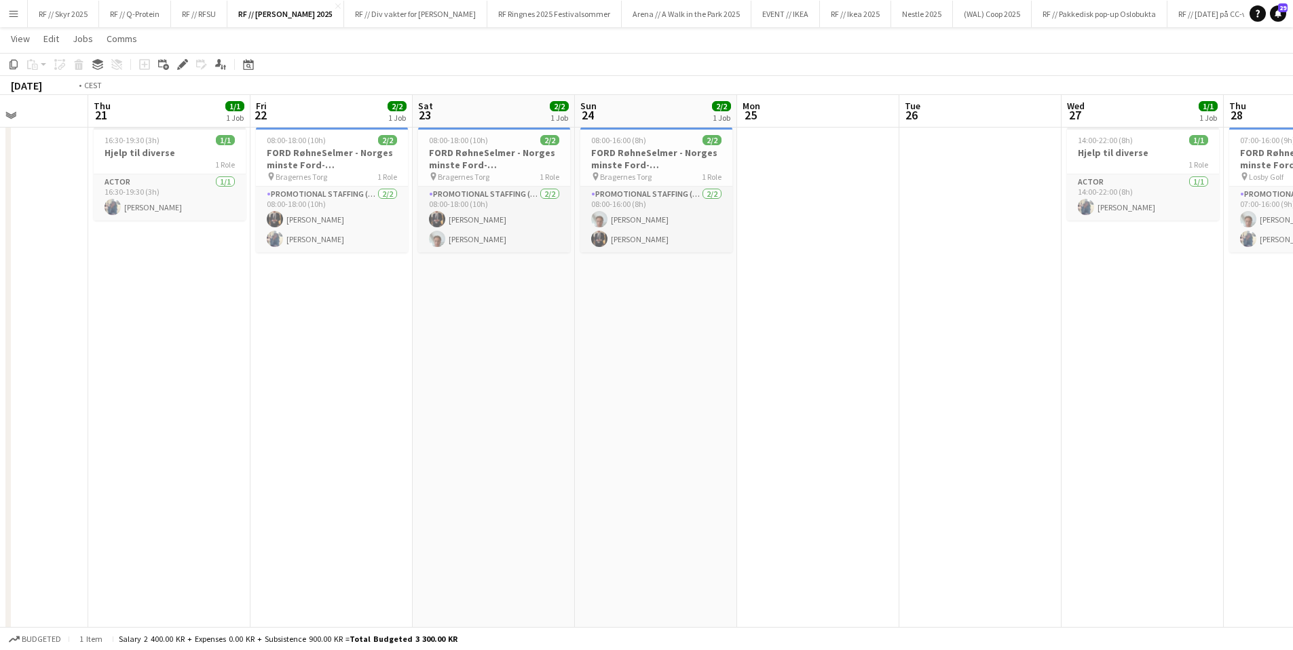
click at [1194, 436] on app-calendar-viewport "Mon 18 Tue 19 Wed 20 Thu 21 1/1 1 Job Fri 22 2/2 1 Job Sat 23 2/2 1 Job Sun 24 …" at bounding box center [646, 337] width 1293 height 630
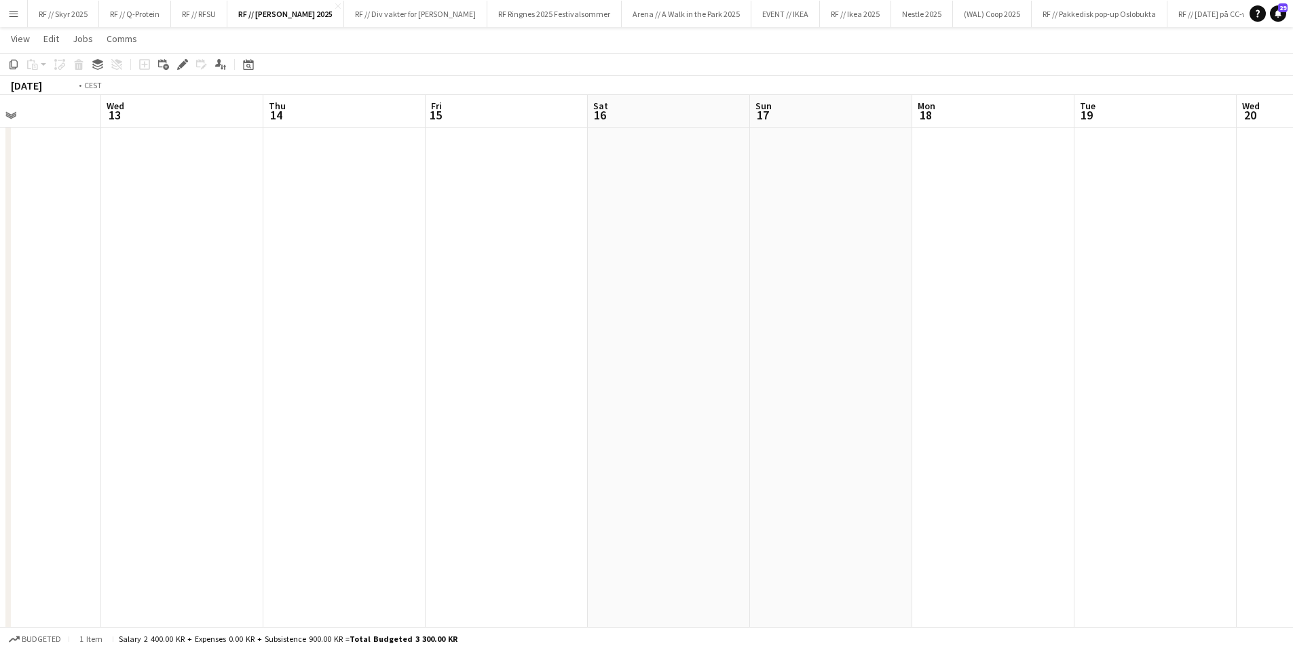
click at [991, 397] on app-calendar-viewport "Sun 10 Mon 11 Tue 12 Wed 13 Thu 14 Fri 15 Sat 16 Sun 17 Mon 18 Tue 19 Wed 20 Th…" at bounding box center [646, 337] width 1293 height 630
click at [888, 390] on app-calendar-viewport "Thu 7 Fri 8 Sat 9 Sun 10 Mon 11 Tue 12 Wed 13 Thu 14 Fri 15 Sat 16 Sun 17 Mon 1…" at bounding box center [646, 337] width 1293 height 630
click at [814, 392] on app-calendar-viewport "Sun 3 Mon 4 Tue 5 Wed 6 Thu 7 Fri 8 Sat 9 Sun 10 Mon 11 Tue 12 Wed 13 Thu 14 Fr…" at bounding box center [646, 337] width 1293 height 630
click at [799, 385] on app-calendar-viewport "Fri 1 Sat 2 Sun 3 Mon 4 Tue 5 Wed 6 Thu 7 Fri 8 Sat 9 Sun 10 Mon 11 Tue 12 Wed …" at bounding box center [646, 337] width 1293 height 630
click at [1206, 347] on app-calendar-viewport "Wed 30 Thu 31 Fri 1 Sat 2 Sun 3 Mon 4 Tue 5 Wed 6 Thu 7 Fri 8 Sat 9 Sun 10 Mon …" at bounding box center [646, 337] width 1293 height 630
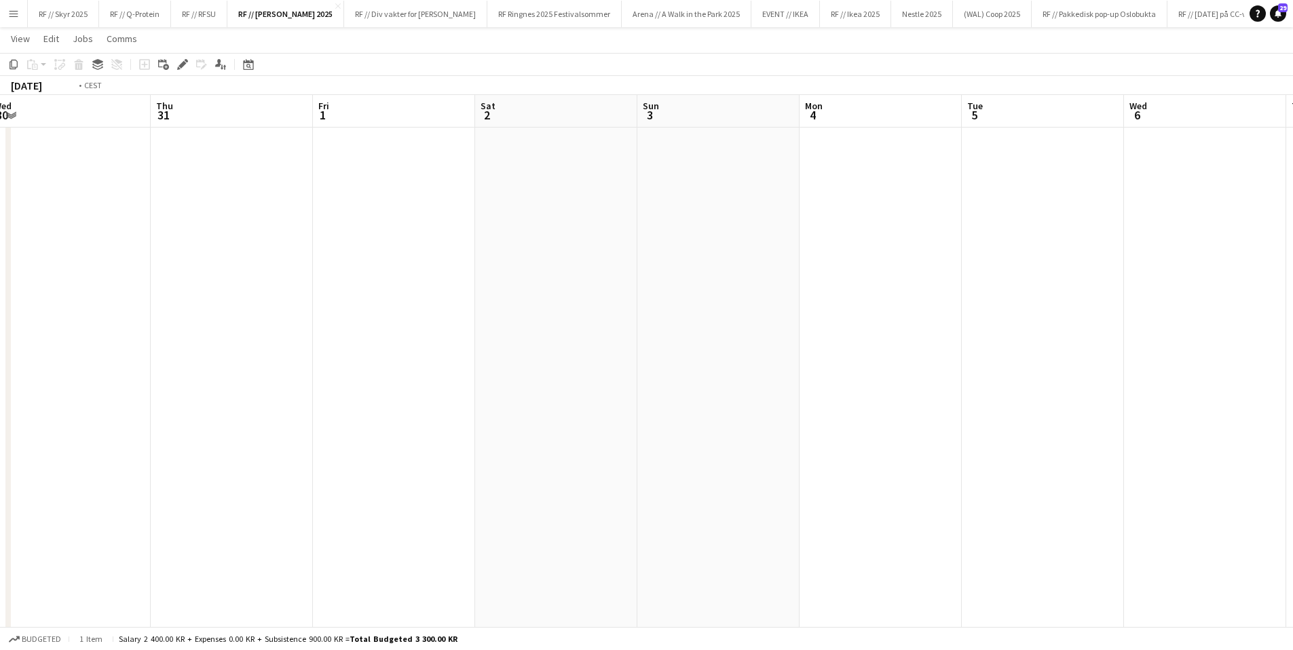
click at [1192, 346] on app-calendar-viewport "Mon 28 Tue 29 Wed 30 Thu 31 Fri 1 Sat 2 Sun 3 Mon 4 Tue 5 Wed 6 Thu 7 Fri 8 Sat…" at bounding box center [646, 337] width 1293 height 630
click at [883, 351] on app-calendar-viewport "Fri 25 Sat 26 Sun 27 Mon 28 Tue 29 Wed 30 Thu 31 Fri 1 Sat 2 Sun 3 Mon 4 Tue 5 …" at bounding box center [646, 337] width 1293 height 630
click at [988, 331] on app-calendar-viewport "Wed 23 Thu 24 Fri 25 Sat 26 Sun 27 Mon 28 Tue 29 Wed 30 Thu 31 Fri 1 Sat 2 Sun …" at bounding box center [646, 337] width 1293 height 630
click at [1292, 299] on html "Menu Boards Boards Boards All jobs Status Workforce Workforce My Workforce Recr…" at bounding box center [646, 322] width 1293 height 706
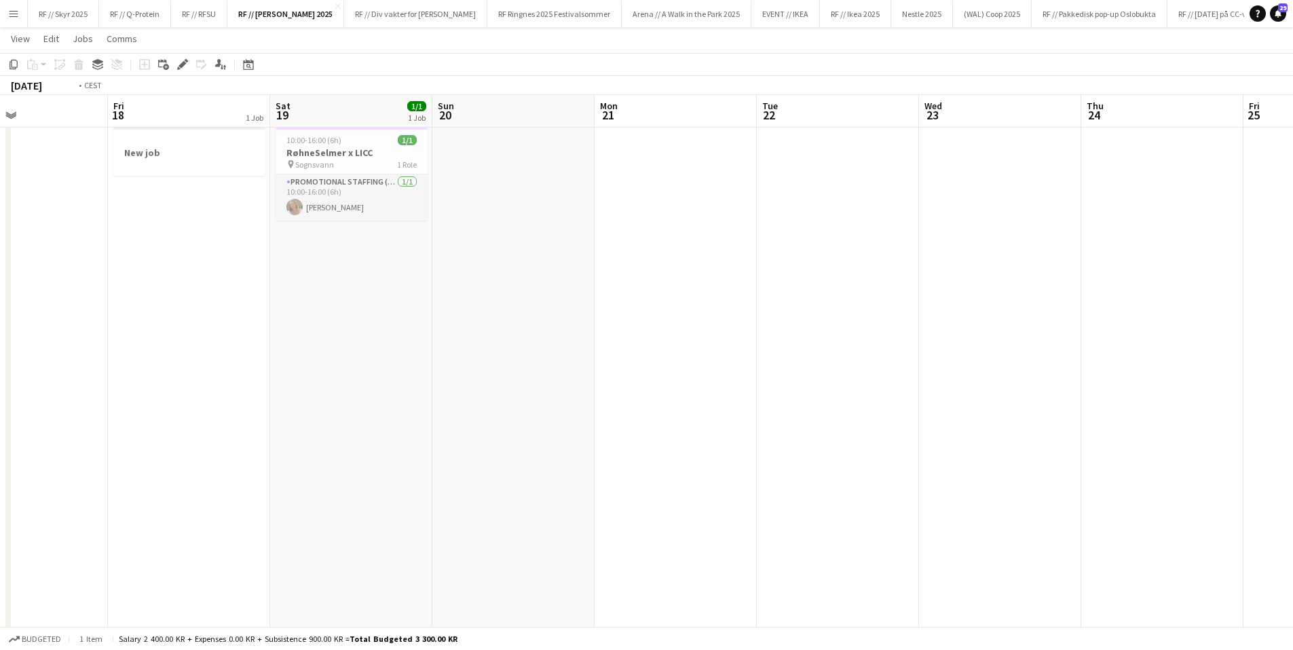
click at [1186, 265] on app-calendar-viewport "Tue 15 Wed 16 Thu 17 Fri 18 1 Job Sat 19 1/1 1 Job Sun 20 Mon 21 Tue 22 Wed 23 …" at bounding box center [646, 337] width 1293 height 630
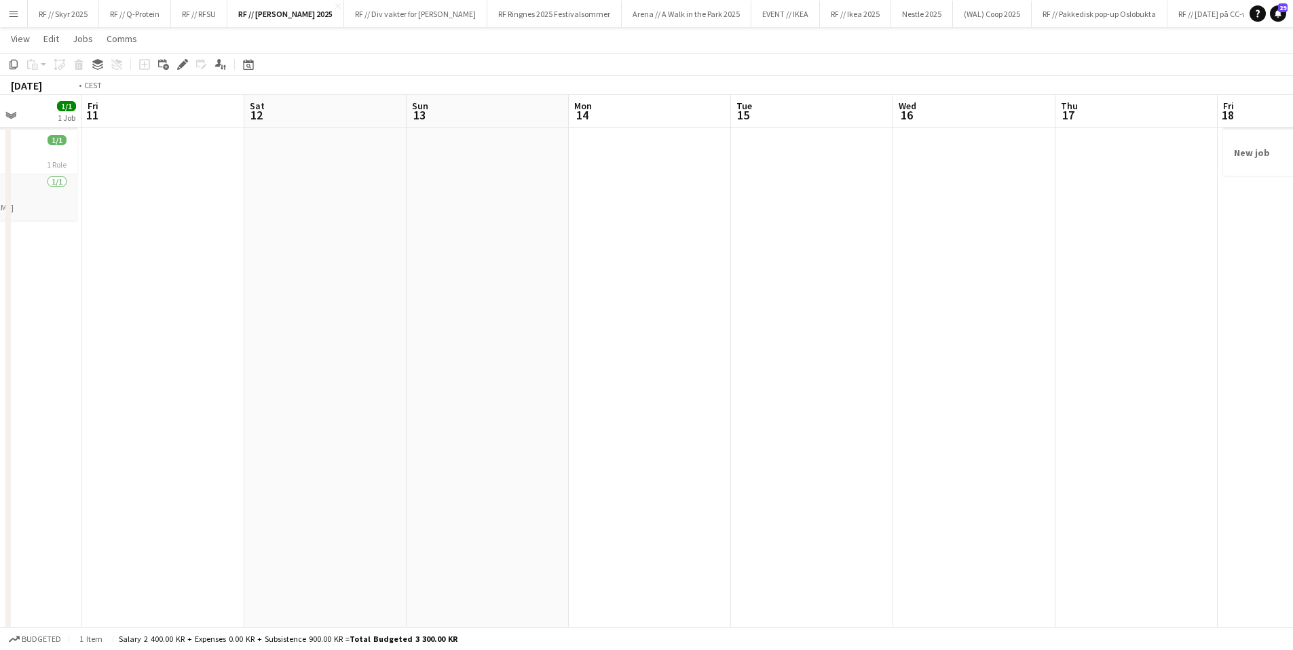
click at [1131, 289] on app-calendar-viewport "Tue 8 Wed 9 1 Job Thu 10 1/1 1 Job Fri 11 Sat 12 Sun 13 Mon 14 Tue 15 Wed 16 Th…" at bounding box center [646, 337] width 1293 height 630
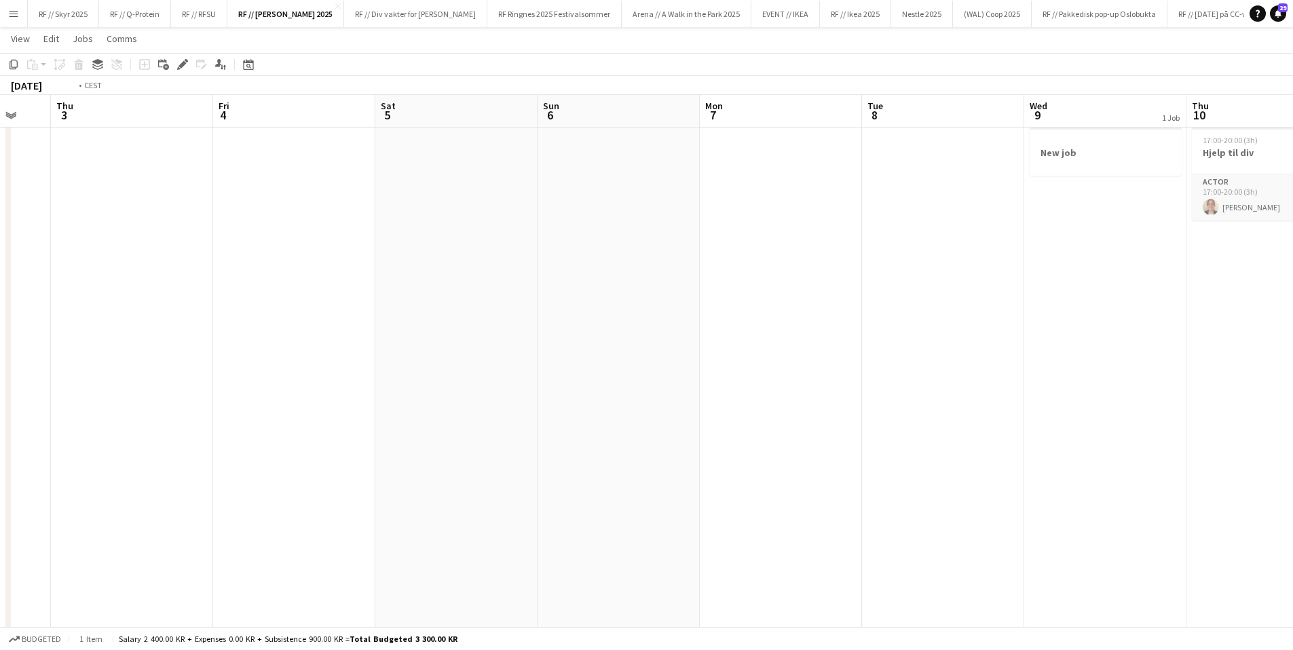
click at [1251, 284] on app-calendar-viewport "Tue 1 Wed 2 Thu 3 Fri 4 Sat 5 Sun 6 Mon 7 Tue 8 Wed 9 1 Job Thu 10 1/1 1 Job Fr…" at bounding box center [646, 337] width 1293 height 630
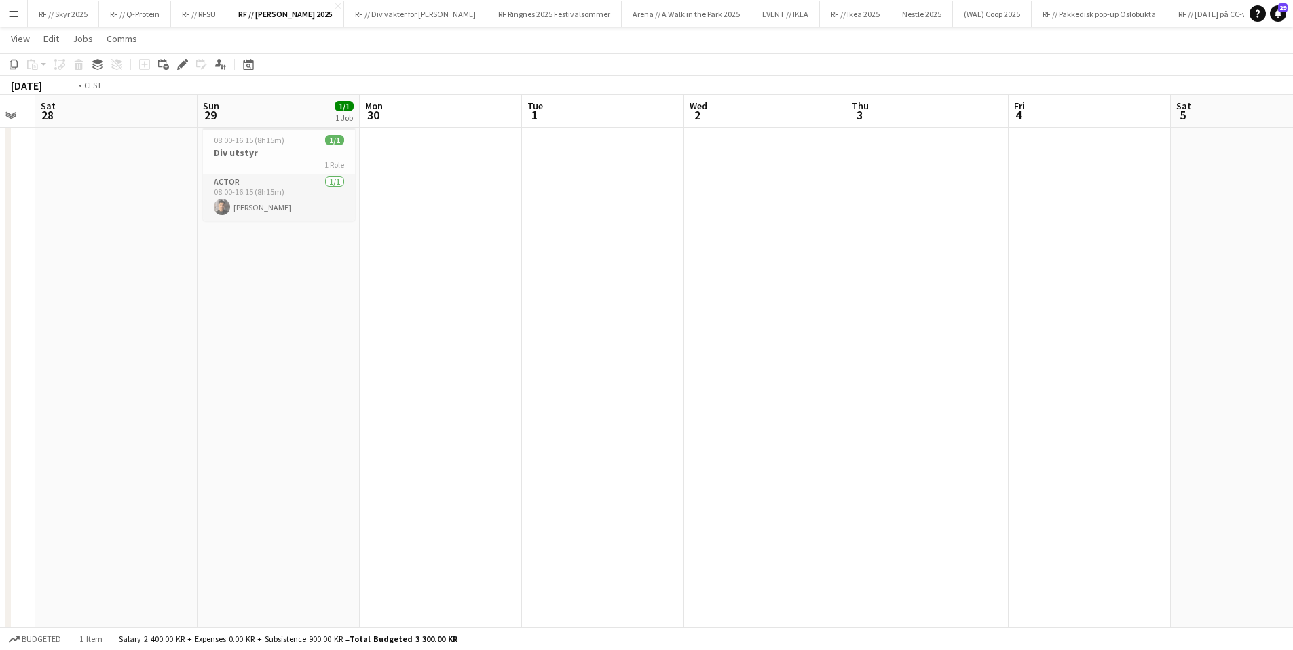
click at [1224, 304] on app-calendar-viewport "Wed 25 2/2 1 Job Thu 26 Fri 27 Sat 28 Sun 29 1/1 1 Job Mon 30 Tue 1 Wed 2 Thu 3…" at bounding box center [646, 337] width 1293 height 630
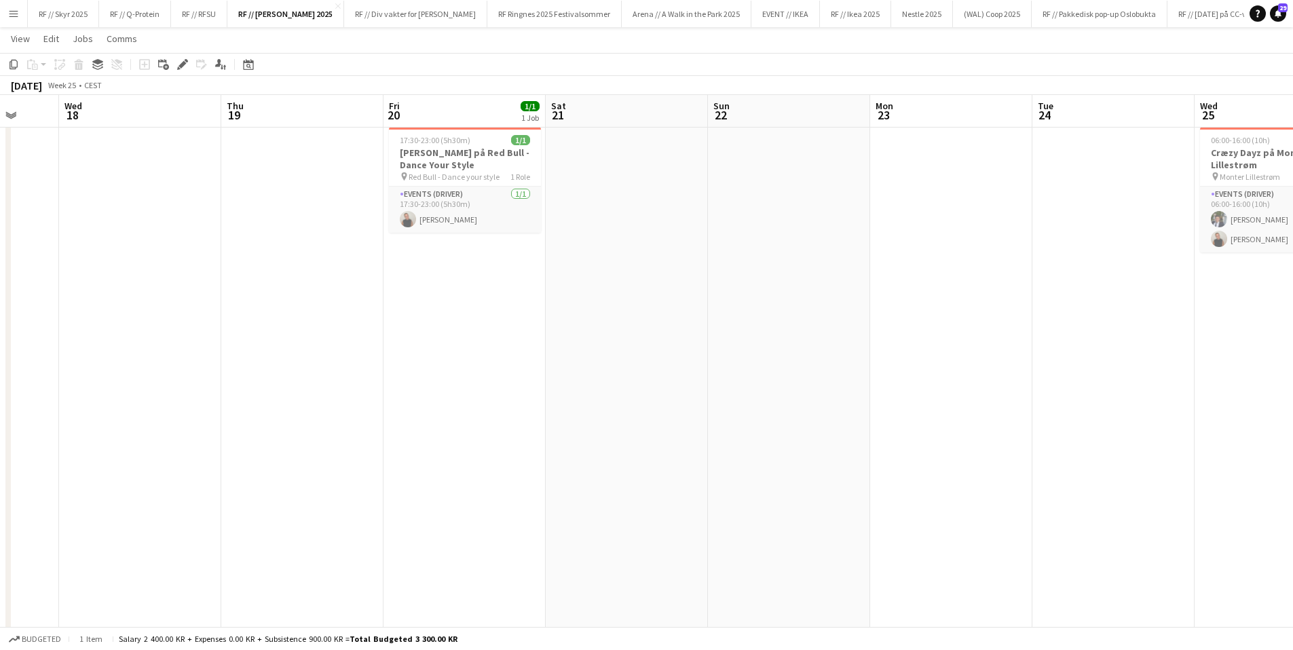
click at [1236, 287] on app-calendar-viewport "Sun 15 Mon 16 Tue 17 Wed 18 Thu 19 Fri 20 1/1 1 Job Sat 21 Sun 22 Mon 23 Tue 24…" at bounding box center [646, 337] width 1293 height 630
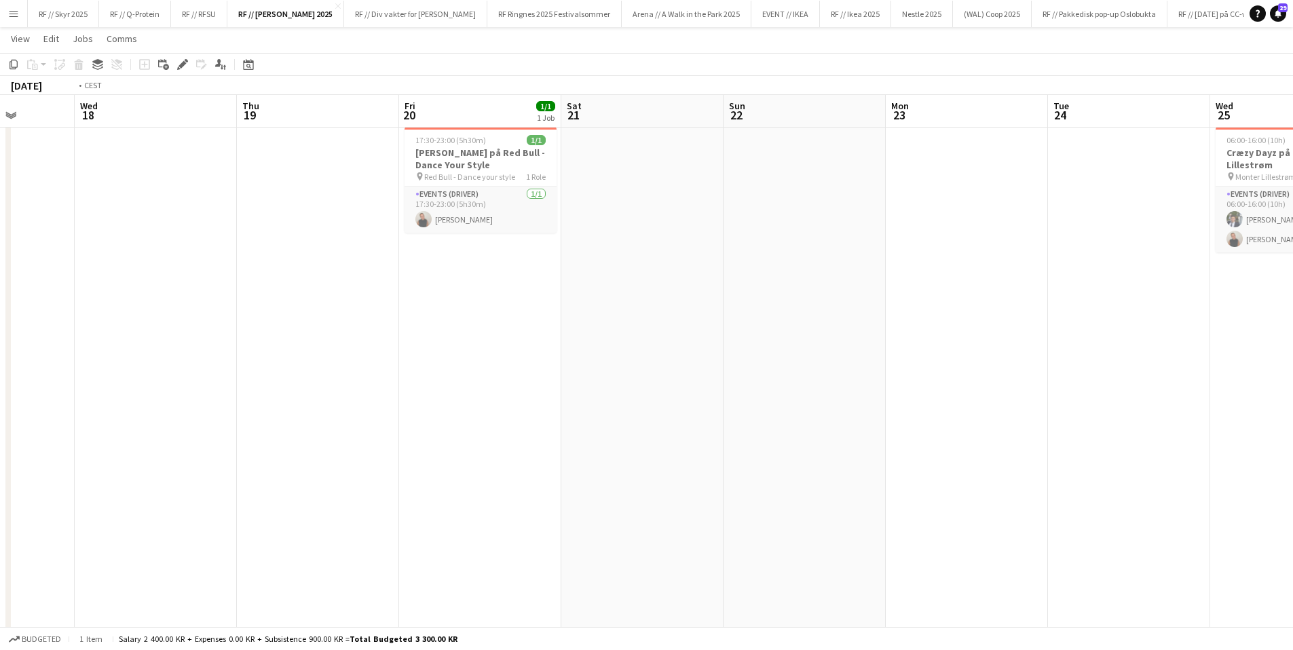
click at [1233, 263] on app-calendar-viewport "Sun 15 Mon 16 Tue 17 Wed 18 Thu 19 Fri 20 1/1 1 Job Sat 21 Sun 22 Mon 23 Tue 24…" at bounding box center [646, 337] width 1293 height 630
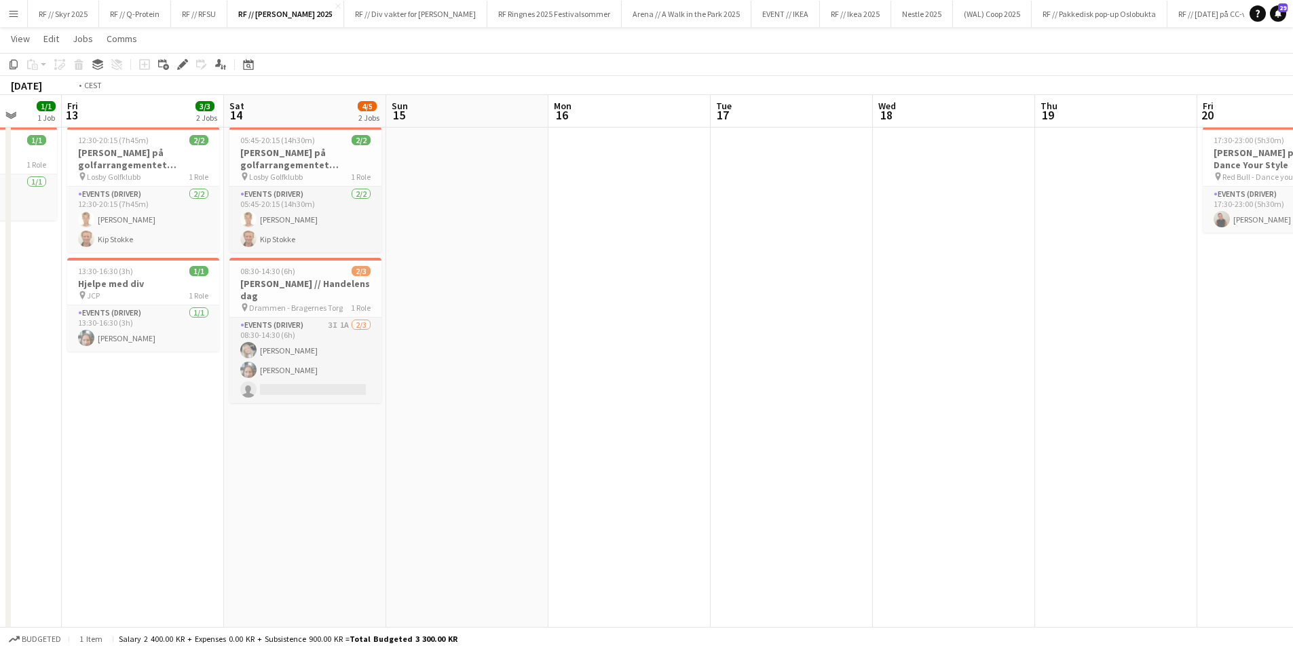
click at [1089, 269] on app-calendar-viewport "Tue 10 Wed 11 1/1 1 Job Thu 12 1/1 1 Job Fri 13 3/3 2 Jobs Sat 14 4/5 2 Jobs Su…" at bounding box center [646, 337] width 1293 height 630
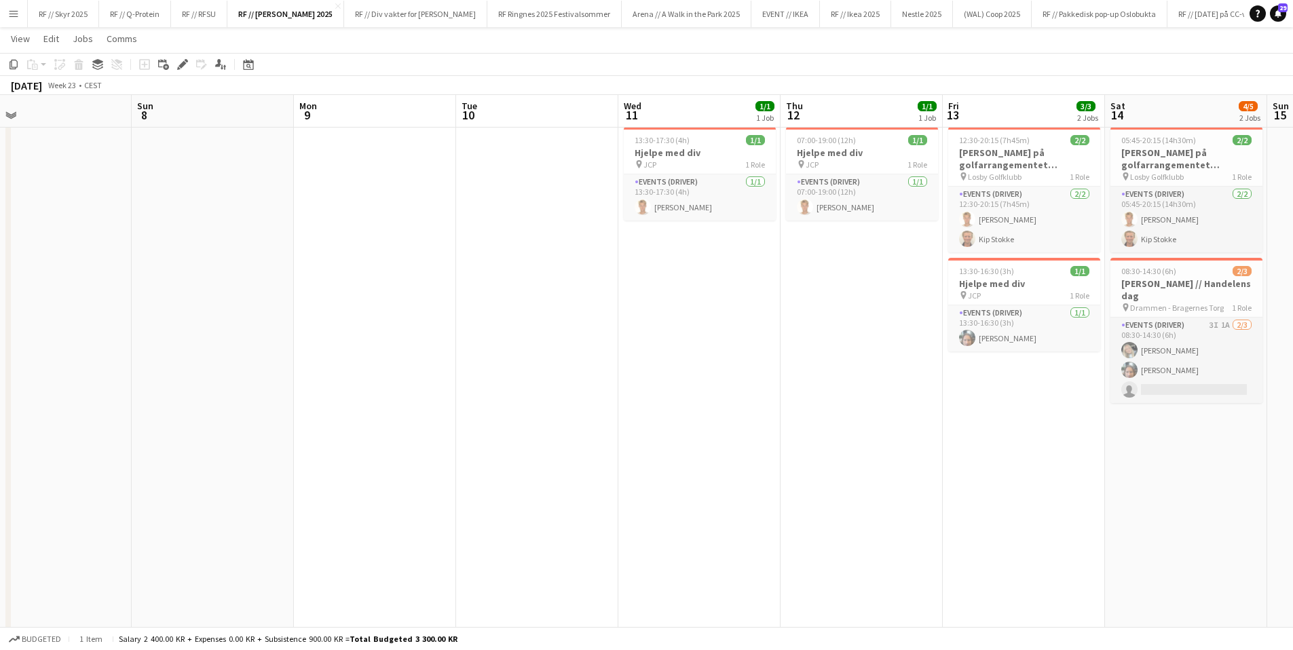
click at [905, 214] on app-calendar-viewport "Thu 5 Fri 6 Sat 7 Sun 8 Mon 9 Tue 10 Wed 11 1/1 1 Job Thu 12 1/1 1 Job Fri 13 3…" at bounding box center [646, 337] width 1293 height 630
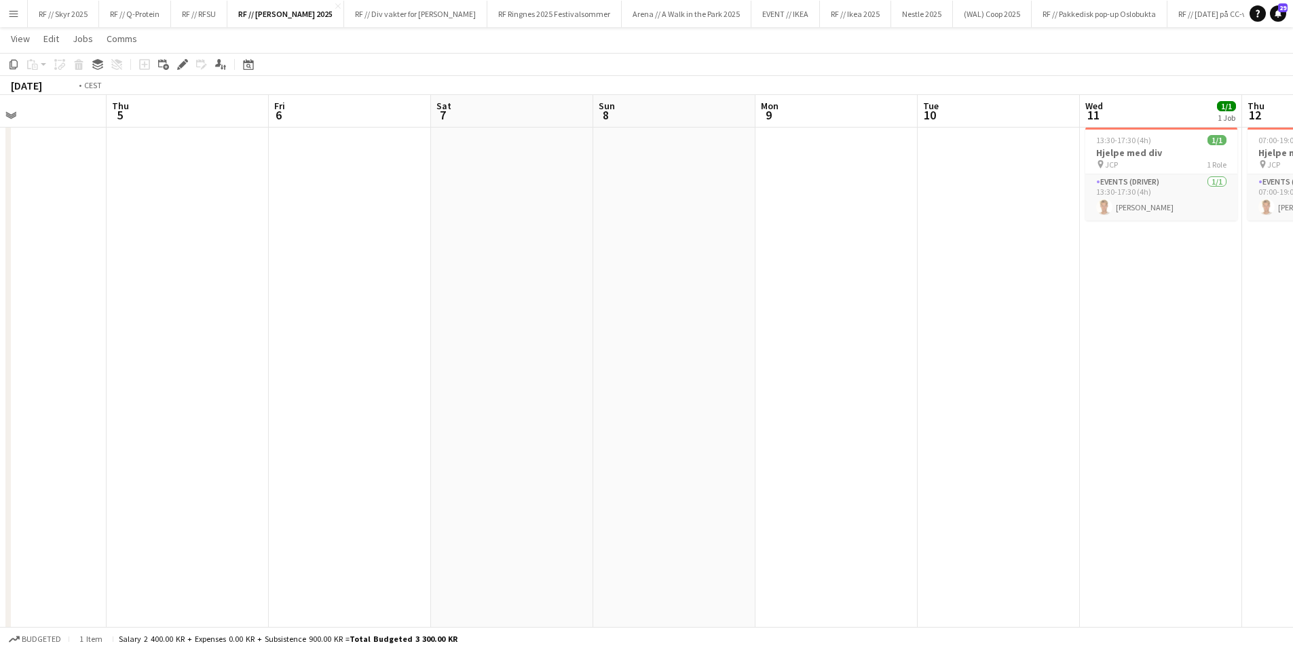
click at [968, 222] on app-calendar-viewport "Mon 2 Tue 3 Wed 4 Thu 5 Fri 6 Sat 7 Sun 8 Mon 9 Tue 10 Wed 11 1/1 1 Job Thu 12 …" at bounding box center [646, 337] width 1293 height 630
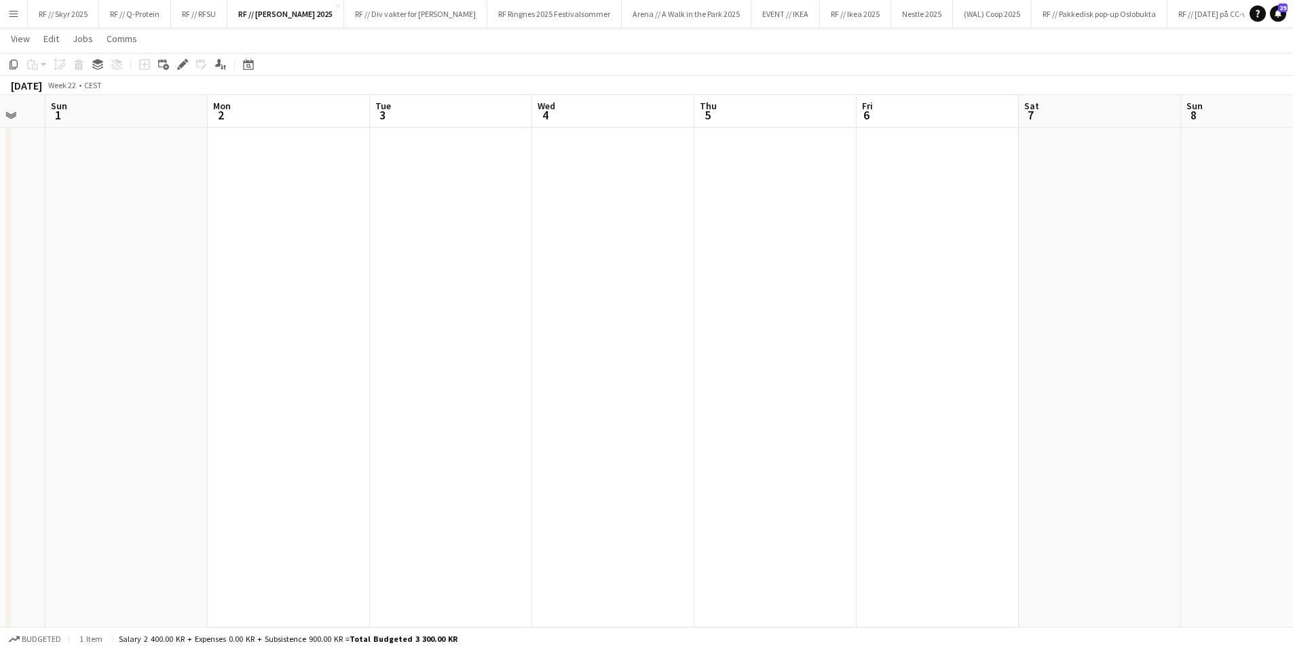
click at [928, 274] on app-calendar-viewport "Thu 29 Fri 30 Sat 31 Sun 1 Mon 2 Tue 3 Wed 4 Thu 5 Fri 6 Sat 7 Sun 8 Mon 9 Tue …" at bounding box center [646, 337] width 1293 height 630
